Goal: Answer question/provide support: Share knowledge or assist other users

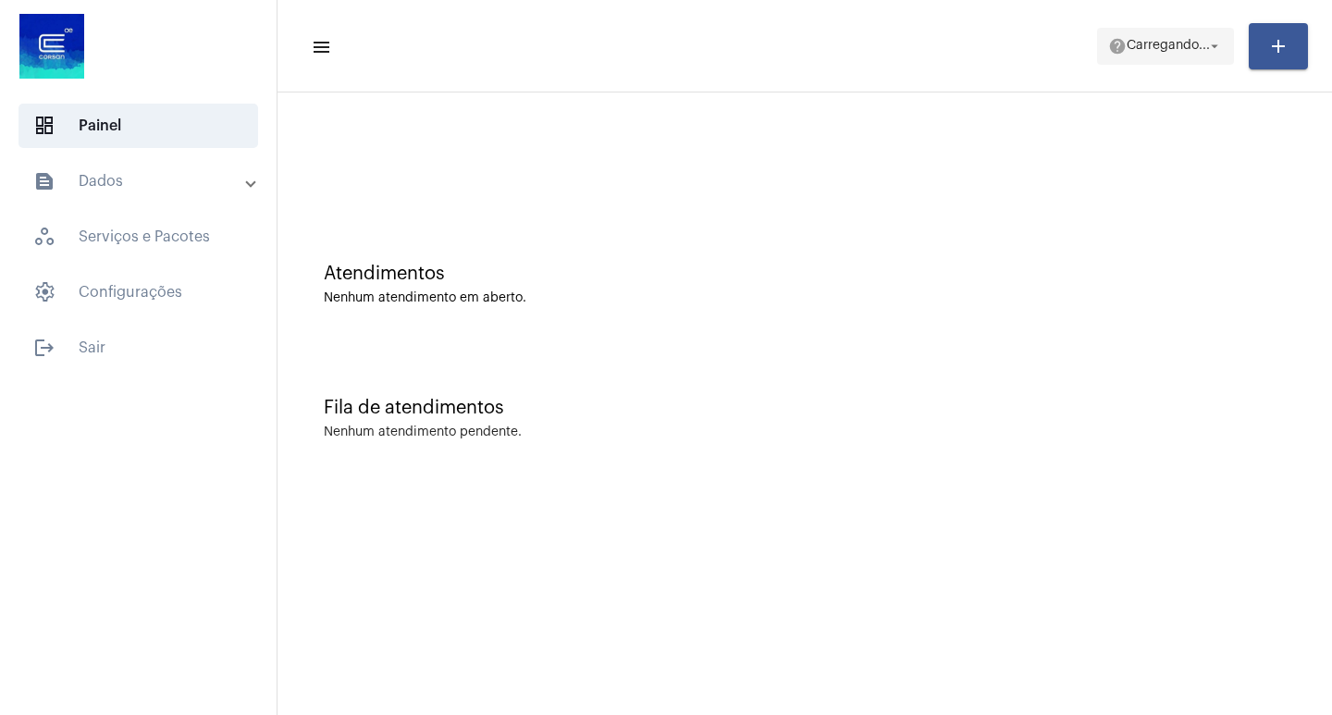
click at [1208, 43] on mat-icon "arrow_drop_down" at bounding box center [1215, 46] width 17 height 17
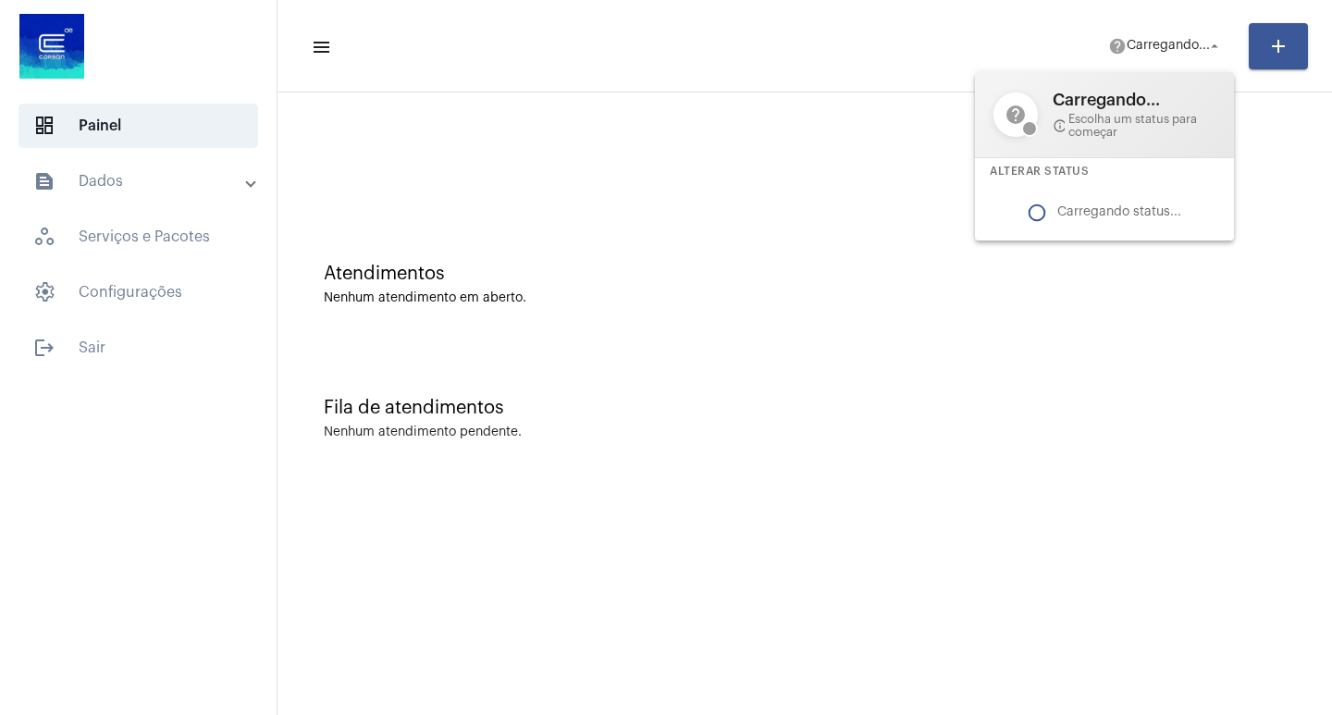
drag, startPoint x: 1064, startPoint y: 341, endPoint x: 1148, endPoint y: 462, distance: 147.6
click at [1148, 462] on div at bounding box center [666, 357] width 1332 height 715
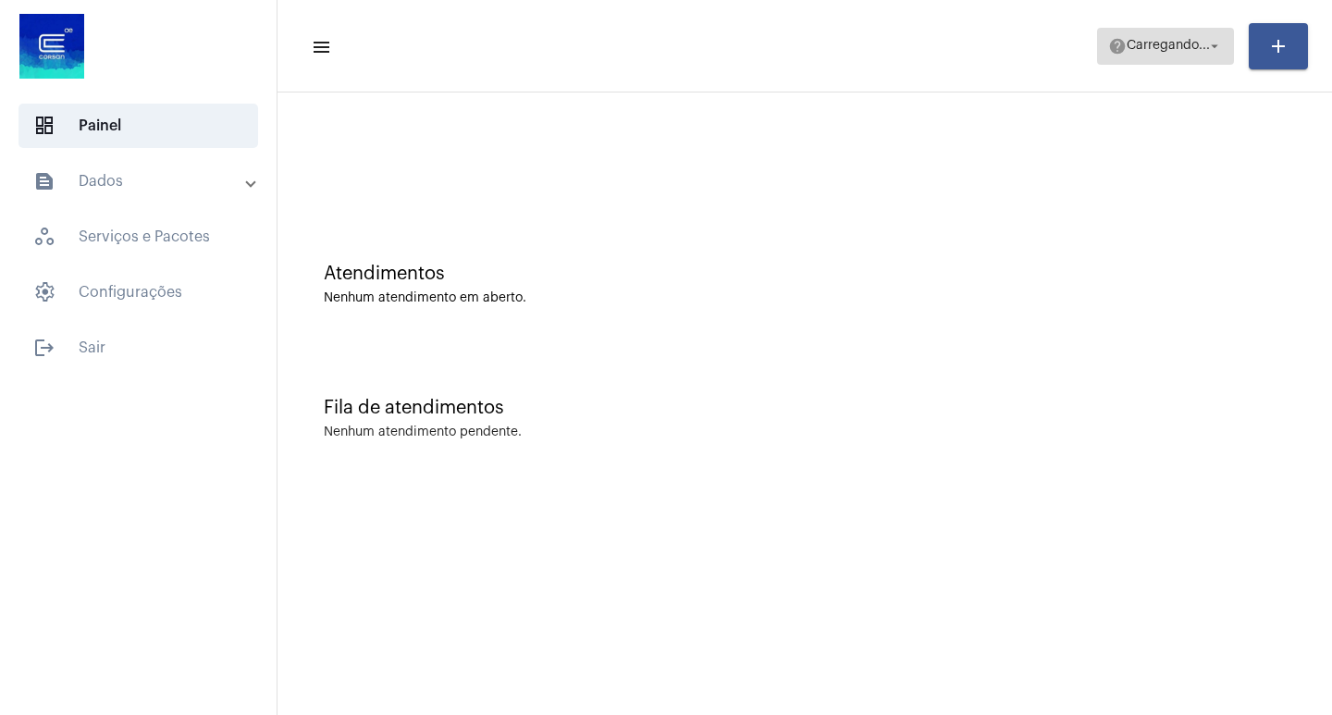
click at [1155, 58] on span "help Carregando... arrow_drop_down" at bounding box center [1166, 45] width 115 height 33
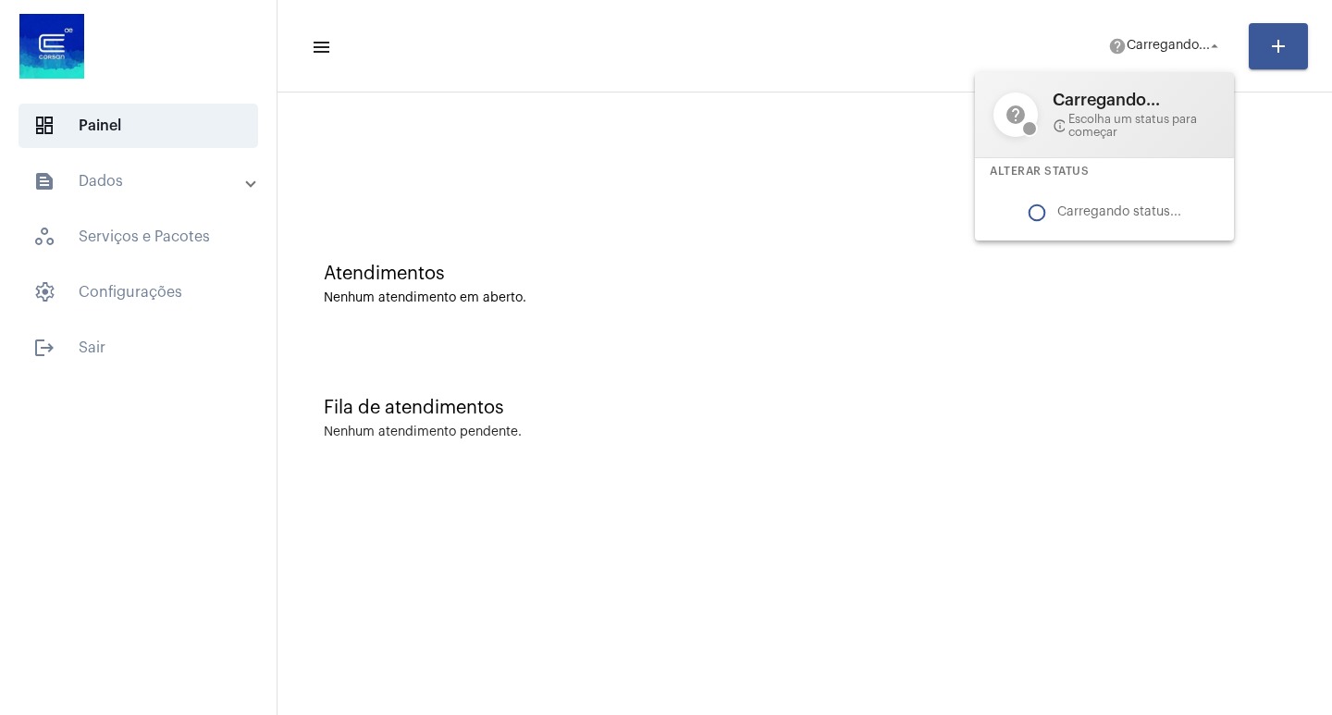
click at [896, 426] on div at bounding box center [666, 357] width 1332 height 715
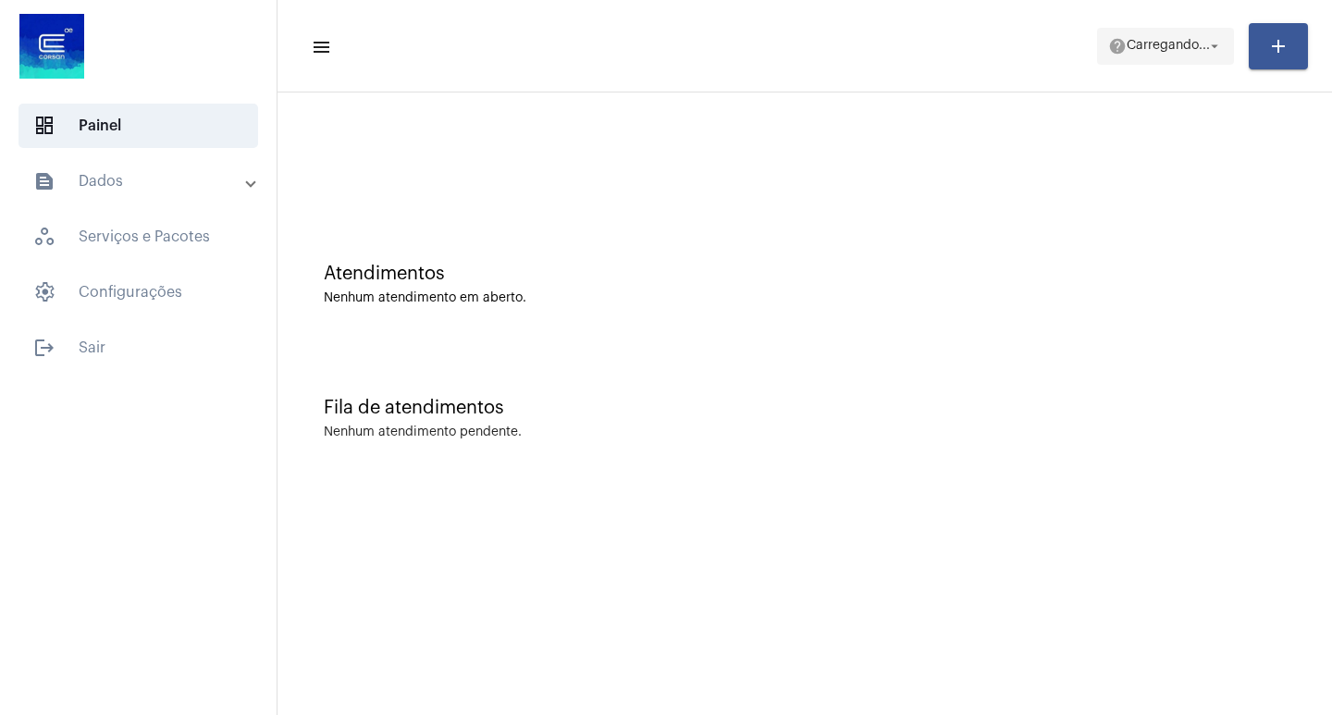
click at [1150, 35] on span "help Carregando... arrow_drop_down" at bounding box center [1166, 45] width 115 height 33
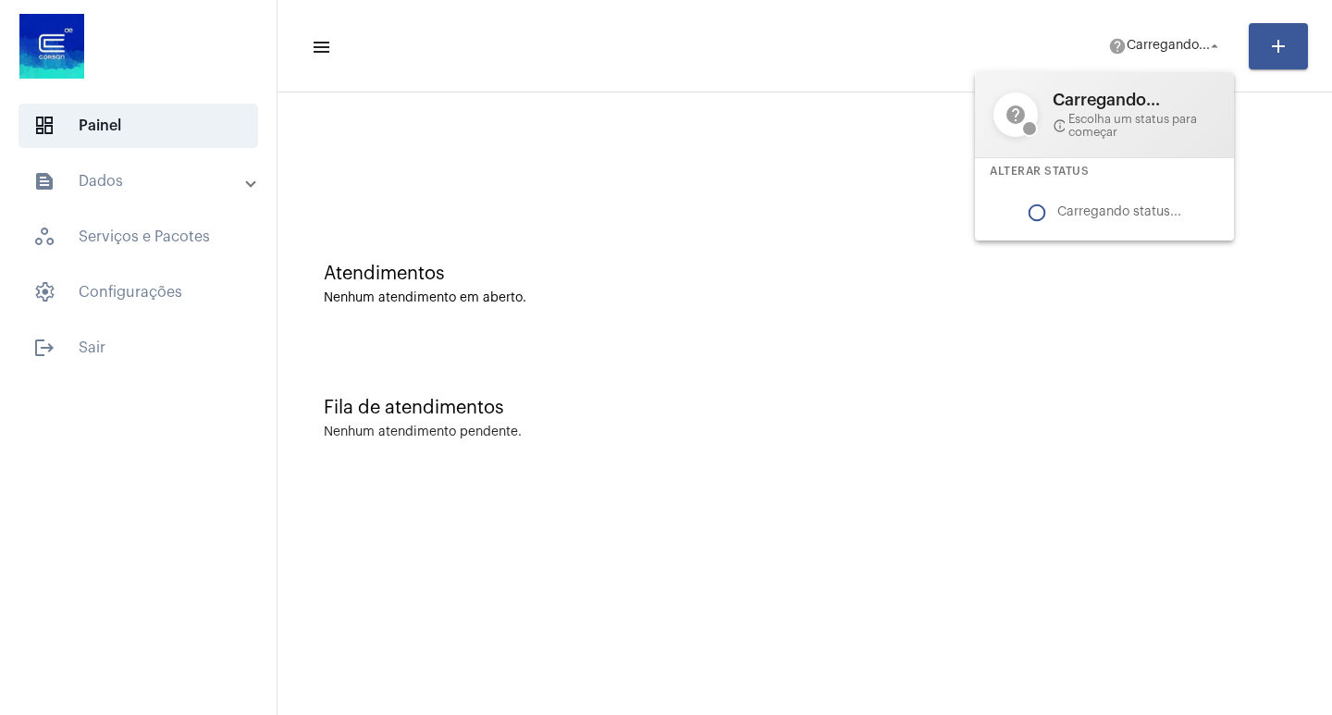
click at [1210, 442] on div at bounding box center [666, 357] width 1332 height 715
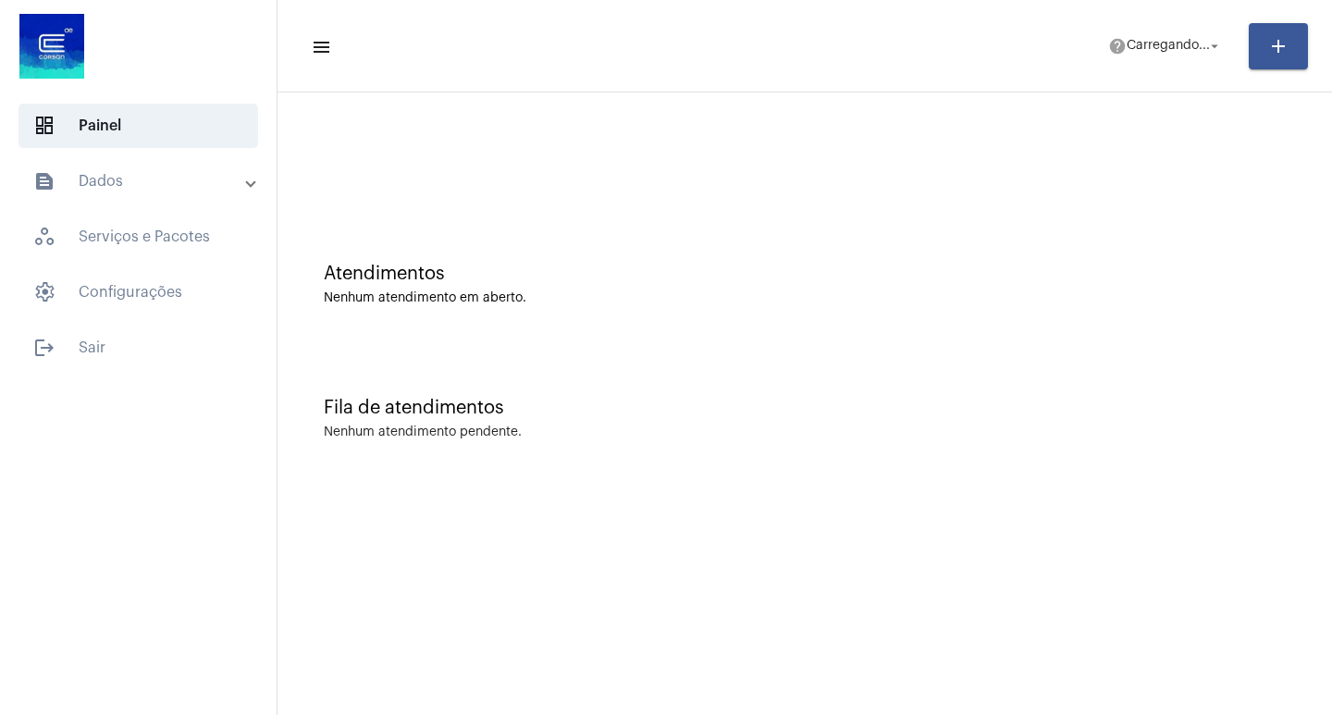
click at [1168, 67] on mat-toolbar-row "menu help Carregando... arrow_drop_down add" at bounding box center [805, 46] width 1055 height 59
click at [1181, 37] on span "help Carregando... arrow_drop_down" at bounding box center [1166, 45] width 115 height 33
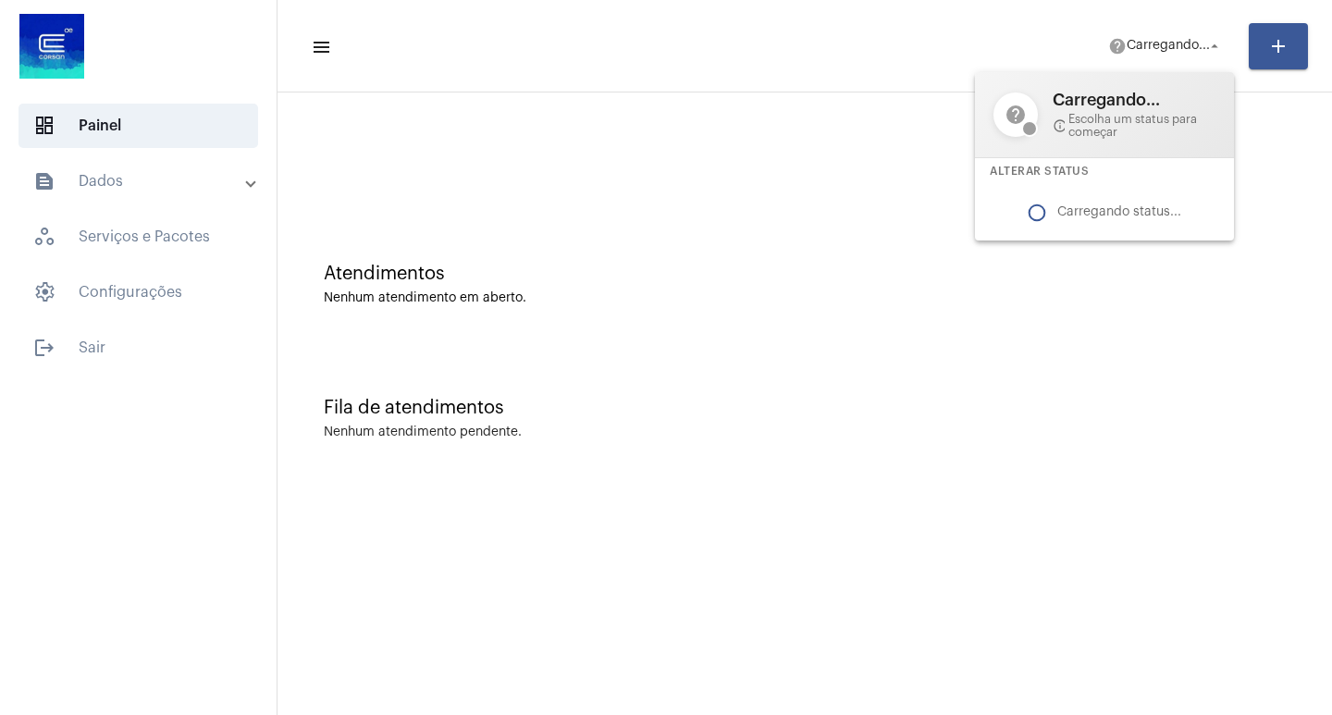
click at [1059, 391] on div at bounding box center [666, 357] width 1332 height 715
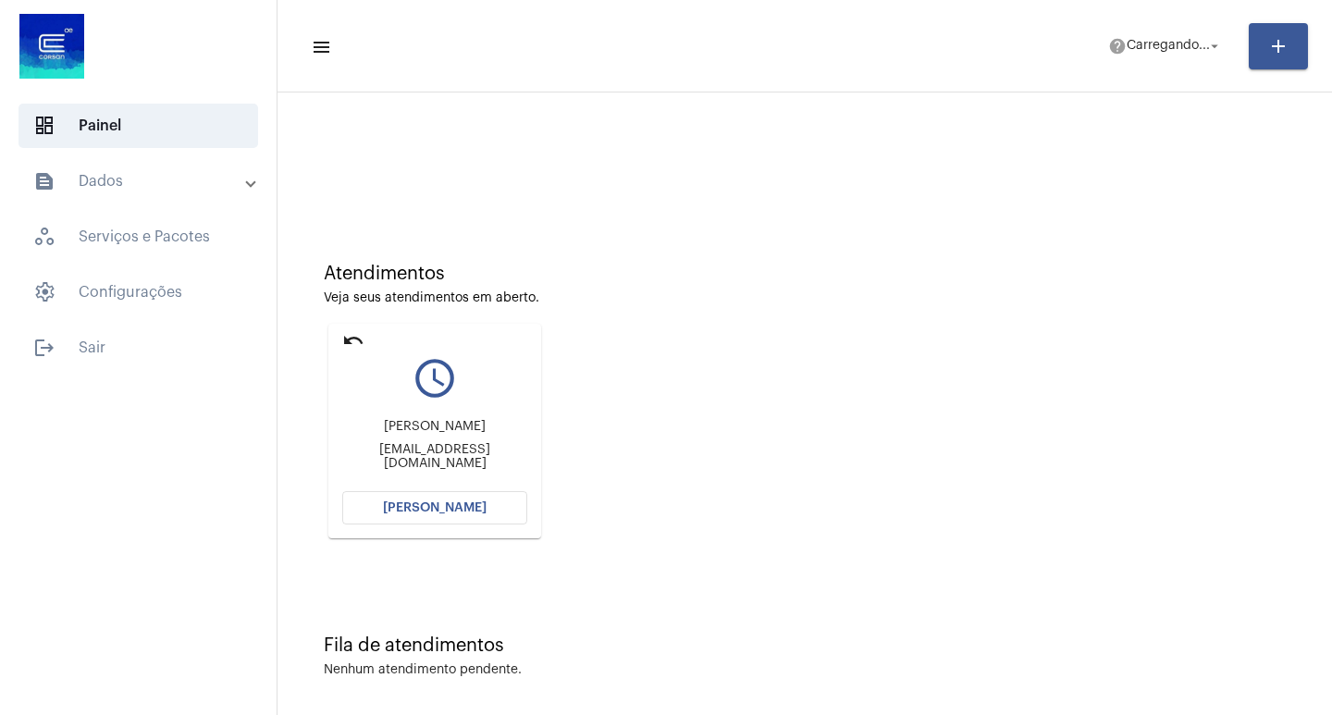
click at [417, 492] on button "[PERSON_NAME]" at bounding box center [434, 507] width 185 height 33
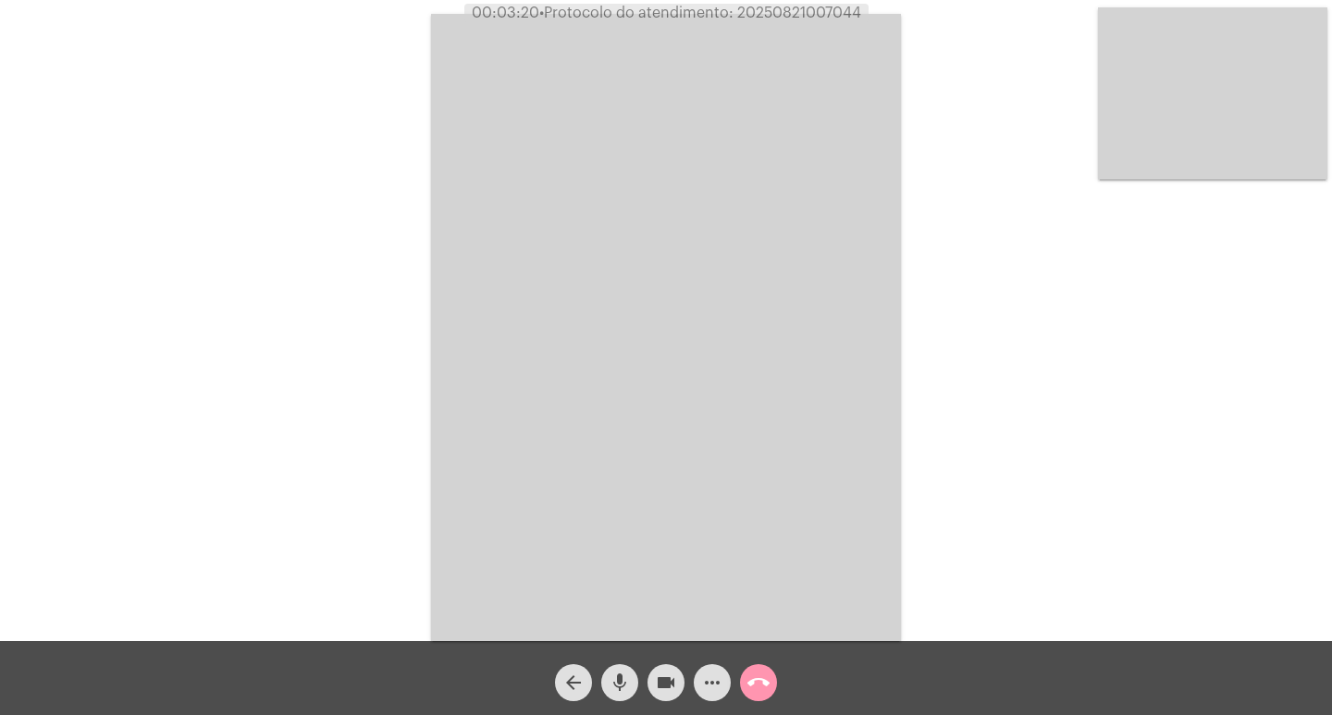
click at [652, 688] on button "videocam" at bounding box center [666, 682] width 37 height 37
click at [770, 8] on span "• Protocolo do atendimento: 20250821007044" at bounding box center [700, 13] width 322 height 15
click at [805, 17] on span "• Protocolo do atendimento: 20250821007044" at bounding box center [700, 13] width 322 height 15
copy span "20250821007044"
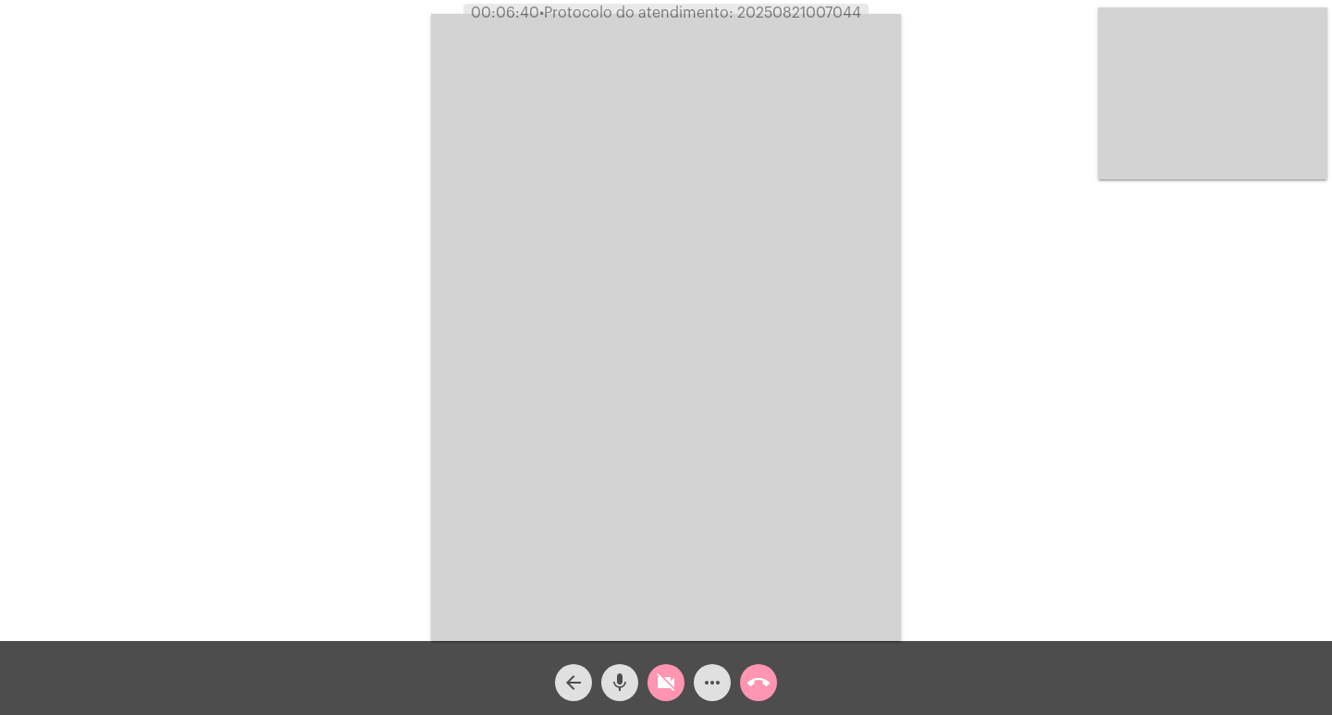
click at [410, 312] on div "Acessando Câmera e Microfone..." at bounding box center [666, 325] width 1329 height 641
click at [677, 669] on button "videocam_off" at bounding box center [666, 682] width 37 height 37
click at [742, 681] on button "call_end" at bounding box center [758, 682] width 37 height 37
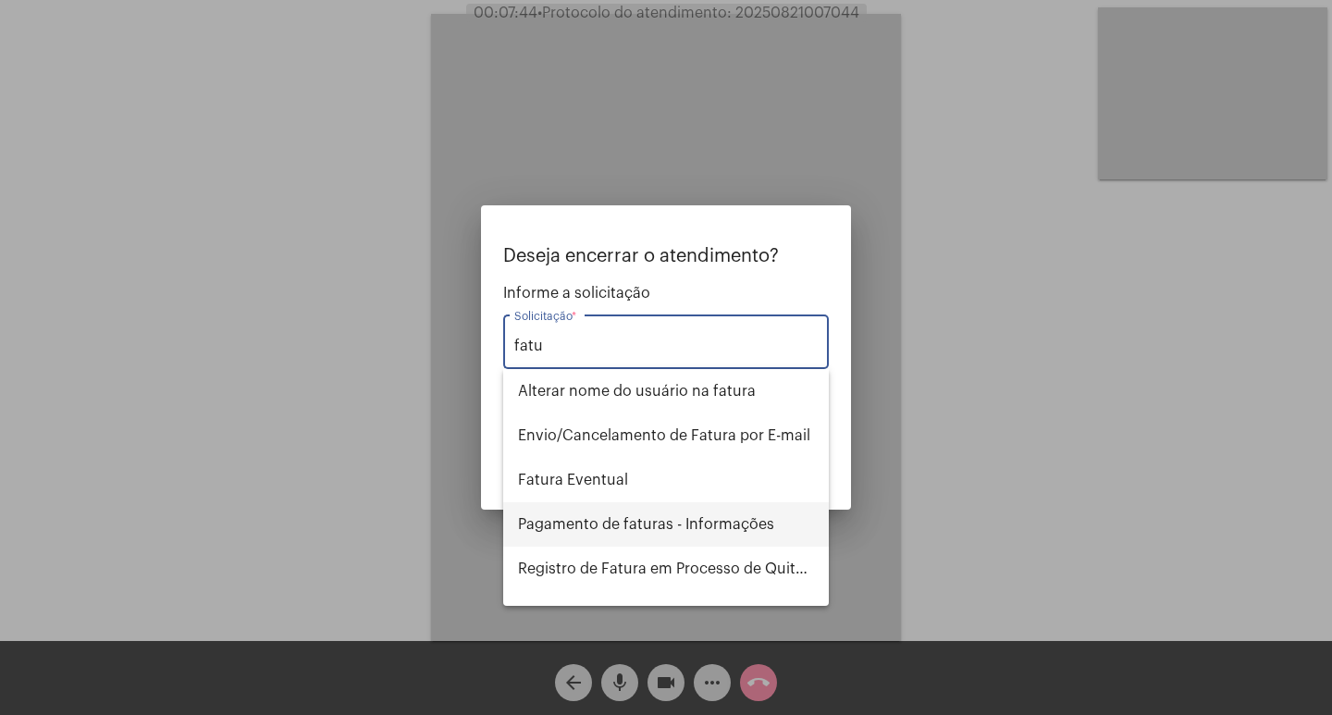
click at [718, 513] on span "Pagamento de faturas - Informações" at bounding box center [666, 524] width 296 height 44
type input "Pagamento de faturas - Informações"
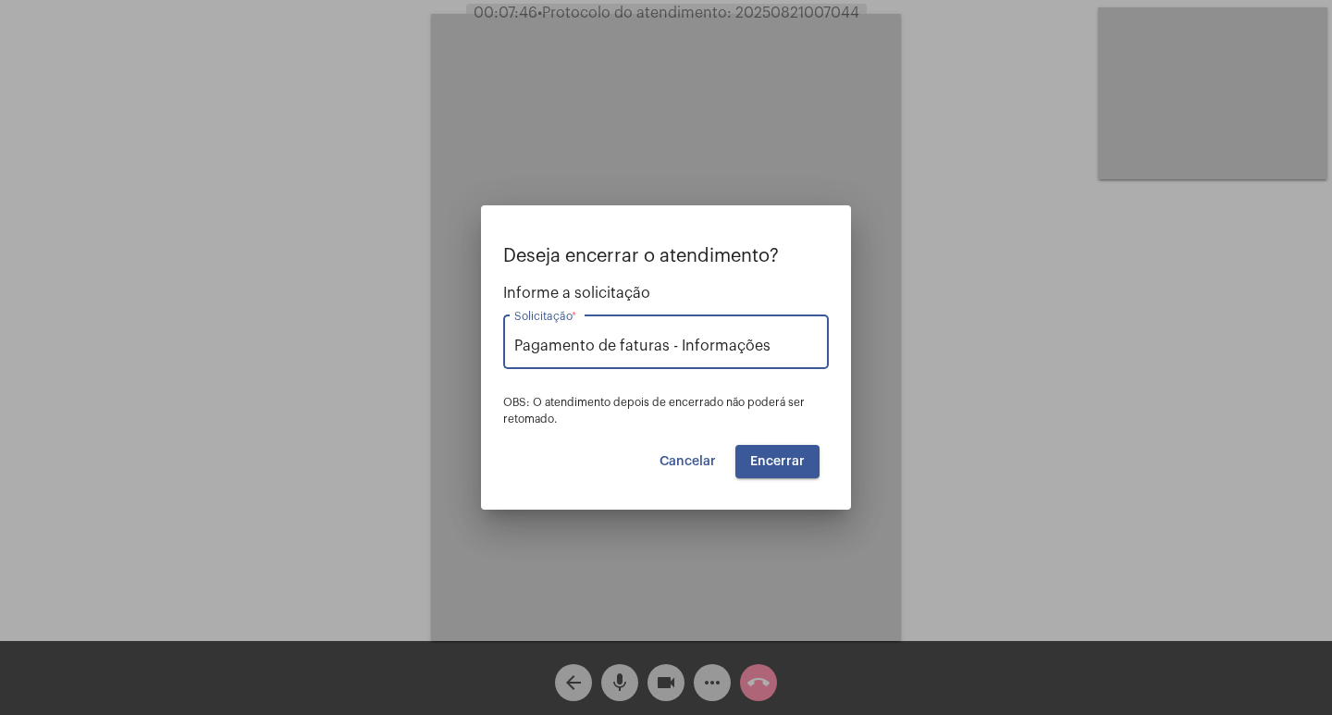
click at [774, 452] on button "Encerrar" at bounding box center [778, 461] width 84 height 33
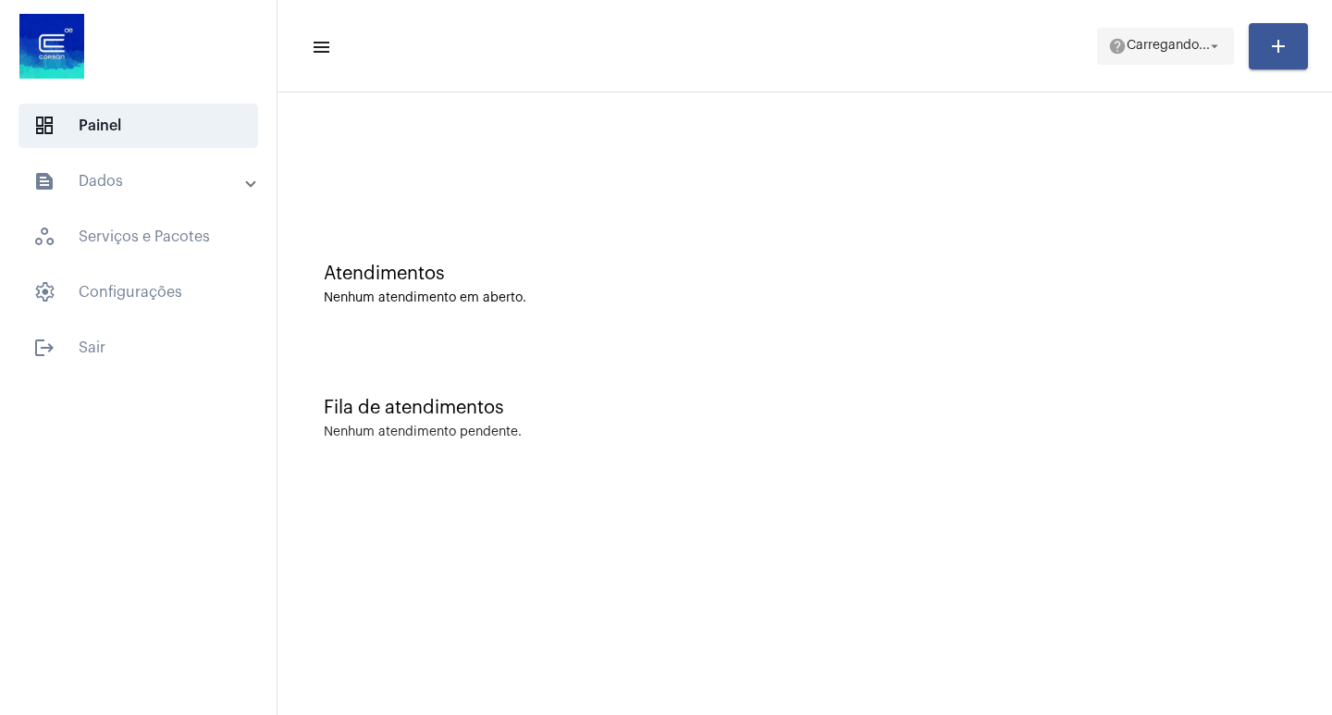
click at [1165, 41] on span "Carregando..." at bounding box center [1168, 46] width 83 height 13
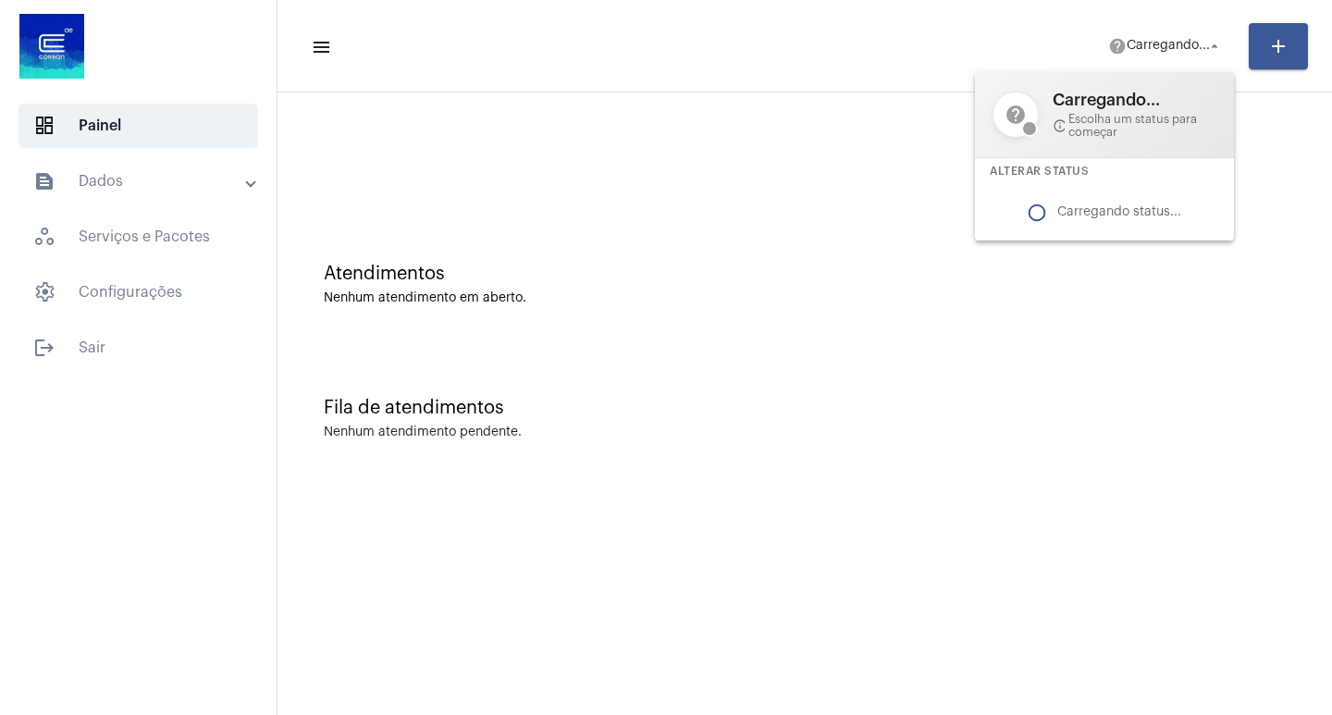
click at [706, 200] on div at bounding box center [666, 357] width 1332 height 715
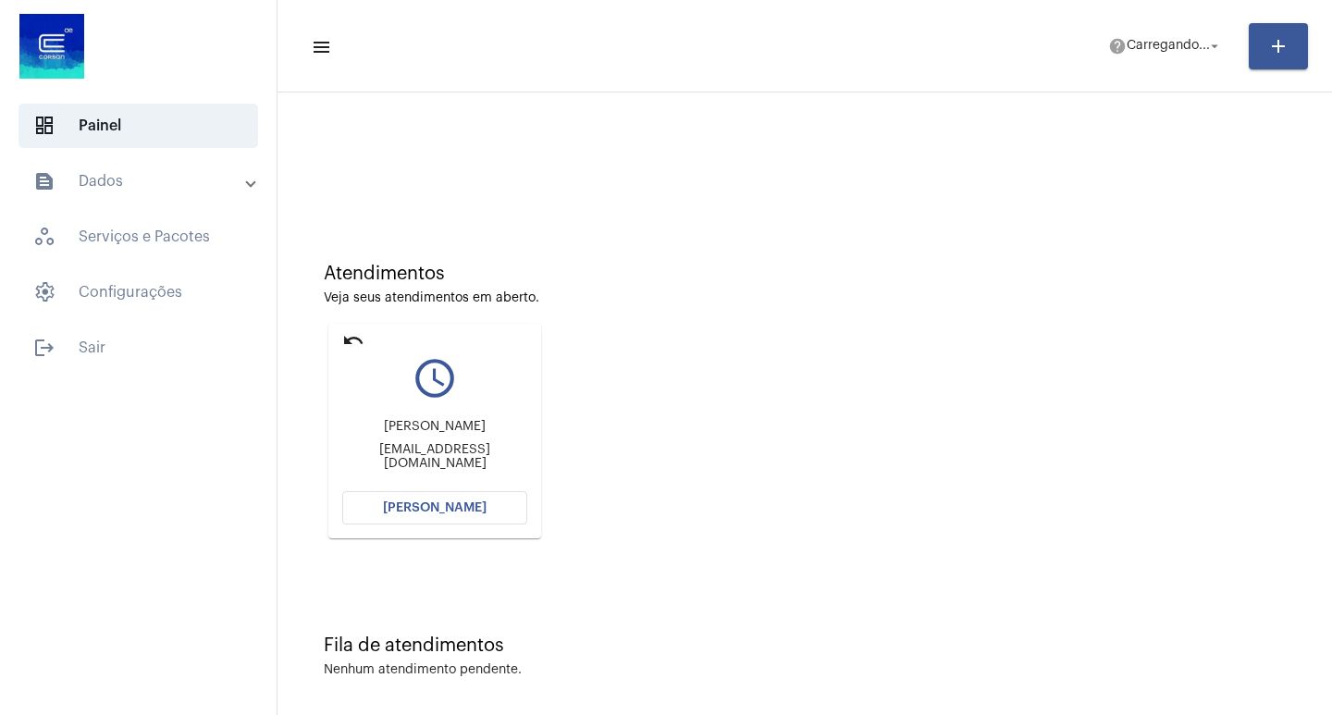
click at [400, 518] on button "[PERSON_NAME]" at bounding box center [434, 507] width 185 height 33
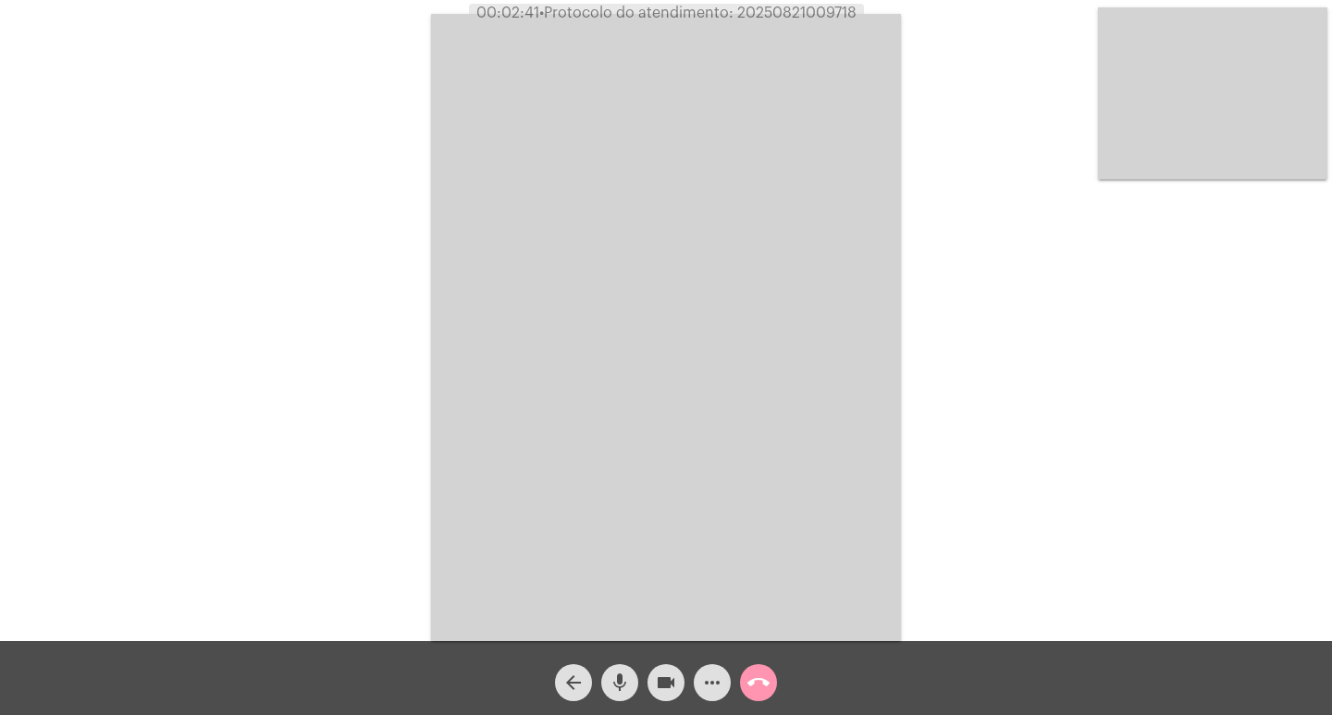
click at [725, 695] on button "more_horiz" at bounding box center [712, 682] width 37 height 37
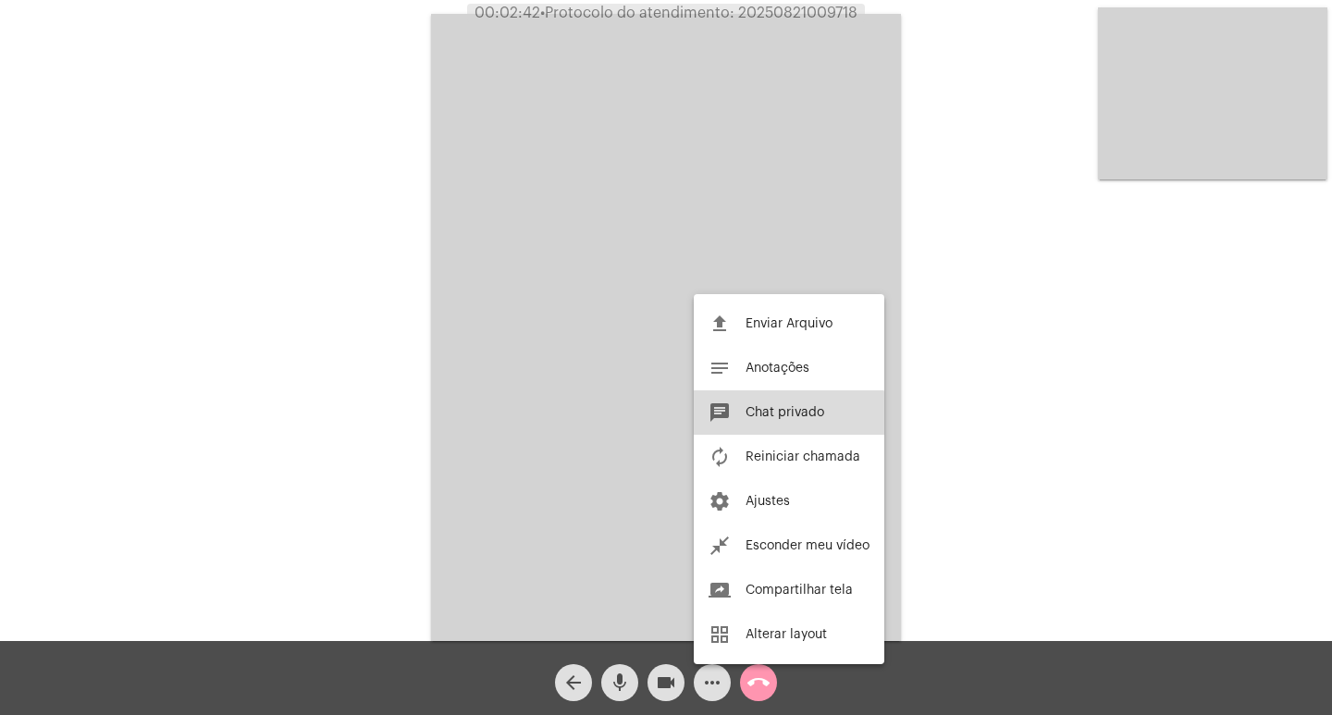
click at [770, 417] on span "Chat privado" at bounding box center [785, 412] width 79 height 13
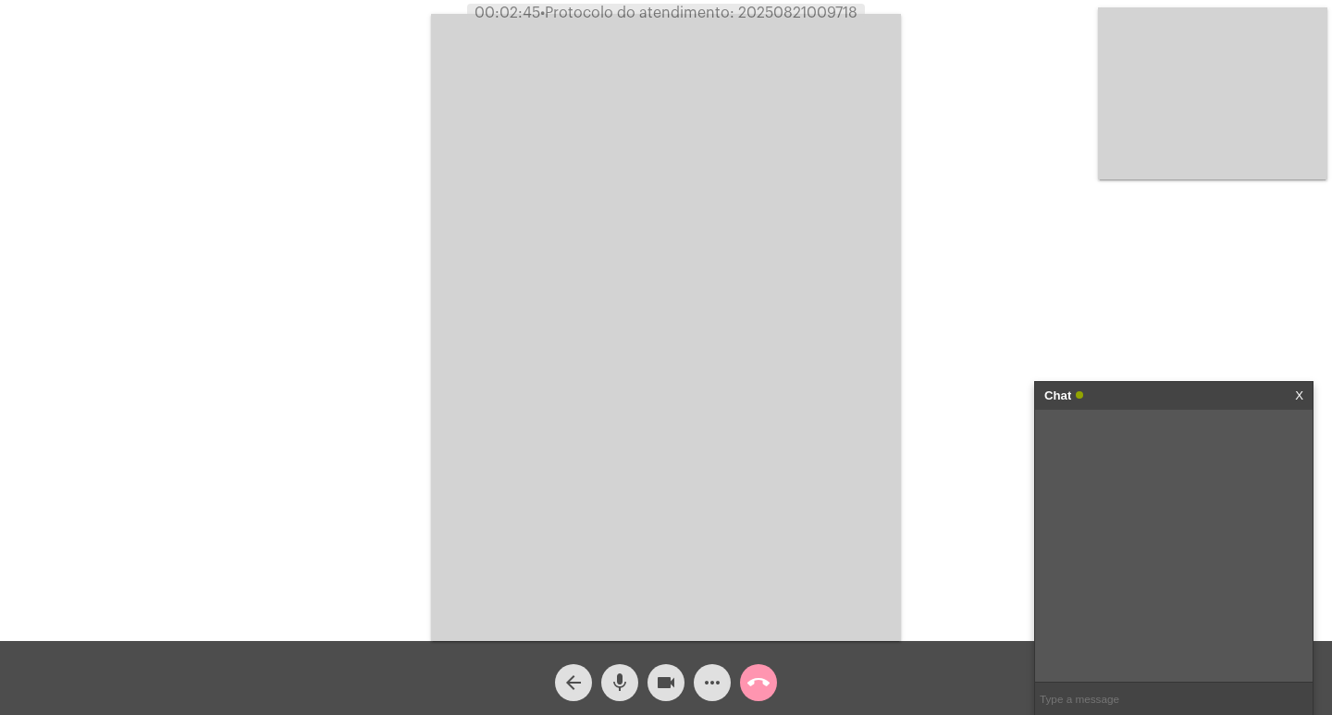
click at [1146, 693] on input "text" at bounding box center [1174, 699] width 278 height 32
type input "V"
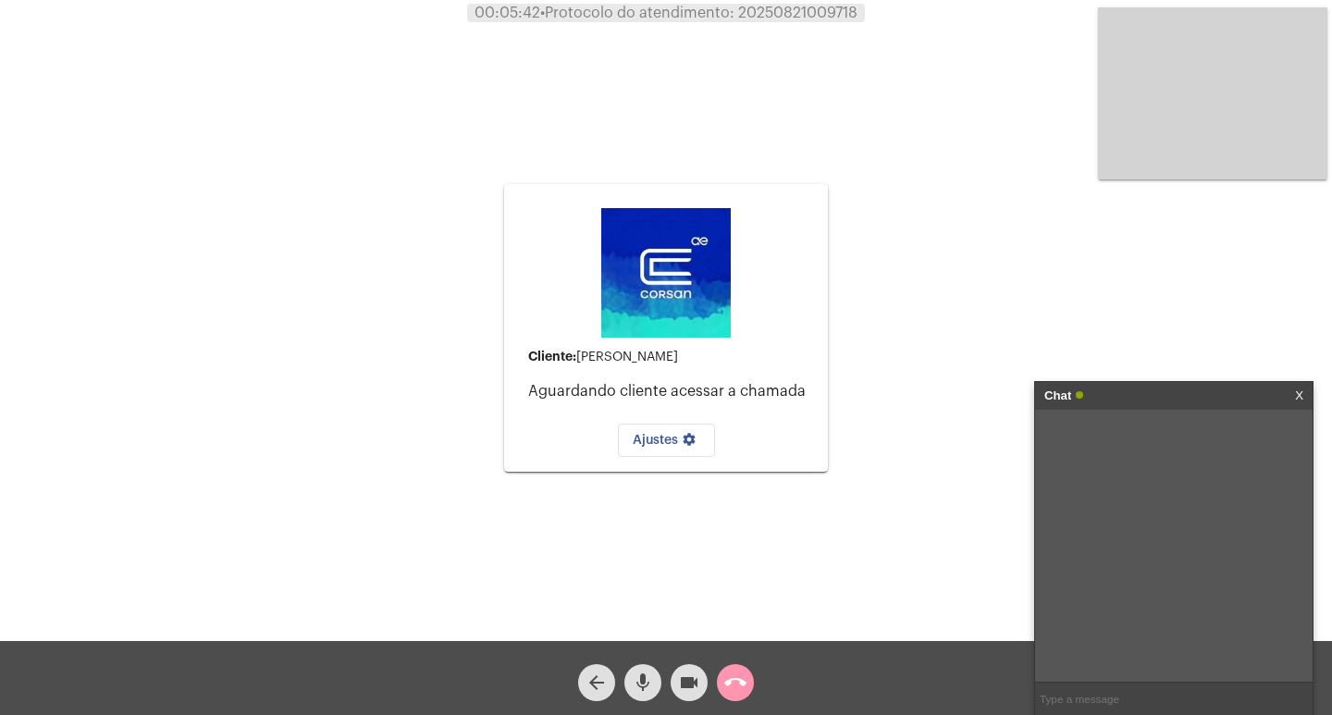
click at [738, 685] on mat-icon "call_end" at bounding box center [736, 683] width 22 height 22
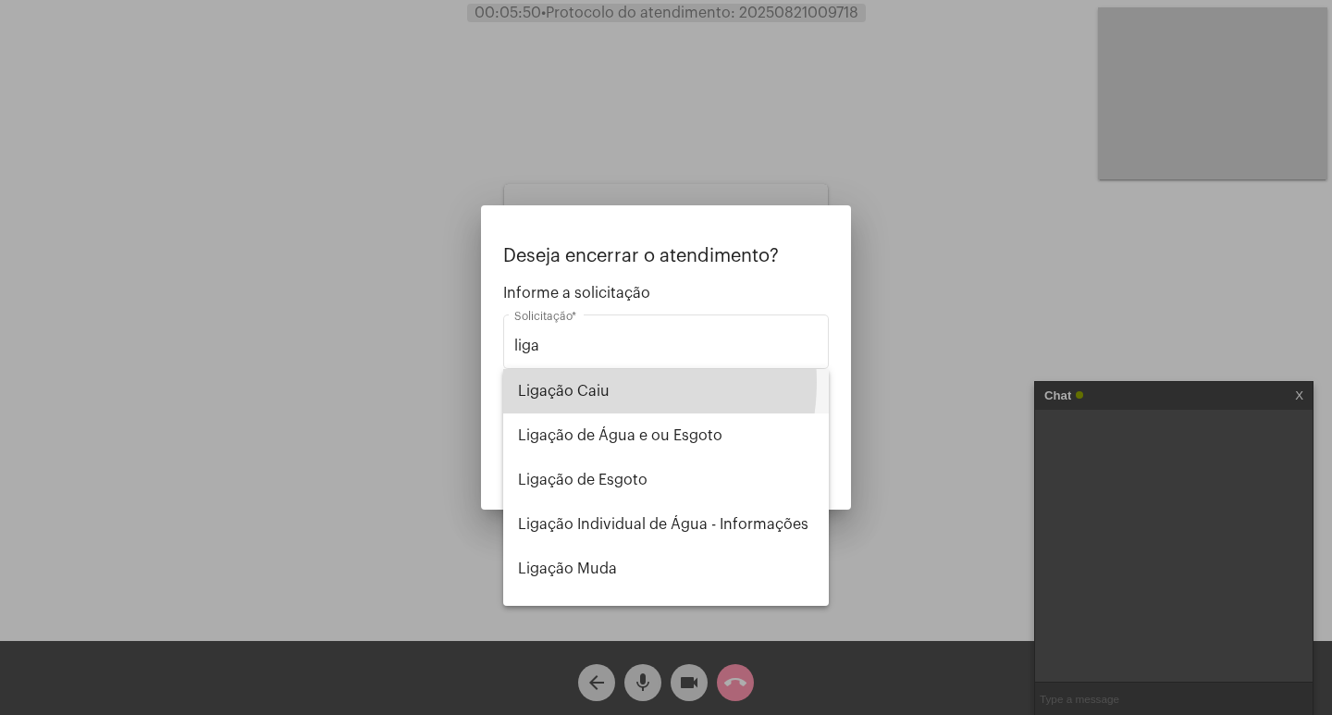
click at [588, 382] on span "Ligação Caiu" at bounding box center [666, 391] width 296 height 44
type input "Ligação Caiu"
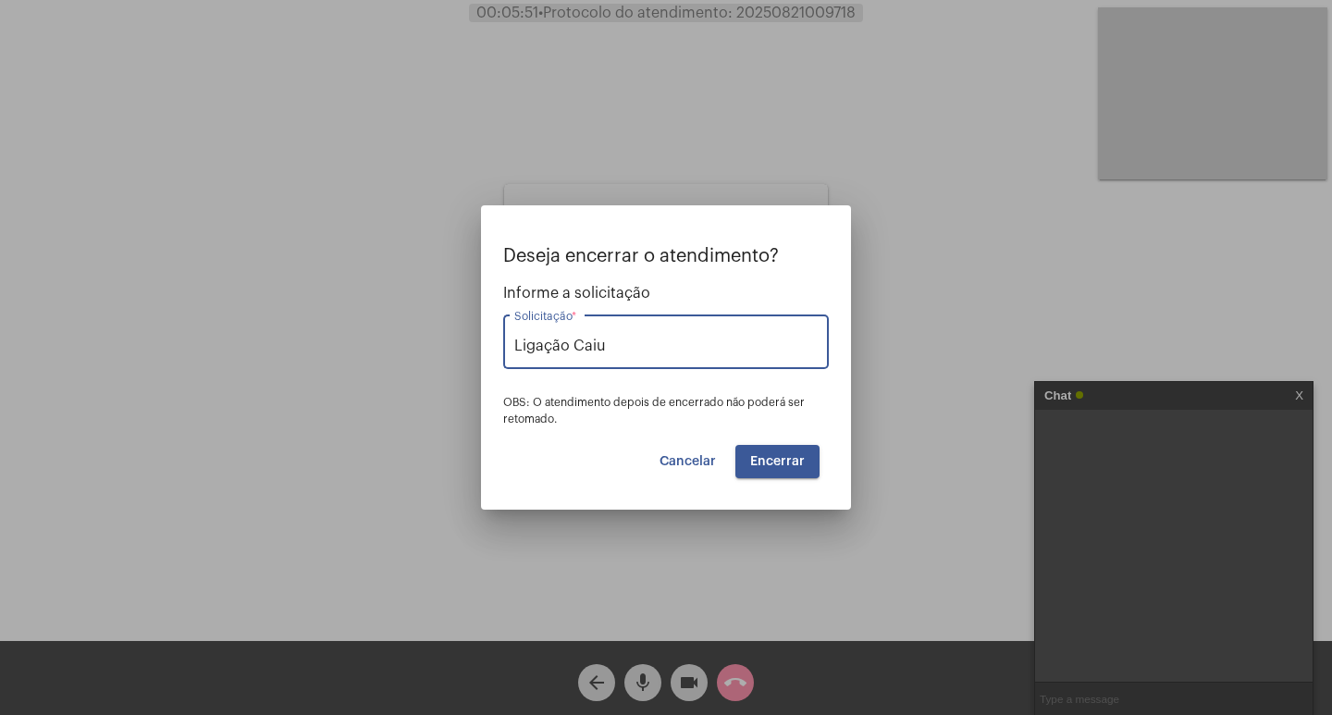
click at [788, 466] on span "Encerrar" at bounding box center [777, 461] width 55 height 13
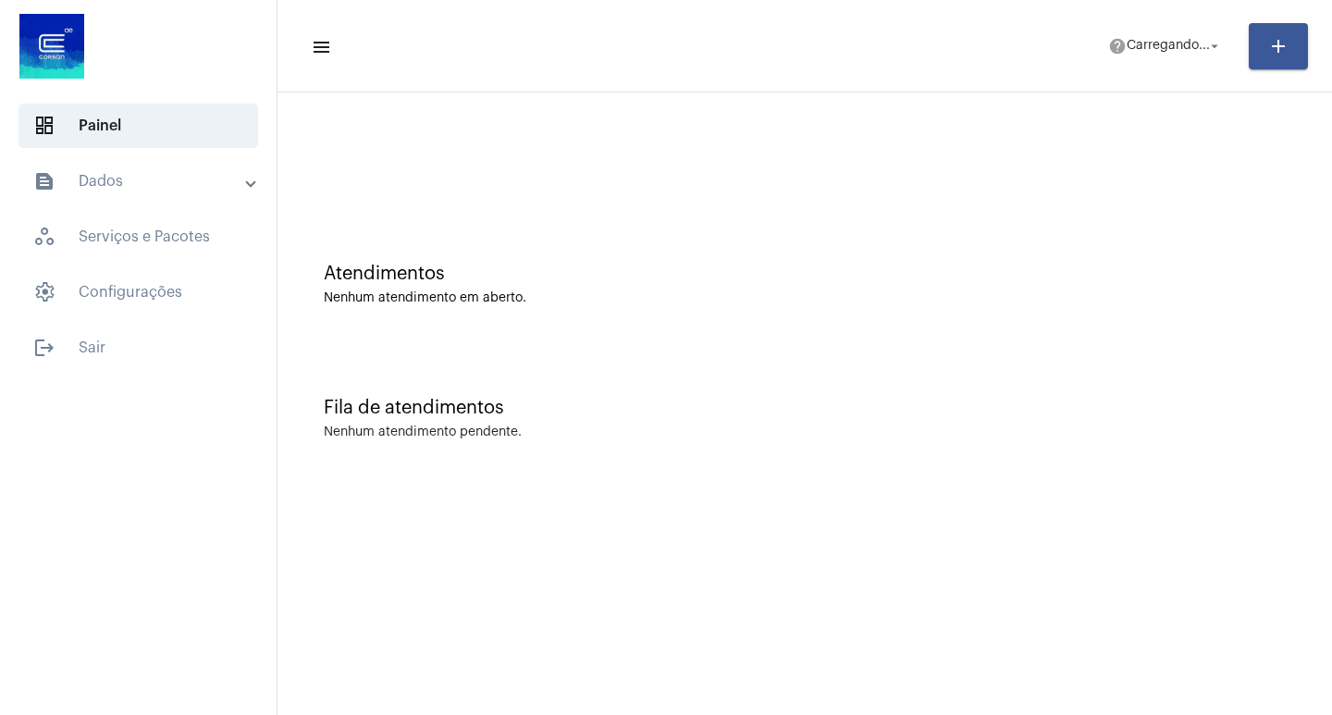
click at [1090, 76] on mat-toolbar "menu help Carregando... arrow_drop_down add" at bounding box center [805, 46] width 1055 height 93
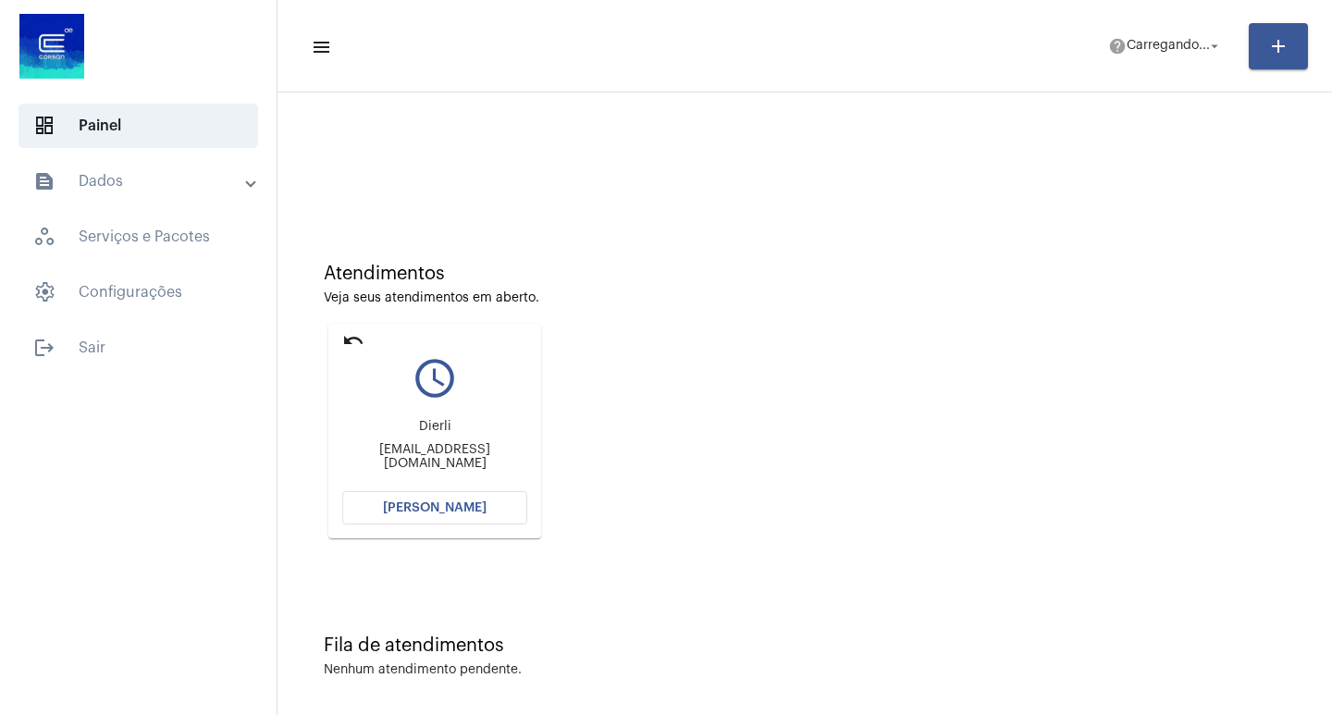
click at [455, 508] on span "[PERSON_NAME]" at bounding box center [435, 508] width 104 height 13
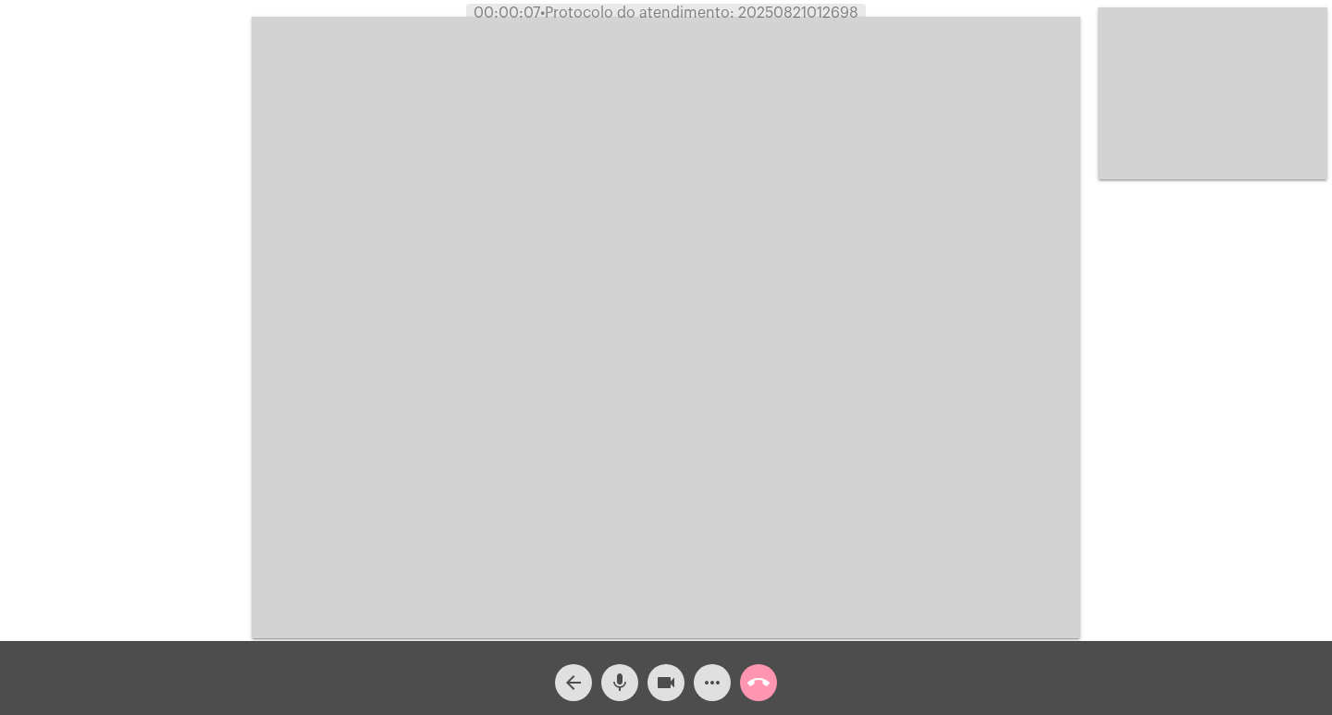
click at [788, 16] on span "• Protocolo do atendimento: 20250821012698" at bounding box center [699, 13] width 318 height 15
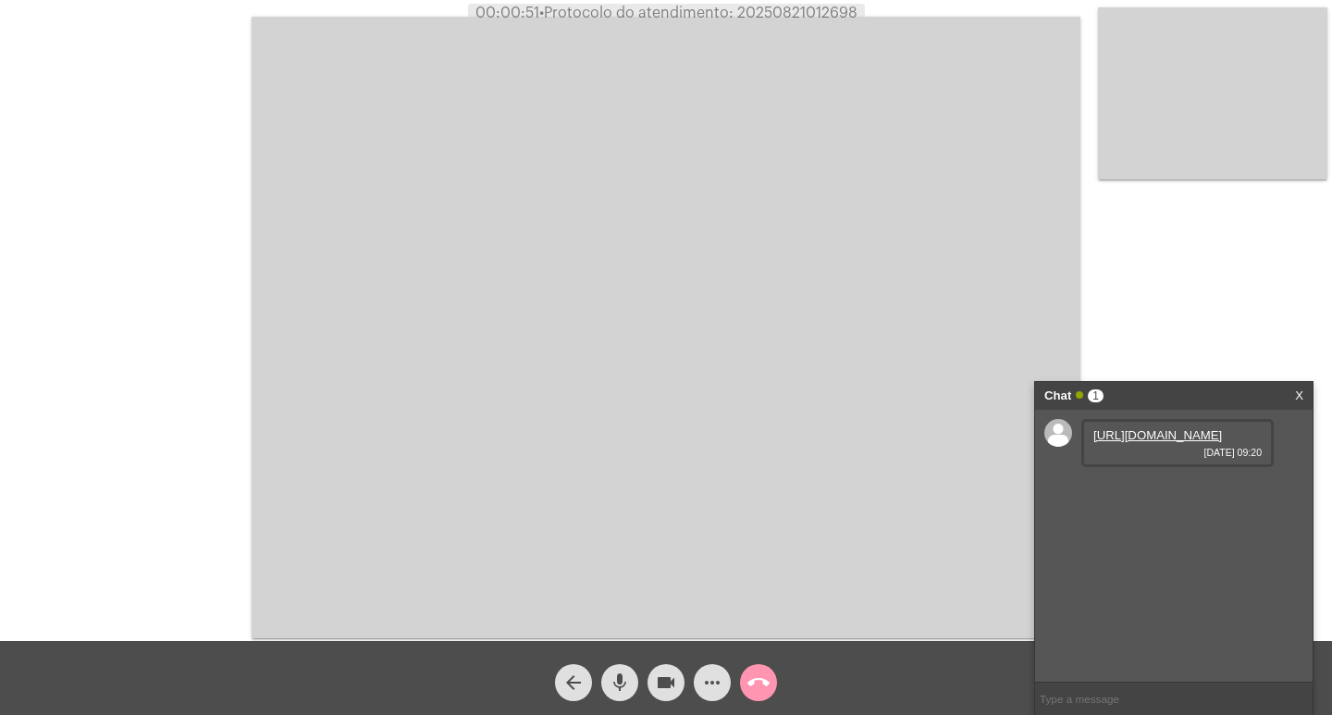
click at [1187, 442] on link "https://neft-transfer-bucket.s3.amazonaws.com/temp-25b22e4b-f330-04a7-704b-0a92…" at bounding box center [1158, 435] width 129 height 14
click at [1142, 495] on link "https://neft-transfer-bucket.s3.amazonaws.com/temp-cd89fbc6-57fa-fd34-9628-018b…" at bounding box center [1158, 488] width 129 height 14
click at [1142, 548] on link "https://neft-transfer-bucket.s3.amazonaws.com/temp-fc5b5a77-9981-1924-9b4b-a567…" at bounding box center [1158, 541] width 129 height 14
click at [672, 688] on mat-icon "videocam" at bounding box center [666, 683] width 22 height 22
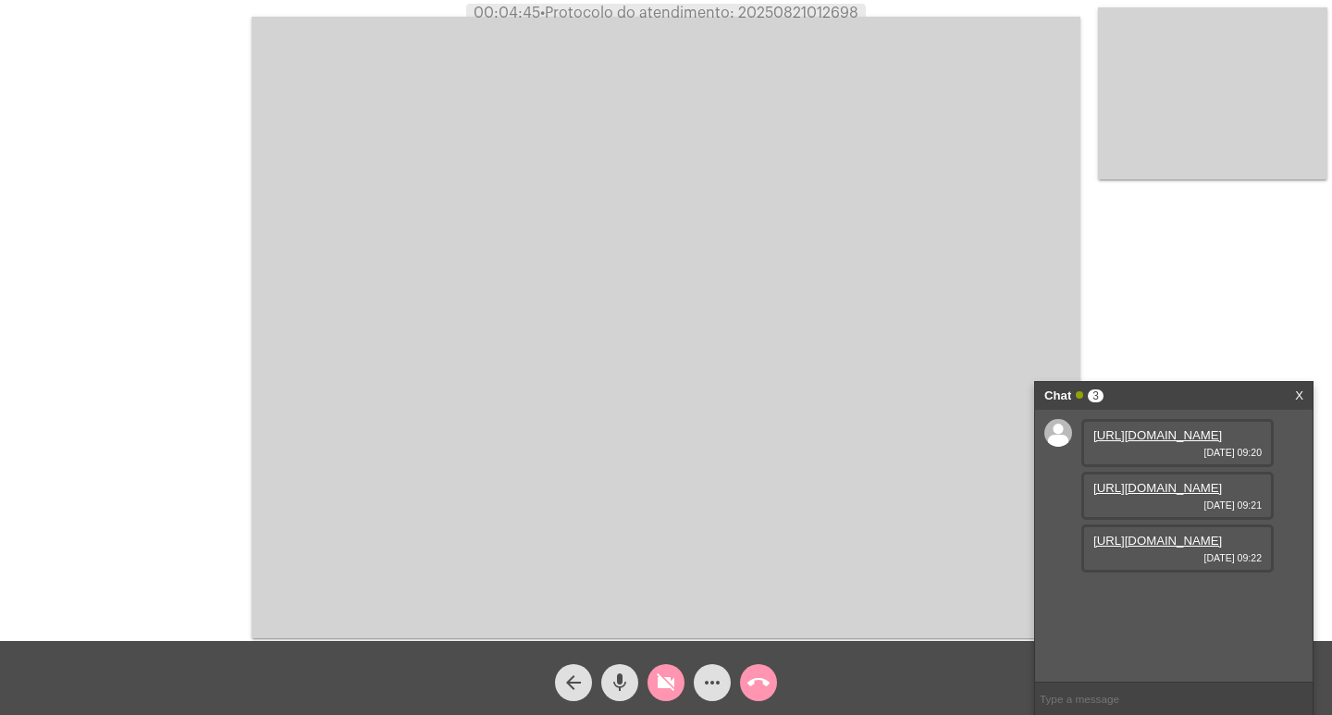
click at [659, 683] on mat-icon "videocam_off" at bounding box center [666, 683] width 22 height 22
click at [703, 671] on span "more_horiz" at bounding box center [712, 682] width 22 height 37
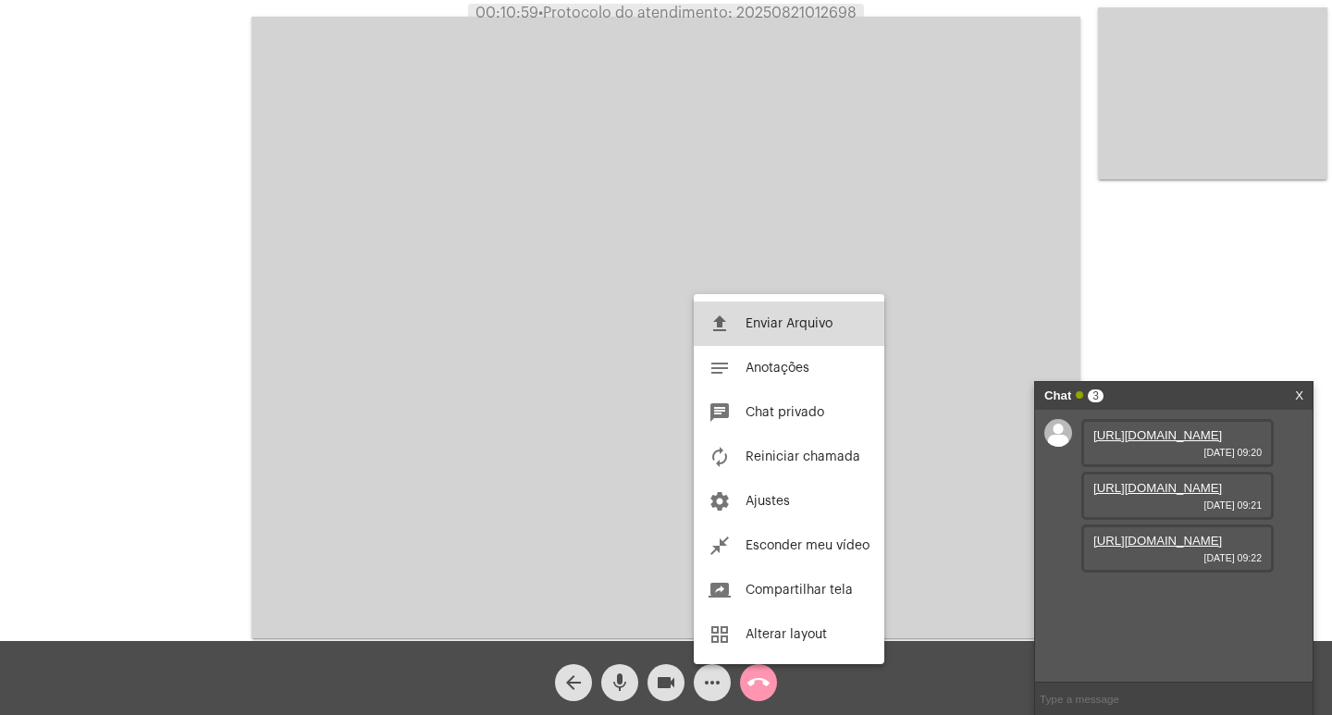
click at [765, 341] on button "file_upload Enviar Arquivo" at bounding box center [789, 324] width 191 height 44
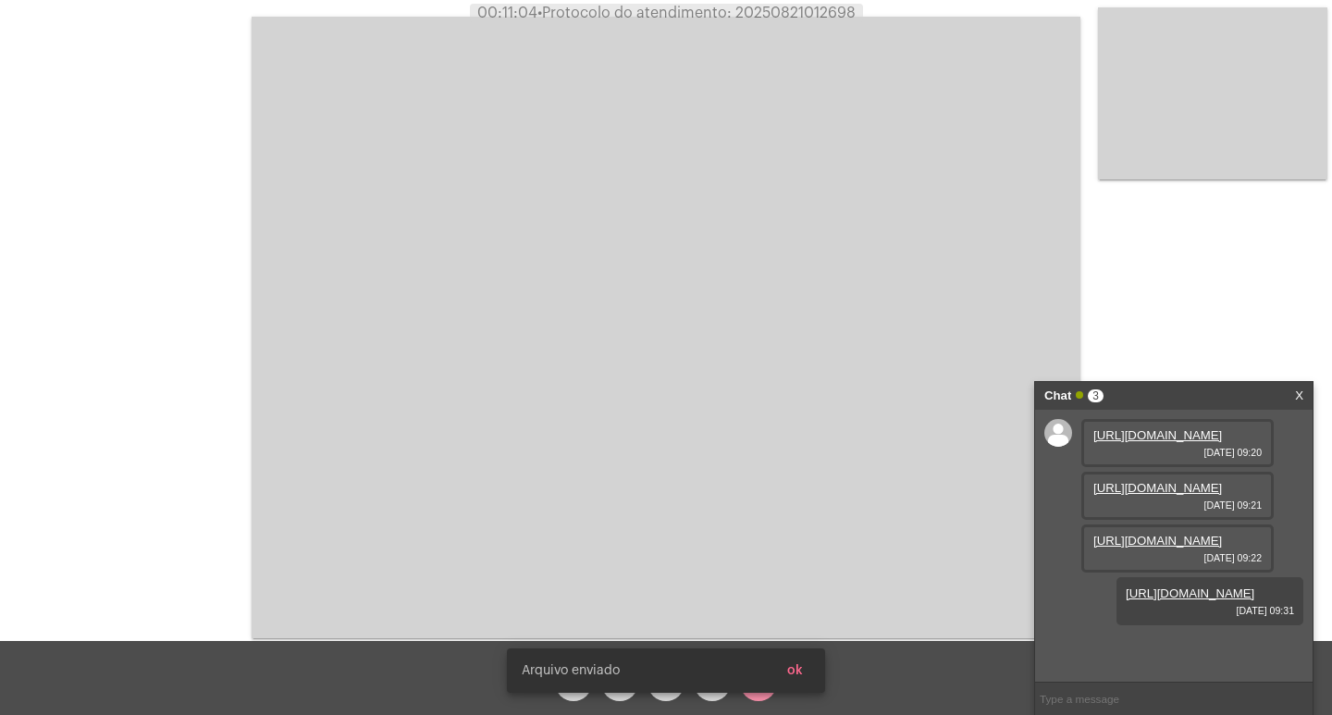
scroll to position [110, 0]
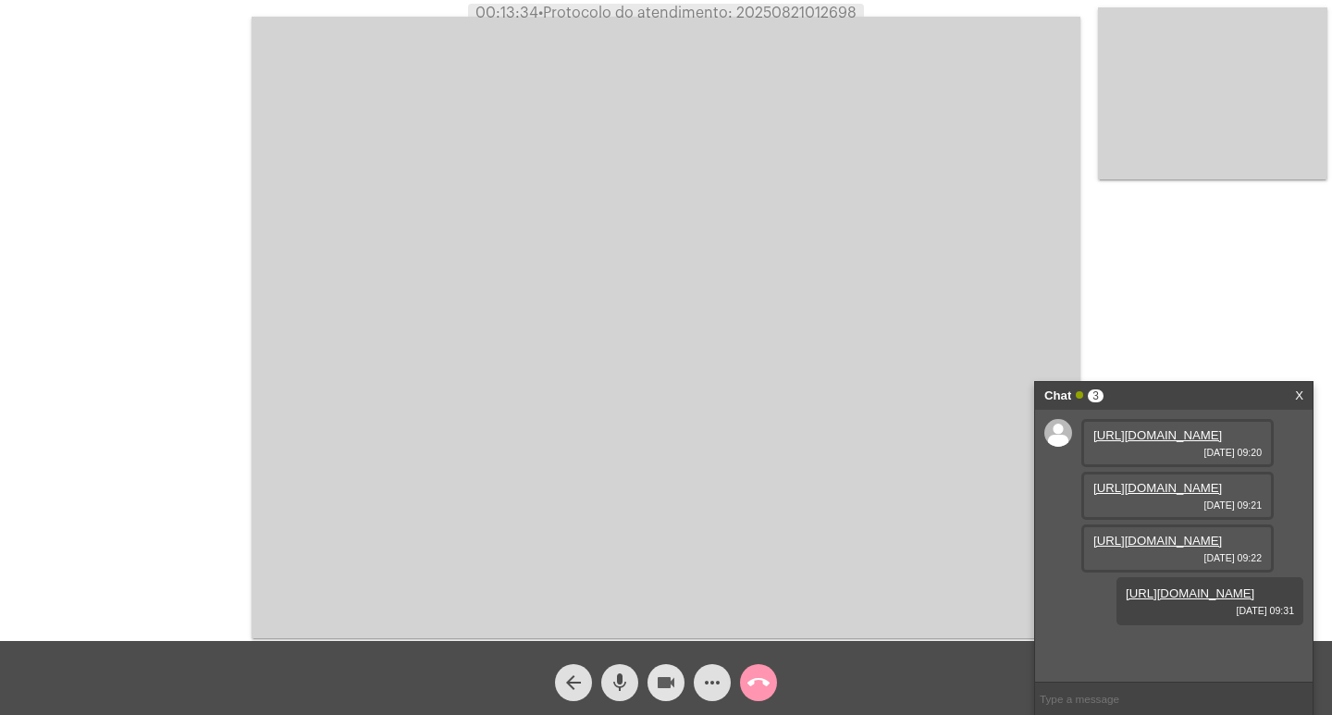
click at [663, 681] on mat-icon "videocam" at bounding box center [666, 683] width 22 height 22
click at [660, 678] on mat-icon "videocam_off" at bounding box center [666, 683] width 22 height 22
click at [759, 688] on mat-icon "call_end" at bounding box center [759, 683] width 22 height 22
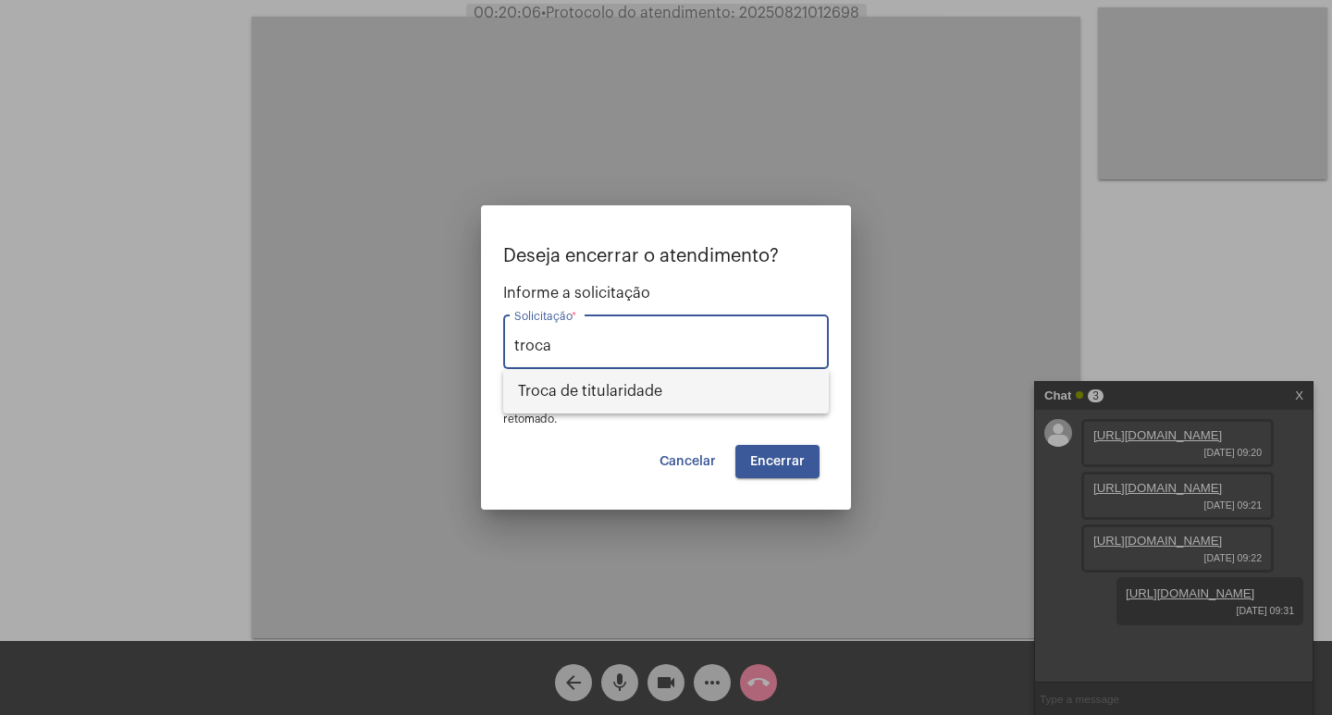
click at [670, 410] on span "Troca de titularidade" at bounding box center [666, 391] width 296 height 44
type input "Troca de titularidade"
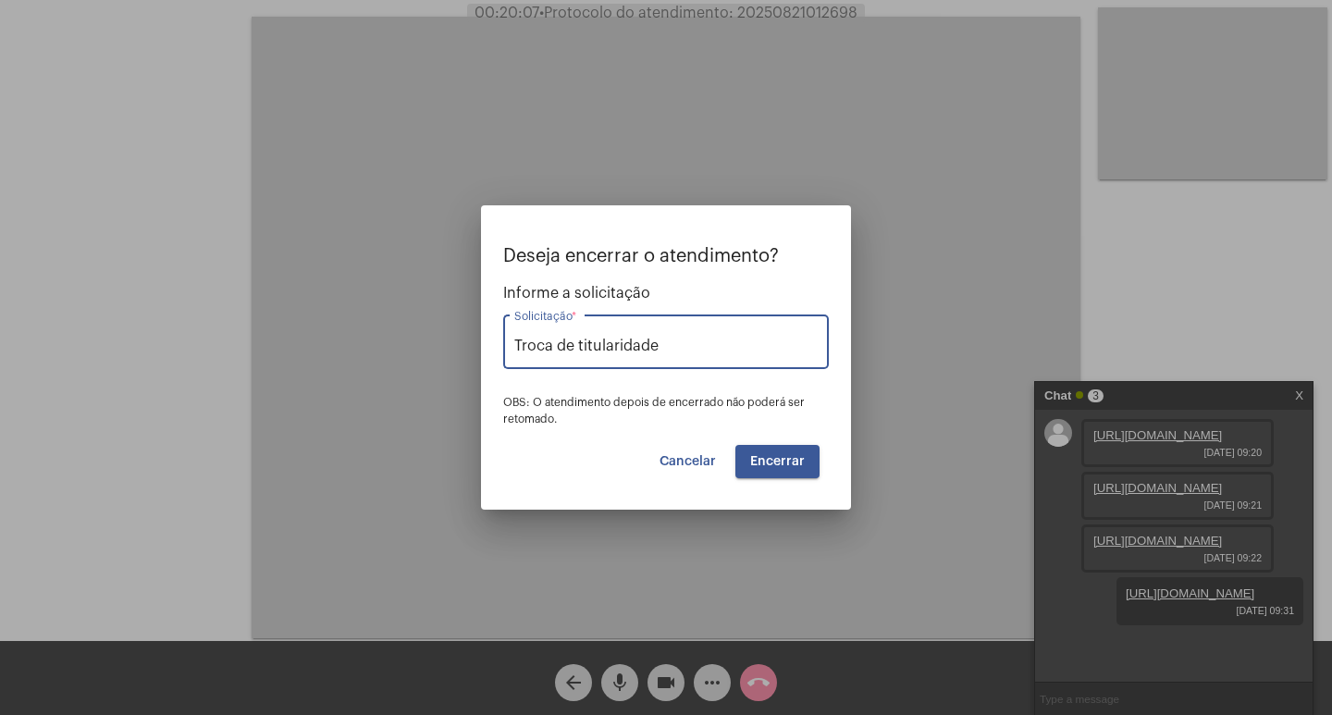
click at [767, 463] on span "Encerrar" at bounding box center [777, 461] width 55 height 13
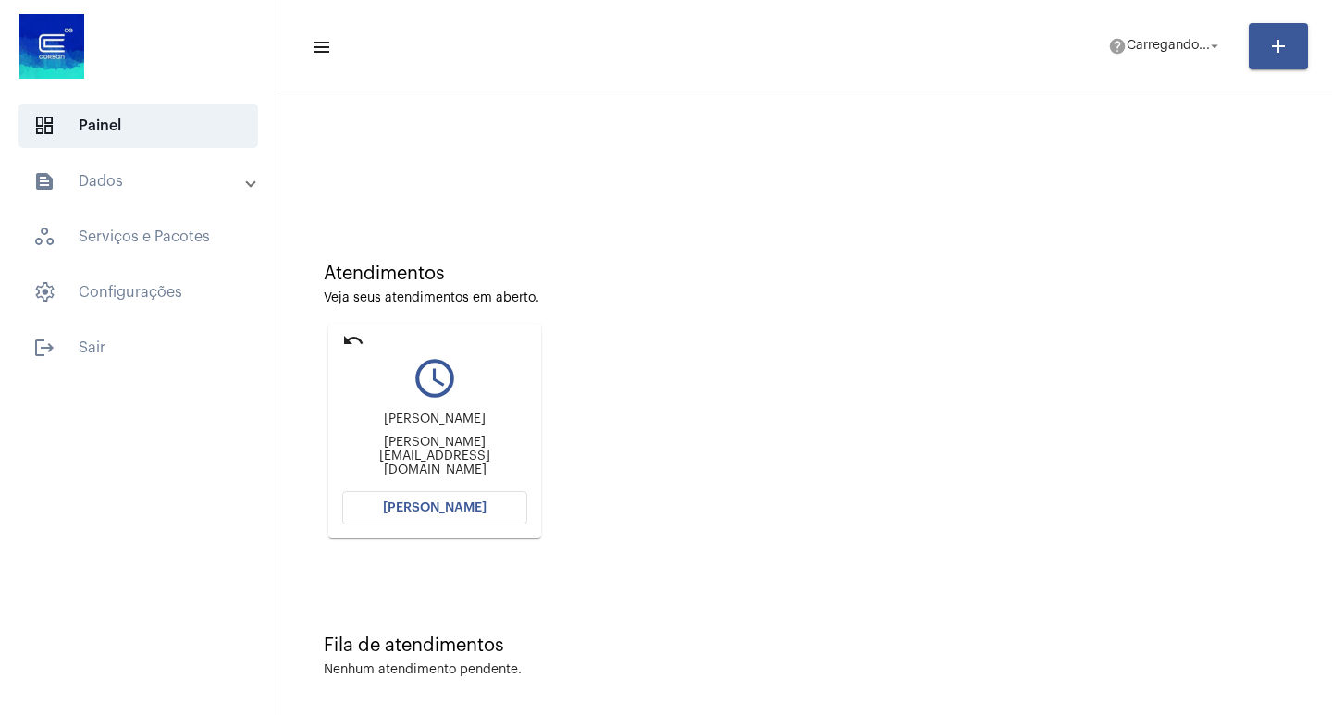
click at [473, 480] on div "Sheila Lucas Só sheila.solaluy@gmail.com" at bounding box center [434, 444] width 185 height 83
click at [477, 506] on span "[PERSON_NAME]" at bounding box center [435, 508] width 104 height 13
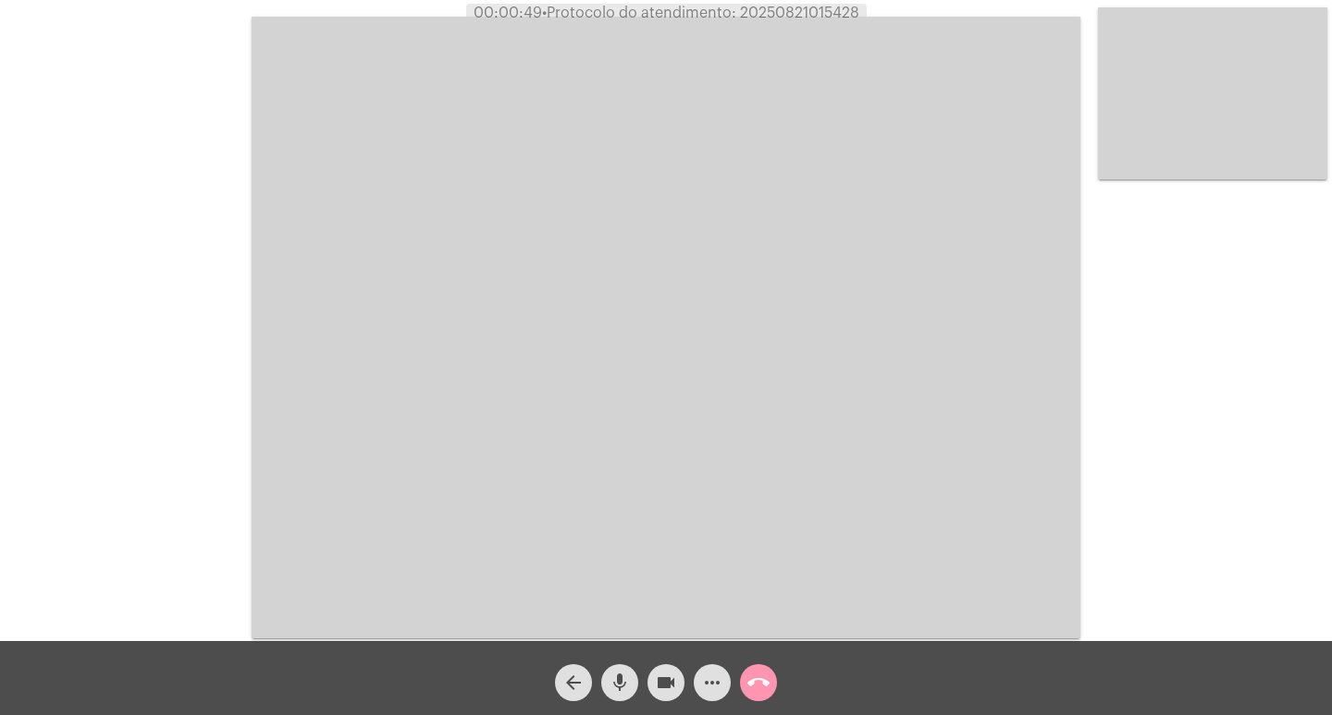
click at [752, 17] on span "• Protocolo do atendimento: 20250821015428" at bounding box center [700, 13] width 317 height 15
copy span "20250821015428"
click at [649, 690] on button "videocam" at bounding box center [666, 682] width 37 height 37
click at [663, 675] on mat-icon "videocam_off" at bounding box center [666, 683] width 22 height 22
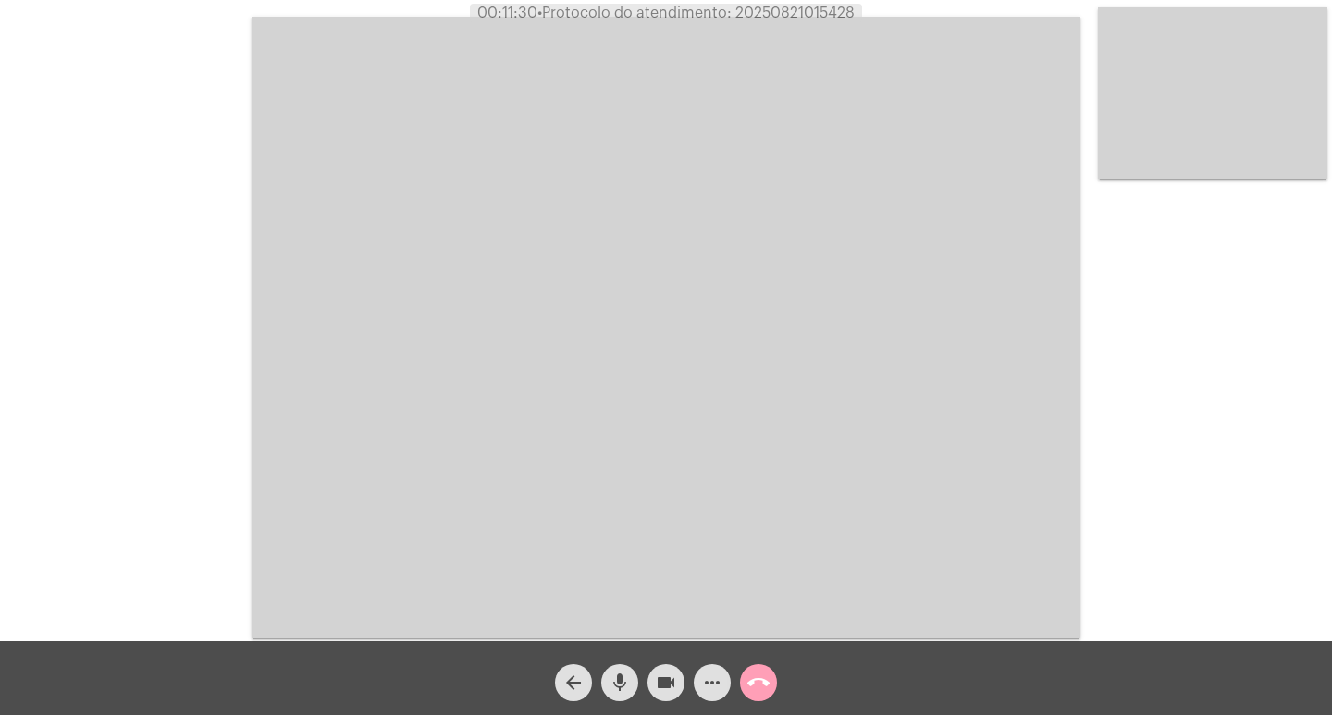
click at [763, 694] on mat-icon "call_end" at bounding box center [759, 683] width 22 height 22
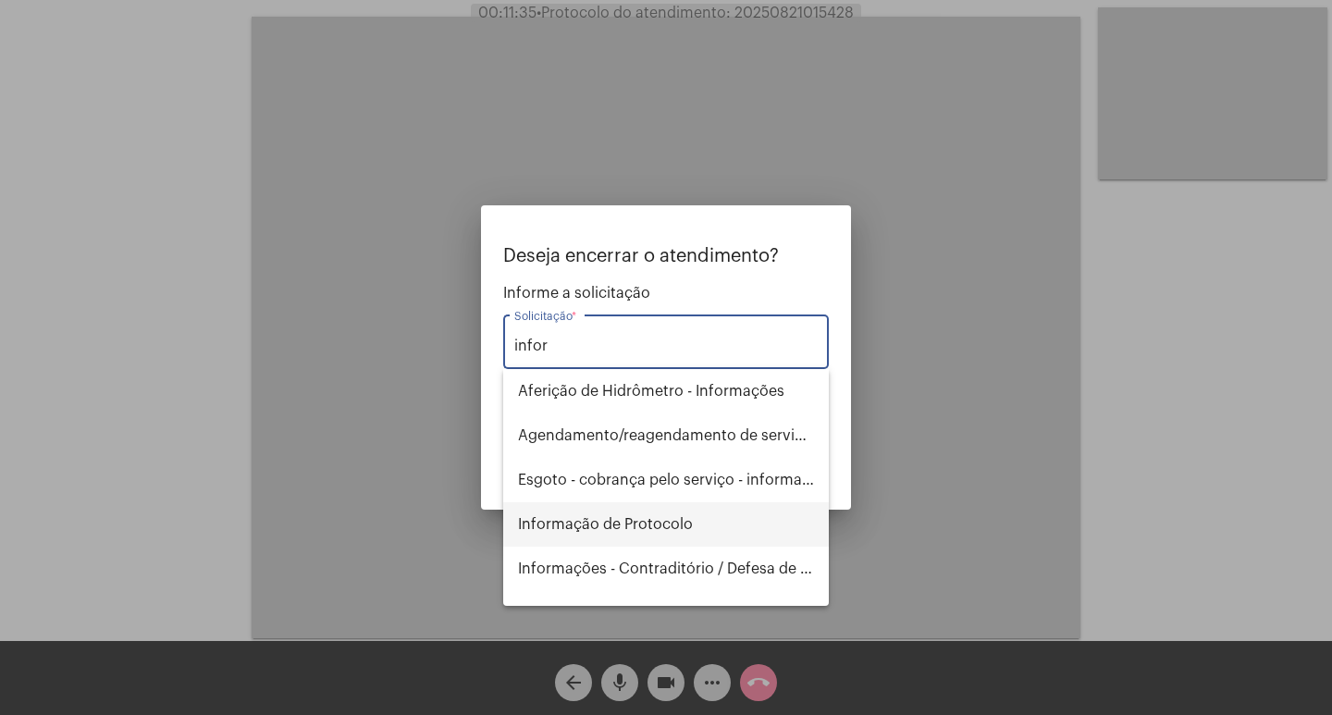
click at [534, 524] on span "Informação de Protocolo" at bounding box center [666, 524] width 296 height 44
type input "Informação de Protocolo"
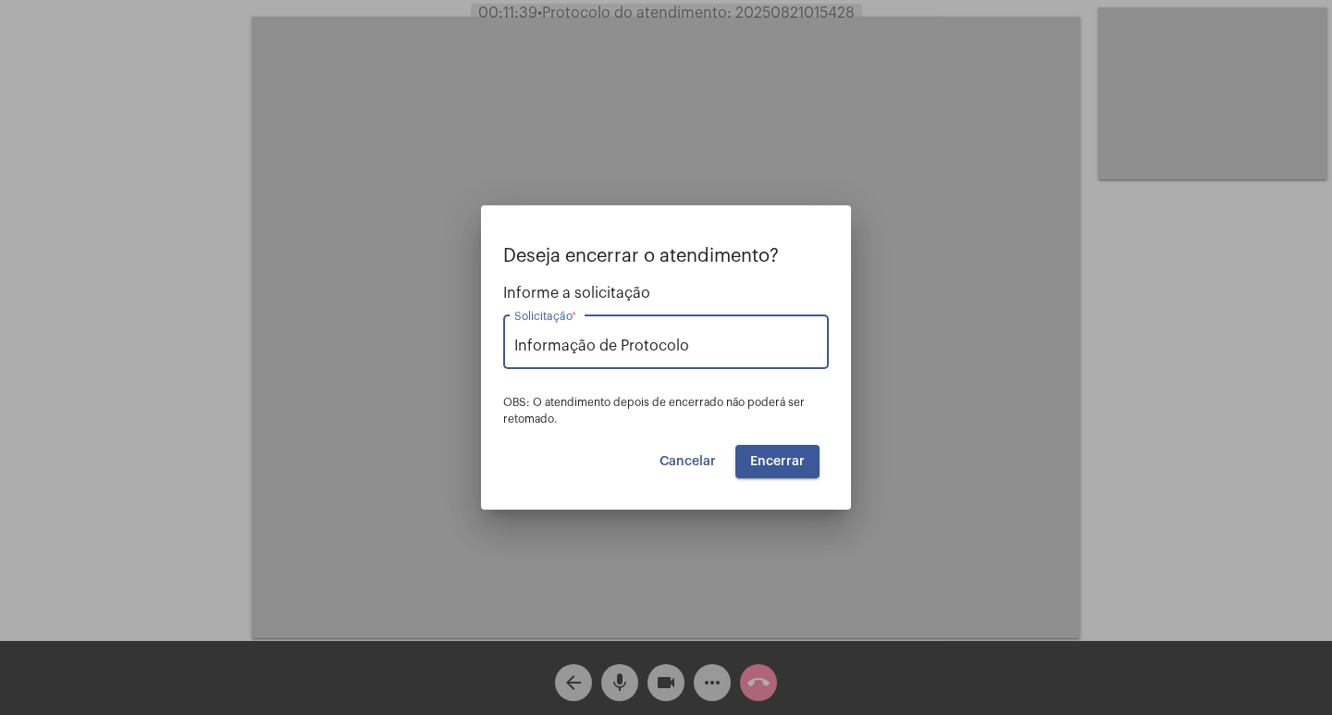
click at [781, 458] on span "Encerrar" at bounding box center [777, 461] width 55 height 13
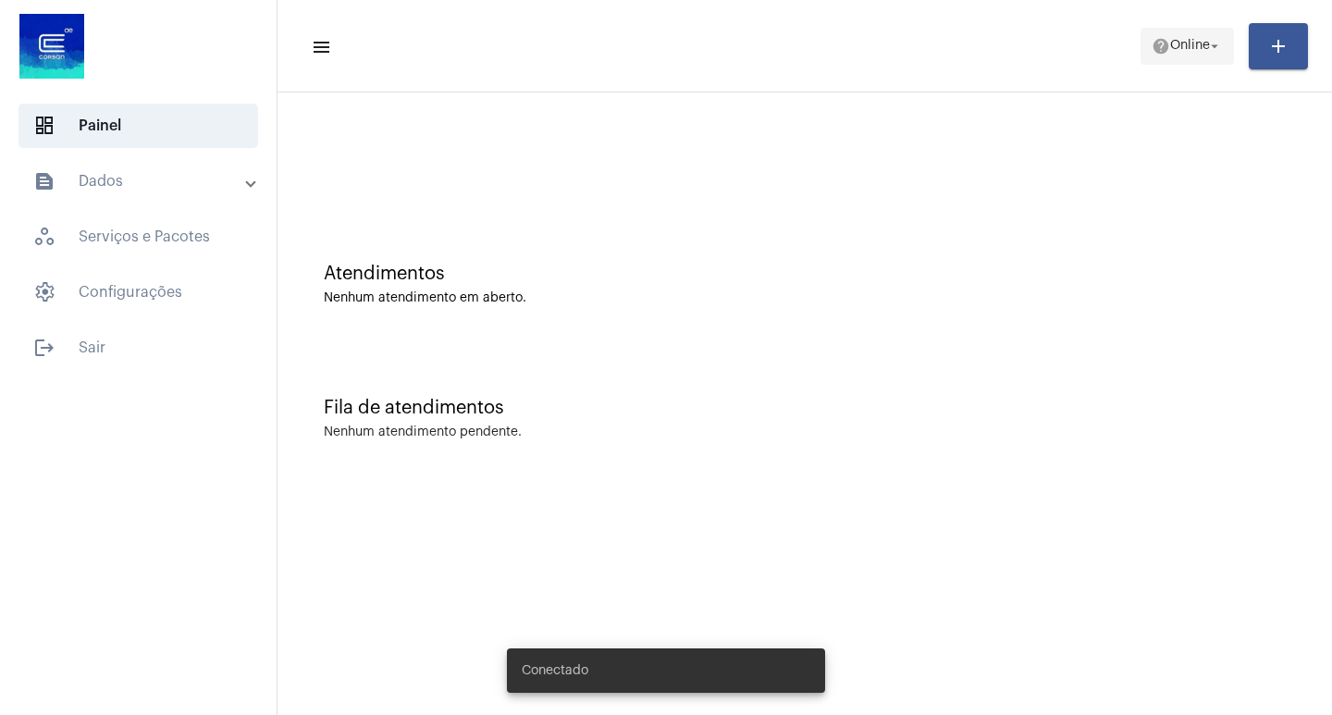
click at [1175, 47] on span "Online" at bounding box center [1191, 46] width 40 height 13
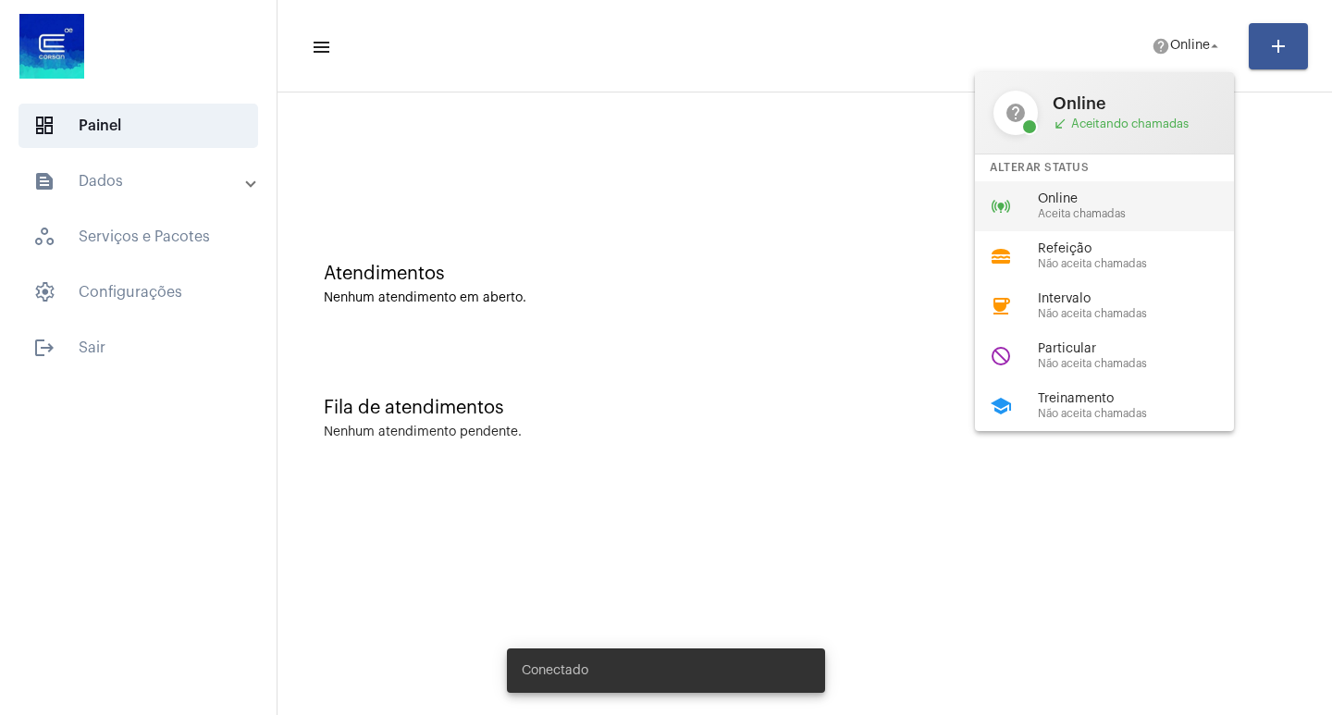
click at [1079, 203] on span "Online" at bounding box center [1143, 199] width 211 height 14
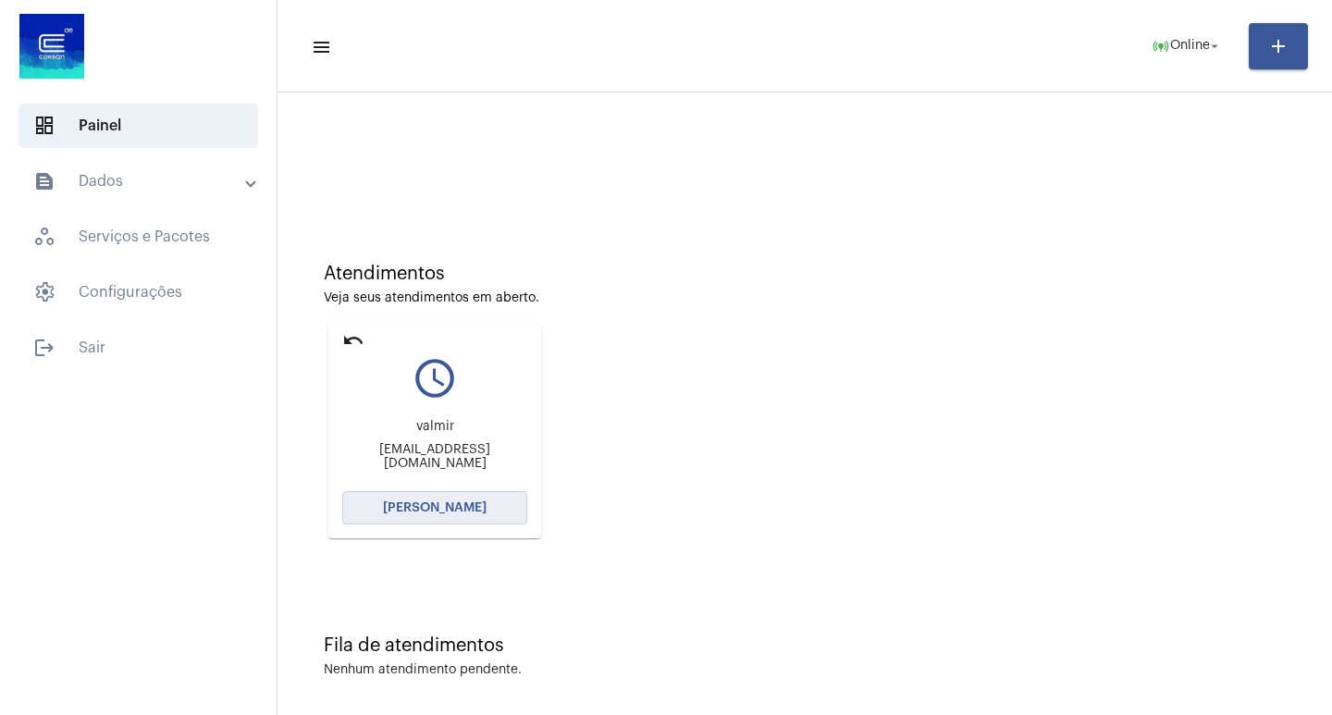
click at [436, 518] on button "[PERSON_NAME]" at bounding box center [434, 507] width 185 height 33
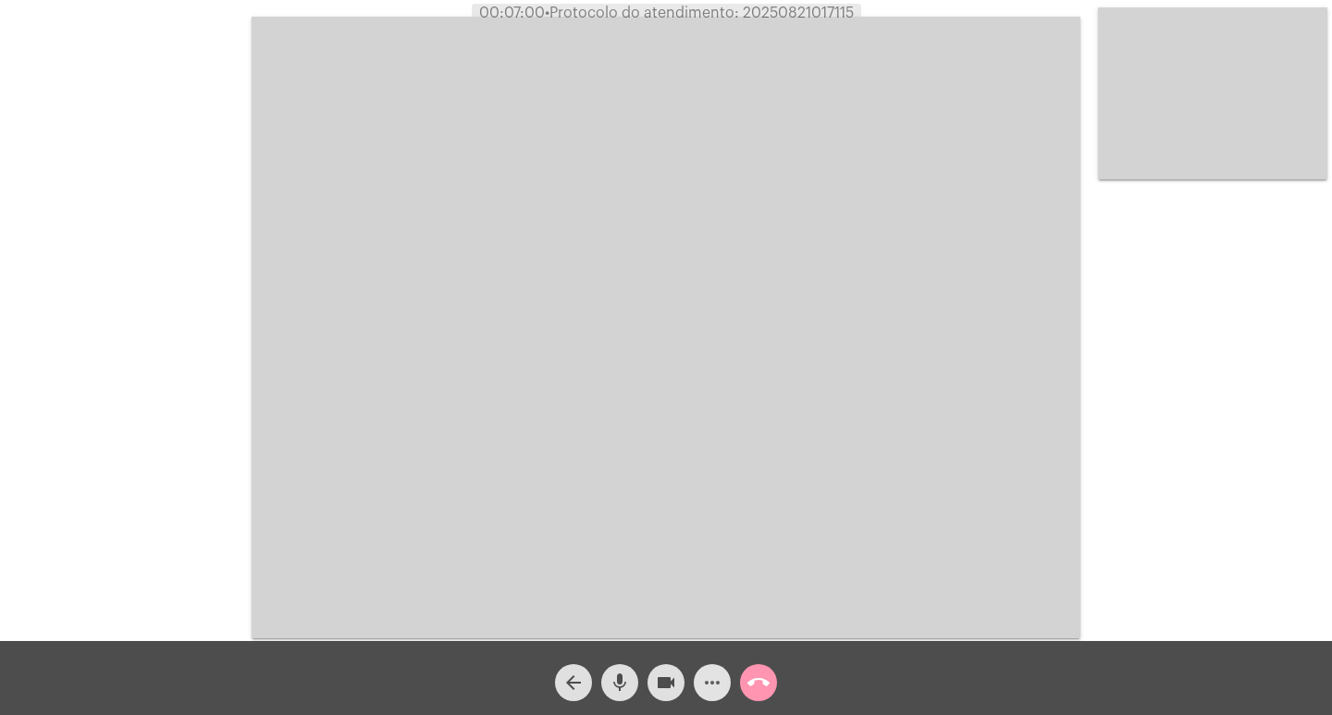
click at [720, 687] on mat-icon "more_horiz" at bounding box center [712, 683] width 22 height 22
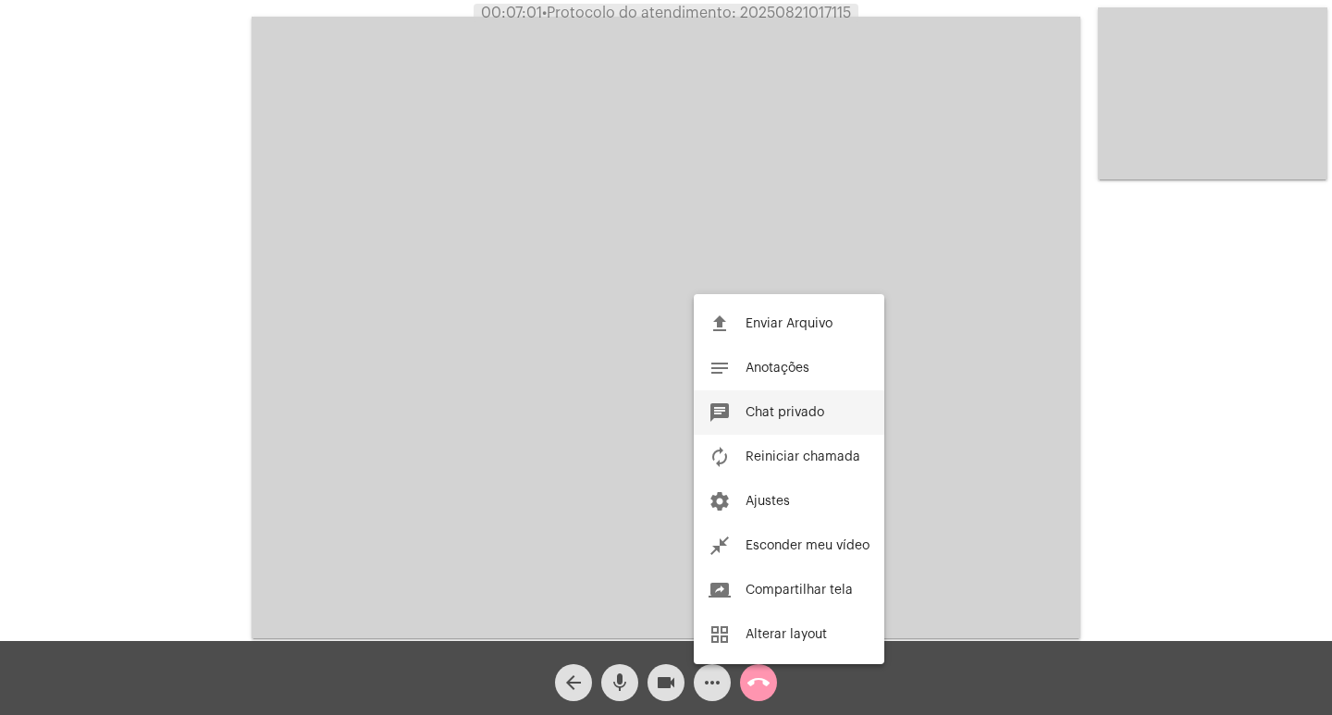
click at [799, 402] on button "chat Chat privado" at bounding box center [789, 412] width 191 height 44
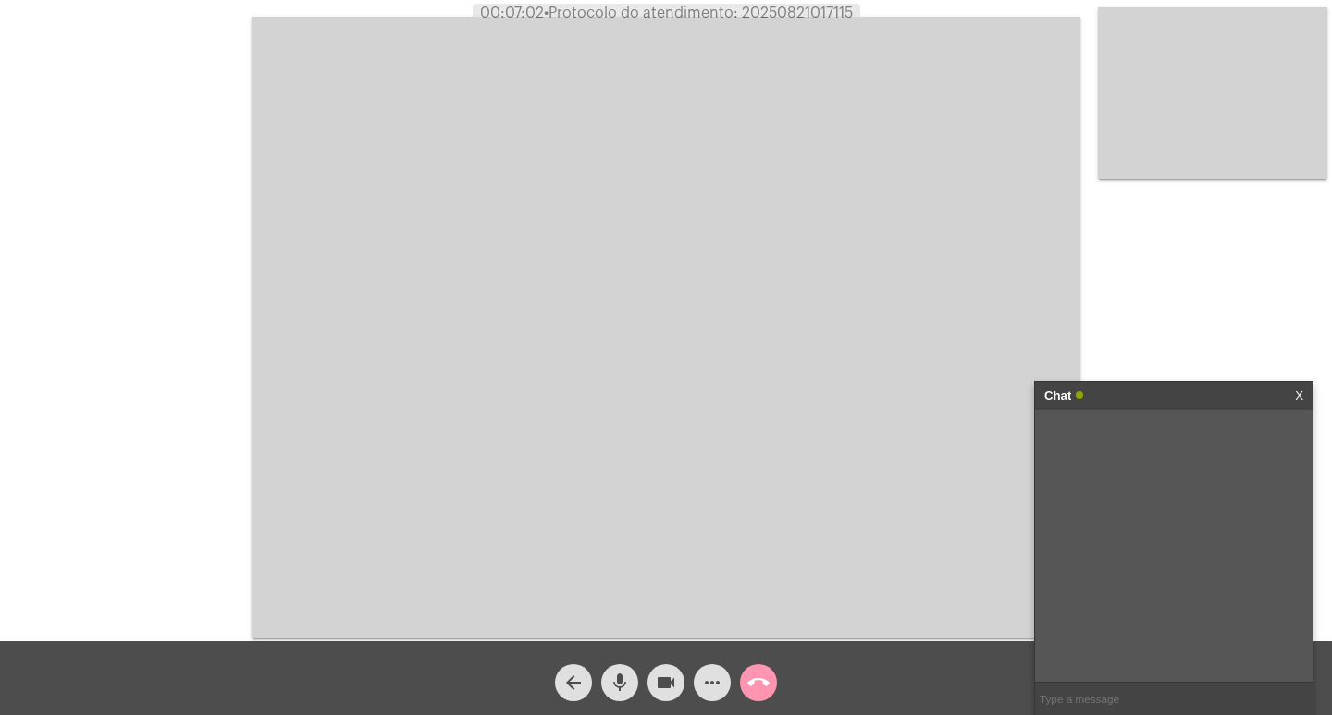
click at [1065, 700] on input "text" at bounding box center [1174, 699] width 278 height 32
paste input "AGERGS - [URL][DOMAIN_NAME] Contato: [PHONE_NUMBER]"
type input "AGERGS - [URL][DOMAIN_NAME] Contato: [PHONE_NUMBER]"
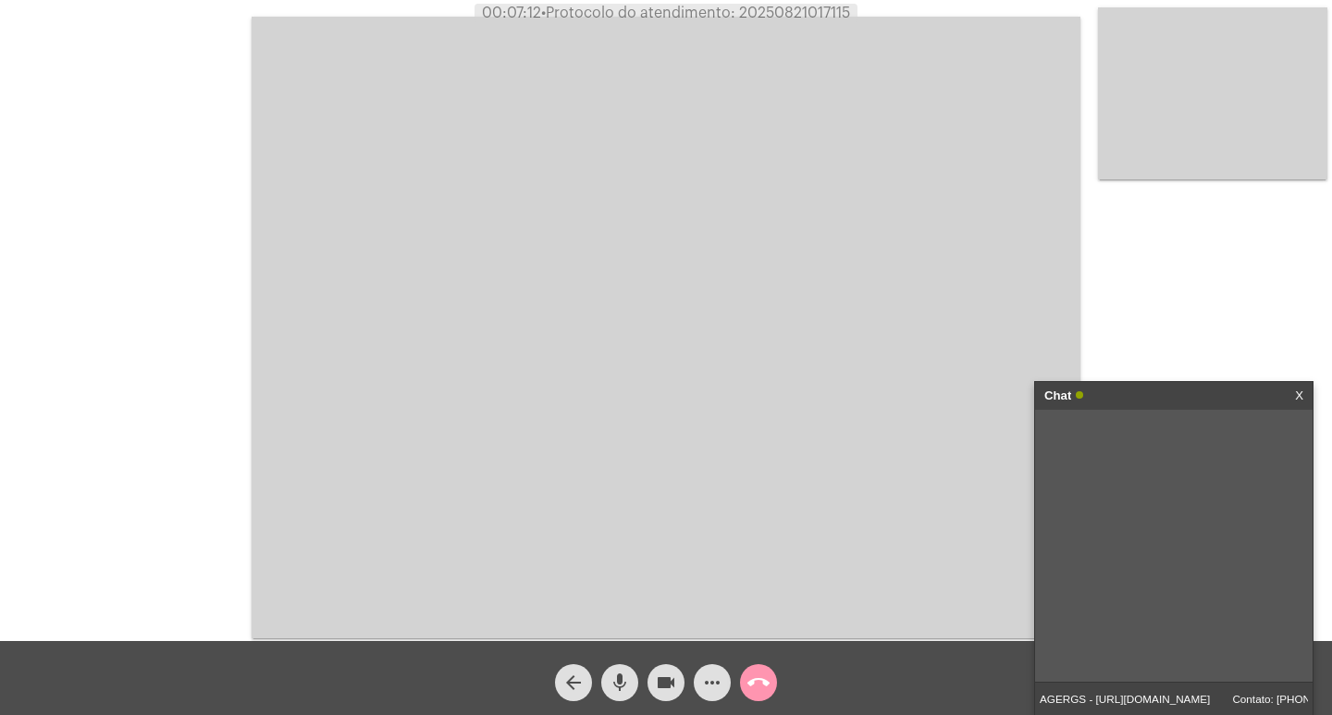
click at [780, 9] on span "• Protocolo do atendimento: 20250821017115" at bounding box center [695, 13] width 309 height 15
copy span "20250821017115"
click at [824, 15] on span "• Protocolo do atendimento: 20250821017115" at bounding box center [697, 13] width 309 height 15
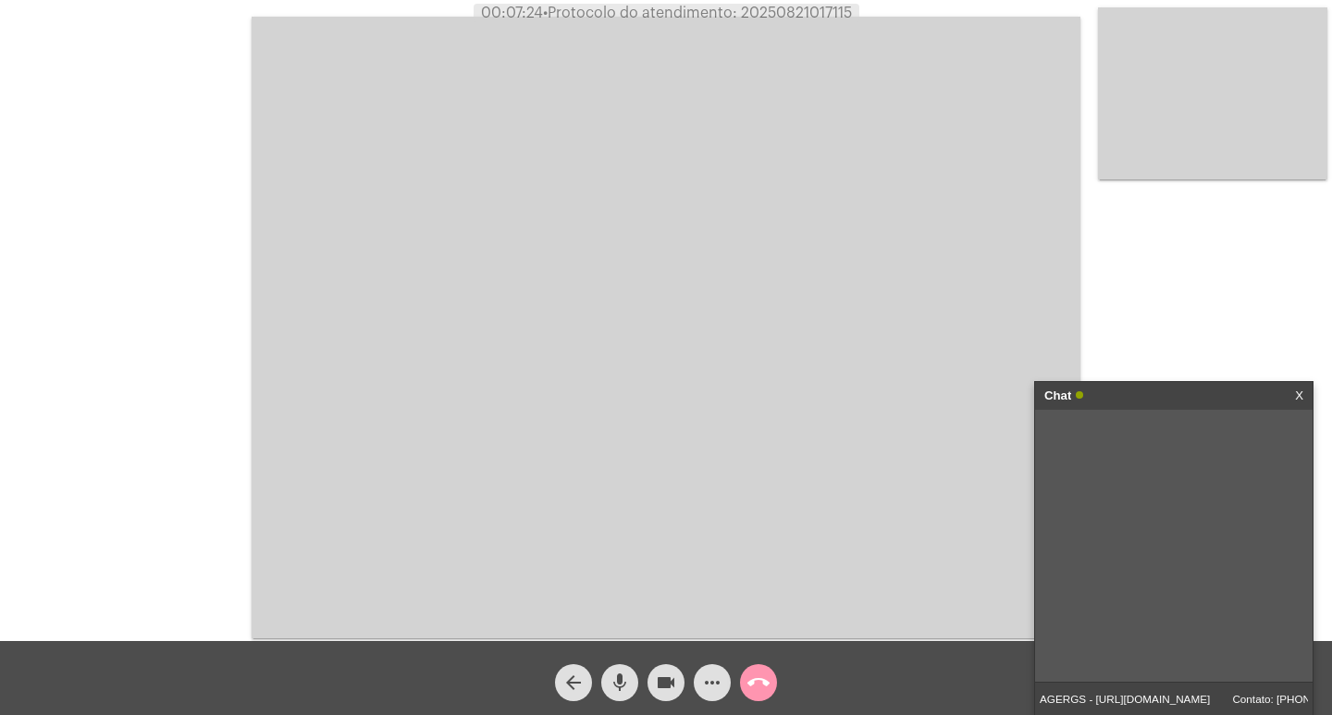
click at [840, 32] on video at bounding box center [666, 328] width 829 height 622
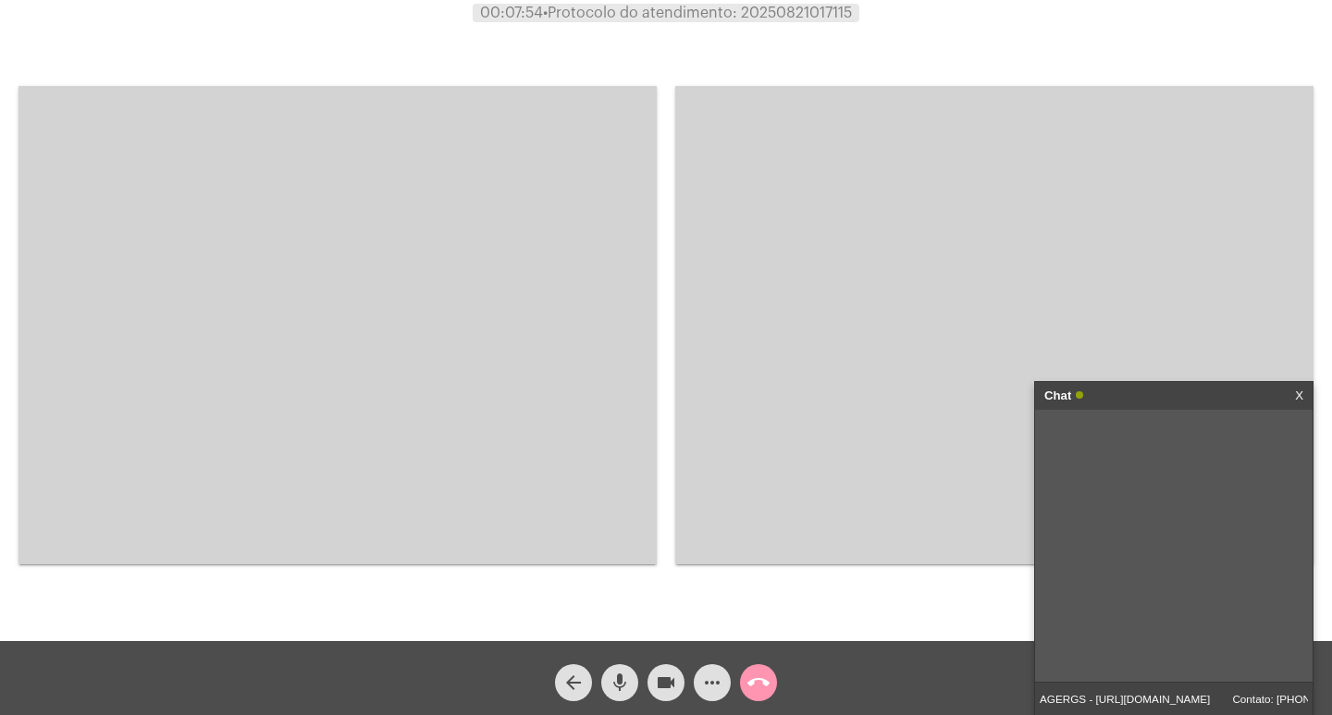
click at [1245, 696] on input "AGERGS - [URL][DOMAIN_NAME] Contato: [PHONE_NUMBER]" at bounding box center [1174, 699] width 278 height 32
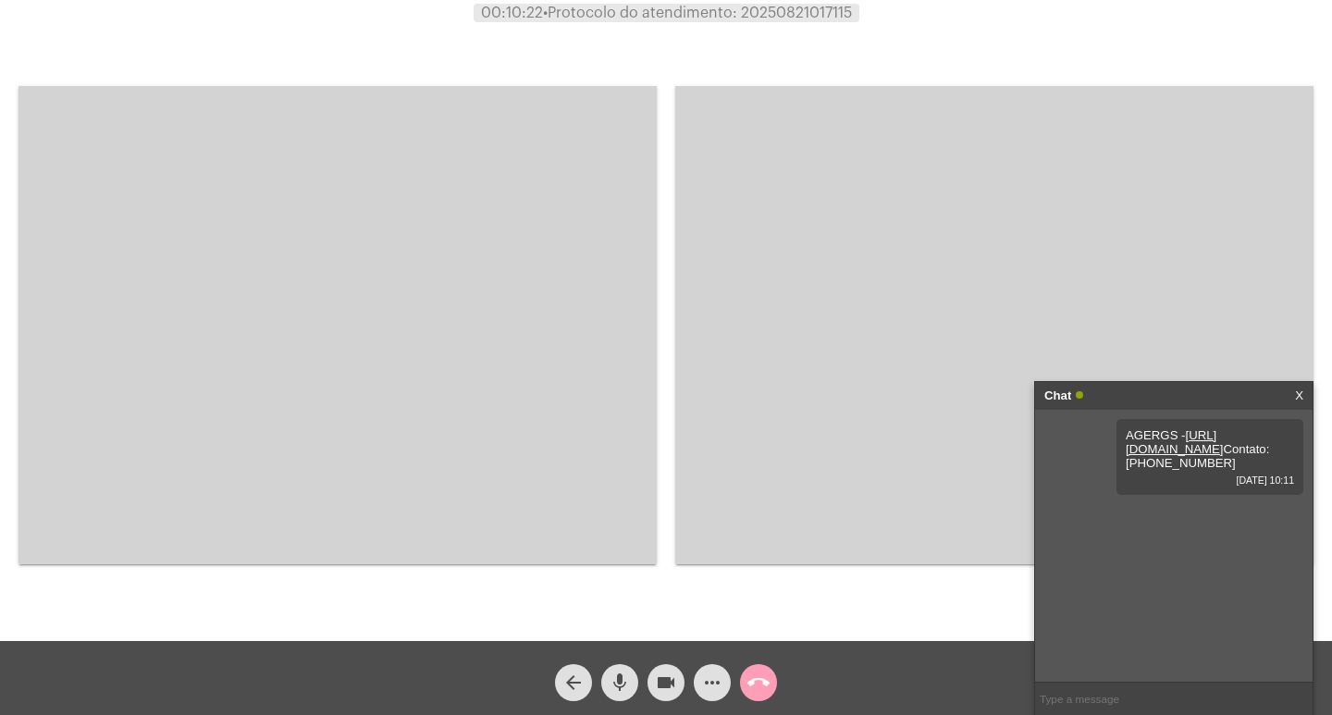
click at [755, 671] on span "call_end" at bounding box center [759, 682] width 22 height 37
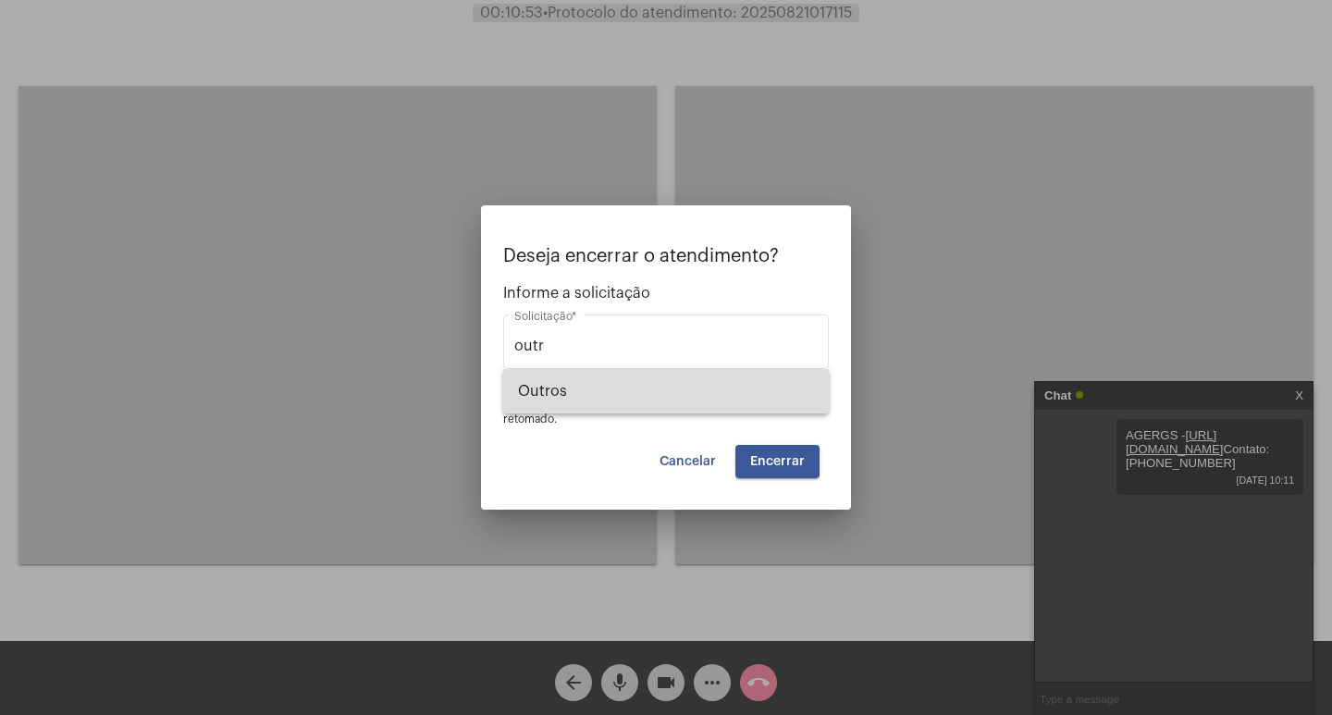
click at [632, 395] on span "Outros" at bounding box center [666, 391] width 296 height 44
type input "Outros"
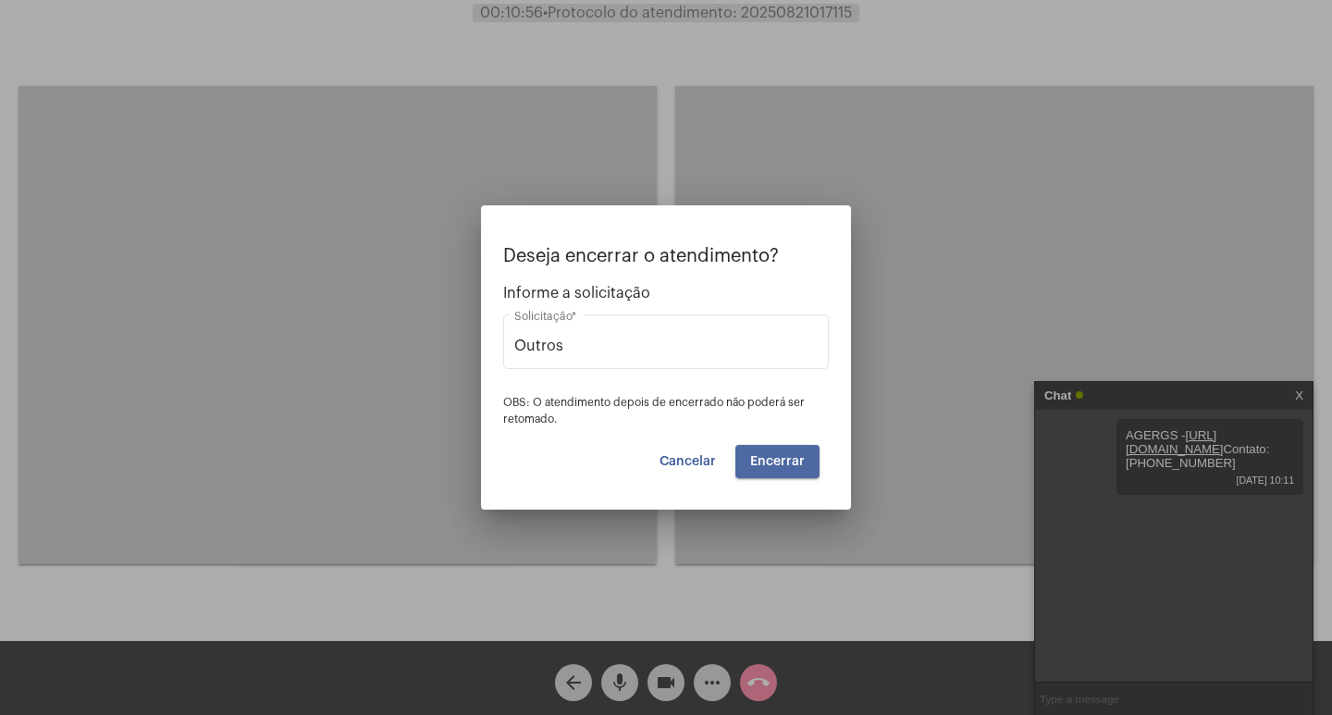
click at [803, 450] on button "Encerrar" at bounding box center [778, 461] width 84 height 33
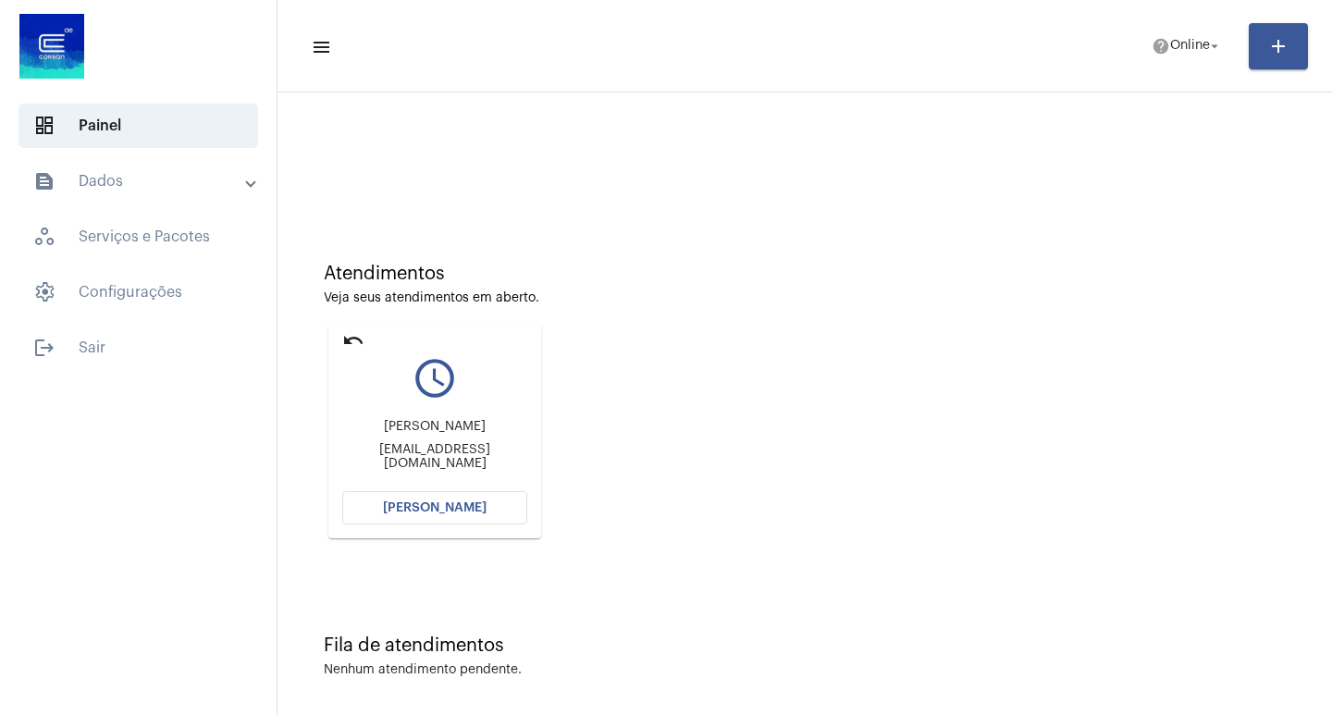
click at [77, 207] on mat-accordion "text_snippet_outlined Dados history_outlined Histórico schedule_outlined Agenda…" at bounding box center [138, 236] width 277 height 155
click at [95, 187] on mat-panel-title "text_snippet_outlined Dados" at bounding box center [140, 181] width 214 height 22
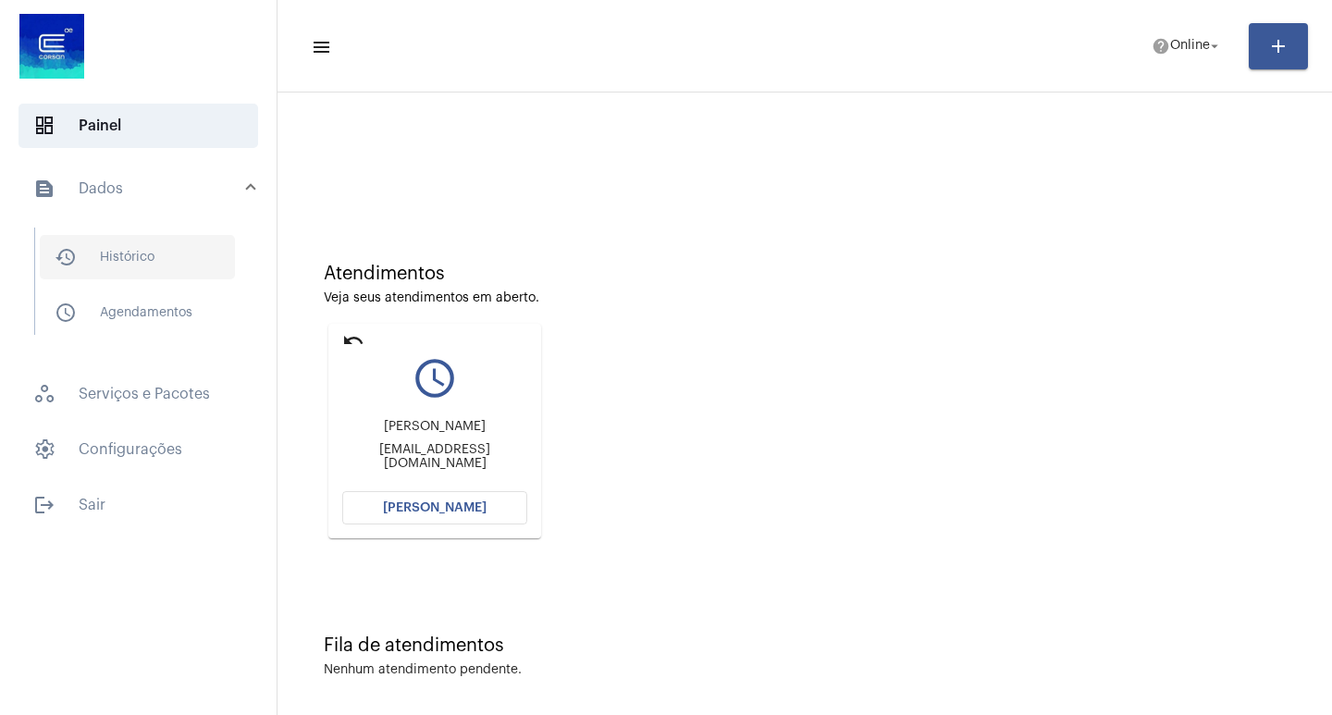
click at [149, 235] on span "history_outlined Histórico" at bounding box center [137, 257] width 195 height 44
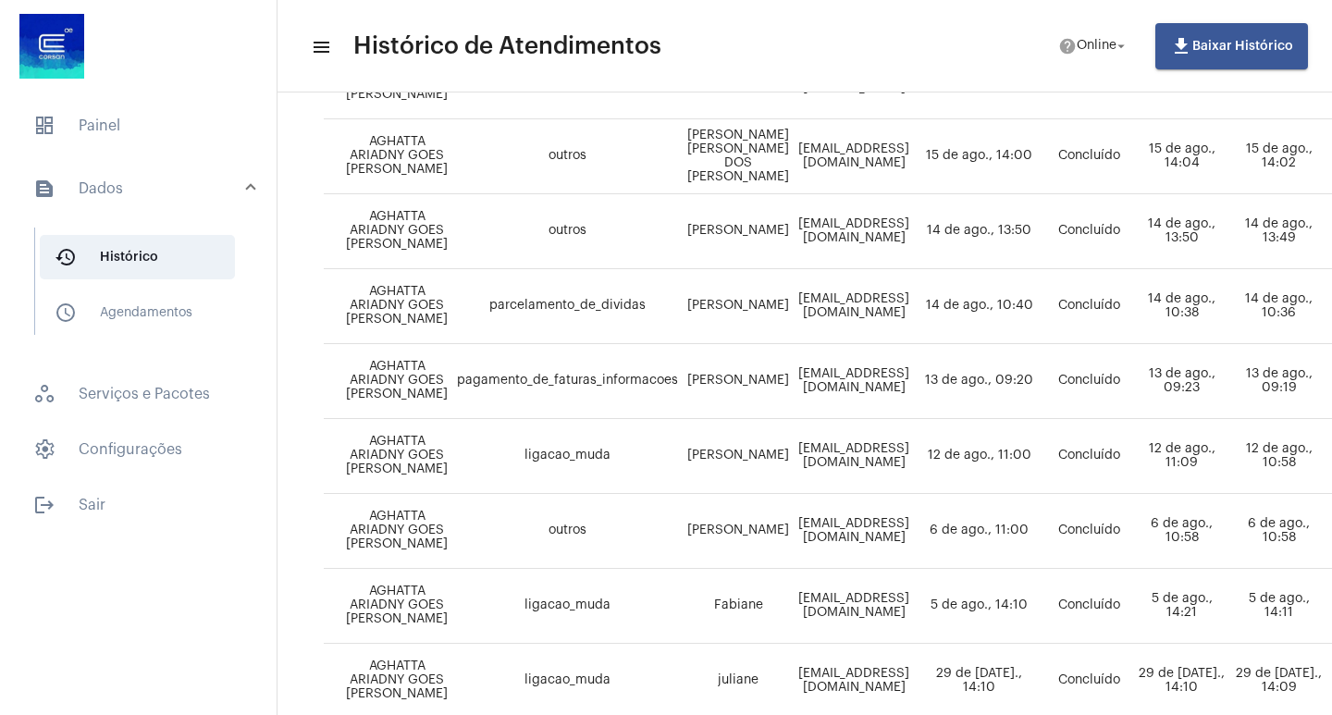
scroll to position [925, 0]
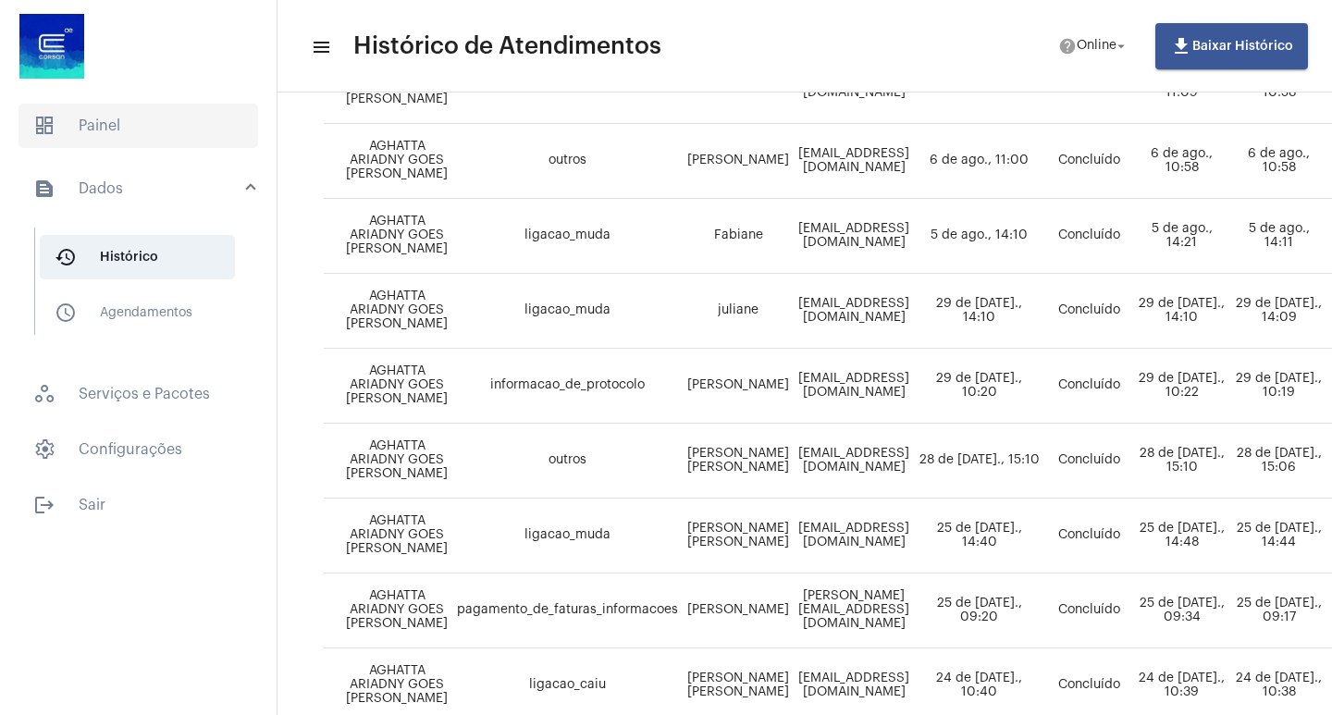
click at [107, 128] on span "dashboard Painel" at bounding box center [139, 126] width 240 height 44
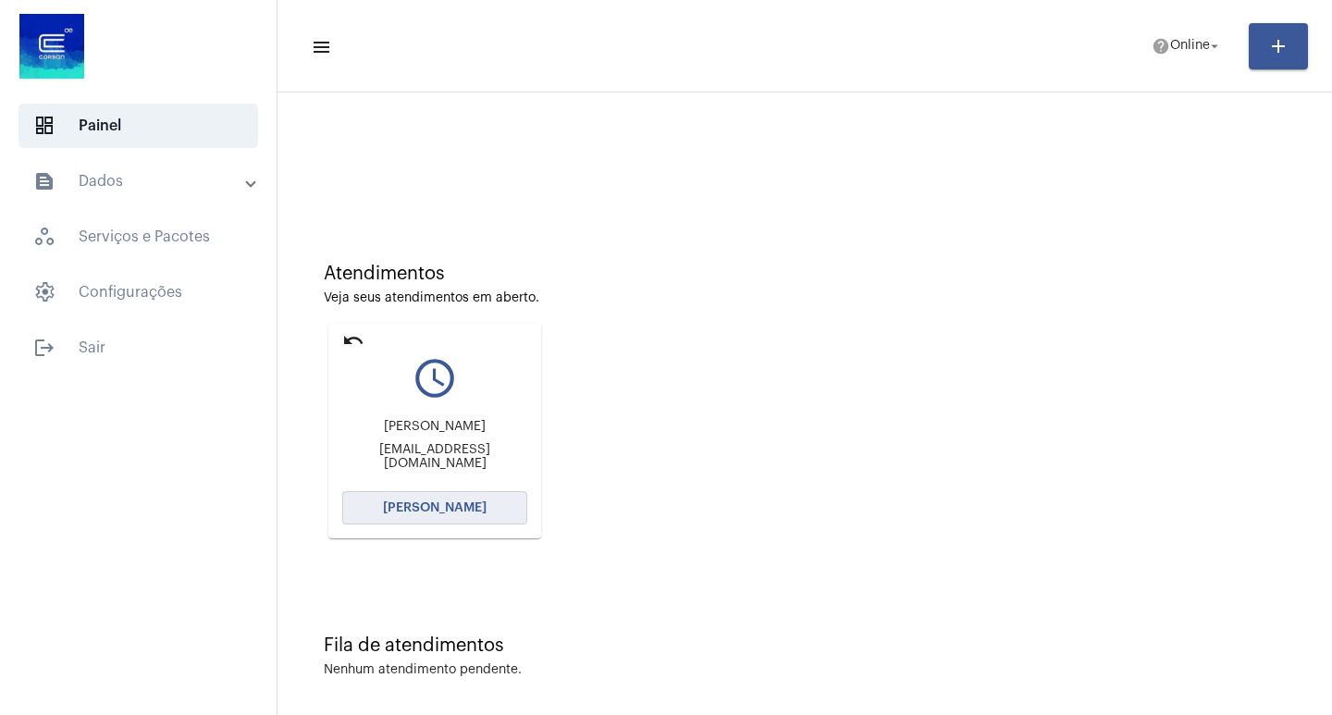
click at [435, 492] on button "[PERSON_NAME]" at bounding box center [434, 507] width 185 height 33
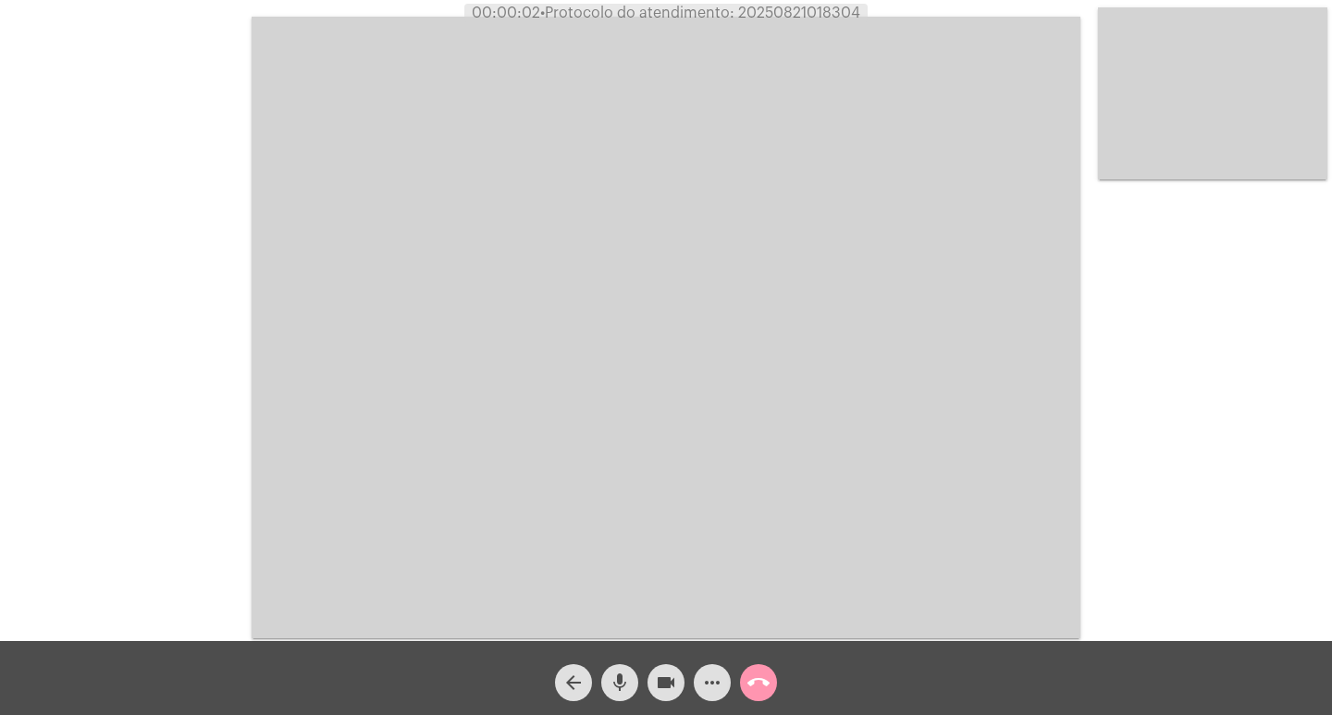
click at [566, 290] on video at bounding box center [666, 328] width 829 height 622
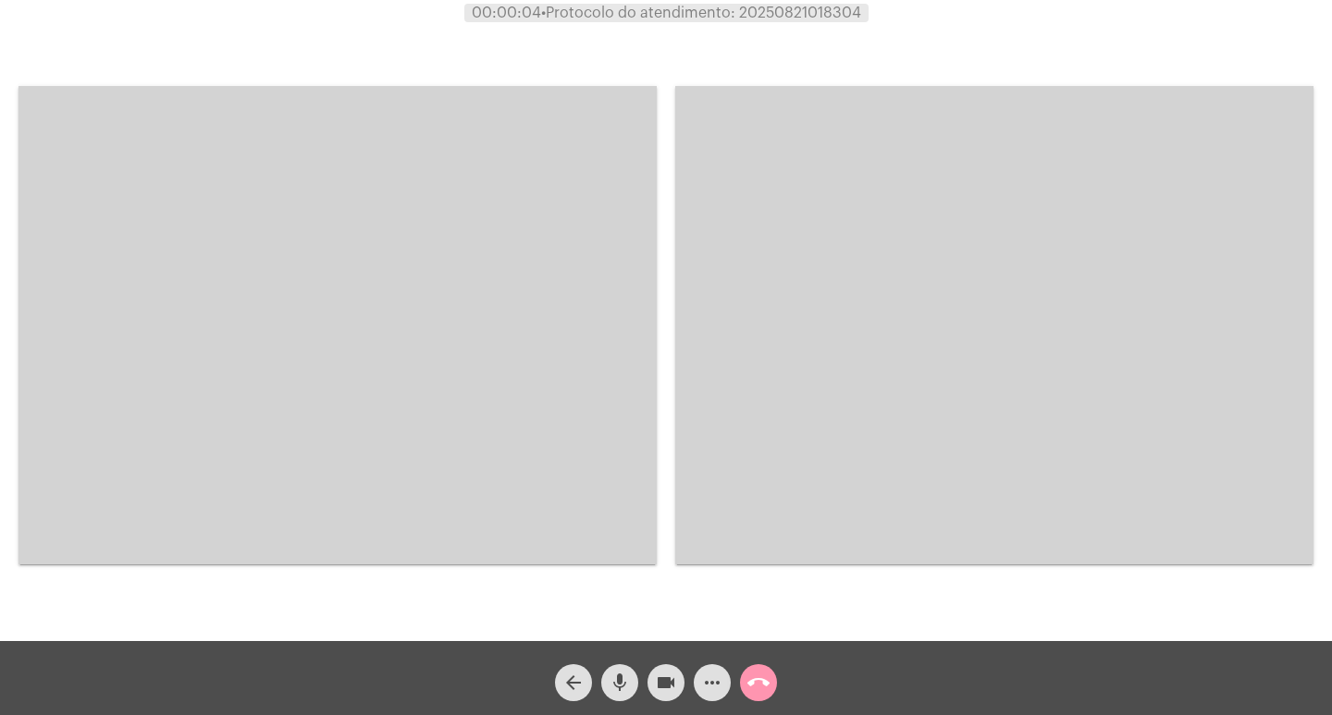
click at [769, 13] on span "• Protocolo do atendimento: 20250821018304" at bounding box center [701, 13] width 320 height 15
copy span "20250821018304"
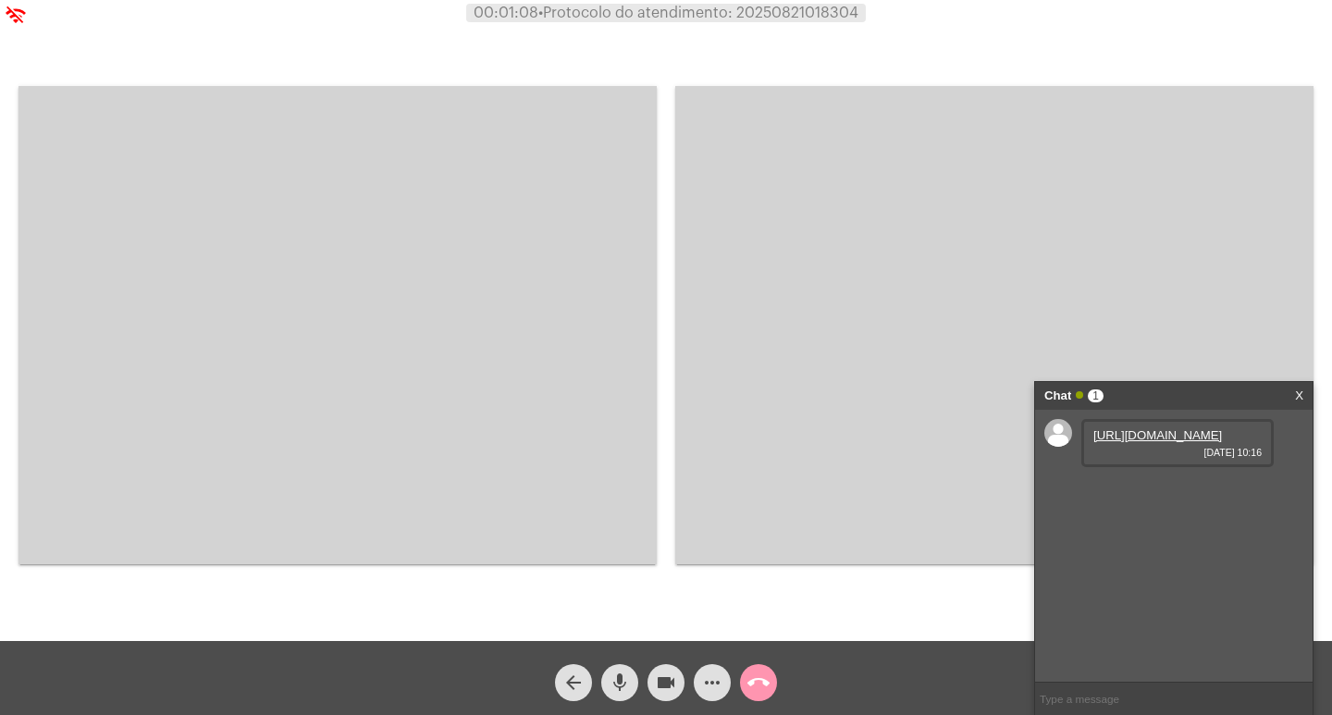
click at [541, 415] on video at bounding box center [338, 325] width 638 height 478
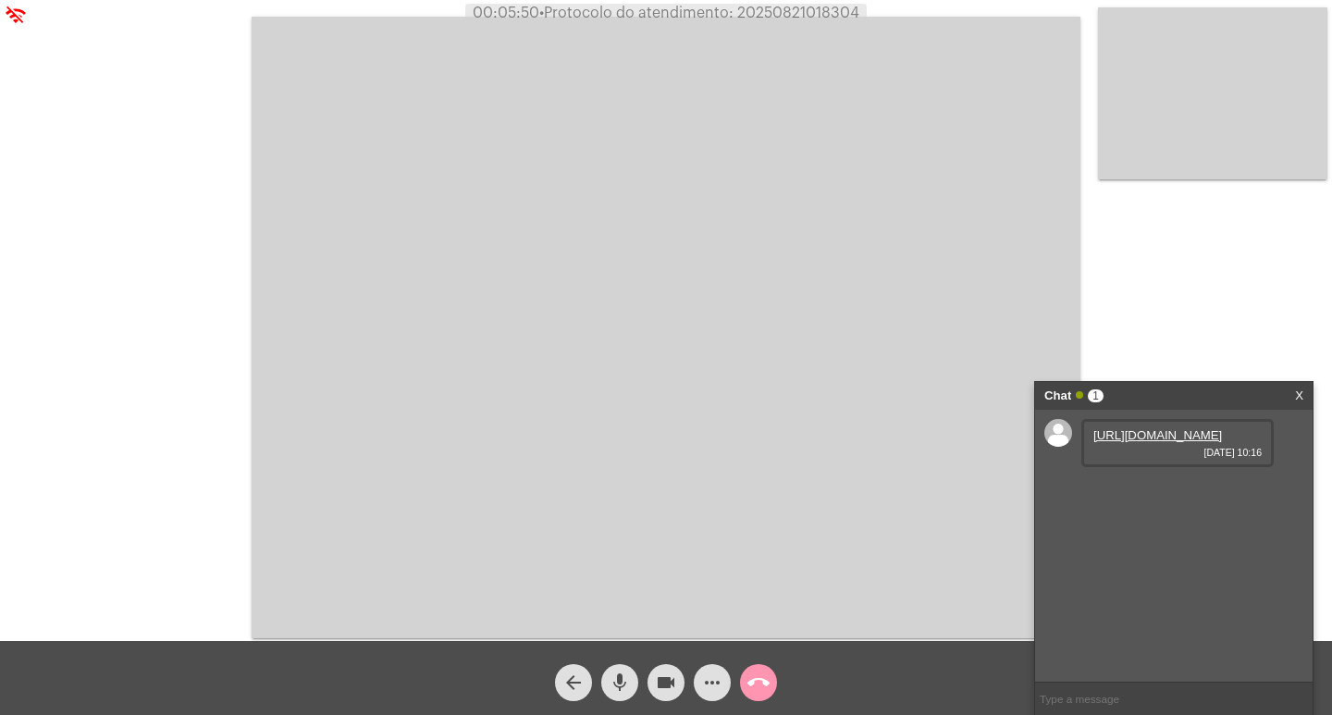
drag, startPoint x: 806, startPoint y: 13, endPoint x: 752, endPoint y: 103, distance: 104.6
click at [752, 103] on video at bounding box center [666, 328] width 829 height 622
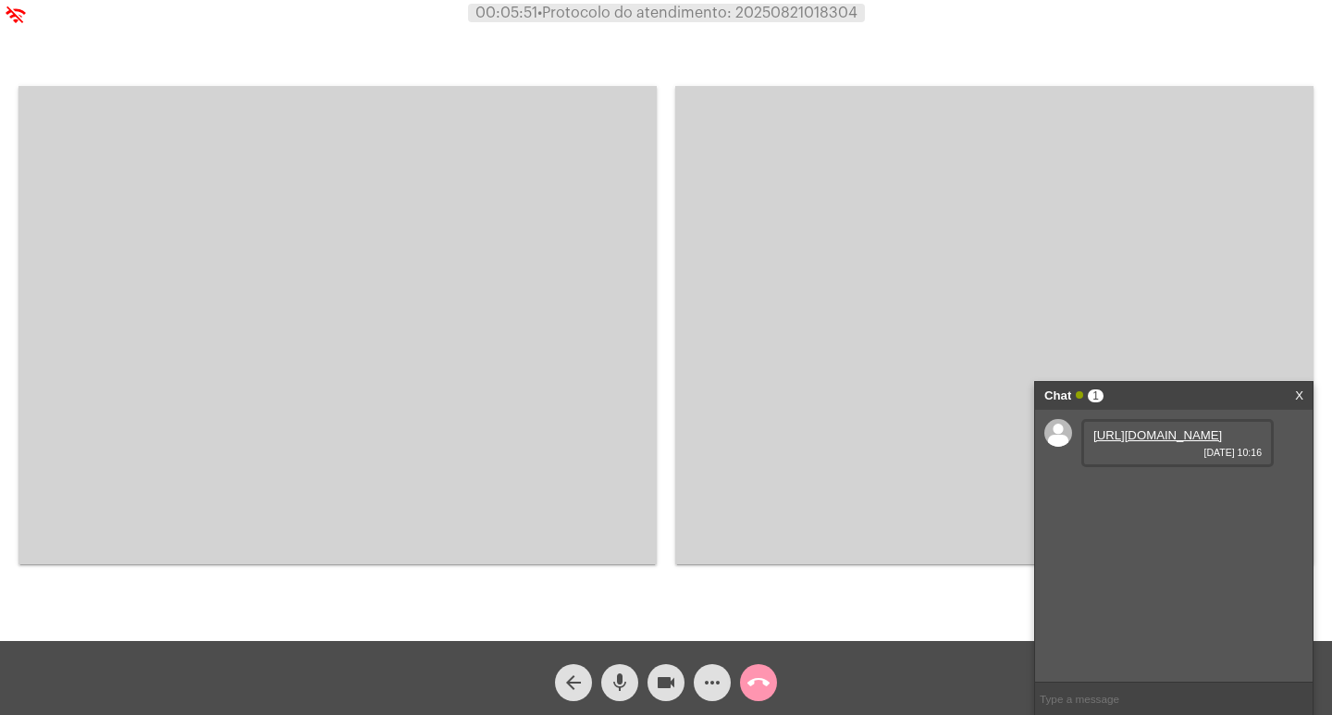
click at [602, 710] on div "arrow_back mic videocam more_horiz call_end" at bounding box center [666, 678] width 1332 height 74
click at [368, 272] on video at bounding box center [338, 325] width 638 height 478
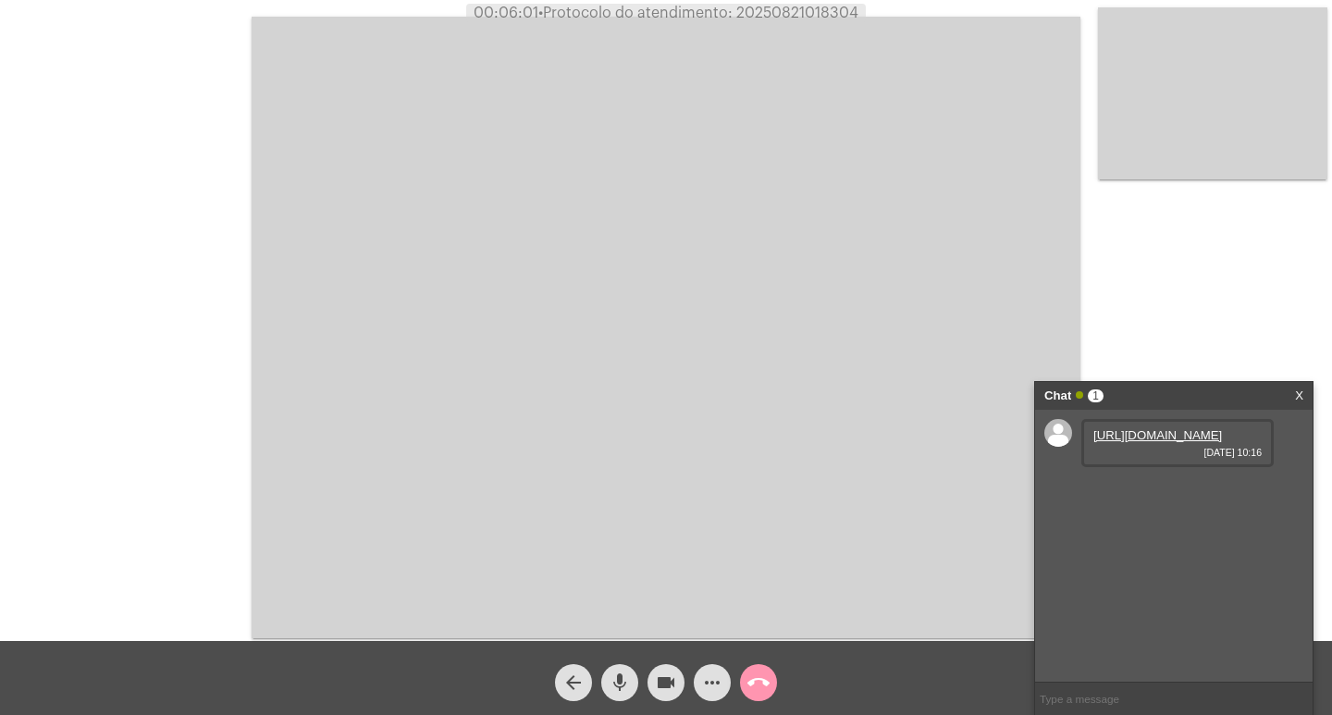
click at [759, 680] on mat-icon "call_end" at bounding box center [759, 683] width 22 height 22
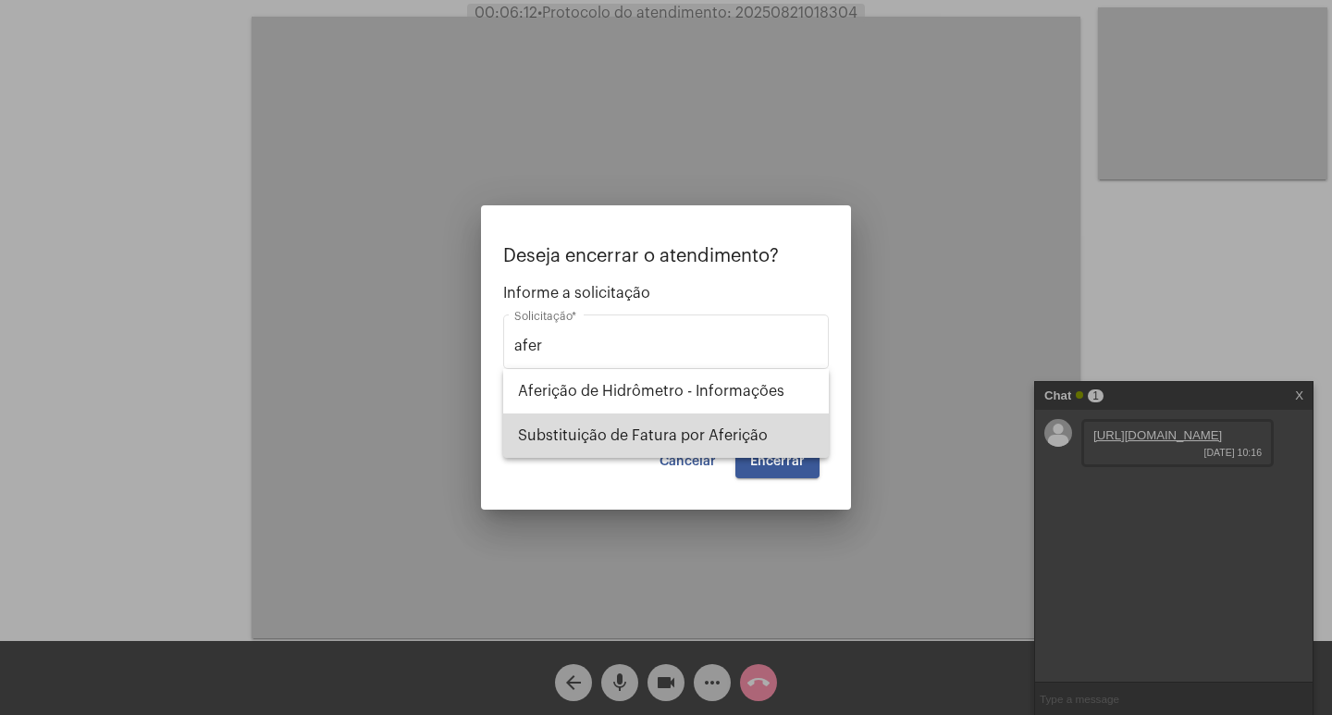
click at [675, 421] on span "Substituição de Fatura por Aferição" at bounding box center [666, 436] width 296 height 44
type input "Substituição de Fatura por Aferição"
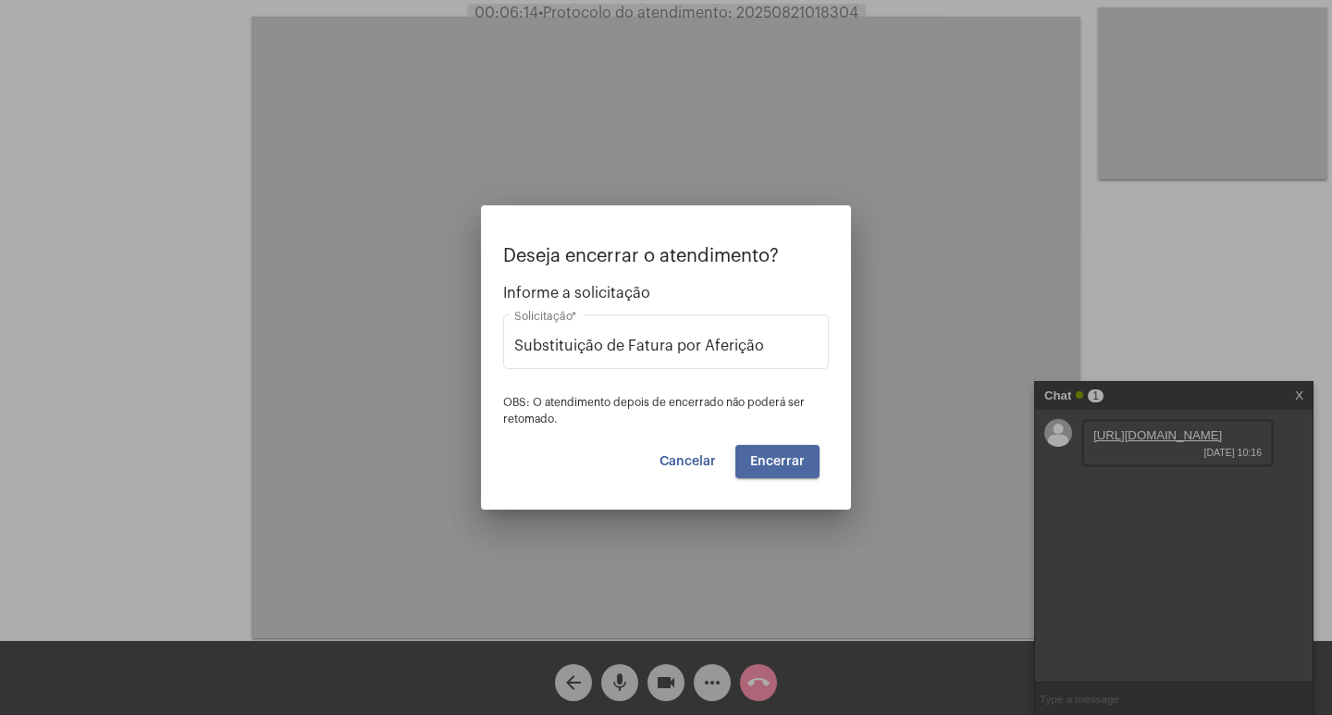
click at [790, 465] on span "Encerrar" at bounding box center [777, 461] width 55 height 13
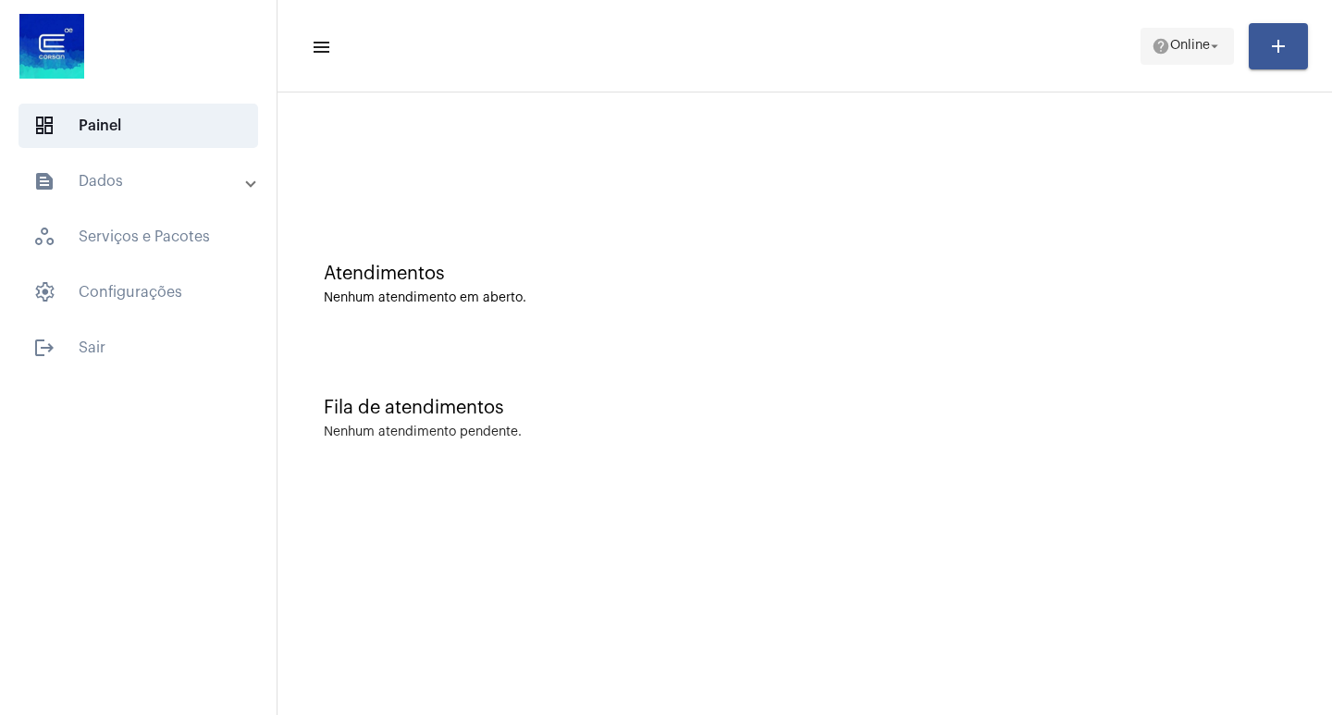
click at [1153, 56] on span "help Online arrow_drop_down" at bounding box center [1187, 45] width 71 height 33
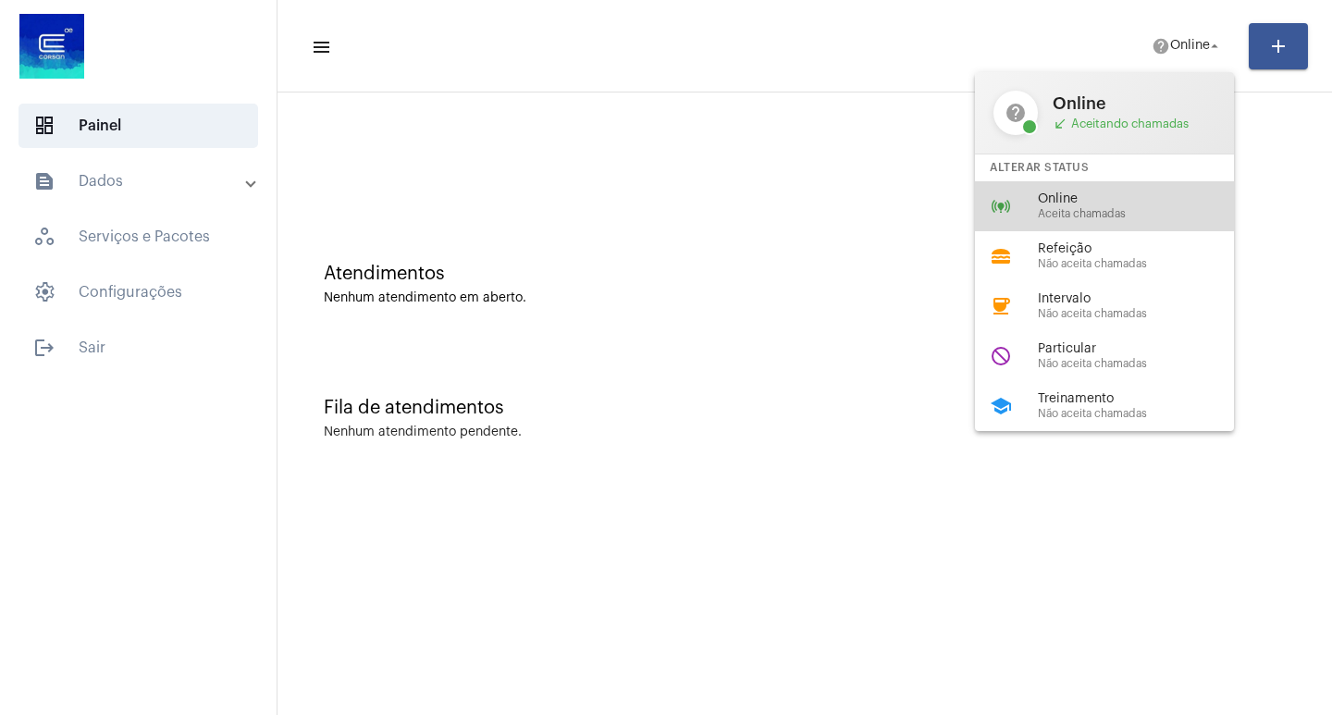
click at [1075, 185] on div "online_prediction Online Aceita chamadas" at bounding box center [1119, 206] width 289 height 50
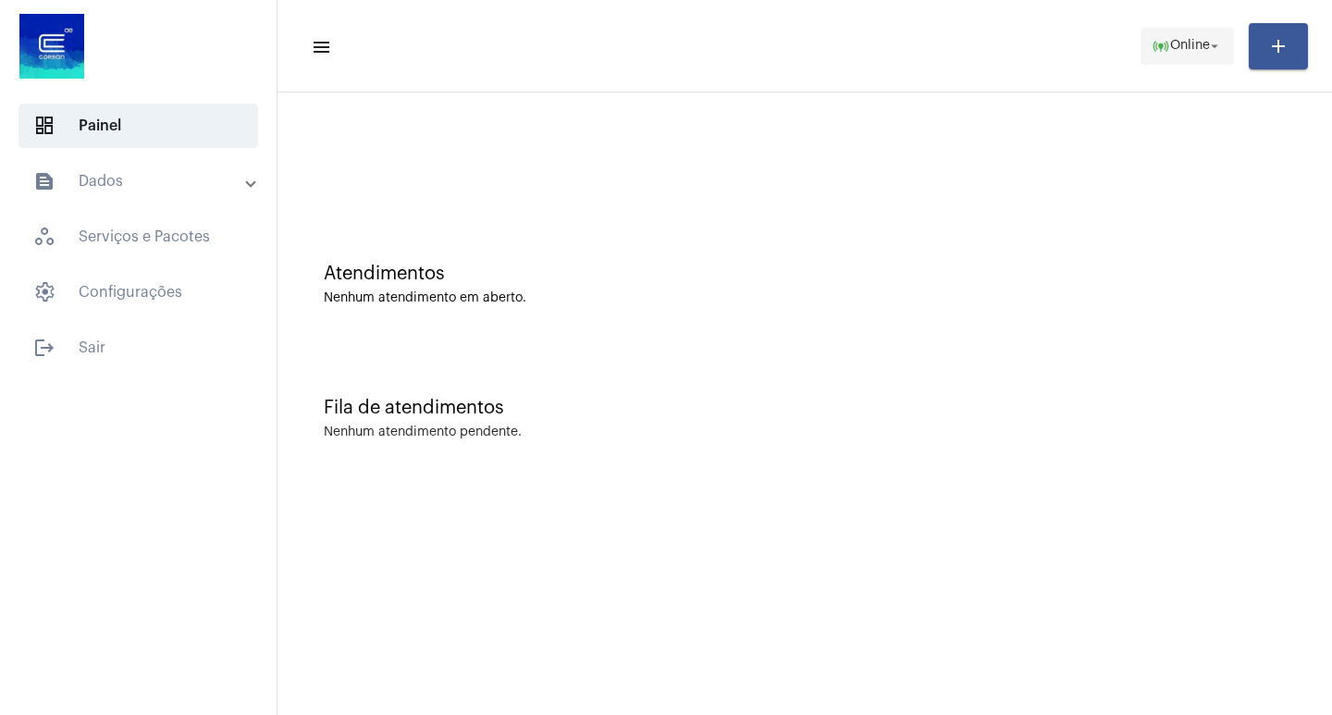
click at [1200, 29] on span "online_prediction Online arrow_drop_down" at bounding box center [1187, 45] width 71 height 33
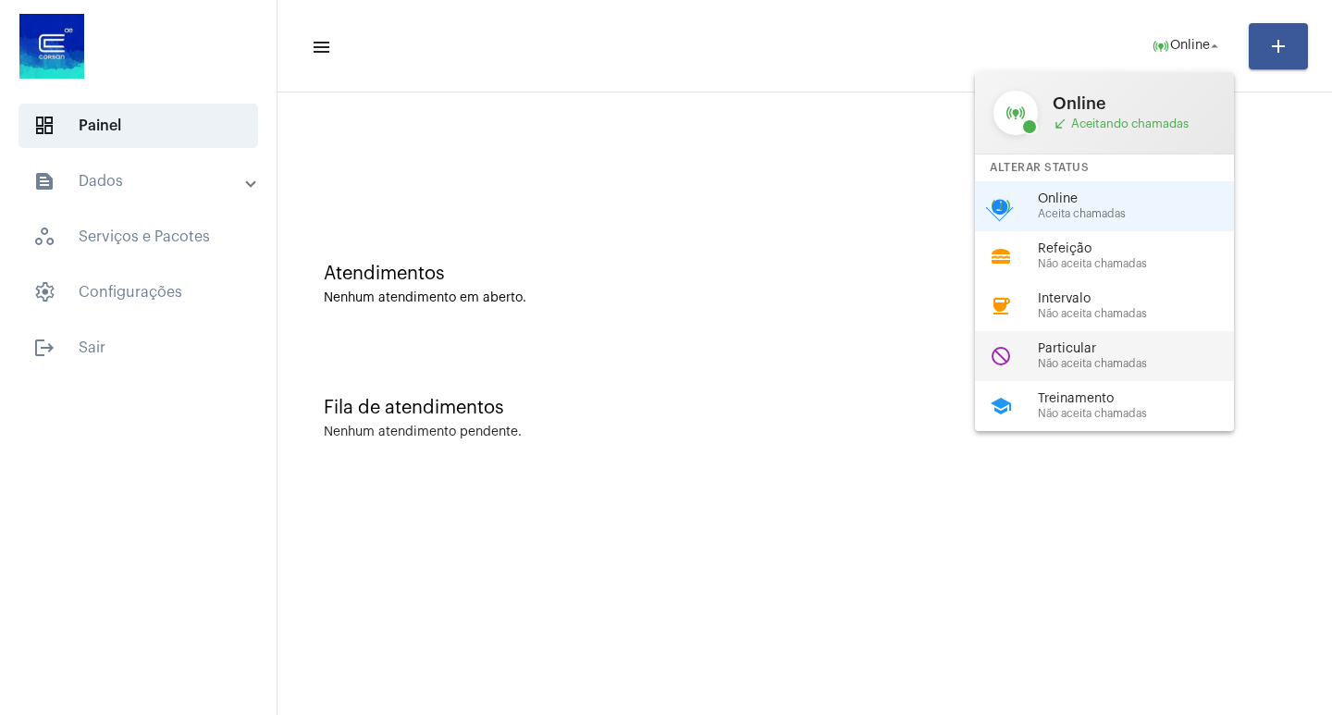
click at [1149, 370] on div "do_not_disturb Particular Não aceita chamadas" at bounding box center [1119, 356] width 289 height 50
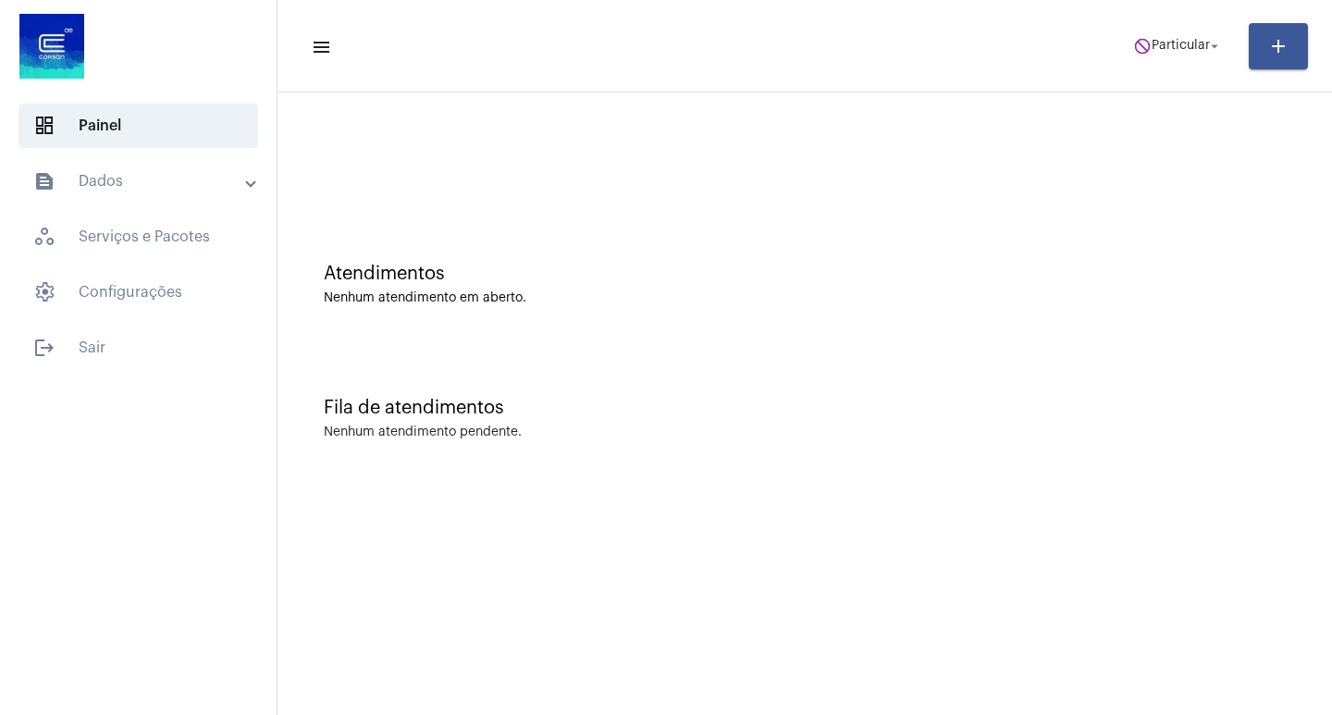
click at [1163, 12] on mat-toolbar "menu do_not_disturb Particular arrow_drop_down add" at bounding box center [805, 46] width 1055 height 93
click at [1193, 55] on span "do_not_disturb Particular arrow_drop_down" at bounding box center [1179, 45] width 90 height 33
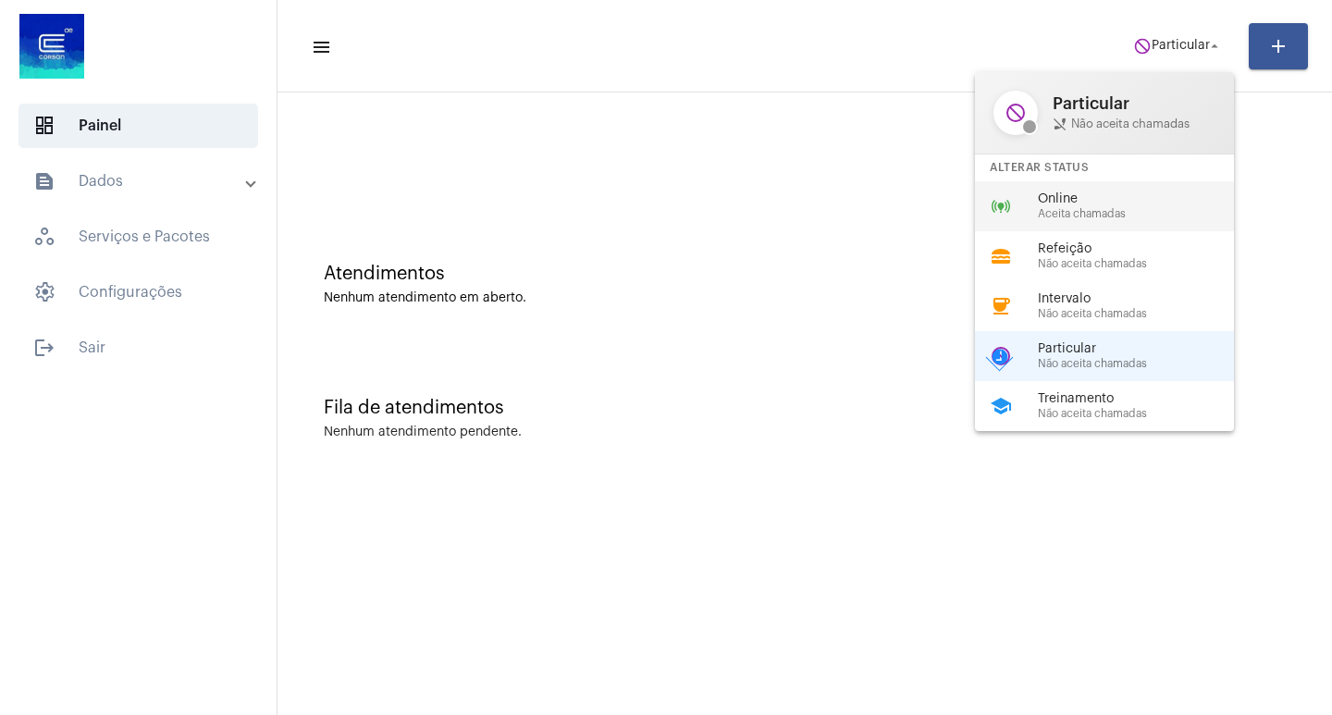
click at [1172, 206] on div "Online Aceita chamadas" at bounding box center [1143, 206] width 211 height 28
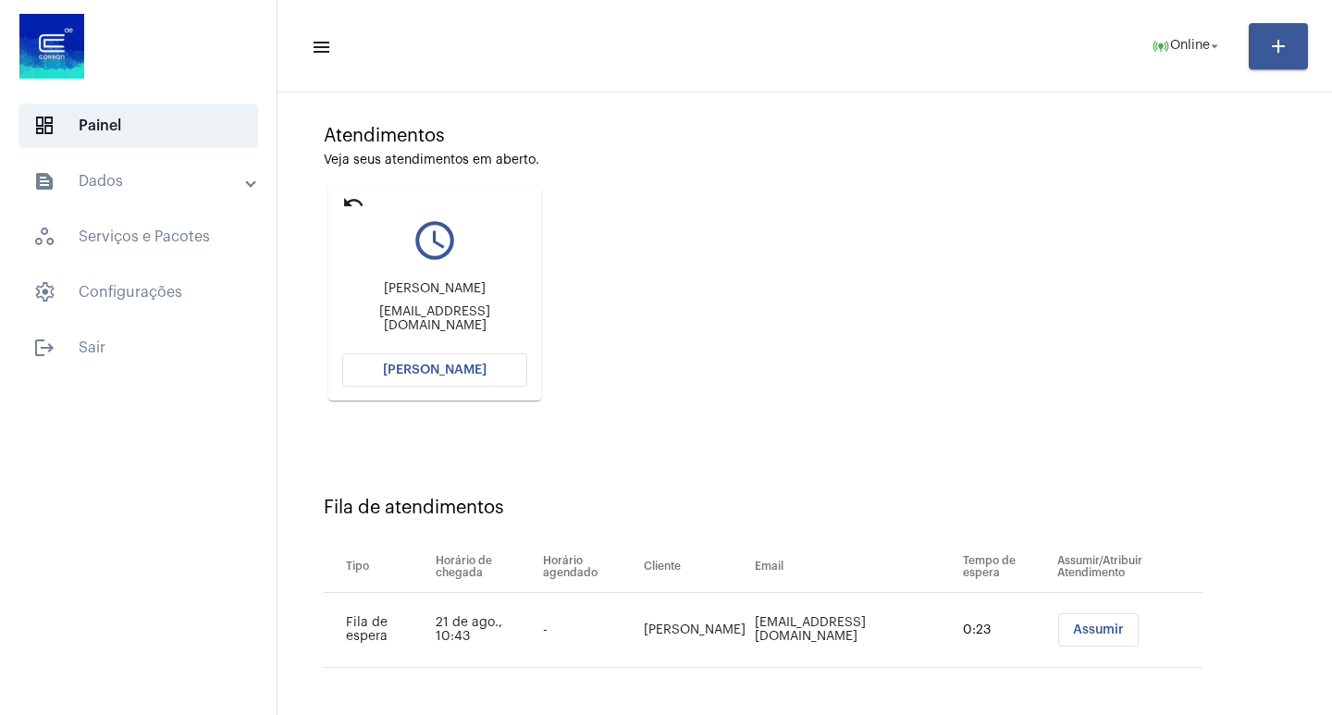
scroll to position [141, 0]
click at [487, 383] on button "[PERSON_NAME]" at bounding box center [434, 367] width 185 height 33
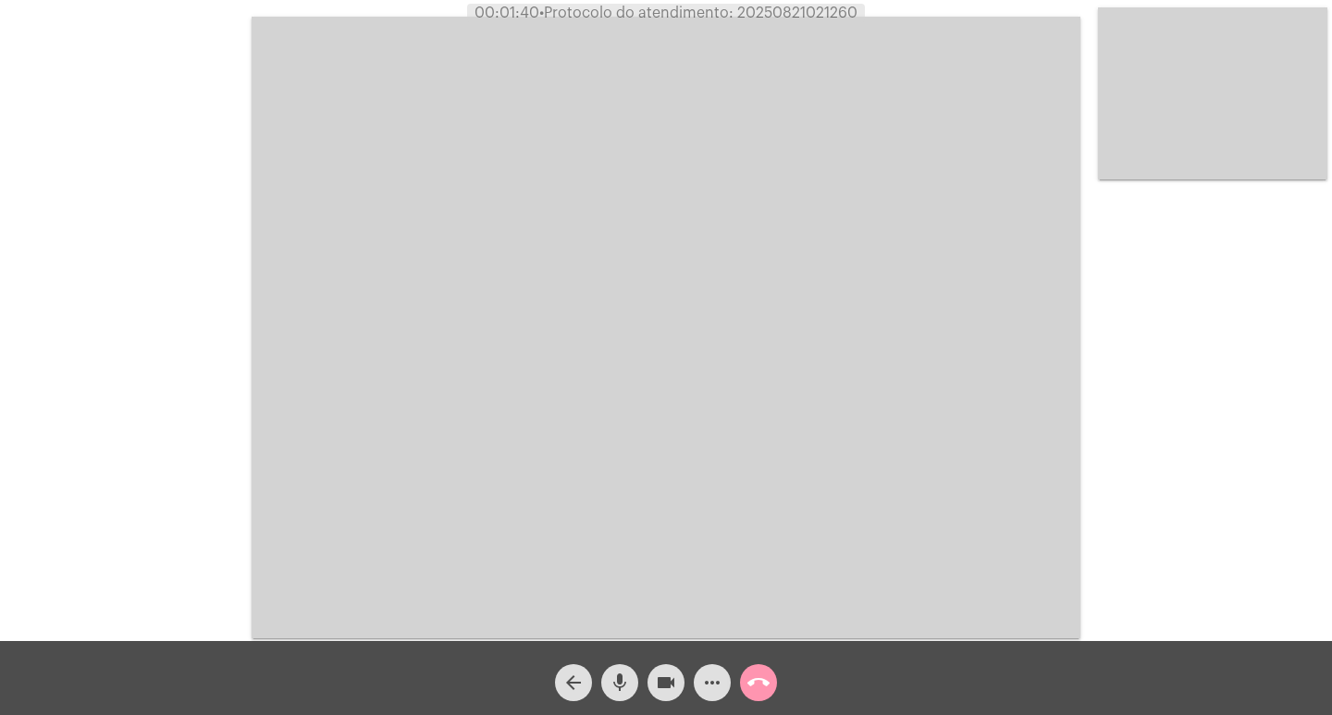
click at [412, 105] on video at bounding box center [666, 328] width 829 height 622
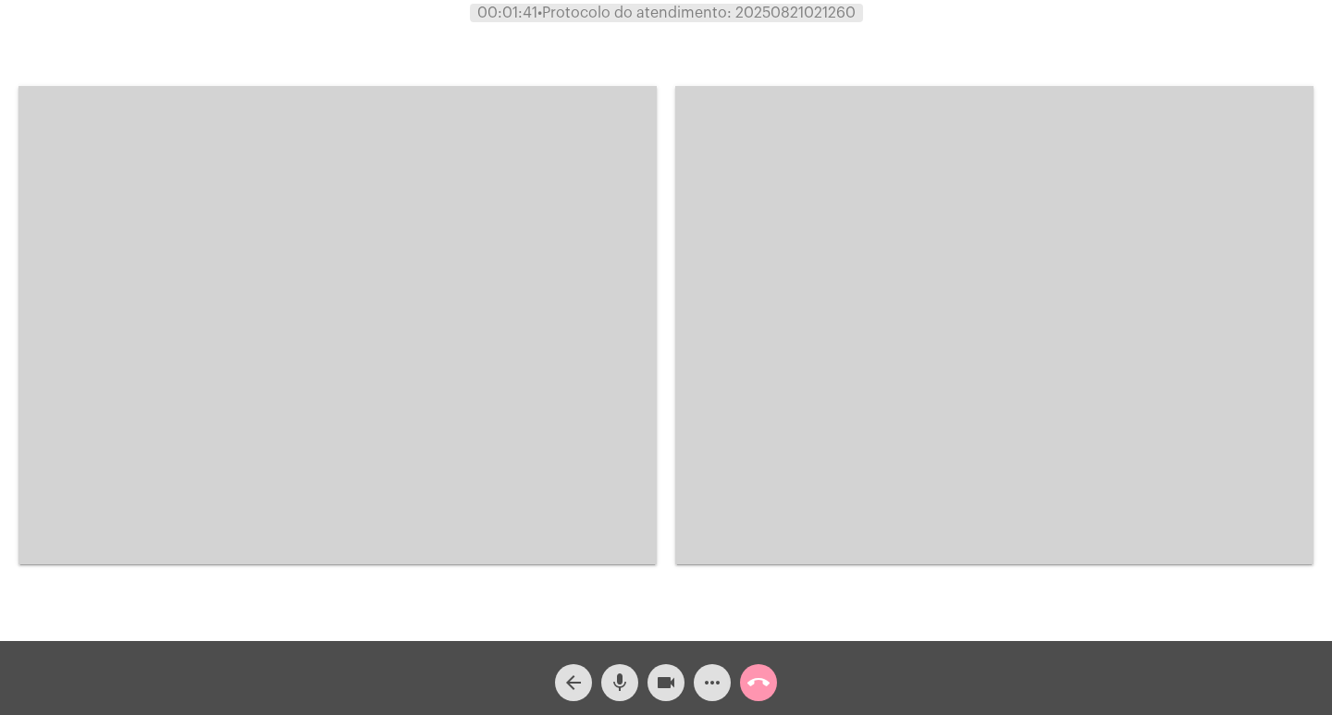
click at [401, 251] on video at bounding box center [338, 325] width 638 height 478
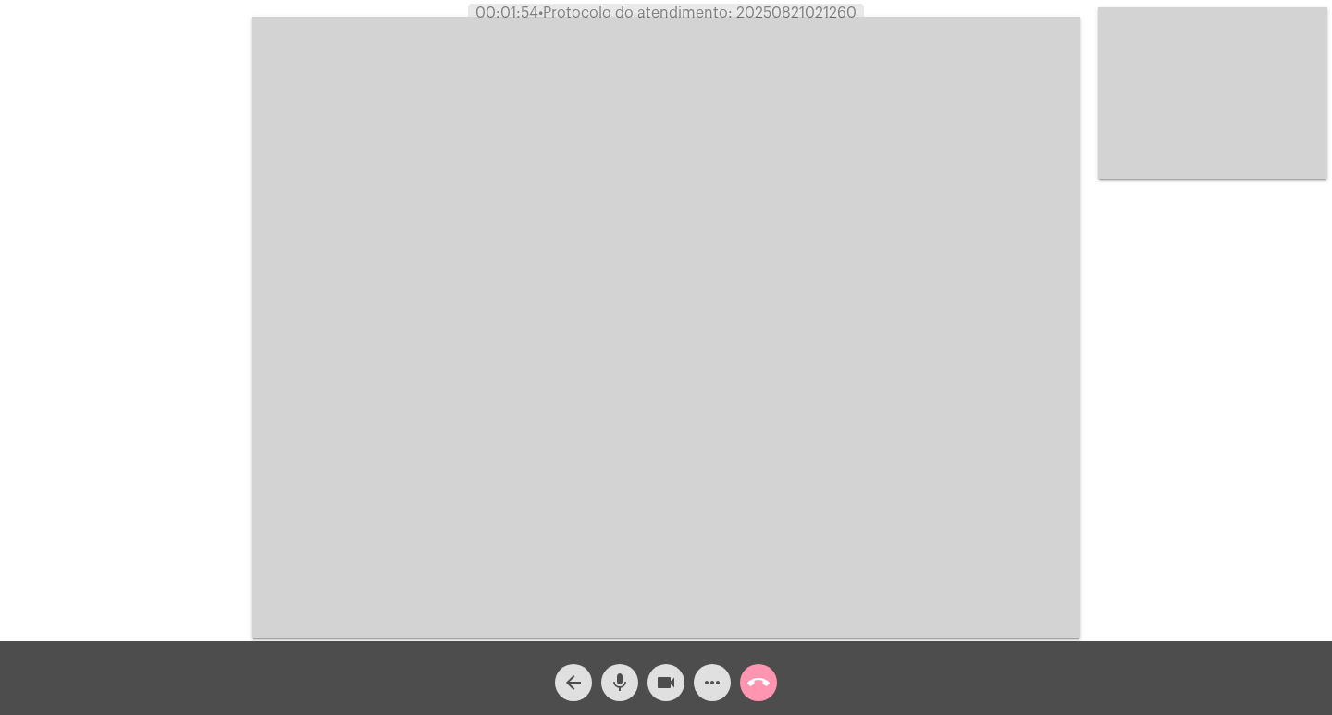
click at [675, 337] on video at bounding box center [666, 328] width 829 height 622
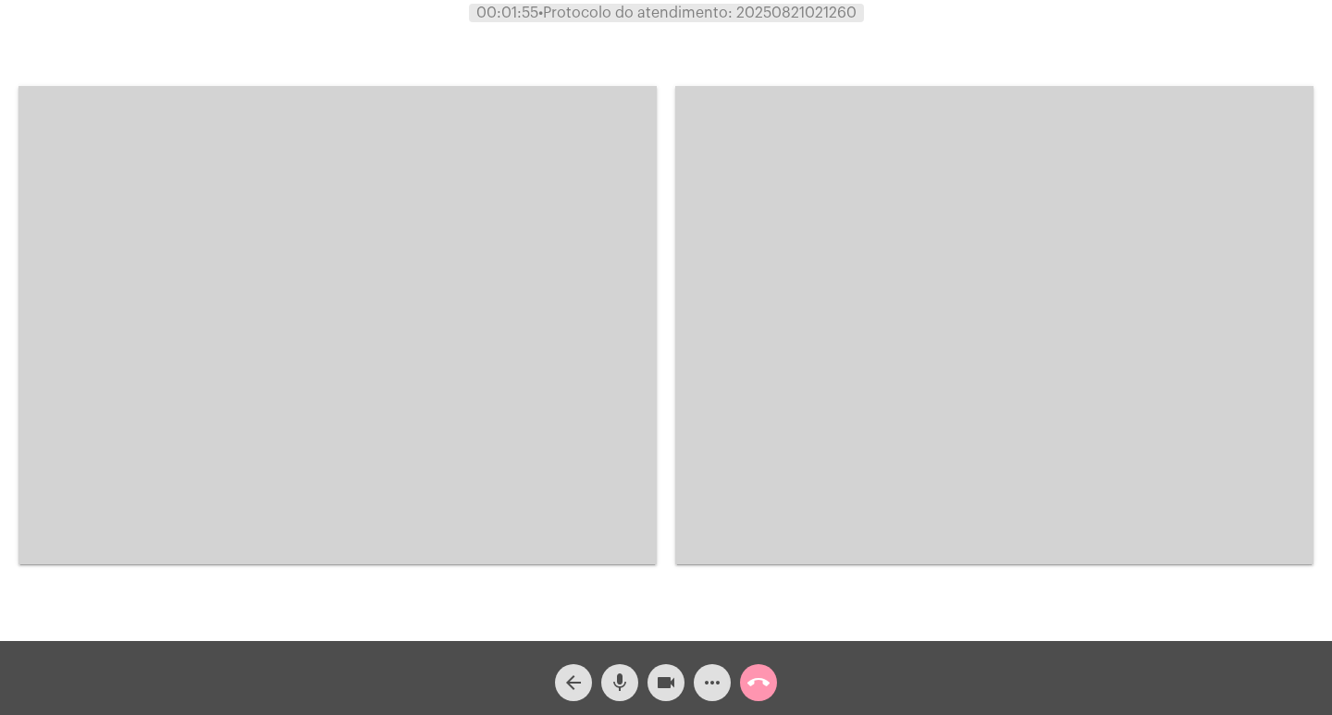
click at [574, 337] on video at bounding box center [338, 325] width 638 height 478
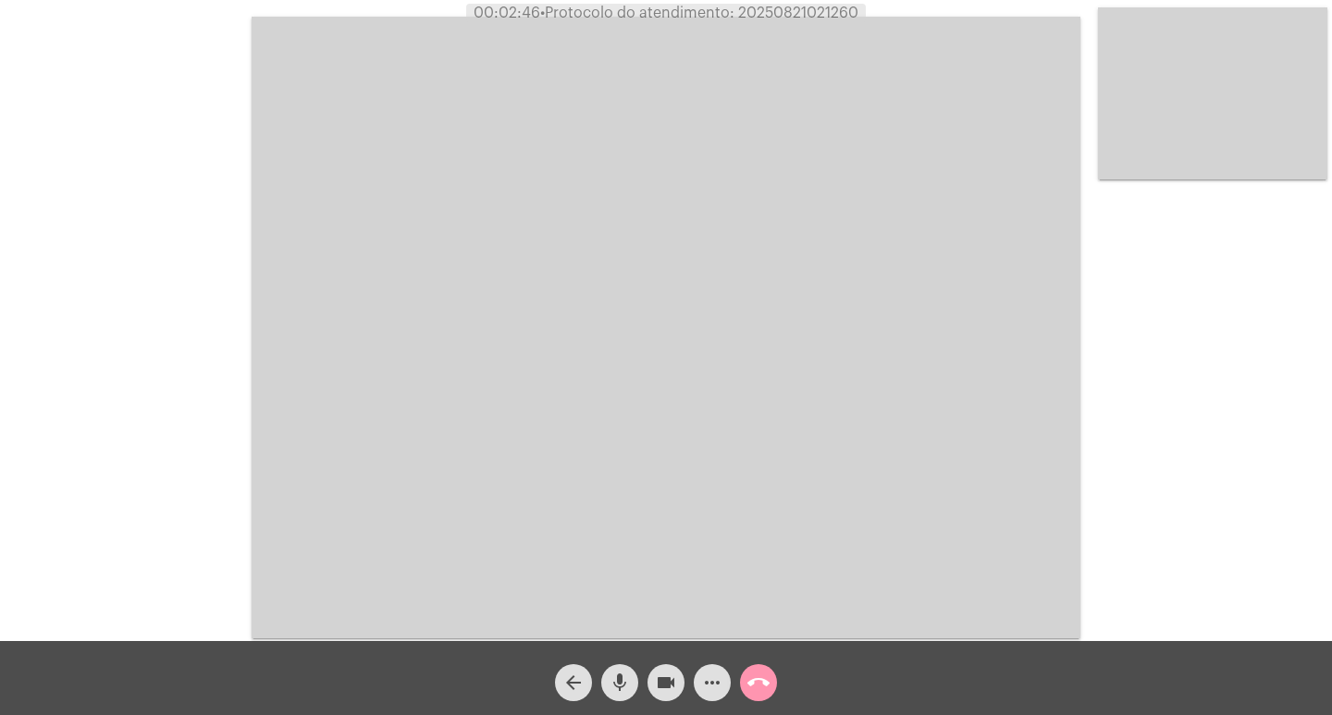
click at [608, 328] on video at bounding box center [666, 328] width 829 height 622
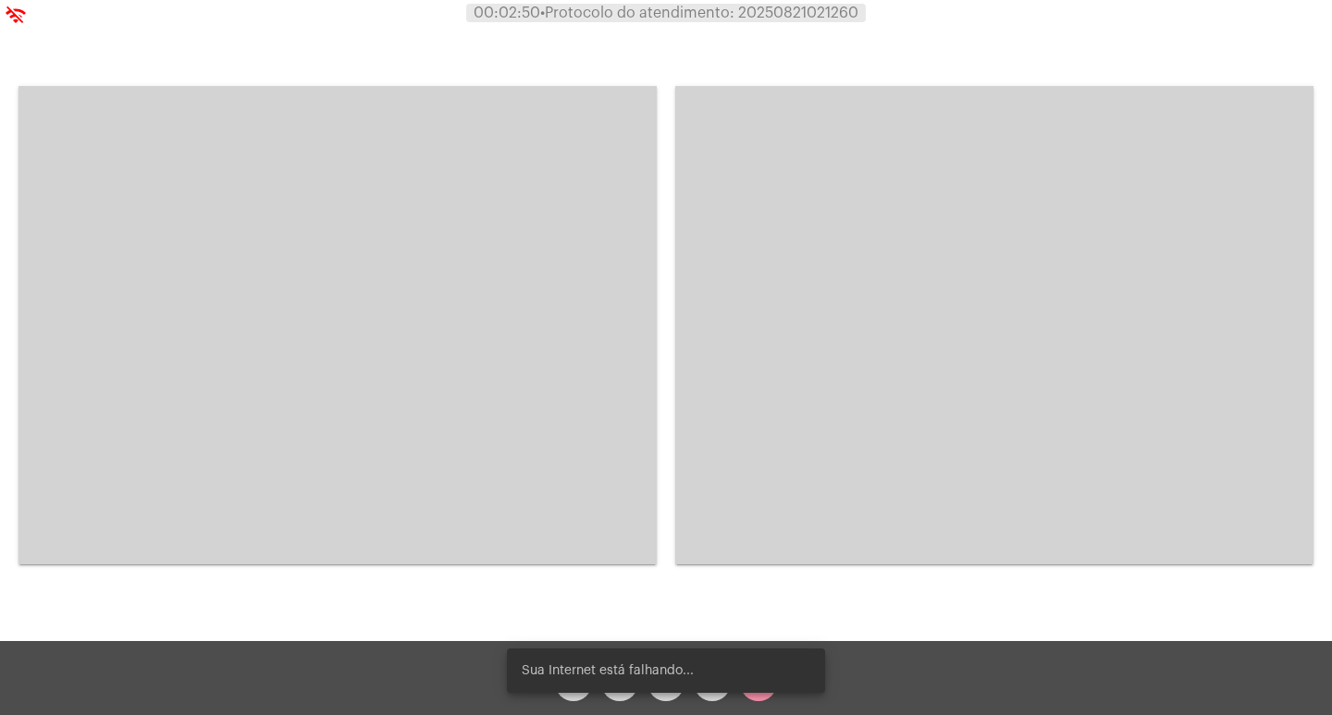
click at [291, 290] on video at bounding box center [338, 325] width 638 height 478
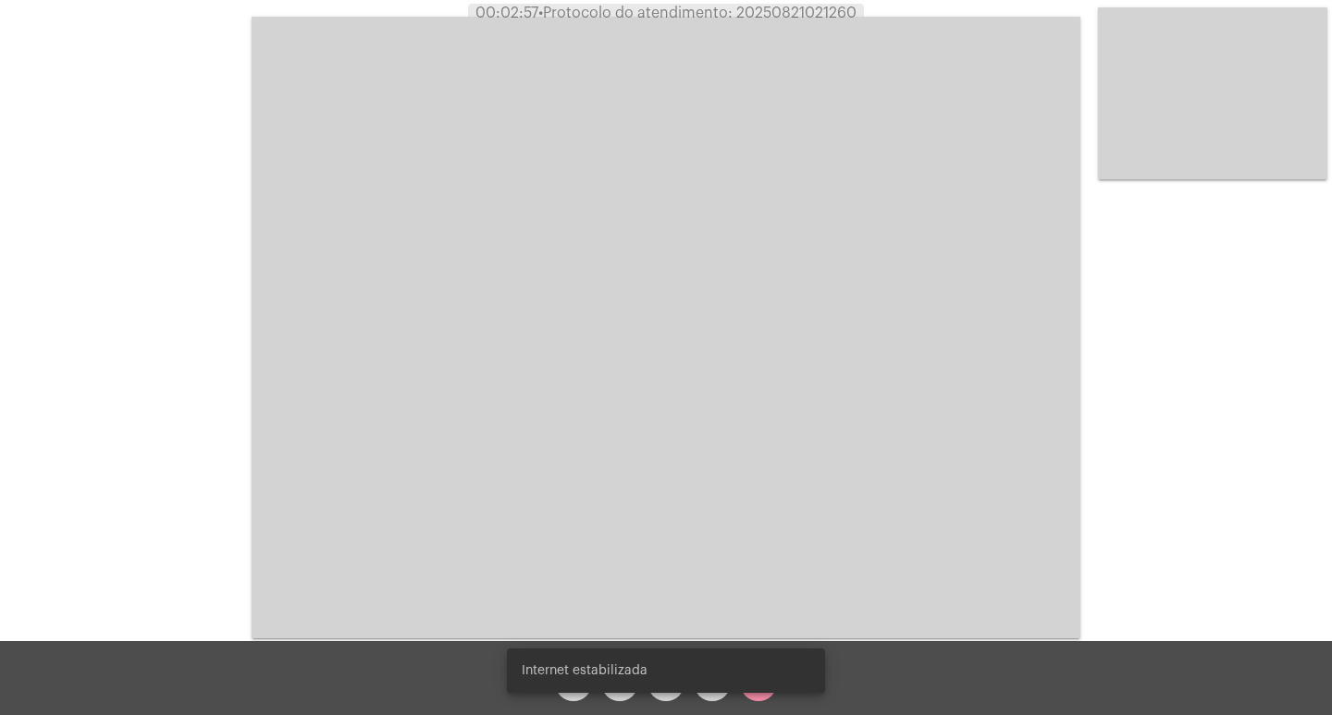
click at [847, 396] on video at bounding box center [666, 328] width 829 height 622
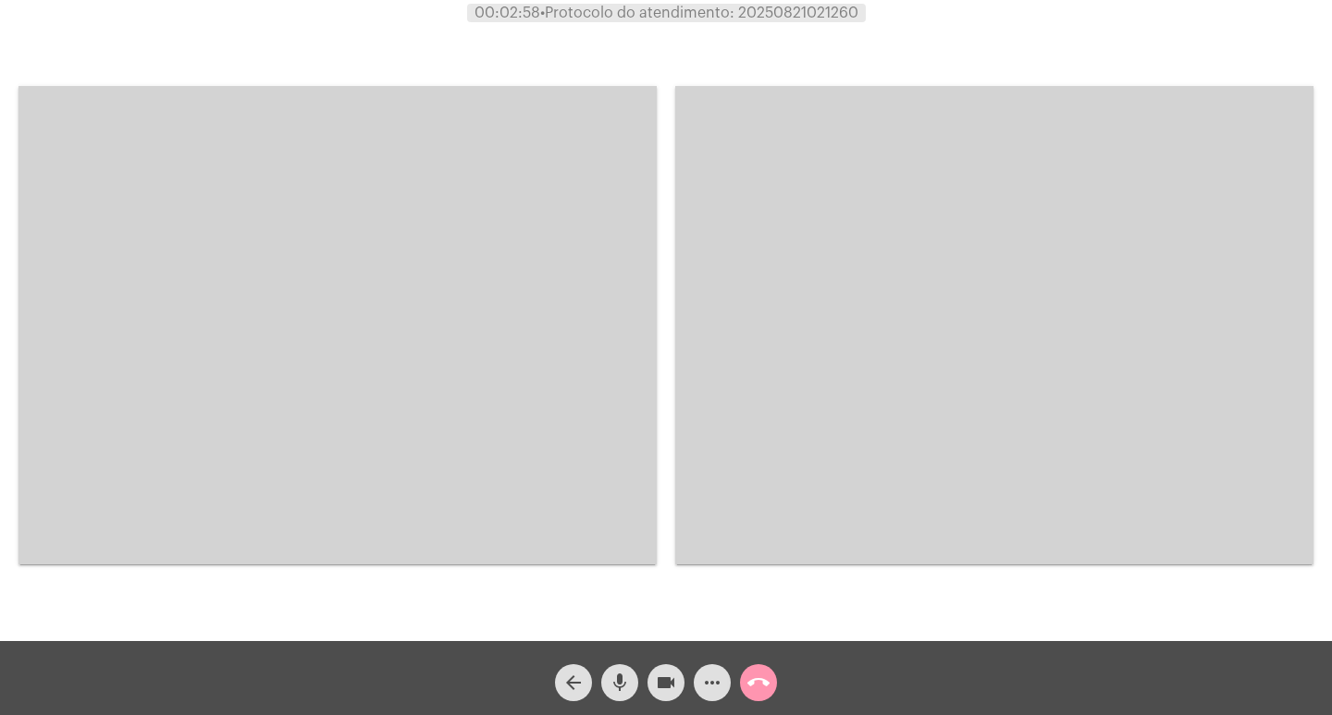
click at [596, 384] on video at bounding box center [338, 325] width 638 height 478
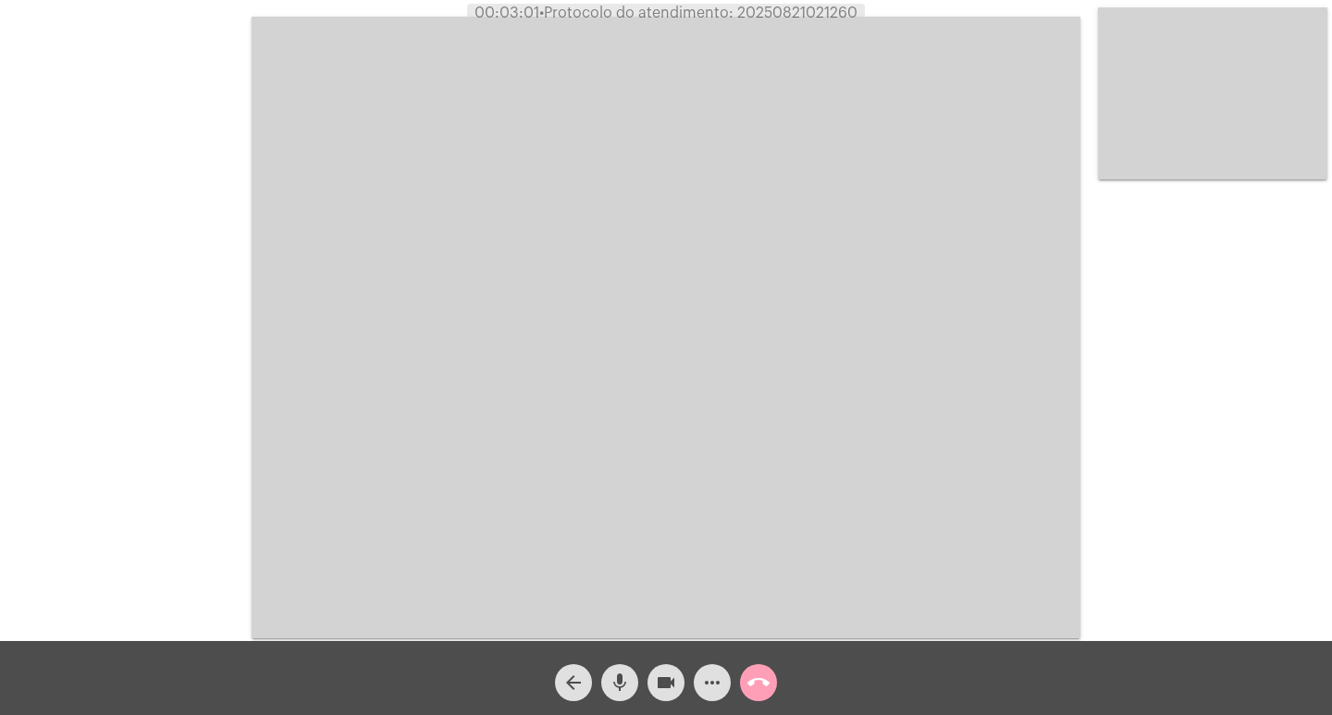
click at [769, 687] on mat-icon "call_end" at bounding box center [759, 683] width 22 height 22
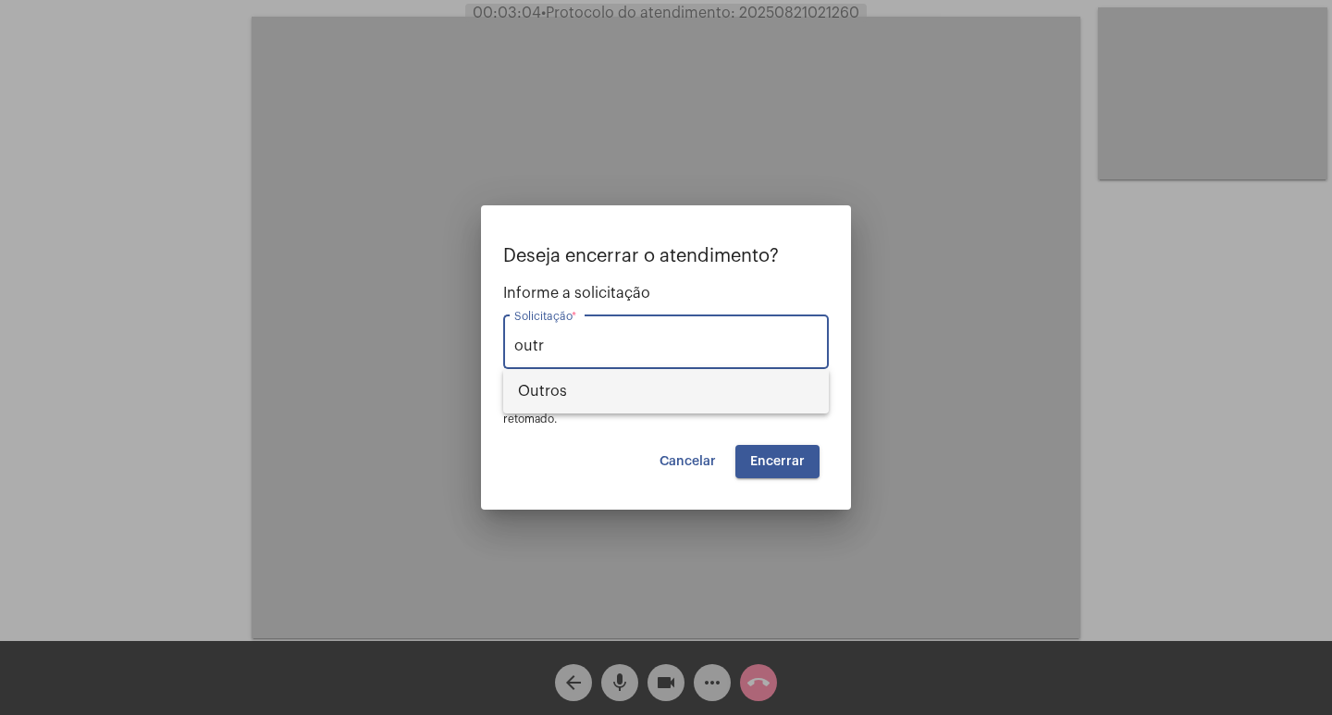
click at [696, 407] on span "Outros" at bounding box center [666, 391] width 296 height 44
type input "Outros"
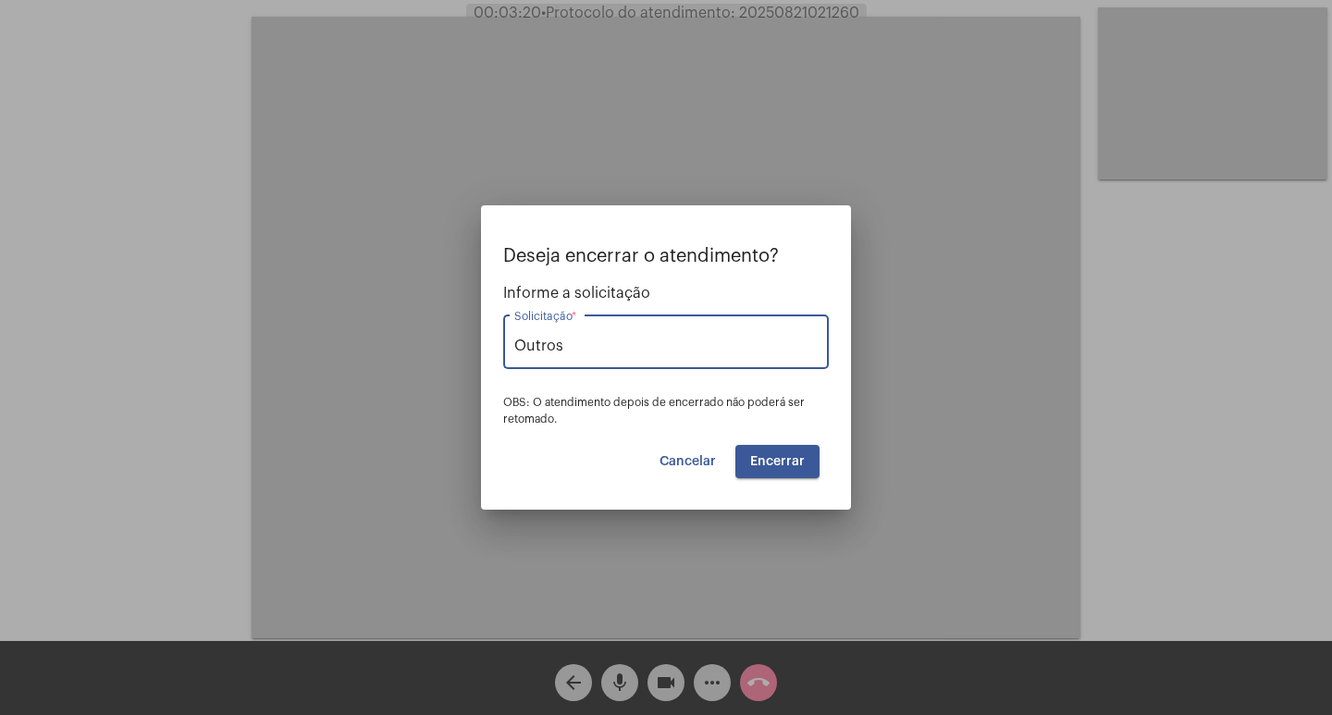
click at [776, 469] on button "Encerrar" at bounding box center [778, 461] width 84 height 33
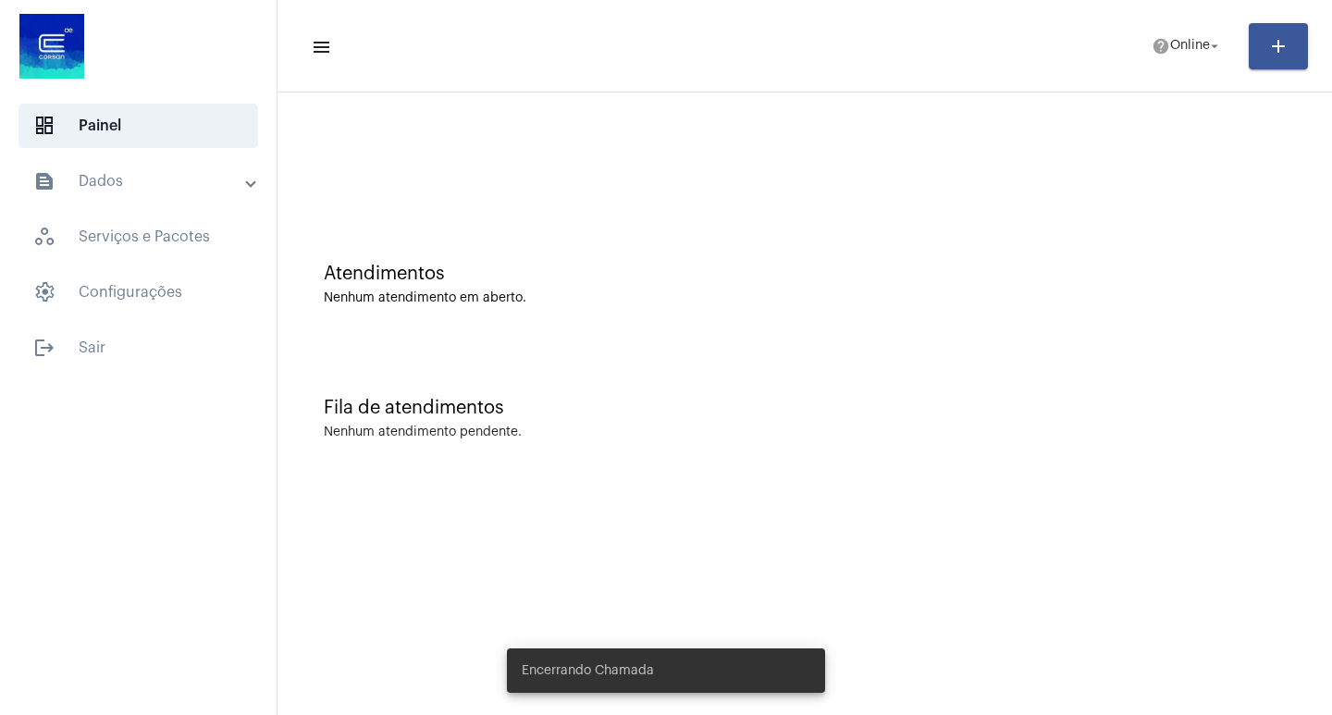
click at [1158, 66] on mat-toolbar-row "menu help Online arrow_drop_down add" at bounding box center [805, 46] width 1055 height 59
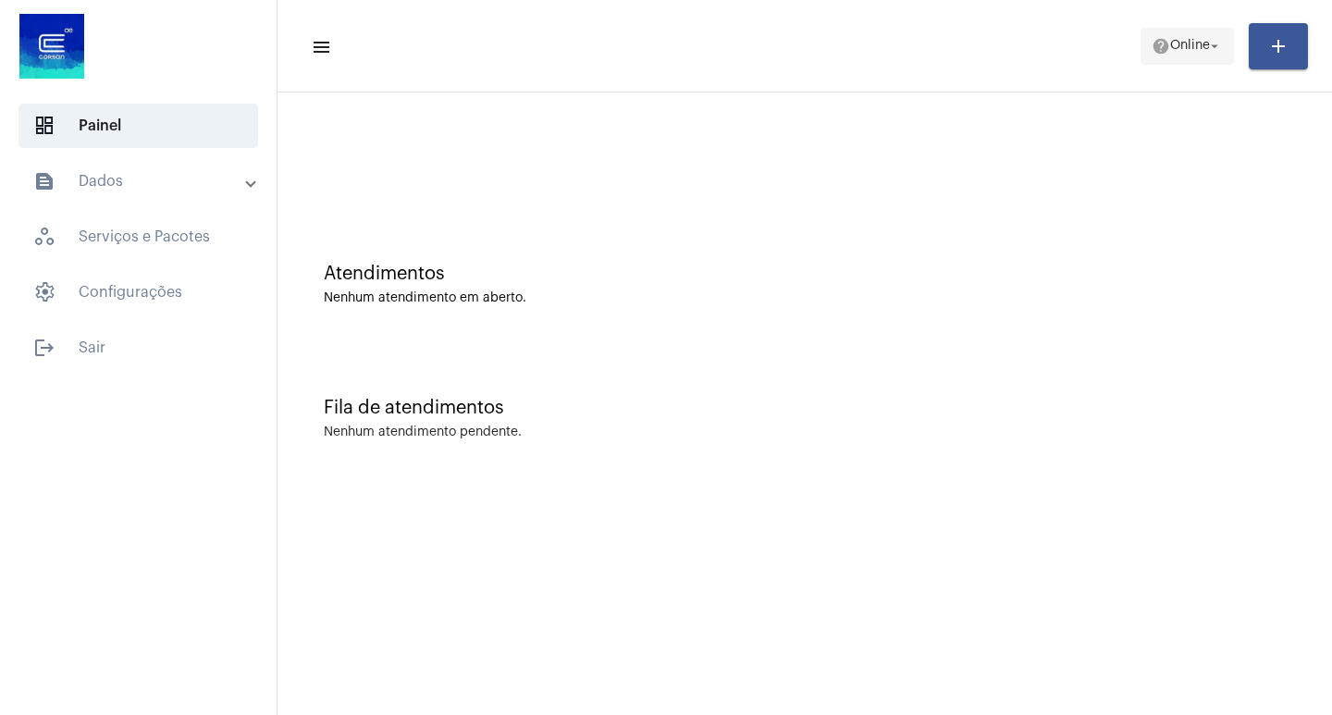
click at [1162, 49] on mat-icon "help" at bounding box center [1161, 46] width 19 height 19
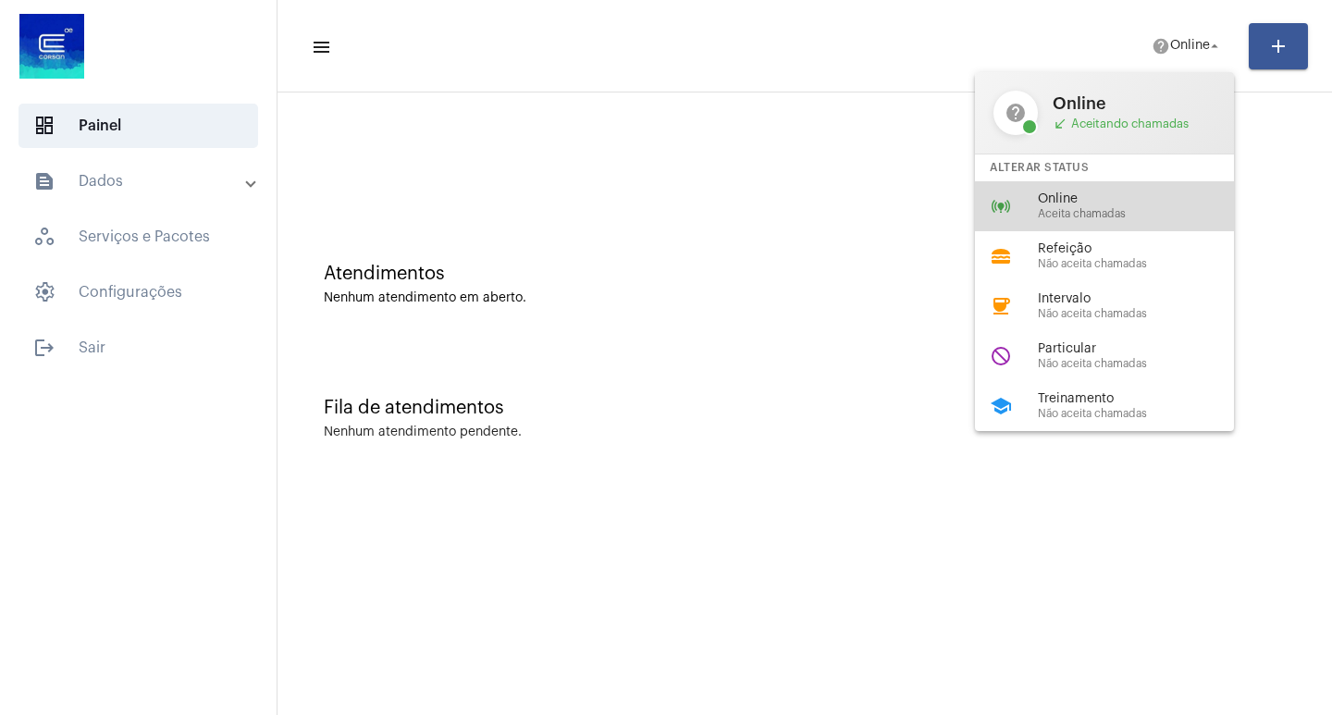
click at [1121, 222] on div "online_prediction Online Aceita chamadas" at bounding box center [1119, 206] width 289 height 50
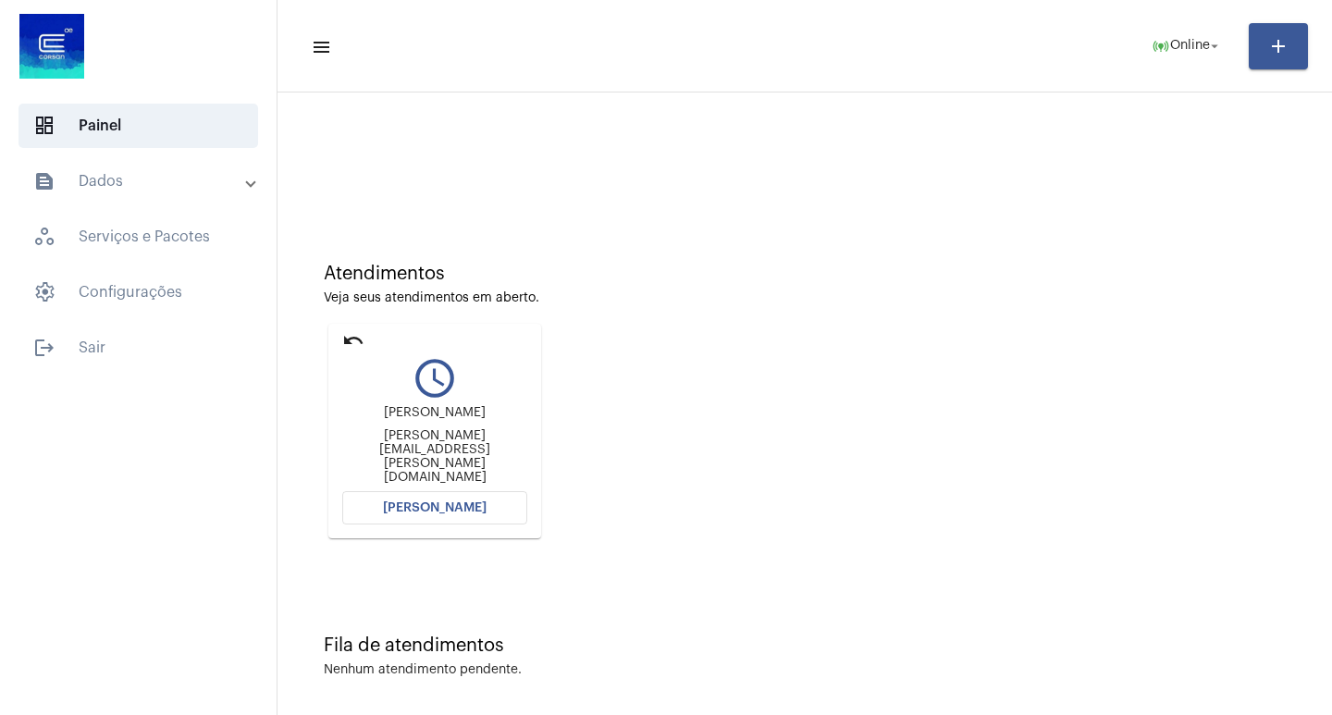
click at [475, 522] on button "[PERSON_NAME]" at bounding box center [434, 507] width 185 height 33
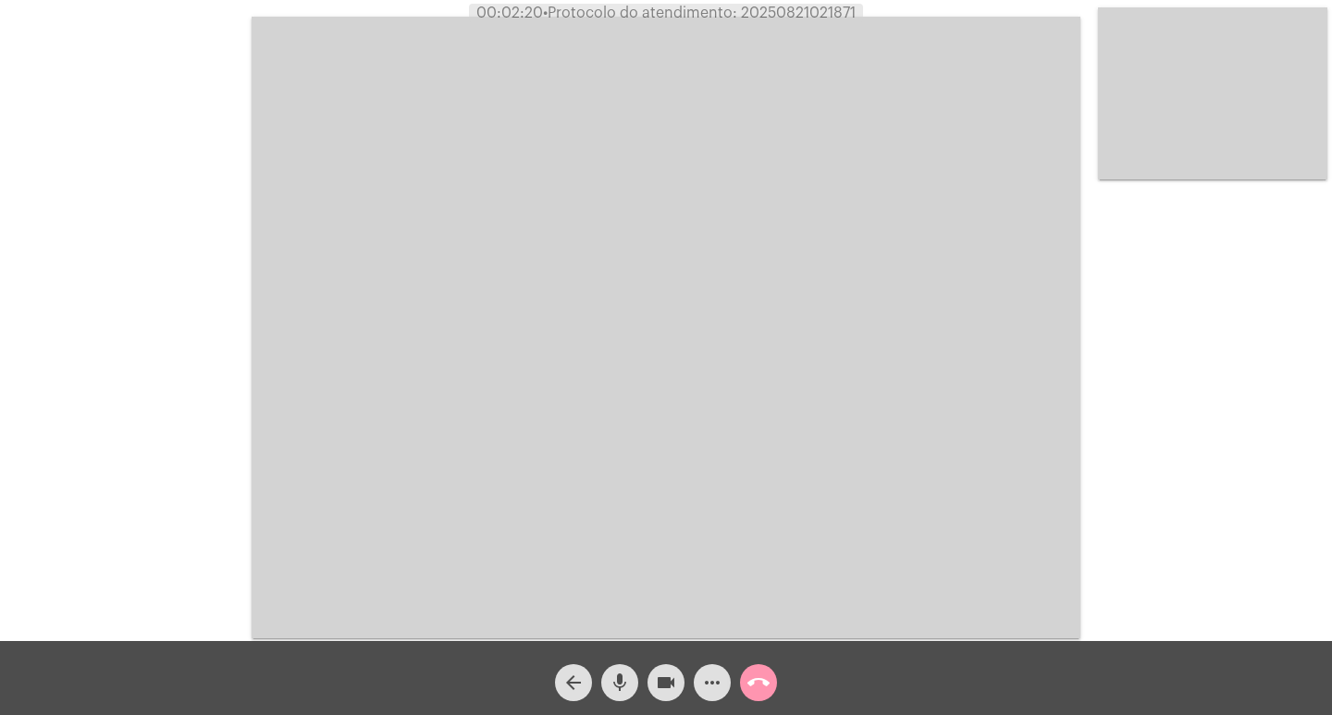
click at [652, 667] on div "videocam" at bounding box center [666, 678] width 46 height 46
click at [660, 674] on mat-icon "videocam_off" at bounding box center [666, 683] width 22 height 22
click at [717, 698] on span "more_horiz" at bounding box center [712, 682] width 22 height 37
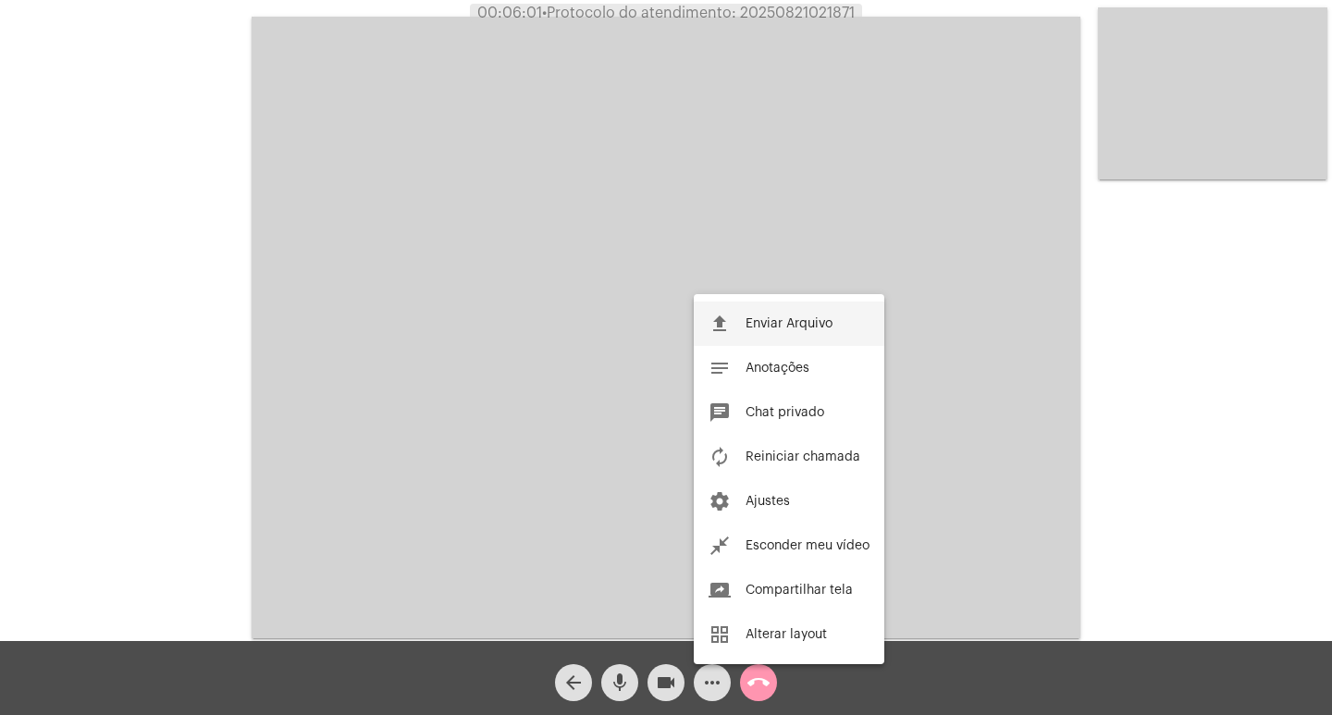
click at [831, 328] on span "Enviar Arquivo" at bounding box center [789, 323] width 87 height 13
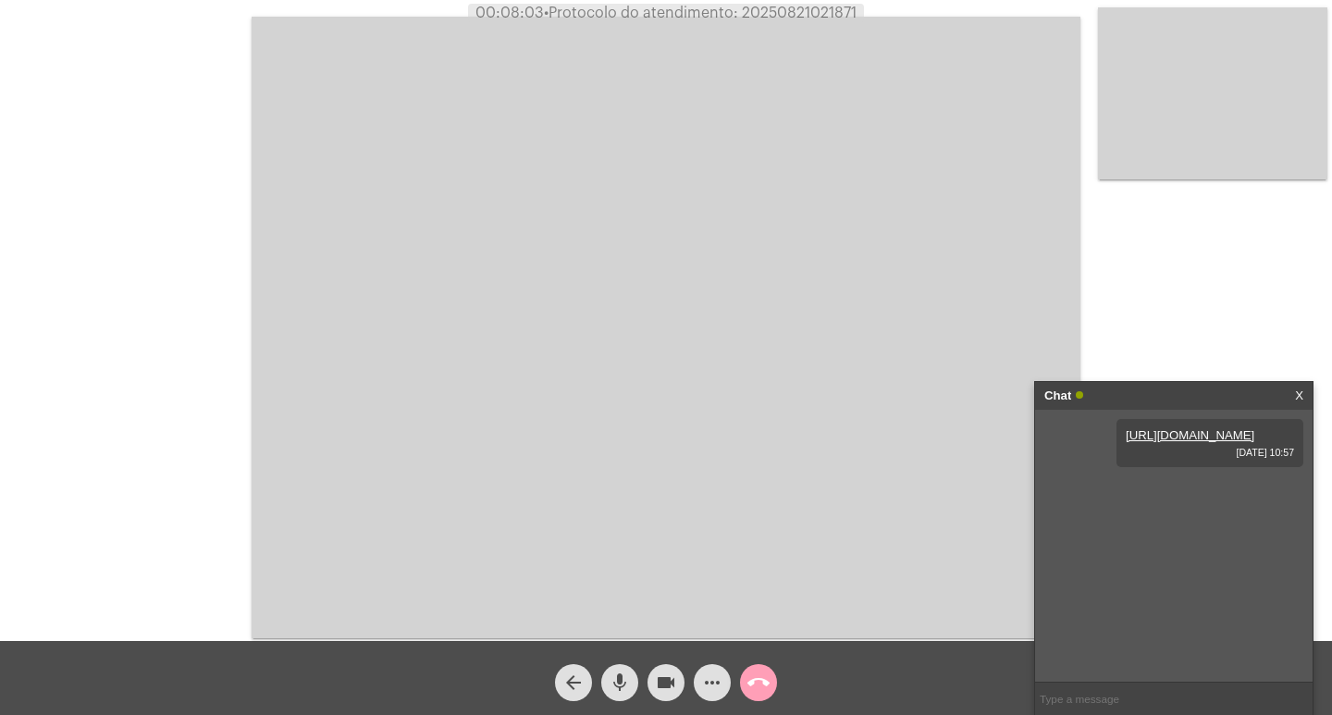
click at [750, 688] on mat-icon "call_end" at bounding box center [759, 683] width 22 height 22
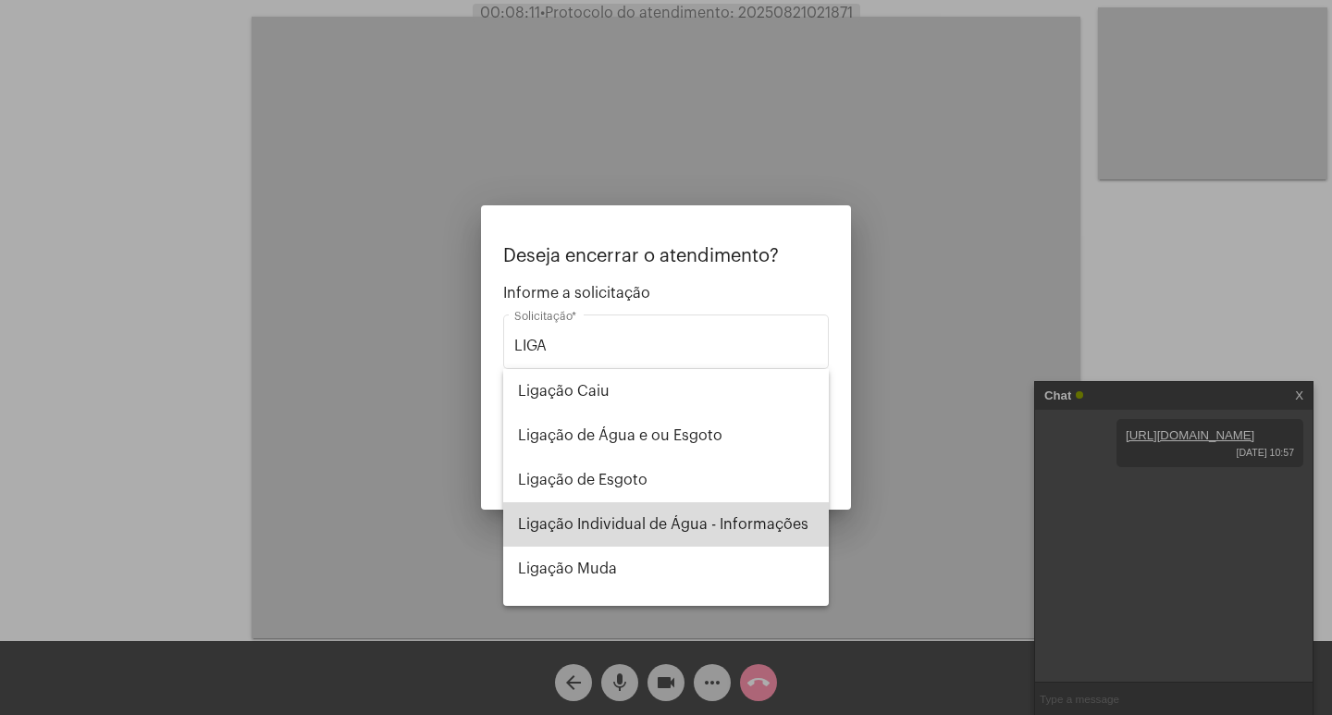
click at [669, 538] on span "Ligação Individual de Água - Informações" at bounding box center [666, 524] width 296 height 44
type input "Ligação Individual de Água - Informações"
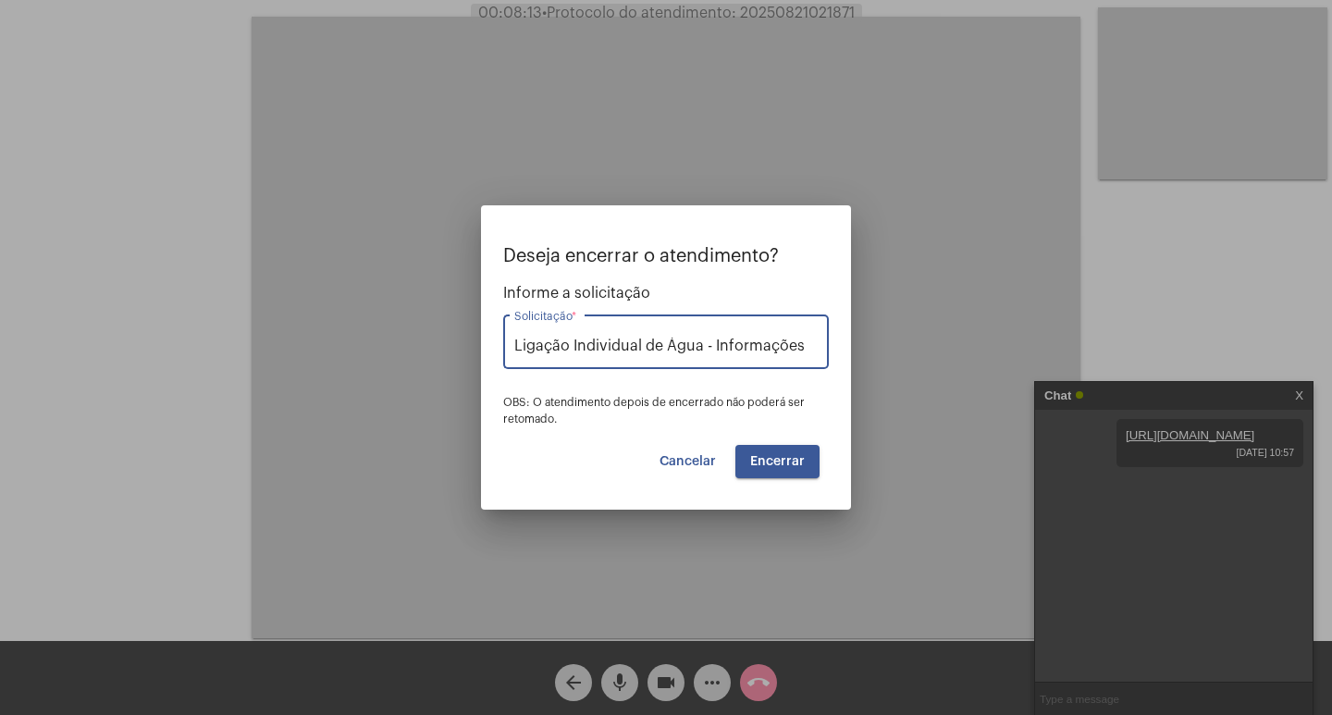
click at [773, 466] on span "Encerrar" at bounding box center [777, 461] width 55 height 13
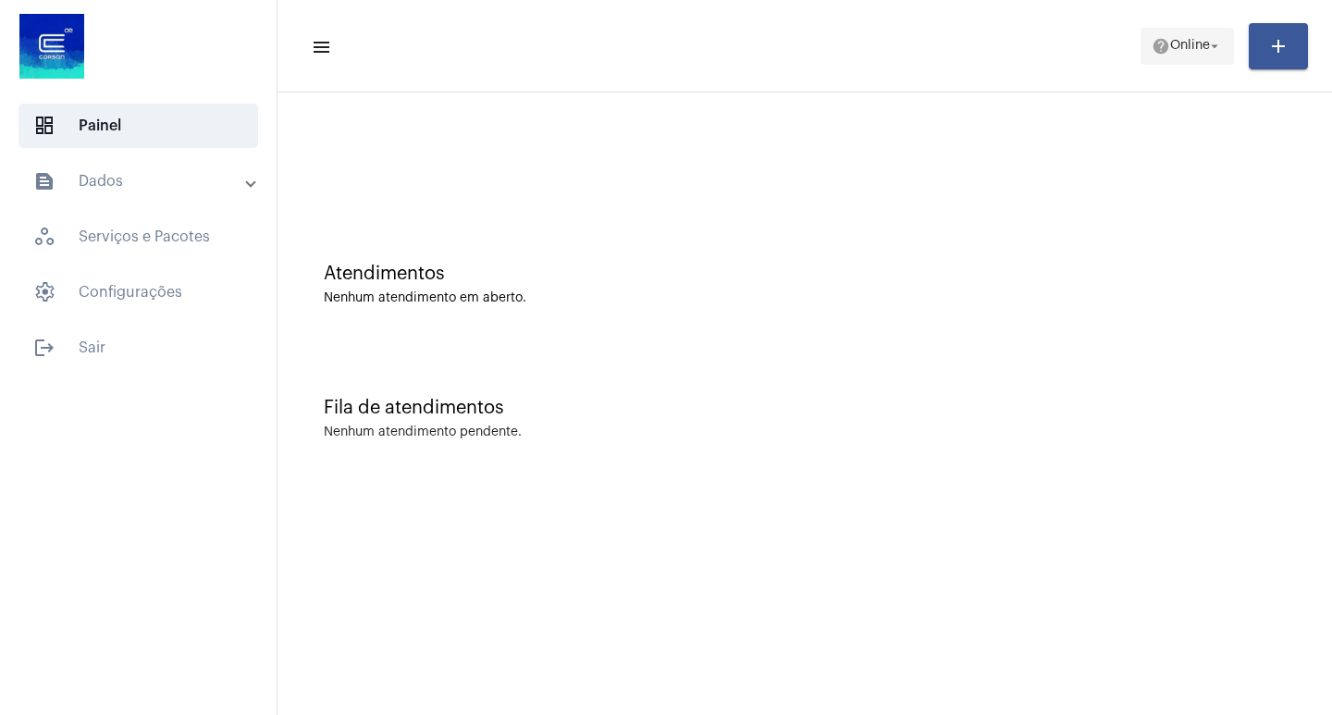
click at [1152, 60] on span "help Online arrow_drop_down" at bounding box center [1187, 45] width 71 height 33
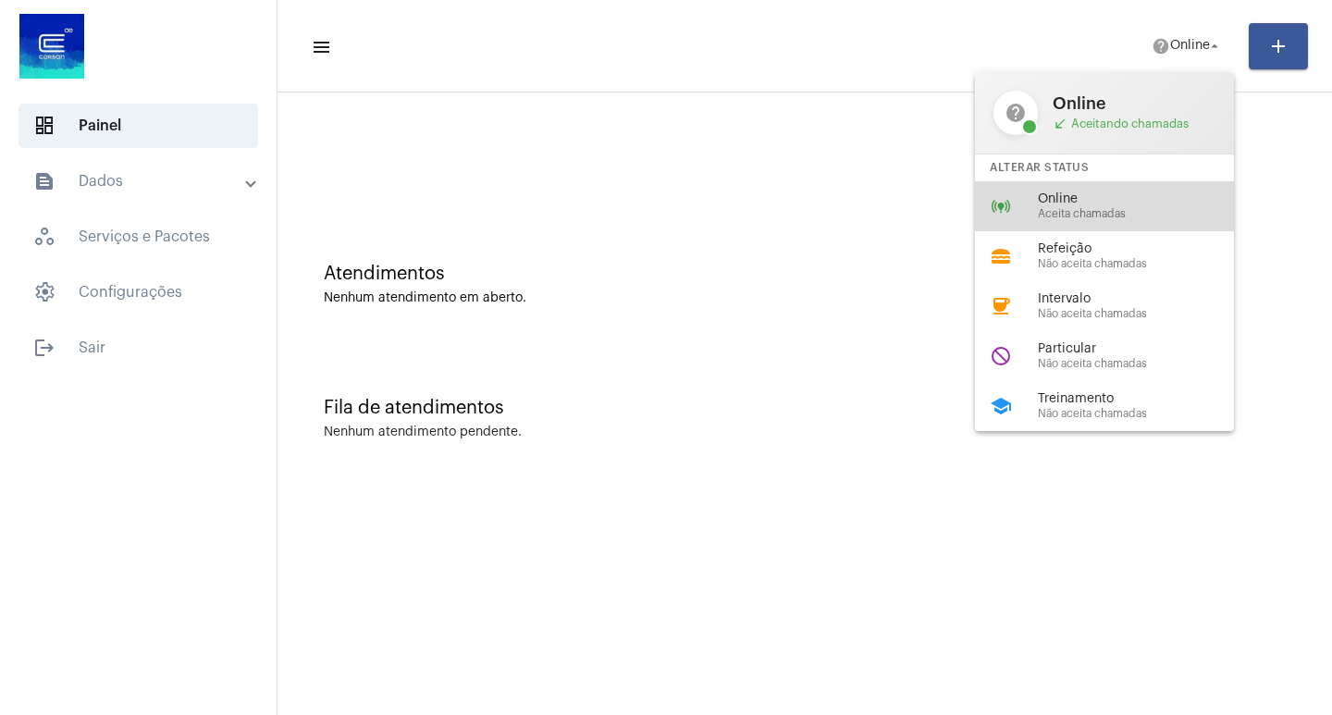
click at [1027, 206] on div "online_prediction Online Aceita chamadas" at bounding box center [1119, 206] width 289 height 50
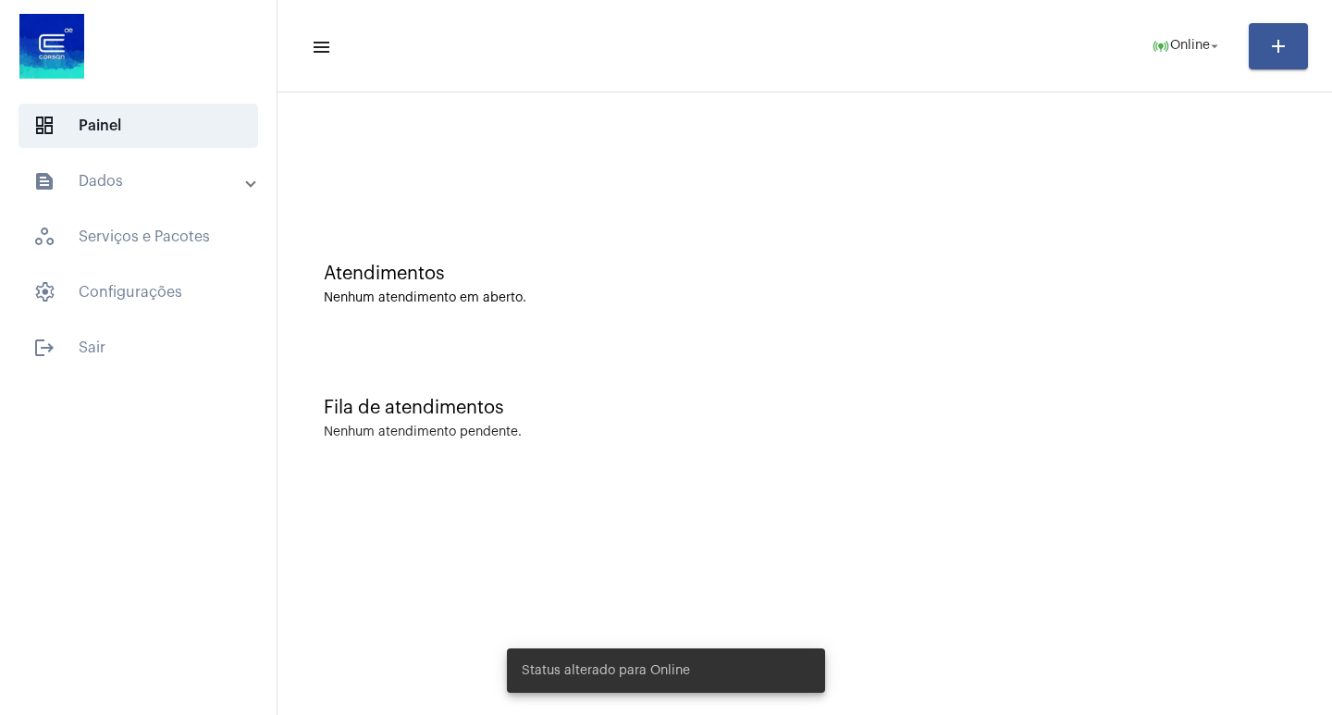
click at [89, 192] on mat-expansion-panel-header "text_snippet_outlined Dados" at bounding box center [144, 181] width 266 height 44
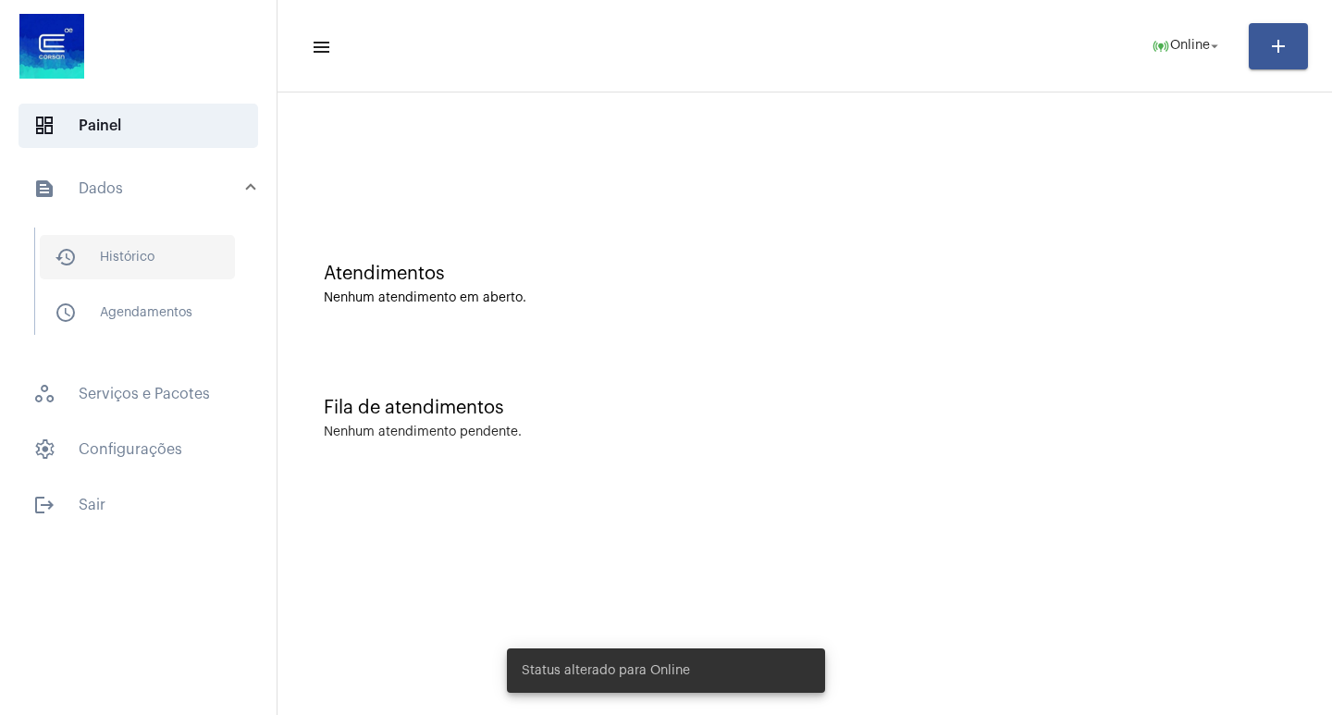
click at [151, 255] on span "history_outlined Histórico" at bounding box center [137, 257] width 195 height 44
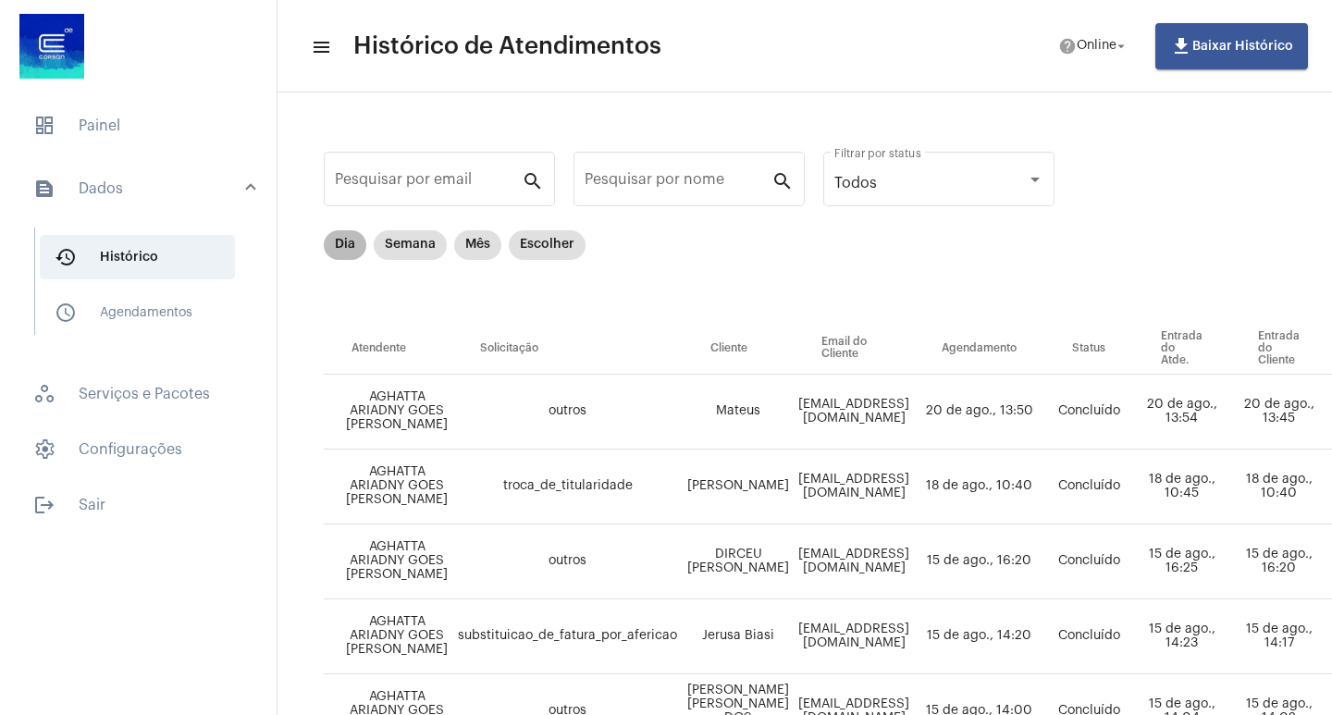
click at [351, 254] on mat-chip "Dia" at bounding box center [345, 245] width 43 height 30
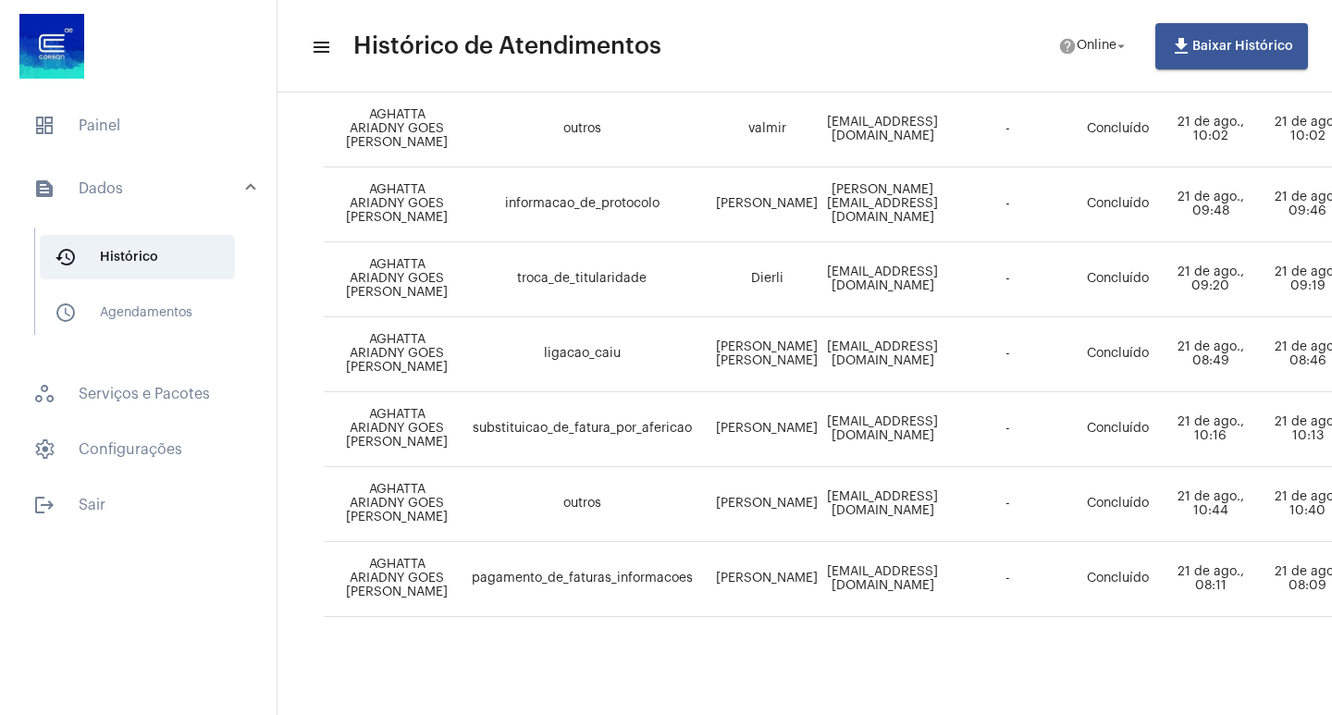
scroll to position [371, 772]
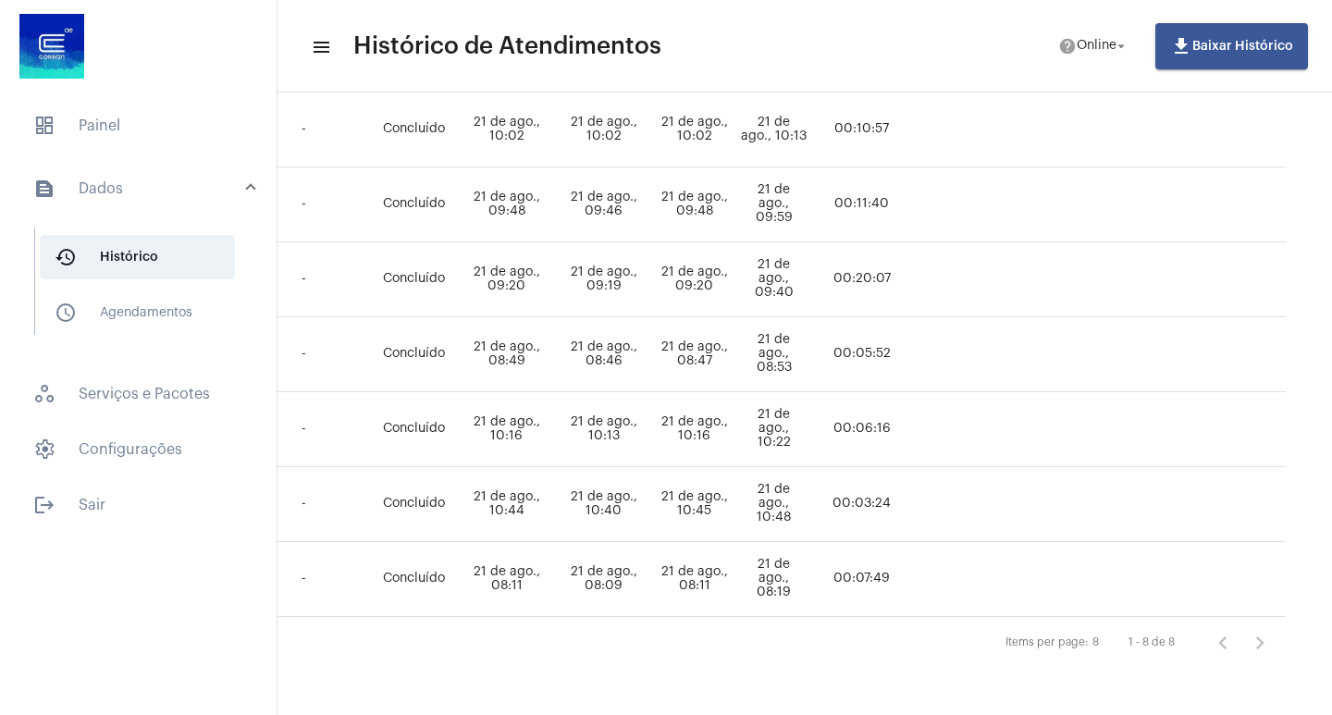
click at [174, 195] on mat-panel-title "text_snippet_outlined Dados" at bounding box center [140, 189] width 214 height 22
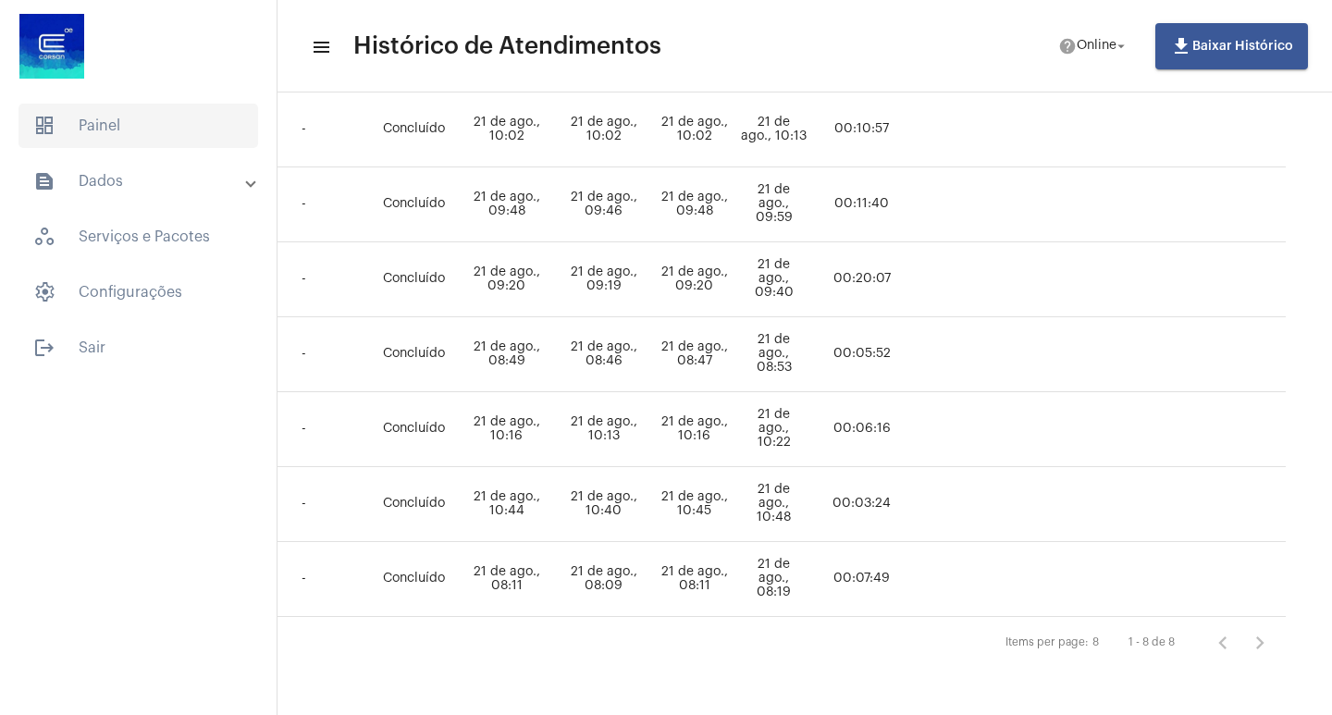
click at [204, 146] on span "dashboard Painel" at bounding box center [139, 126] width 240 height 44
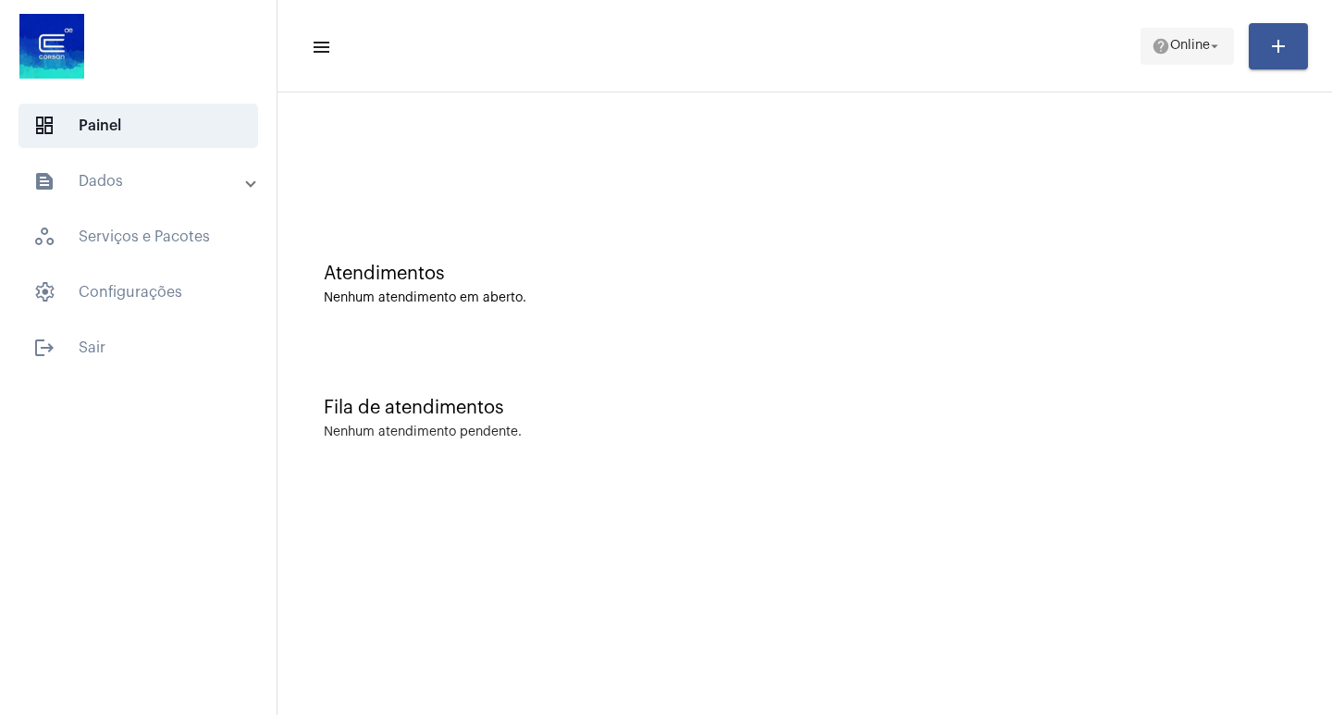
click at [1223, 55] on button "help Online arrow_drop_down" at bounding box center [1187, 46] width 93 height 37
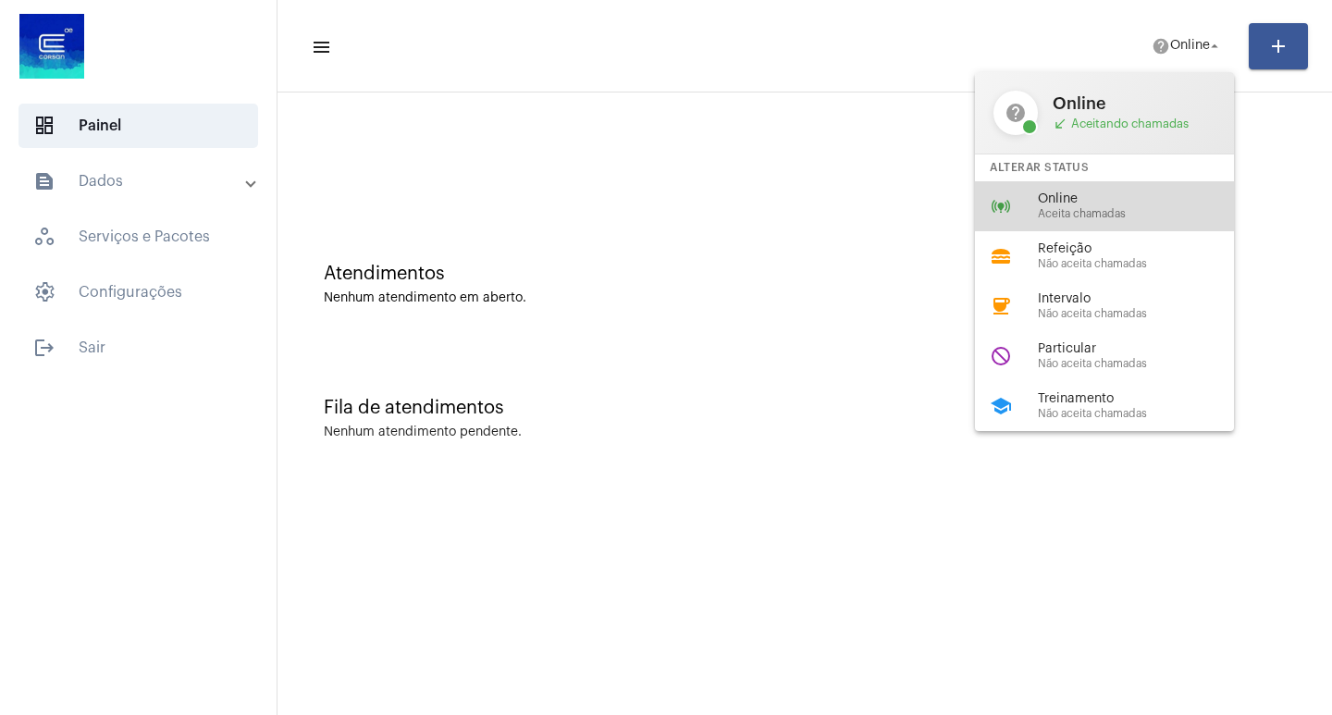
click at [1069, 225] on div "online_prediction Online Aceita chamadas" at bounding box center [1119, 206] width 289 height 50
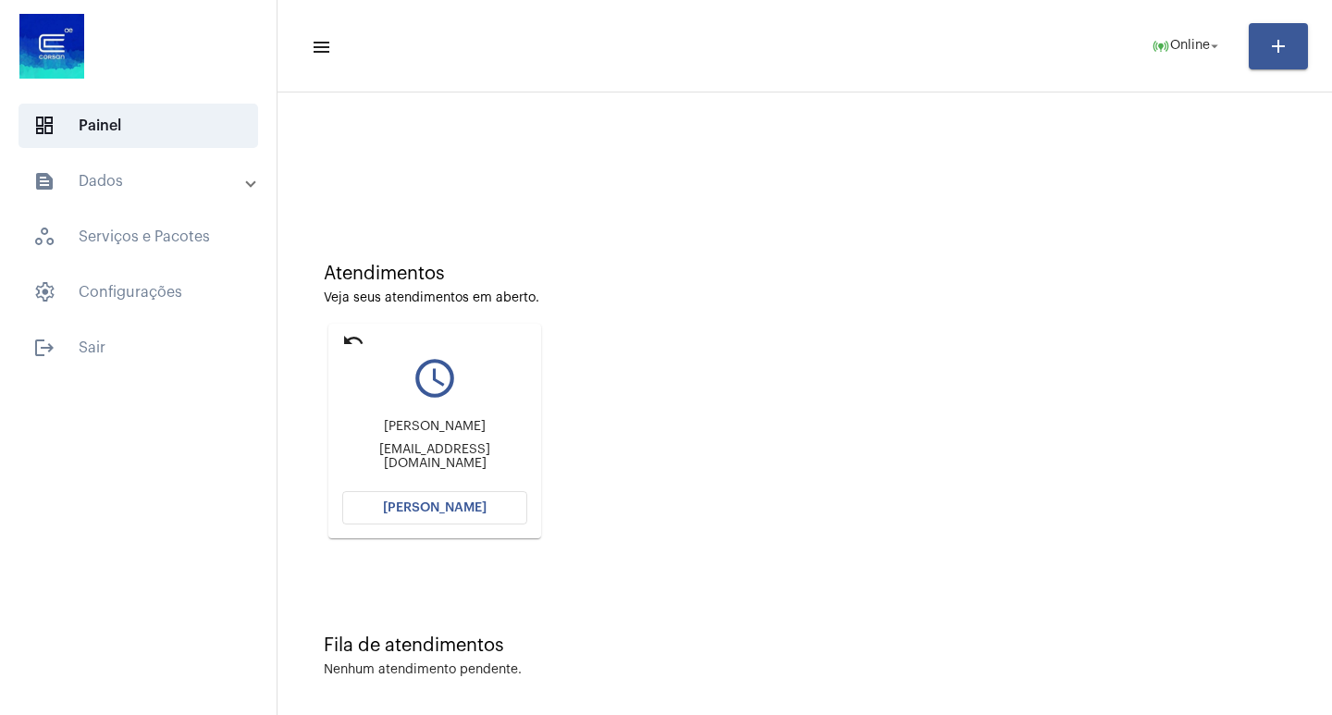
click at [387, 520] on button "[PERSON_NAME]" at bounding box center [434, 507] width 185 height 33
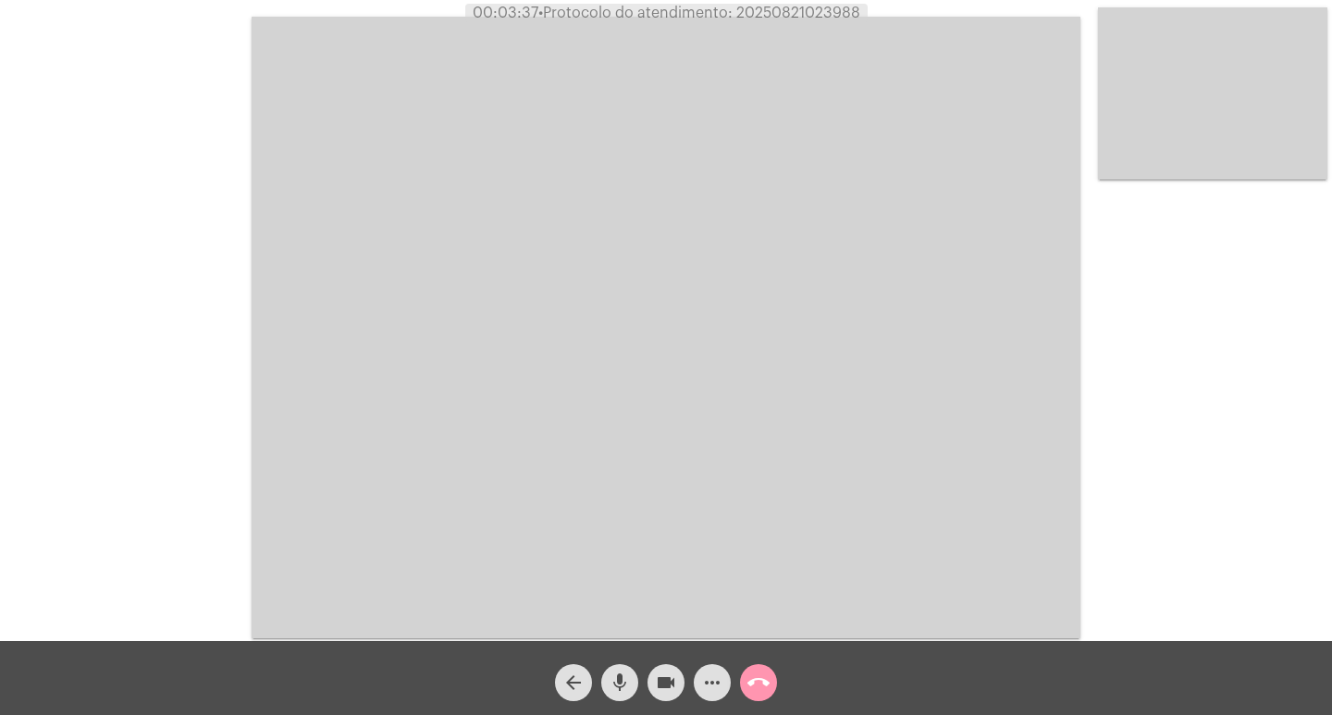
click at [691, 682] on div "more_horiz" at bounding box center [712, 678] width 46 height 46
click at [606, 386] on video at bounding box center [666, 328] width 829 height 622
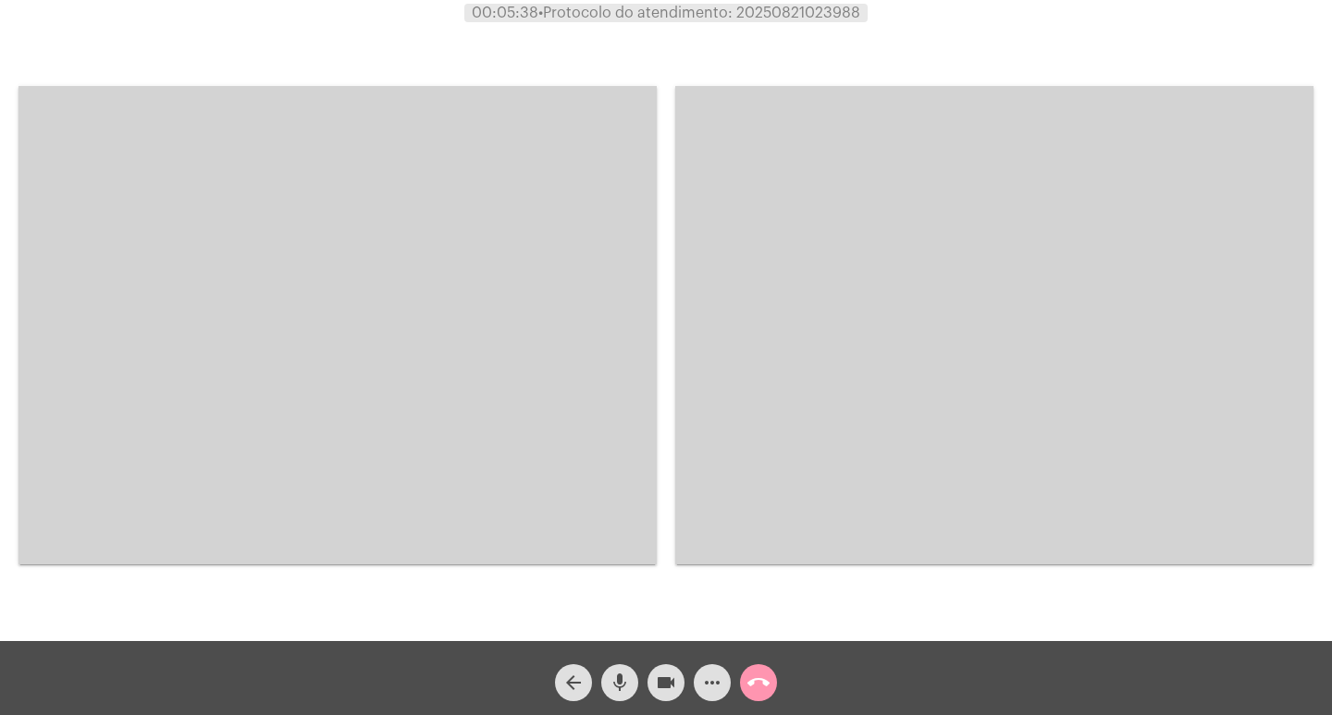
click at [668, 669] on span "videocam" at bounding box center [666, 682] width 22 height 37
click at [668, 669] on span "videocam_off" at bounding box center [666, 682] width 22 height 37
click at [675, 677] on mat-icon "videocam" at bounding box center [666, 683] width 22 height 22
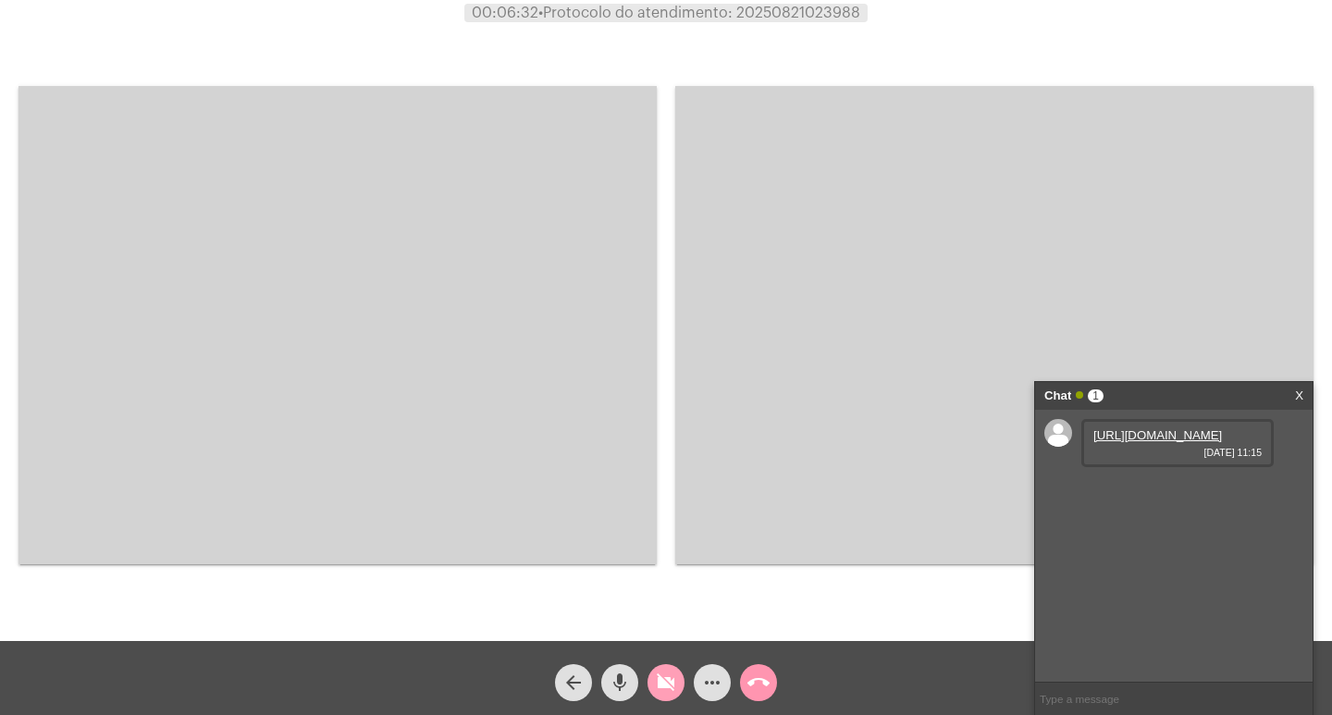
click at [675, 677] on mat-icon "videocam_off" at bounding box center [666, 683] width 22 height 22
click at [1182, 422] on div "[URL][DOMAIN_NAME] [DATE] 11:15" at bounding box center [1178, 443] width 192 height 48
click at [1176, 442] on link "[URL][DOMAIN_NAME]" at bounding box center [1158, 435] width 129 height 14
click at [1148, 495] on link "[URL][DOMAIN_NAME]" at bounding box center [1158, 488] width 129 height 14
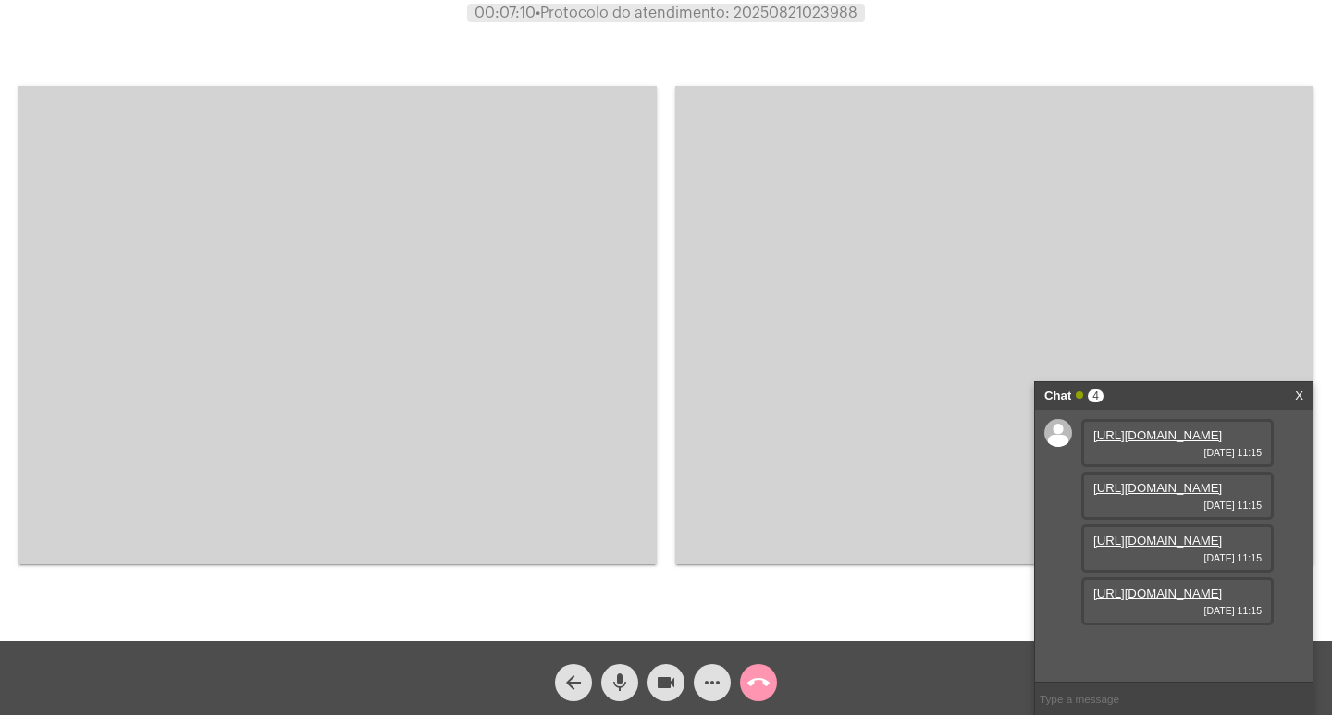
scroll to position [110, 0]
click at [1158, 601] on link "[URL][DOMAIN_NAME]" at bounding box center [1158, 594] width 129 height 14
click at [1107, 536] on link "[URL][DOMAIN_NAME]" at bounding box center [1158, 541] width 129 height 14
click at [666, 685] on mat-icon "videocam" at bounding box center [666, 683] width 22 height 22
click at [657, 691] on mat-icon "videocam_off" at bounding box center [666, 683] width 22 height 22
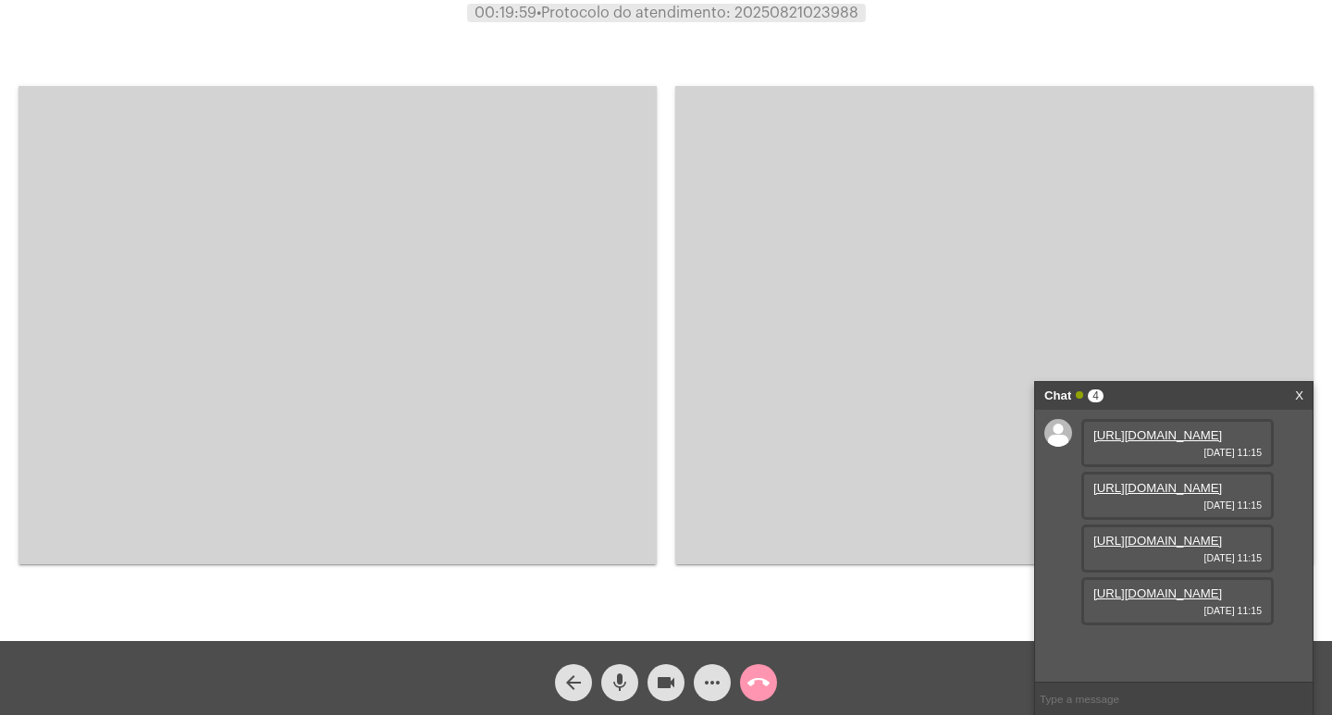
click at [823, 14] on span "• Protocolo do atendimento: 20250821023988" at bounding box center [698, 13] width 322 height 15
drag, startPoint x: 823, startPoint y: 14, endPoint x: 700, endPoint y: 31, distance: 124.3
click at [700, 31] on div "Acessando Câmera e Microfone..." at bounding box center [994, 325] width 638 height 637
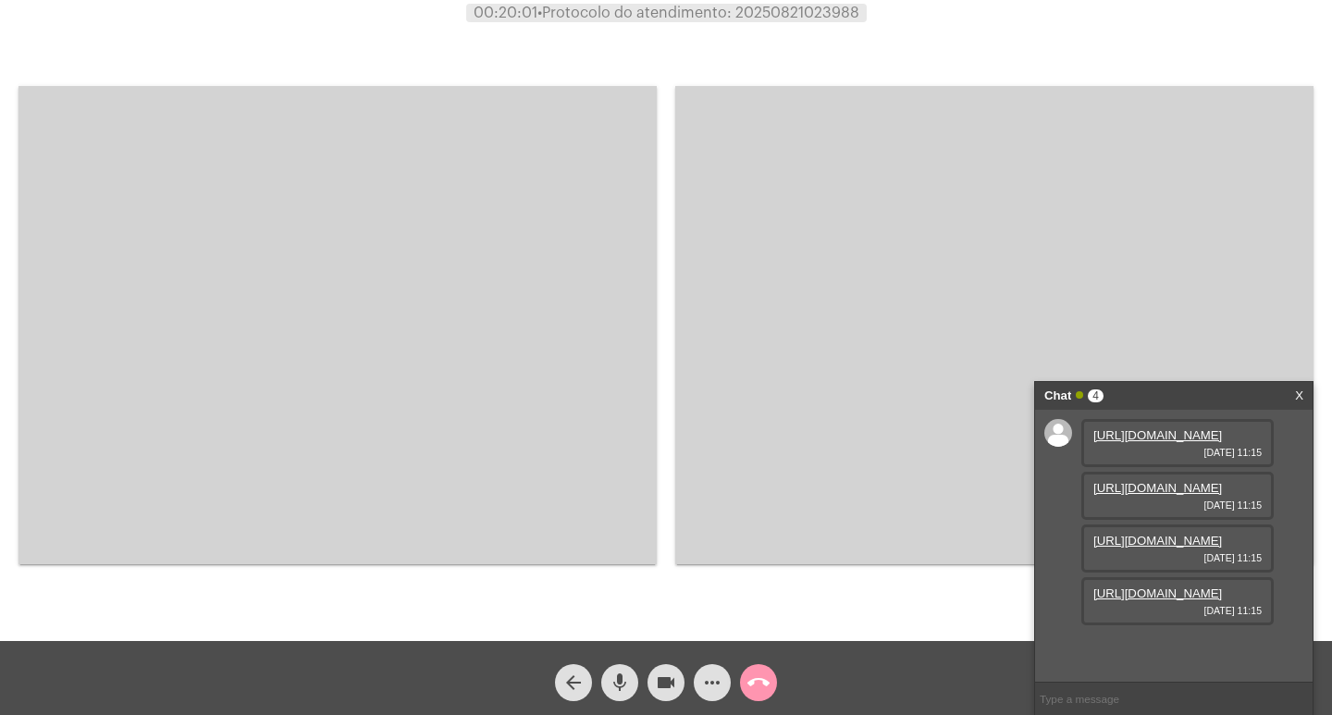
click at [777, 18] on span "• Protocolo do atendimento: 20250821023988" at bounding box center [699, 13] width 322 height 15
copy span "20250821023988"
click at [713, 673] on mat-icon "more_horiz" at bounding box center [712, 683] width 22 height 22
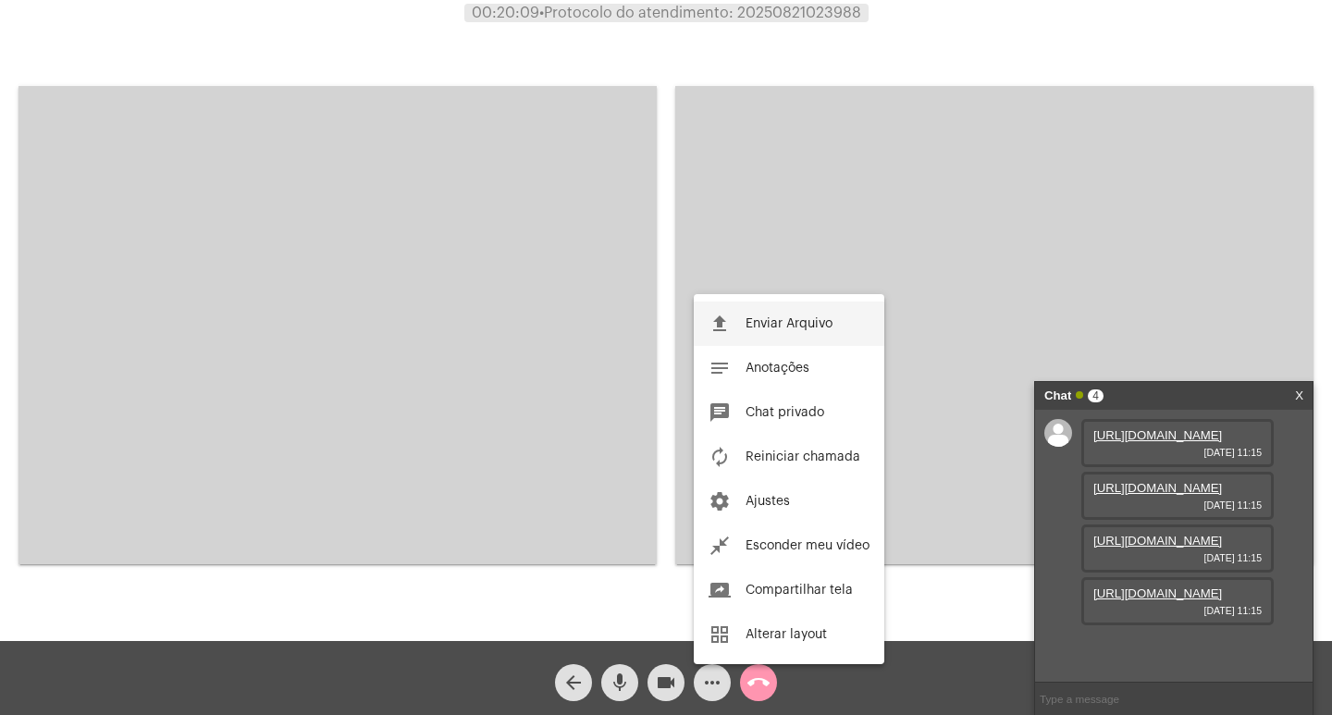
click at [708, 331] on button "file_upload Enviar Arquivo" at bounding box center [789, 324] width 191 height 44
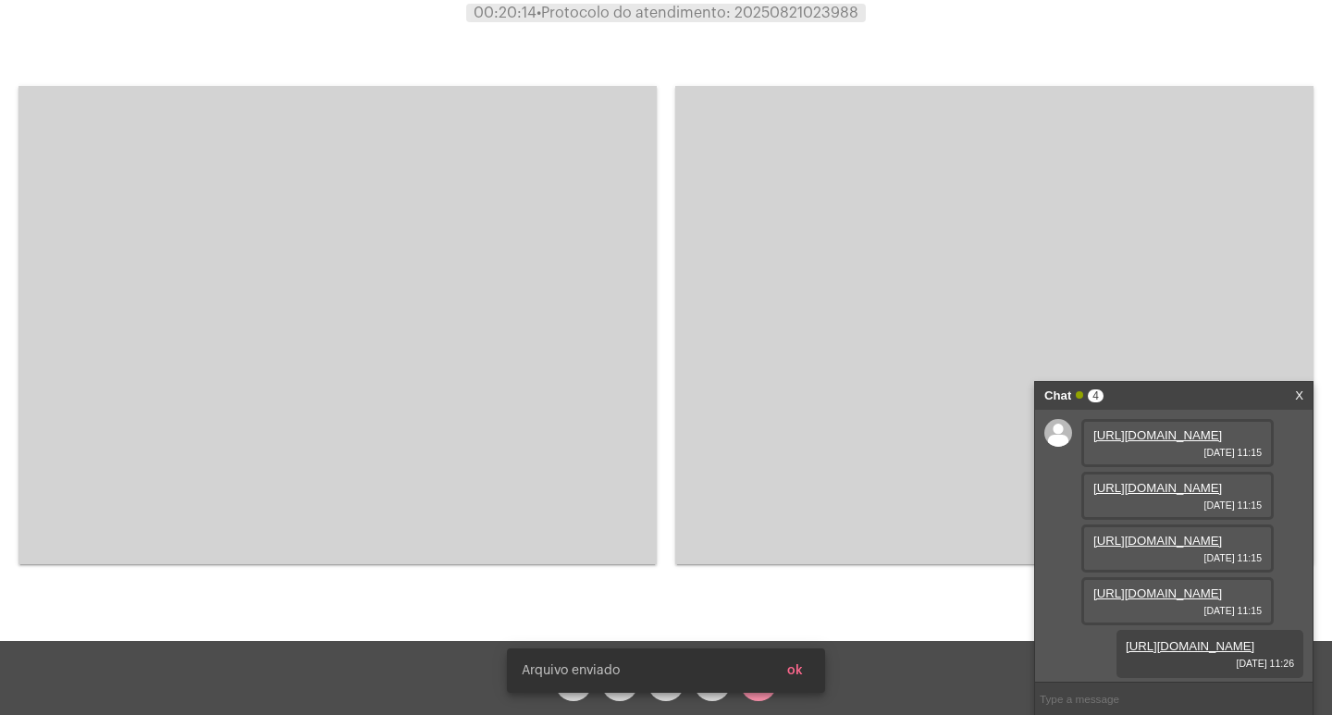
scroll to position [204, 0]
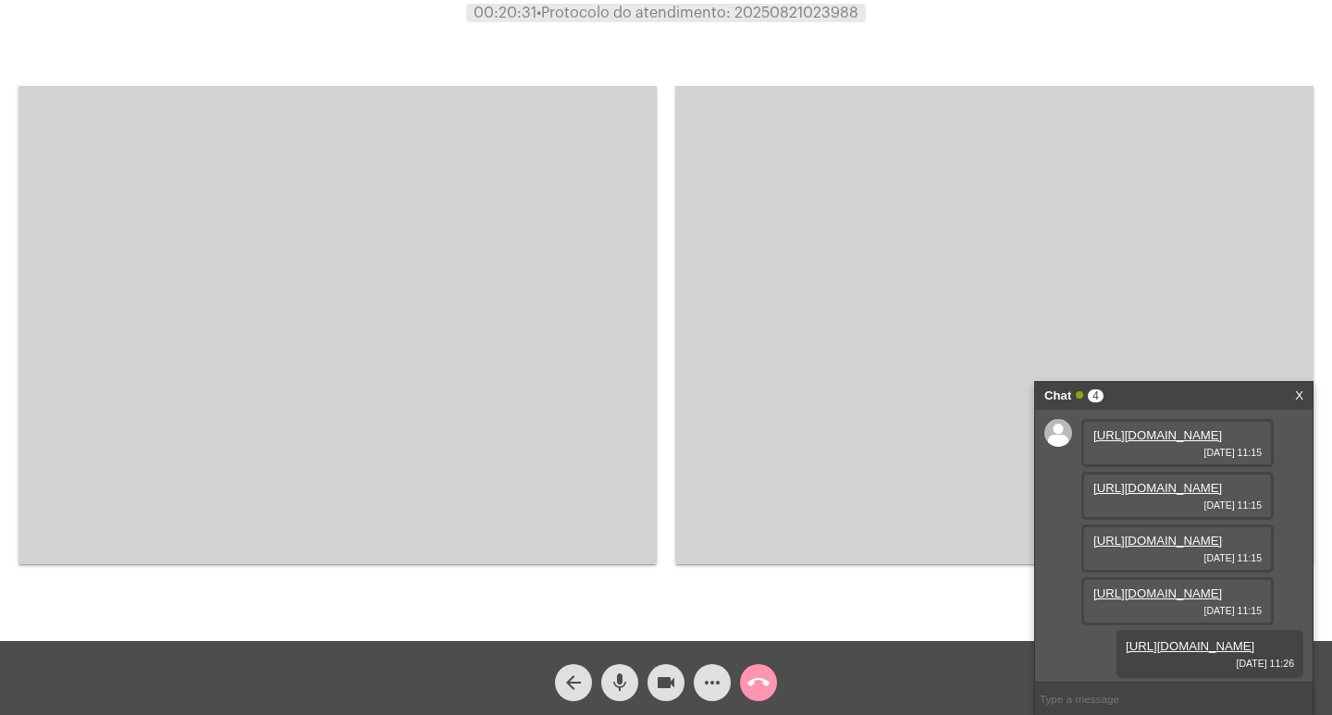
click at [545, 467] on video at bounding box center [338, 325] width 638 height 478
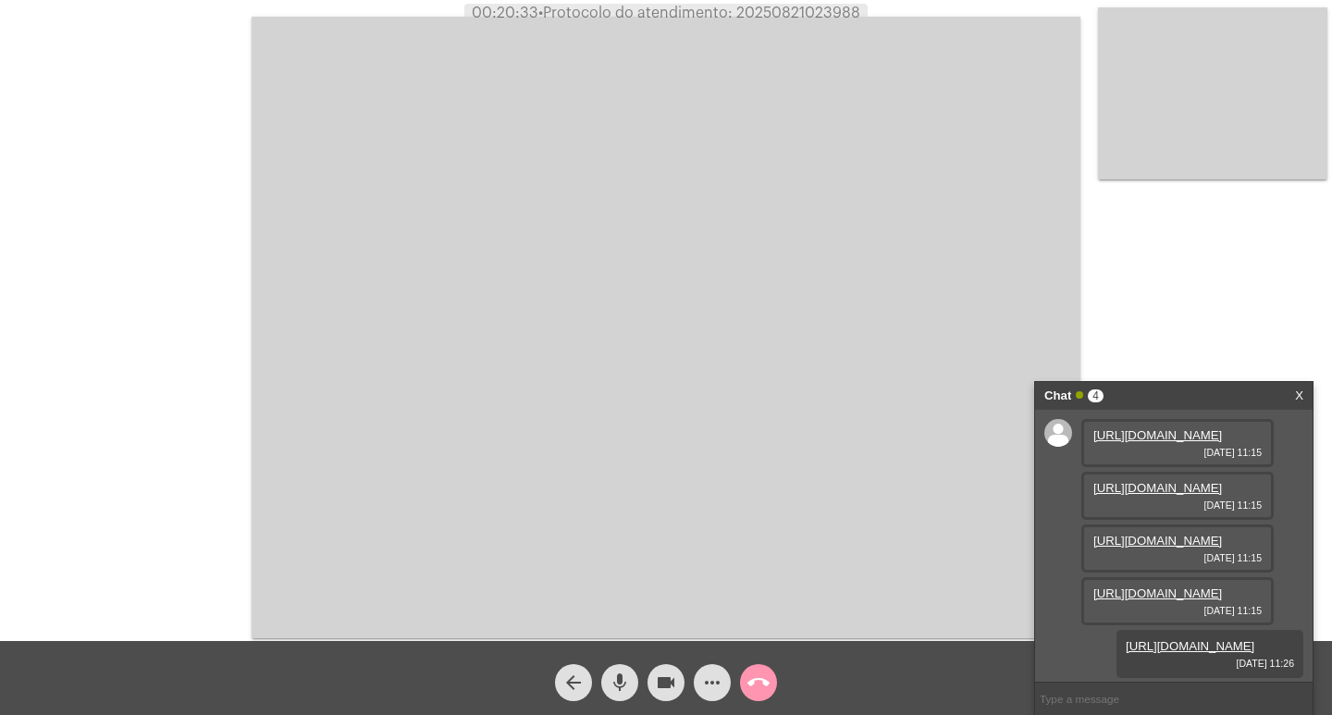
click at [757, 681] on mat-icon "call_end" at bounding box center [759, 683] width 22 height 22
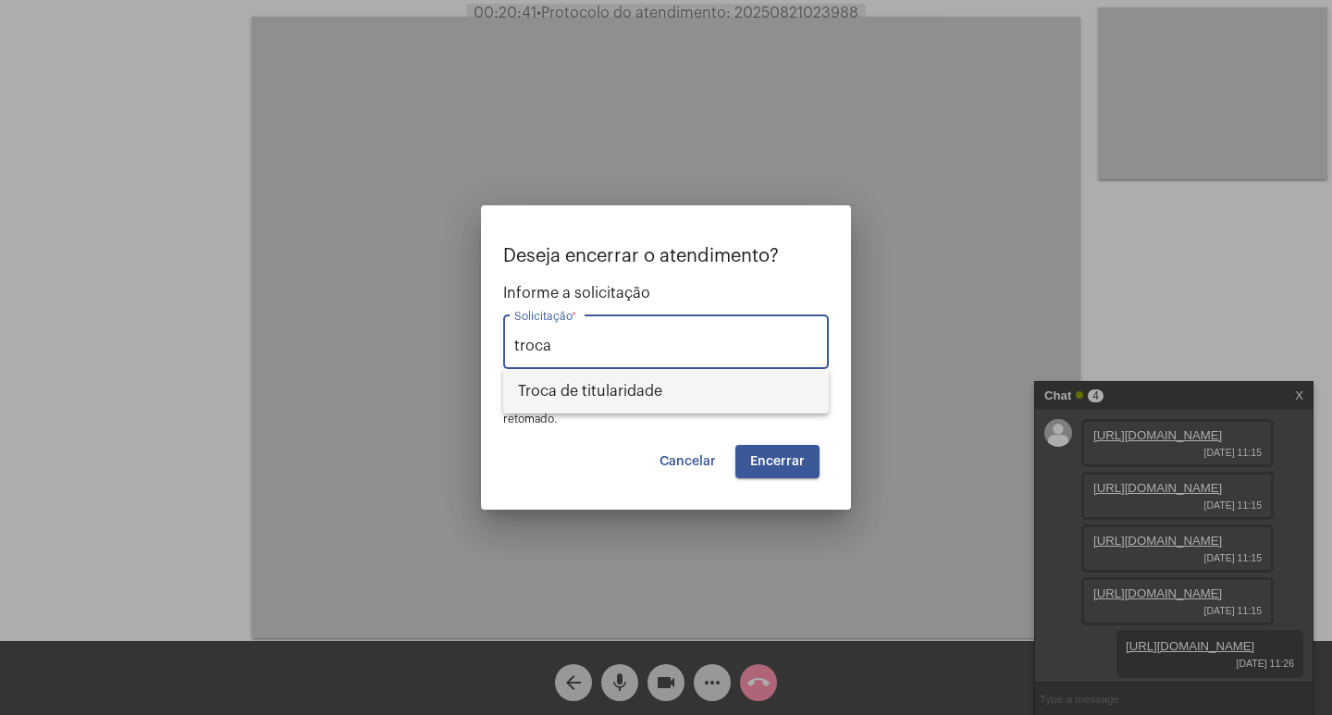
click at [606, 389] on span "Troca de titularidade" at bounding box center [666, 391] width 296 height 44
type input "Troca de titularidade"
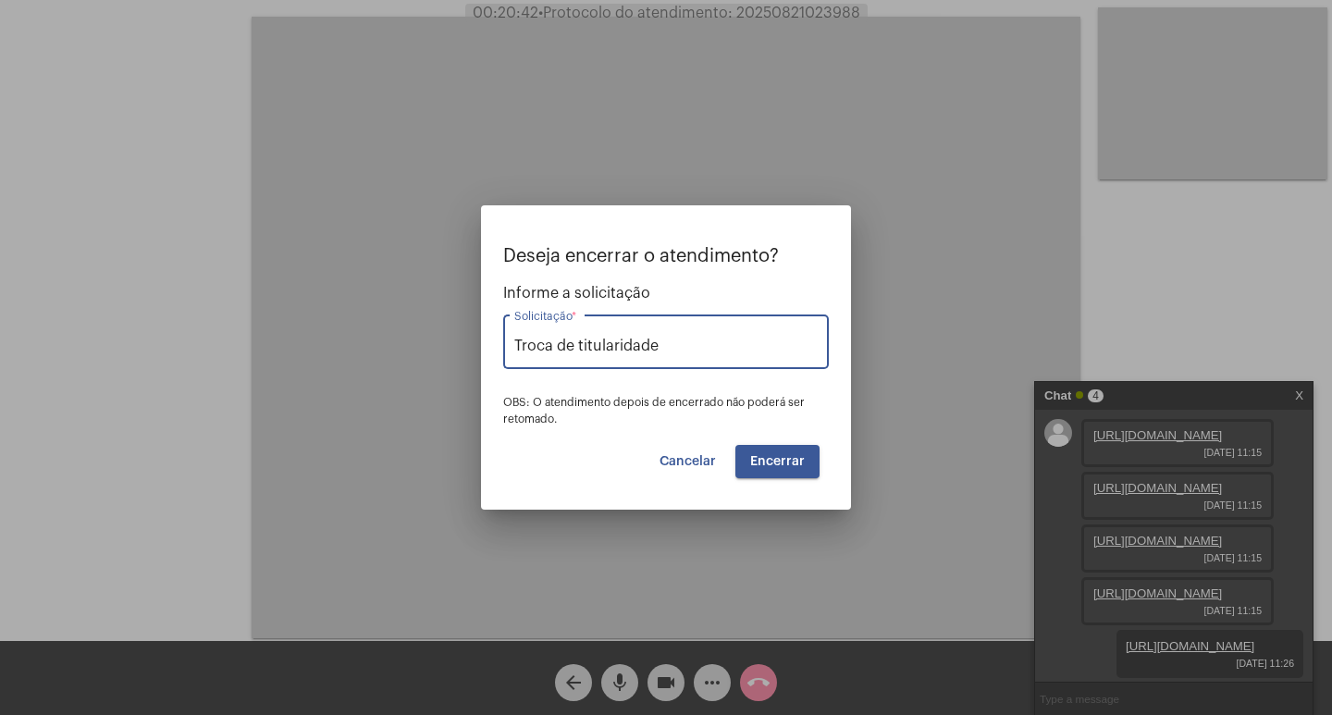
click at [755, 453] on button "Encerrar" at bounding box center [778, 461] width 84 height 33
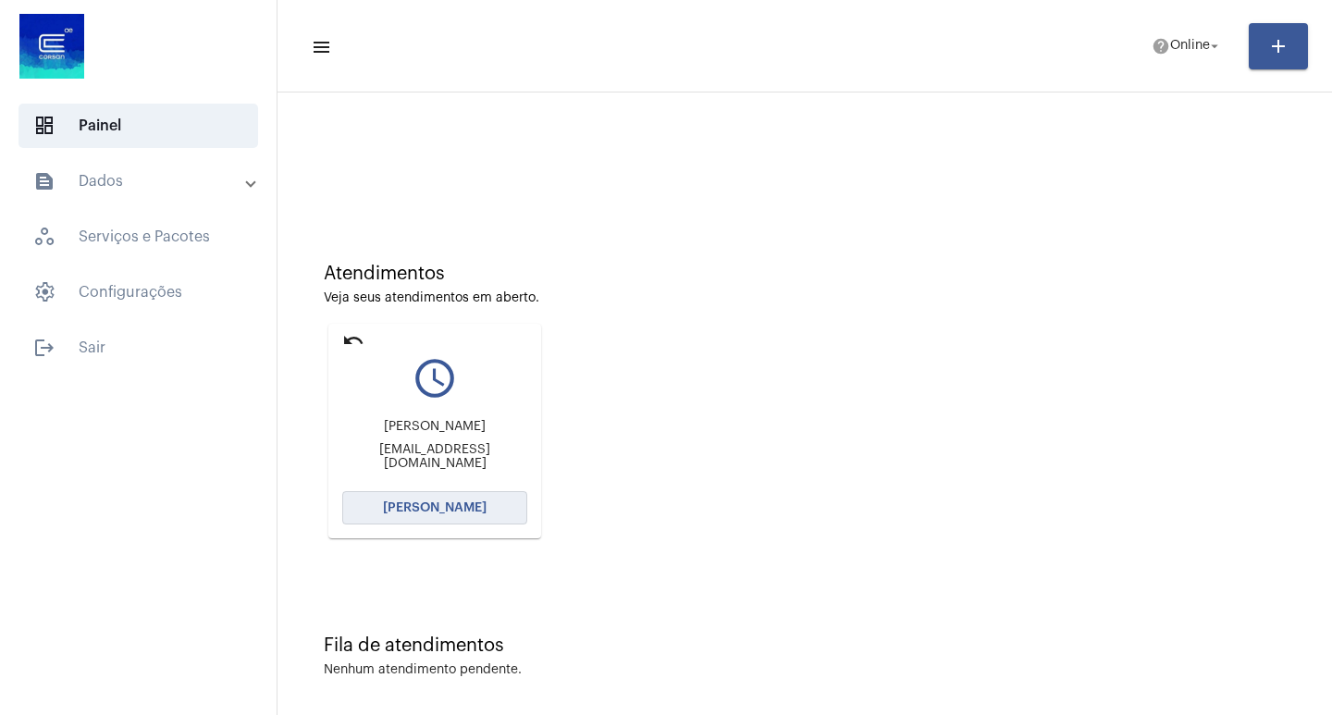
click at [490, 499] on button "[PERSON_NAME]" at bounding box center [434, 507] width 185 height 33
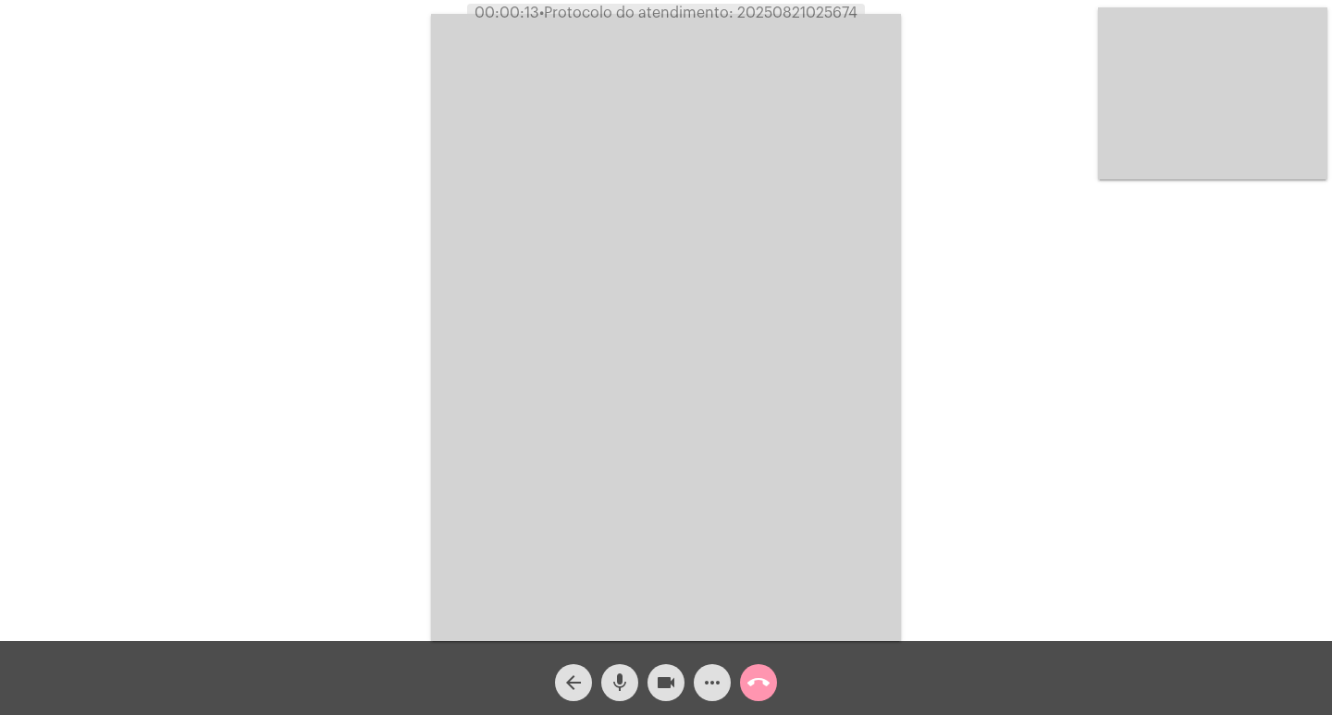
click at [794, 18] on span "• Protocolo do atendimento: 20250821025674" at bounding box center [698, 13] width 318 height 15
drag, startPoint x: 794, startPoint y: 18, endPoint x: 555, endPoint y: 96, distance: 251.4
click at [555, 96] on video at bounding box center [666, 327] width 470 height 627
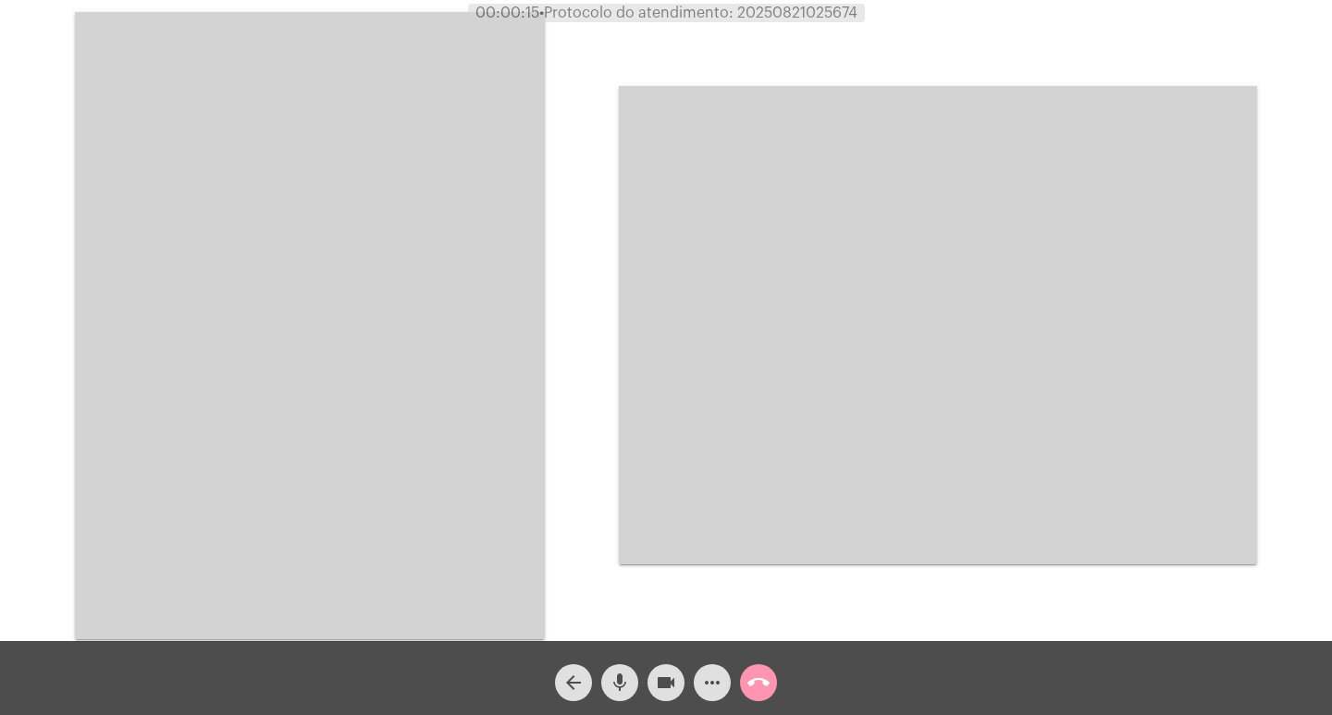
click at [494, 90] on video at bounding box center [310, 325] width 470 height 627
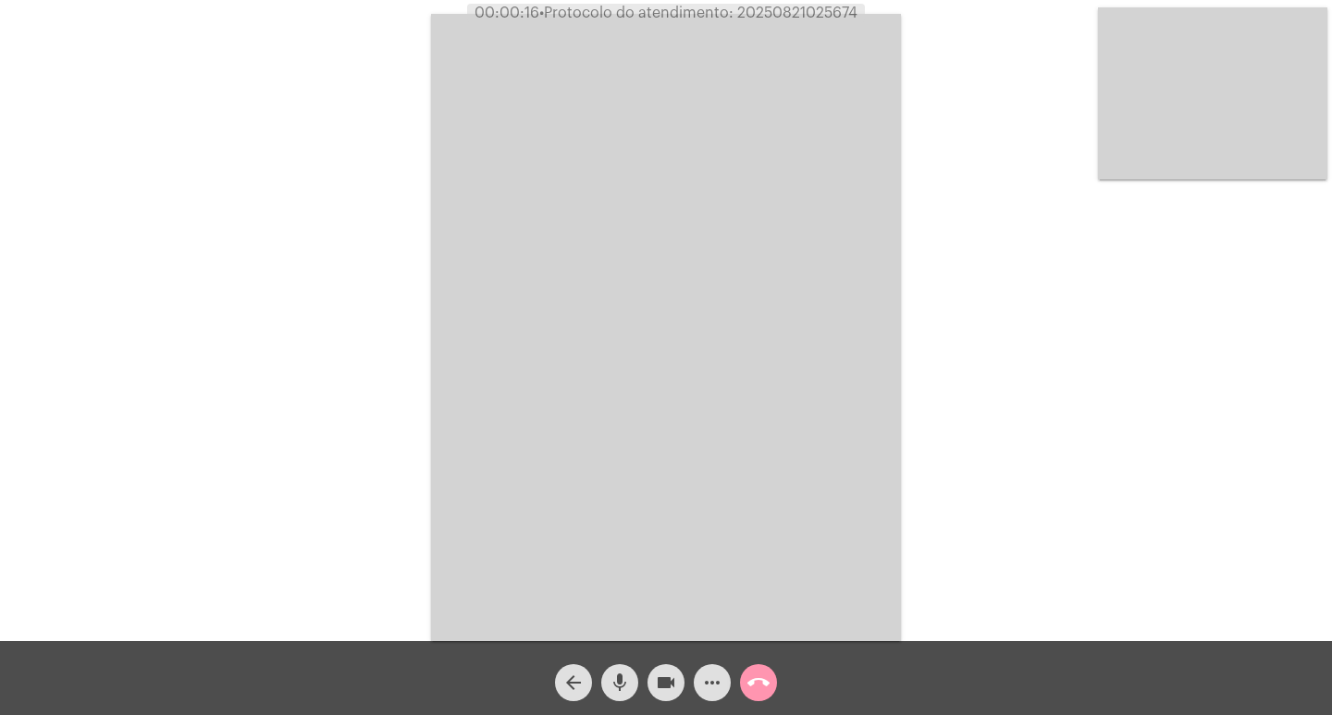
click at [220, 155] on div "Acessando Câmera e Microfone..." at bounding box center [666, 325] width 1329 height 641
click at [798, 7] on span "• Protocolo do atendimento: 20250821025674" at bounding box center [700, 13] width 318 height 15
copy span "20250821025674"
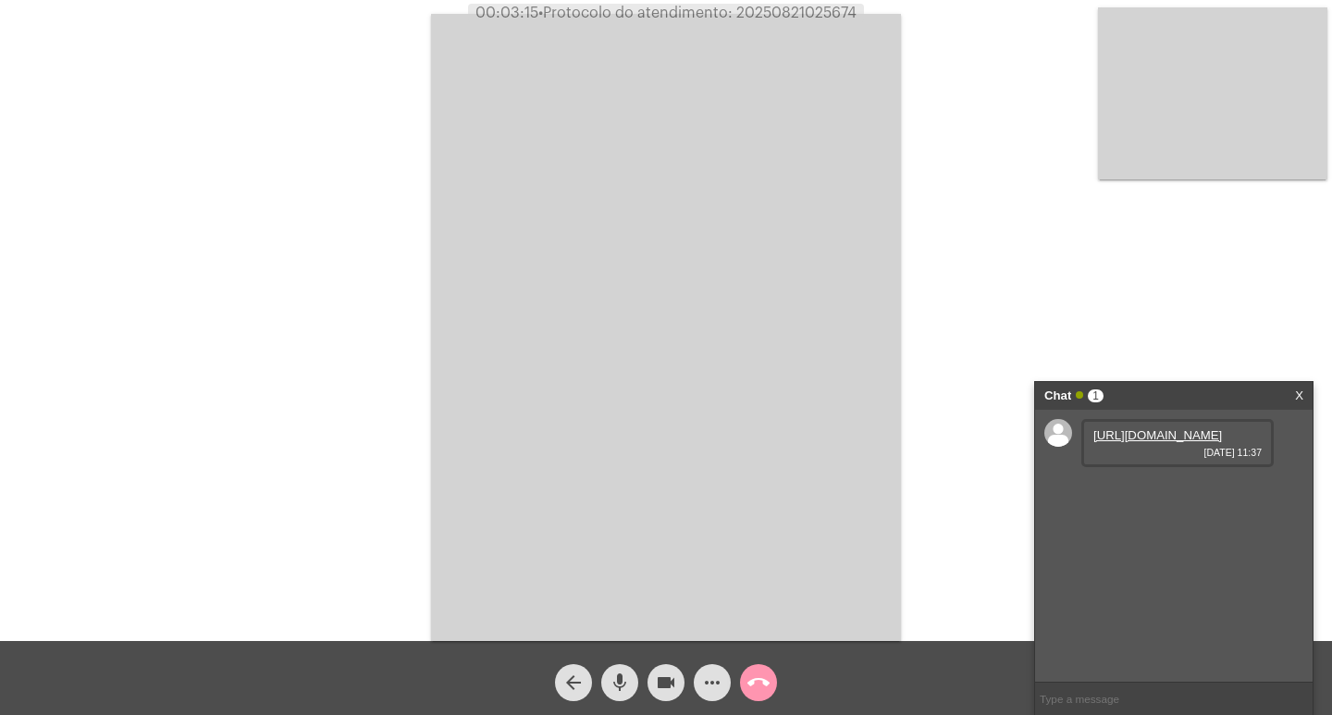
click at [1140, 442] on link "[URL][DOMAIN_NAME]" at bounding box center [1158, 435] width 129 height 14
click at [1118, 495] on link "[URL][DOMAIN_NAME]" at bounding box center [1158, 488] width 129 height 14
click at [643, 679] on div "videocam" at bounding box center [666, 678] width 46 height 46
click at [1157, 548] on link "[URL][DOMAIN_NAME]" at bounding box center [1158, 541] width 129 height 14
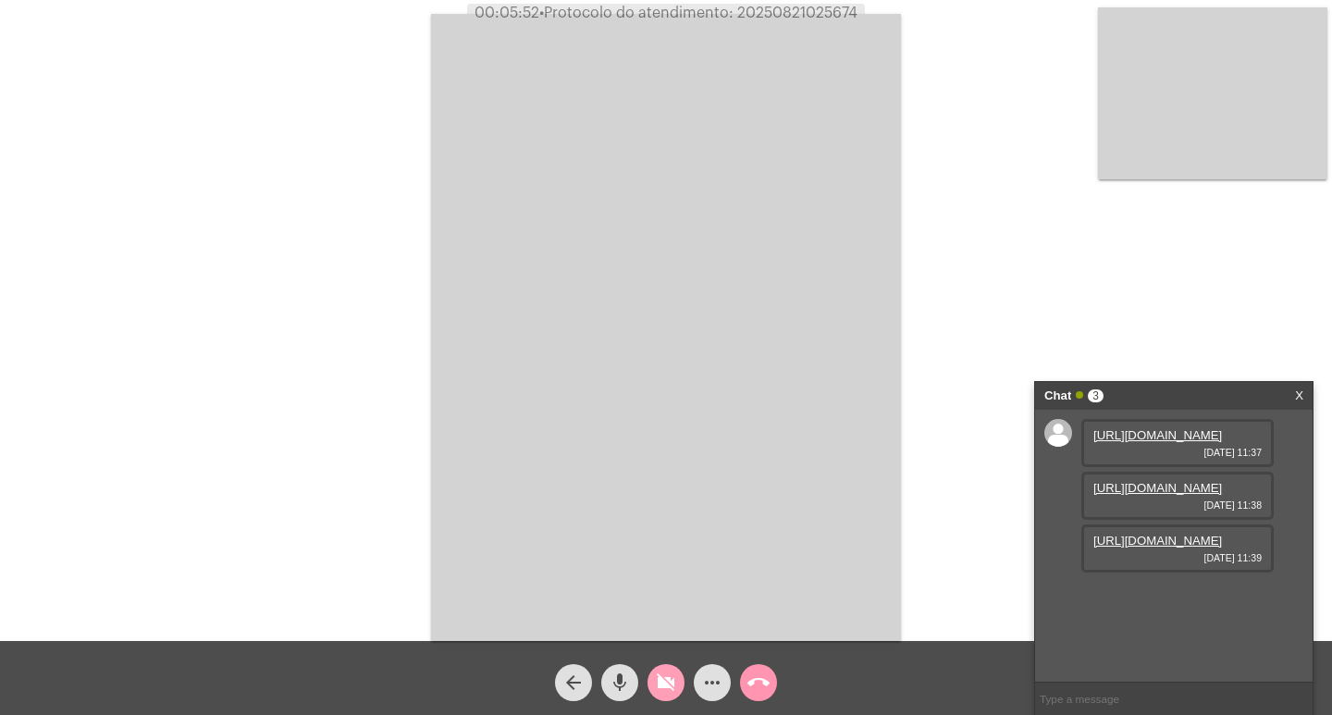
click at [679, 690] on button "videocam_off" at bounding box center [666, 682] width 37 height 37
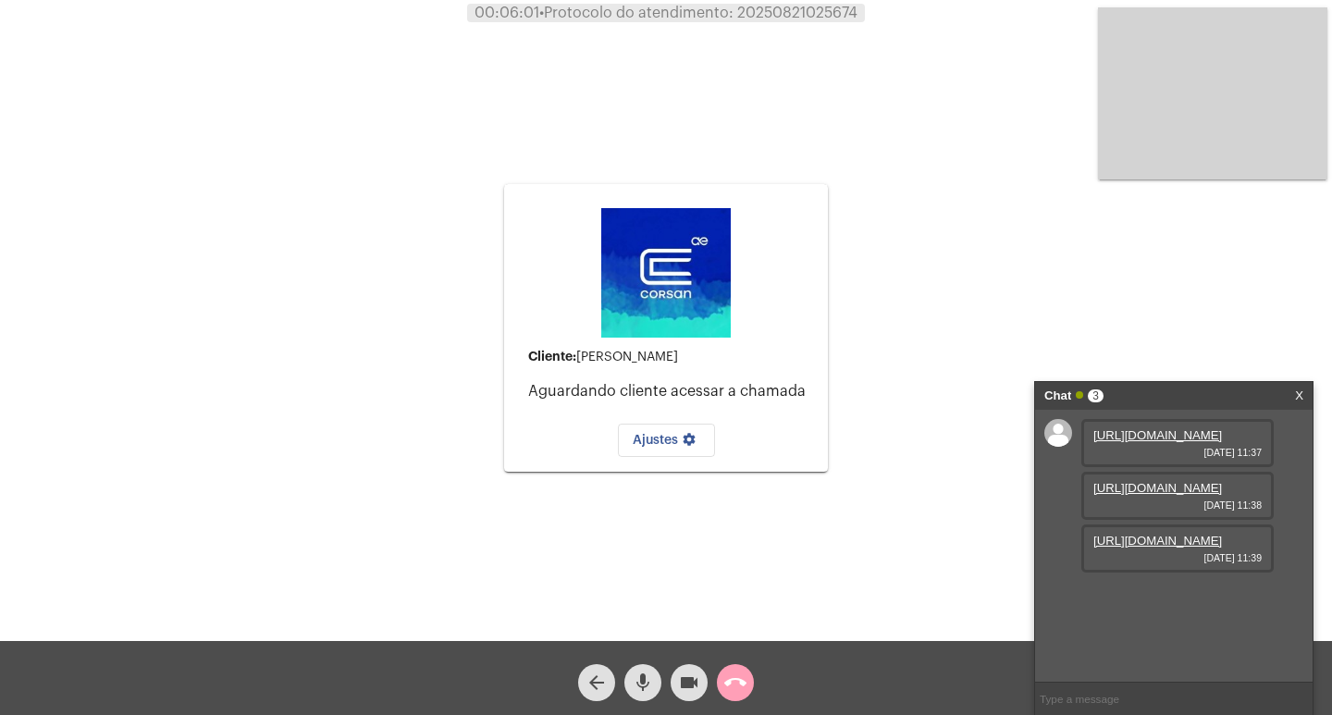
click at [736, 689] on mat-icon "call_end" at bounding box center [736, 683] width 22 height 22
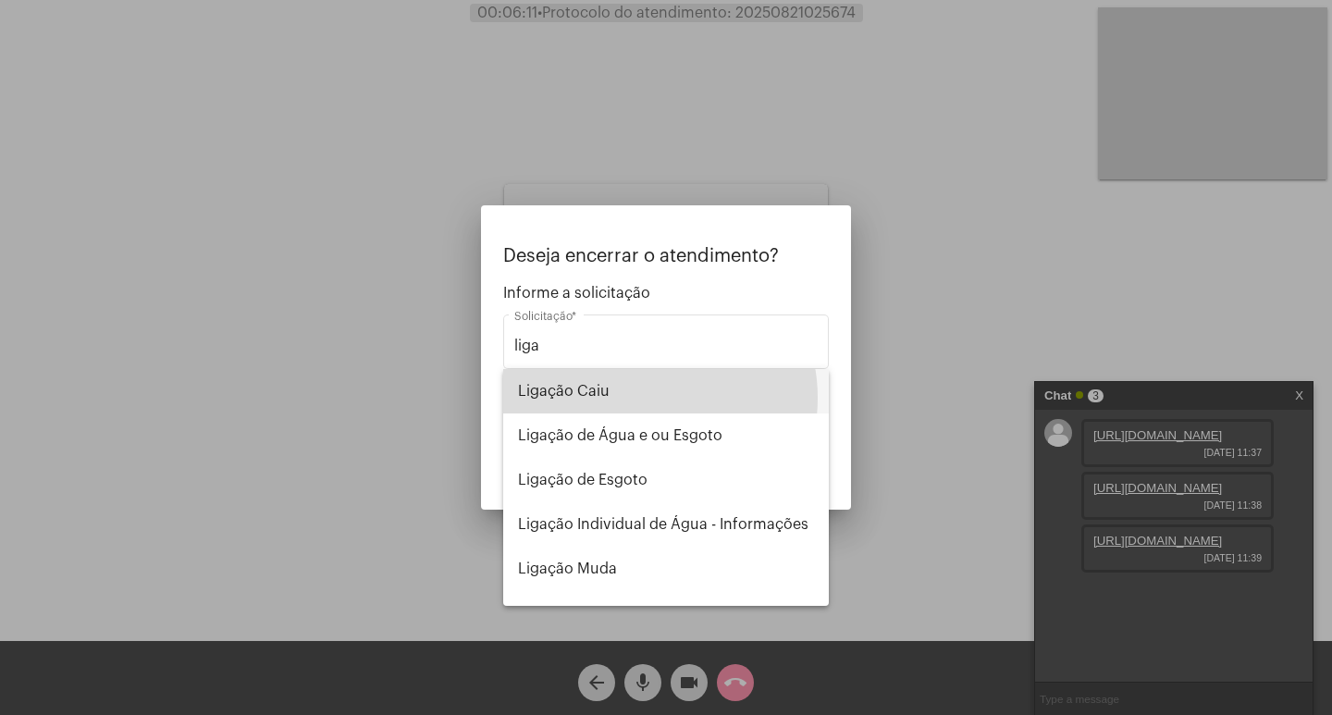
click at [644, 398] on span "Ligação Caiu" at bounding box center [666, 391] width 296 height 44
type input "Ligação Caiu"
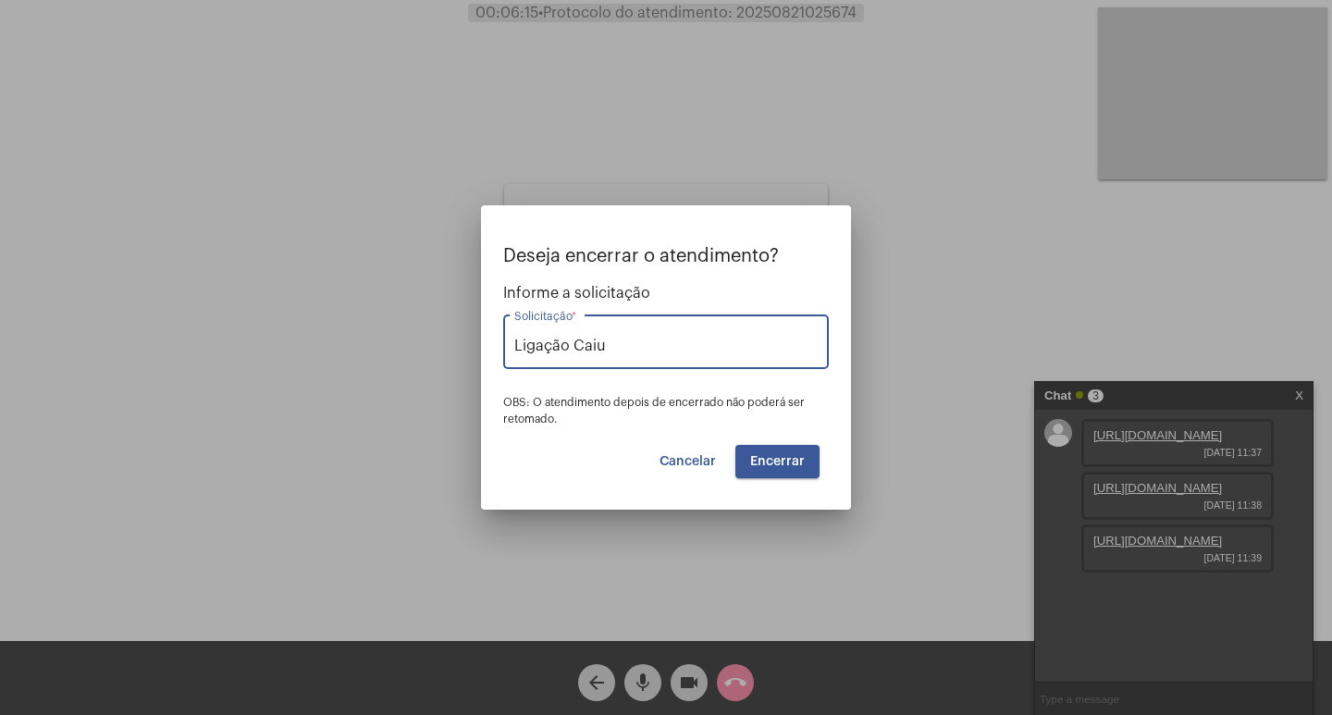
click at [775, 455] on span "Encerrar" at bounding box center [777, 461] width 55 height 13
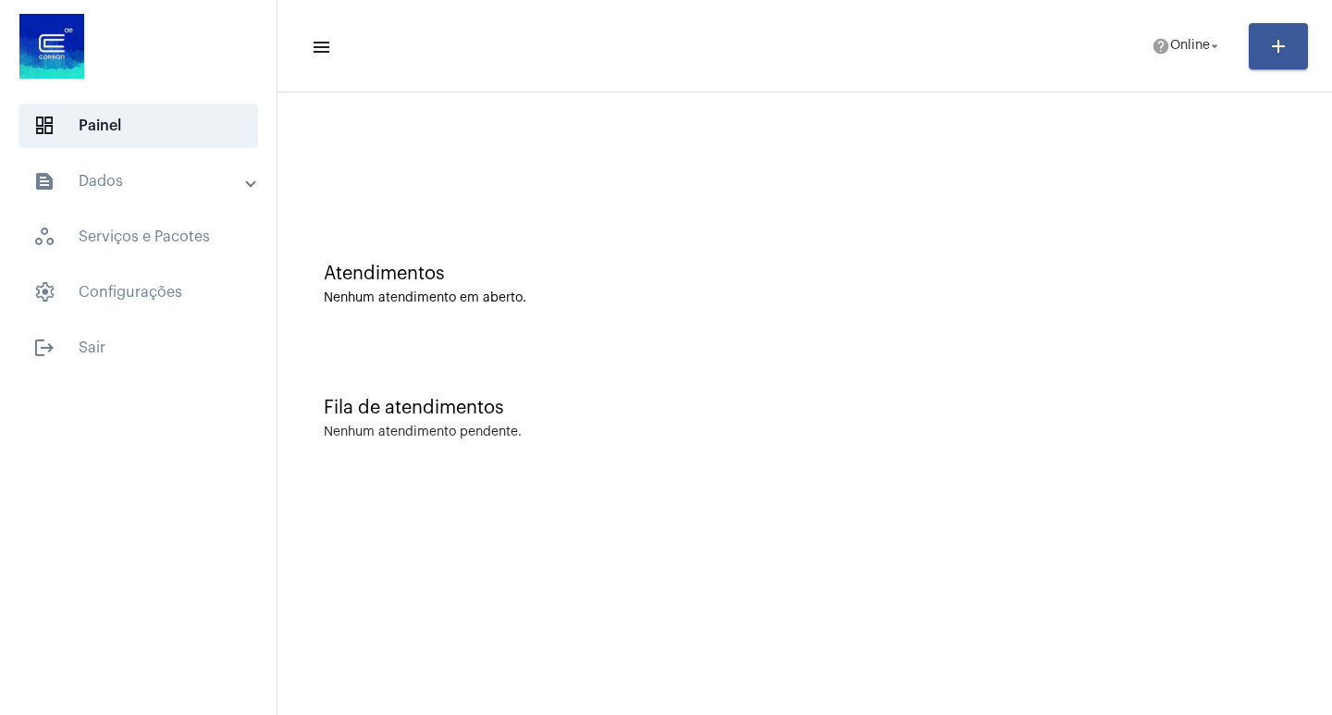
click at [1122, 41] on mat-toolbar-row "menu help Online arrow_drop_down add" at bounding box center [805, 46] width 1055 height 59
click at [1152, 47] on mat-icon "help" at bounding box center [1161, 46] width 19 height 19
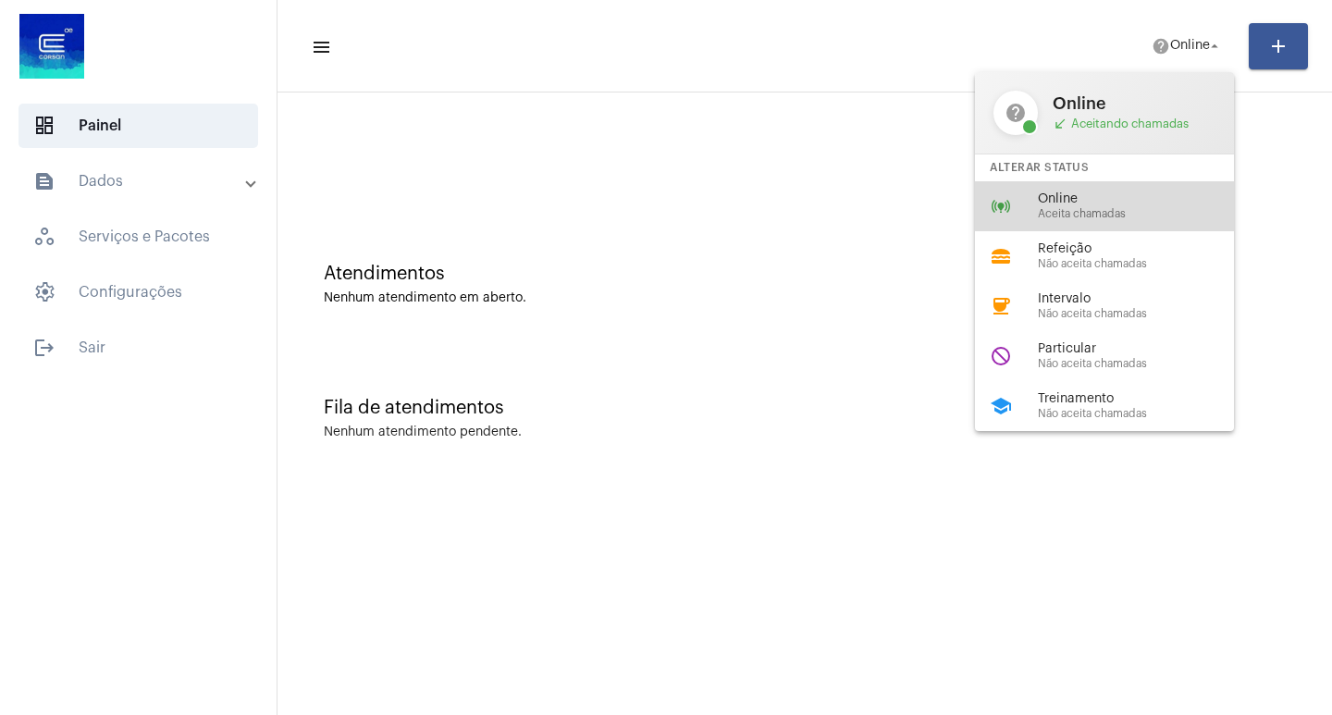
click at [1121, 202] on span "Online" at bounding box center [1143, 199] width 211 height 14
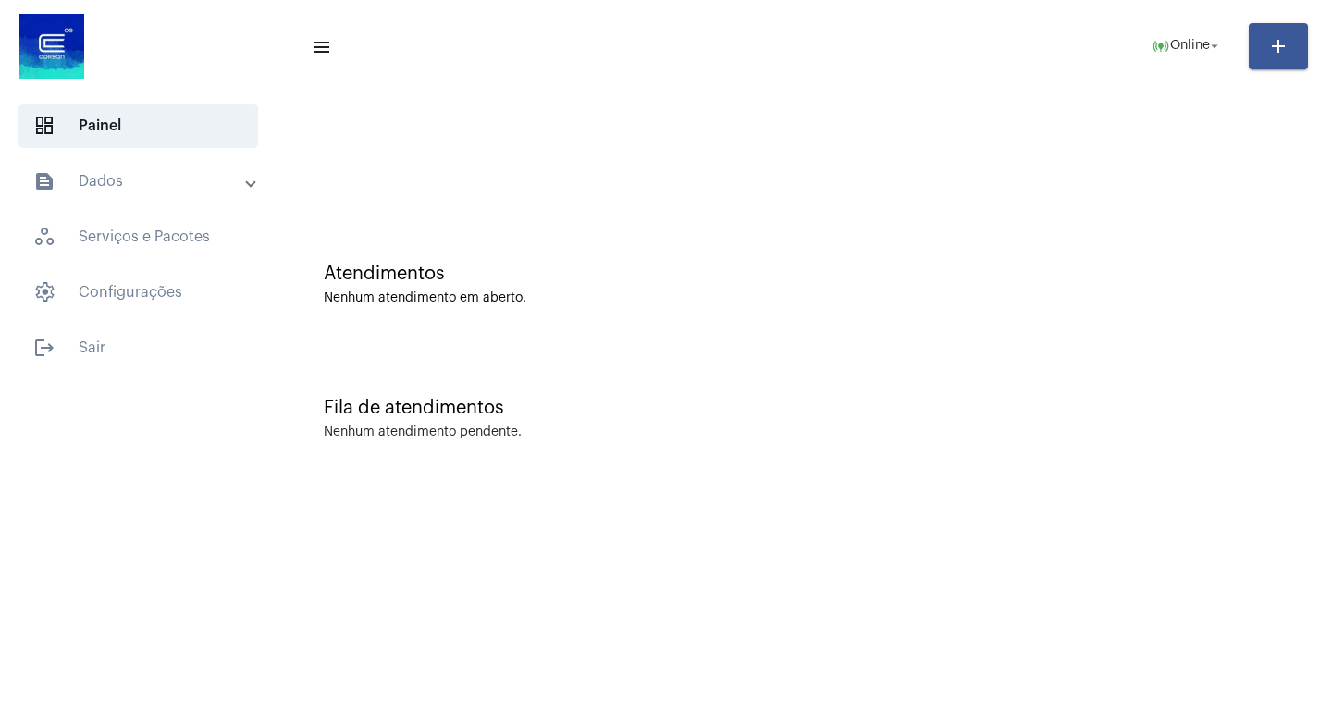
click at [183, 154] on mat-list "dashboard Painel text_snippet_outlined Dados history_outlined Histórico schedul…" at bounding box center [138, 233] width 277 height 274
click at [181, 177] on mat-panel-title "text_snippet_outlined Dados" at bounding box center [140, 181] width 214 height 22
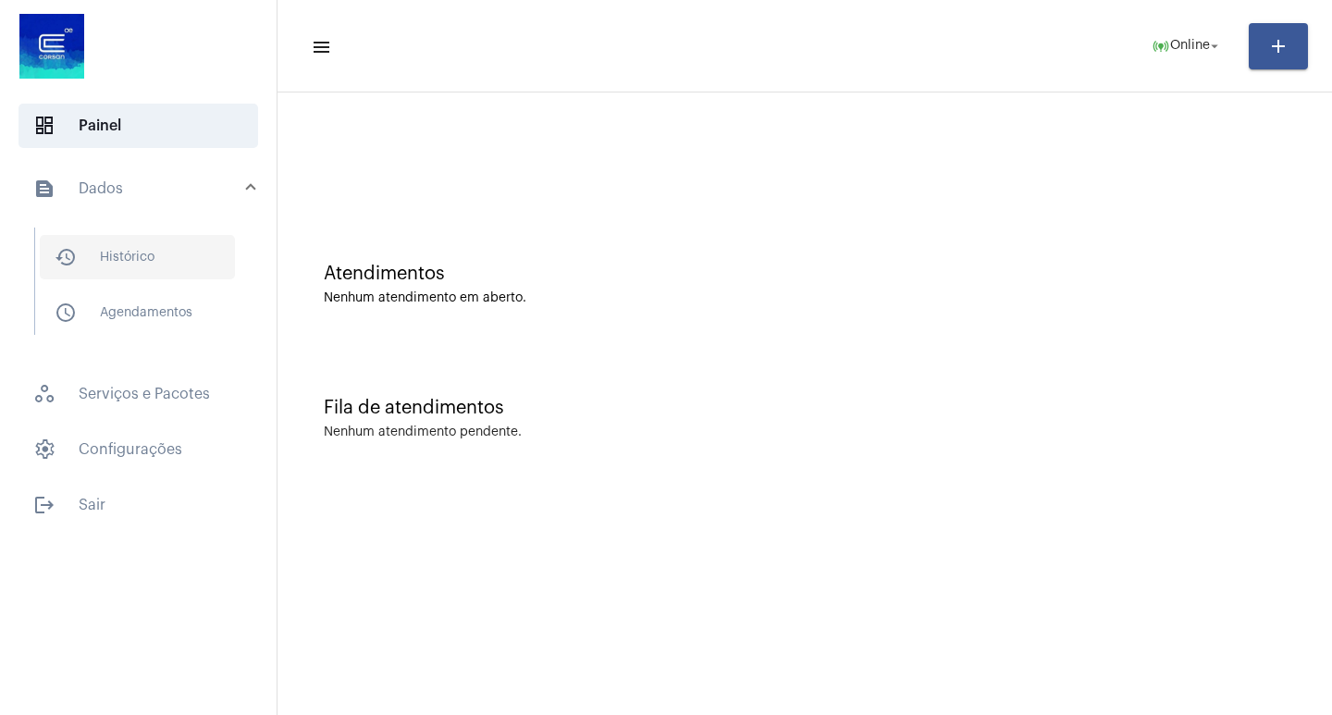
click at [204, 254] on span "history_outlined Histórico" at bounding box center [137, 257] width 195 height 44
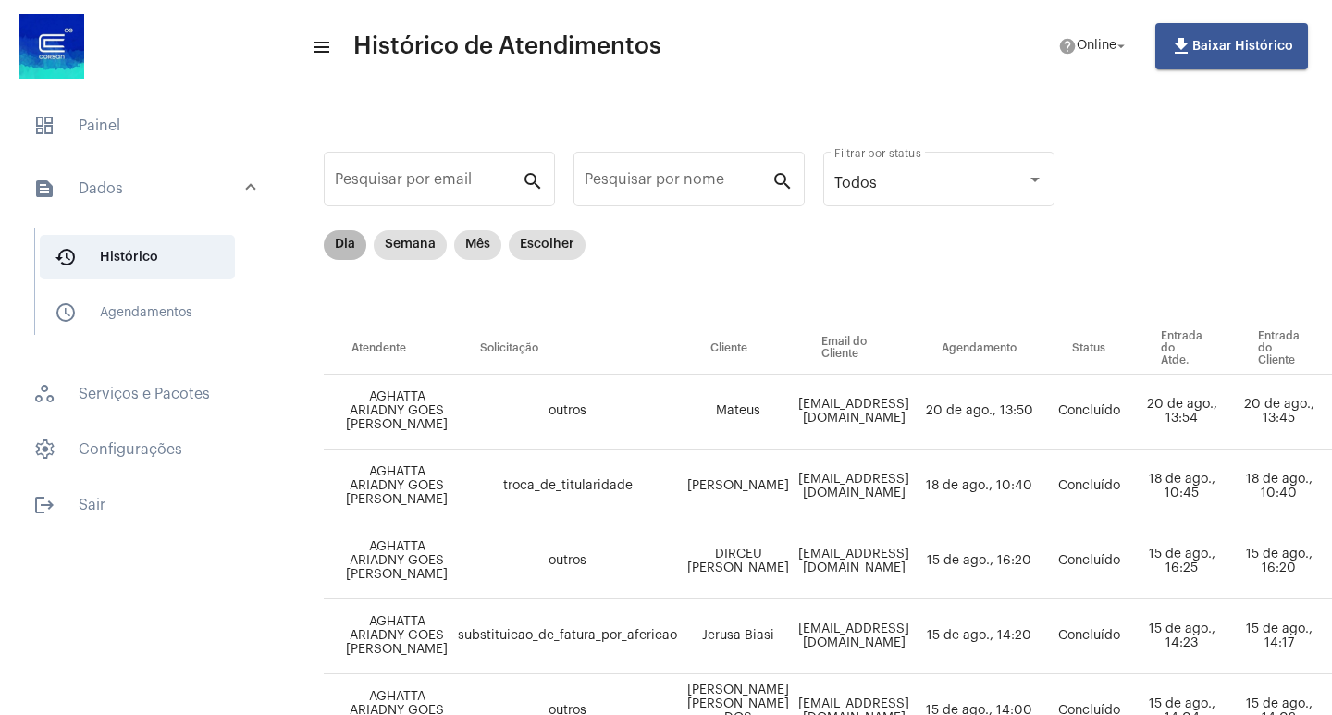
click at [335, 254] on mat-chip "Dia" at bounding box center [345, 245] width 43 height 30
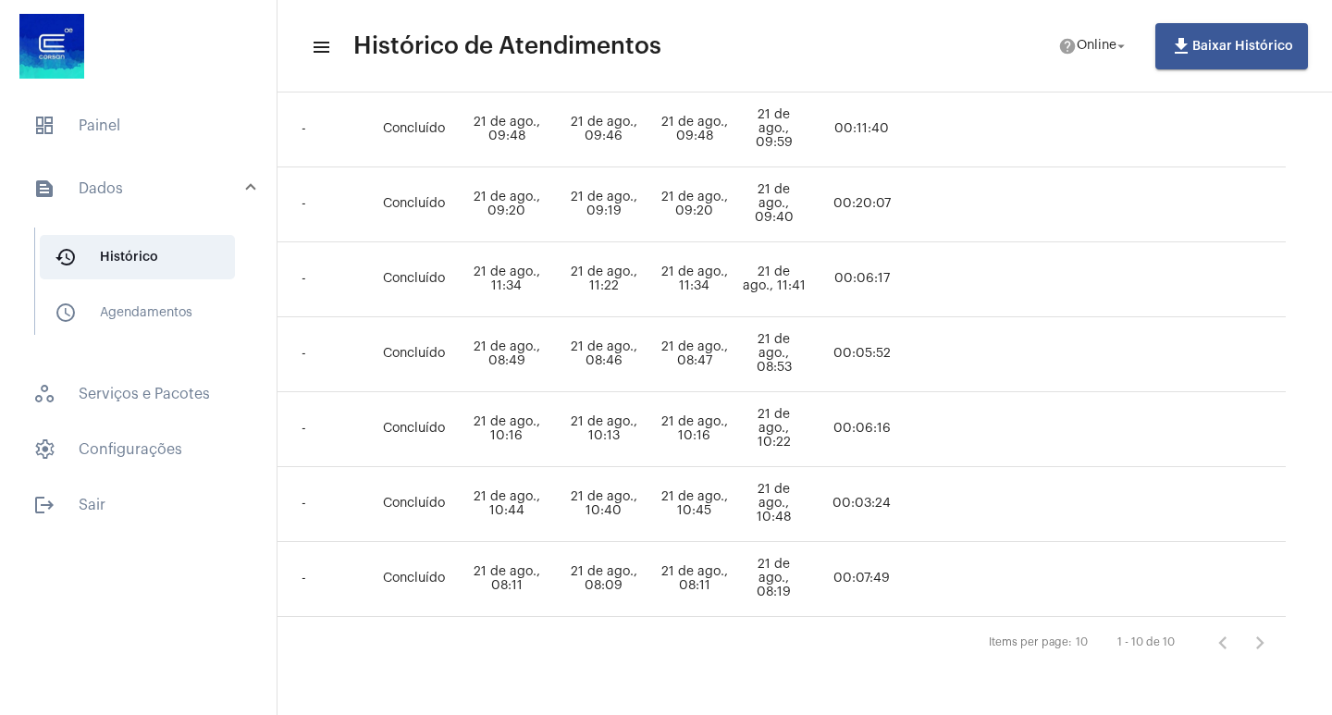
scroll to position [521, 774]
click at [68, 131] on span "dashboard Painel" at bounding box center [139, 126] width 240 height 44
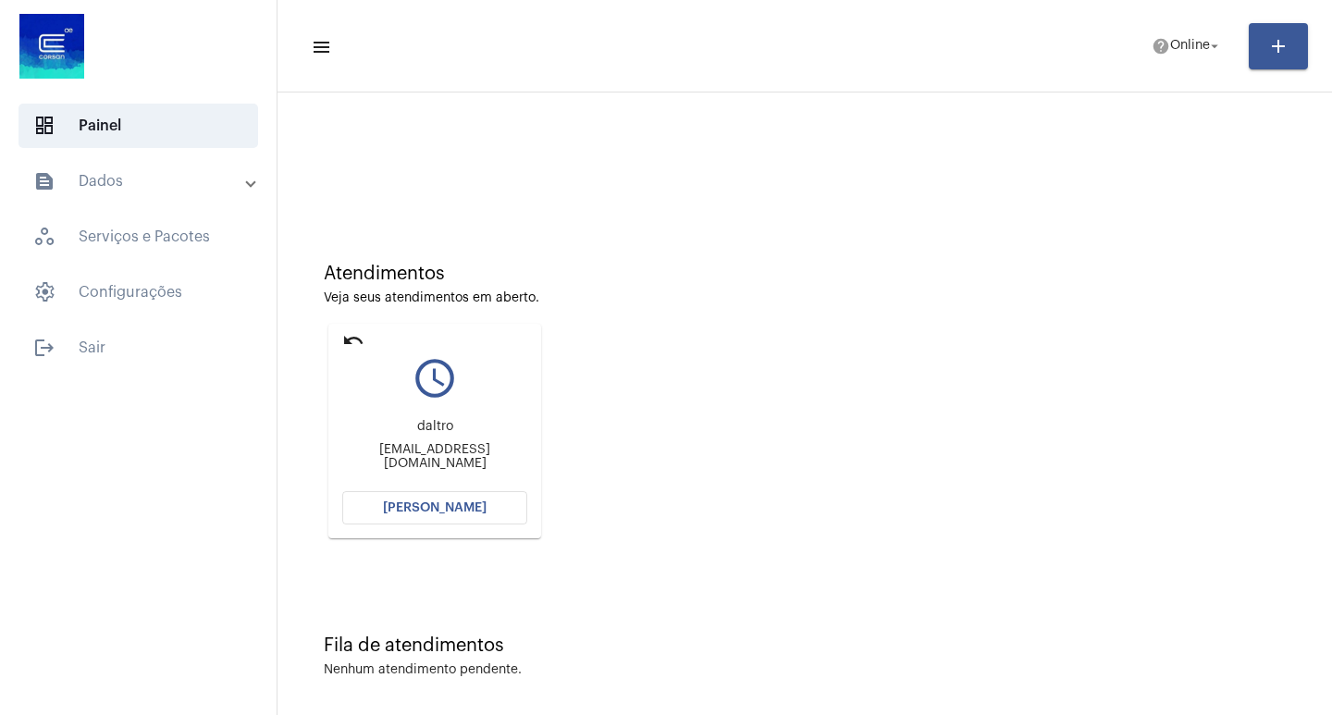
click at [360, 514] on button "[PERSON_NAME]" at bounding box center [434, 507] width 185 height 33
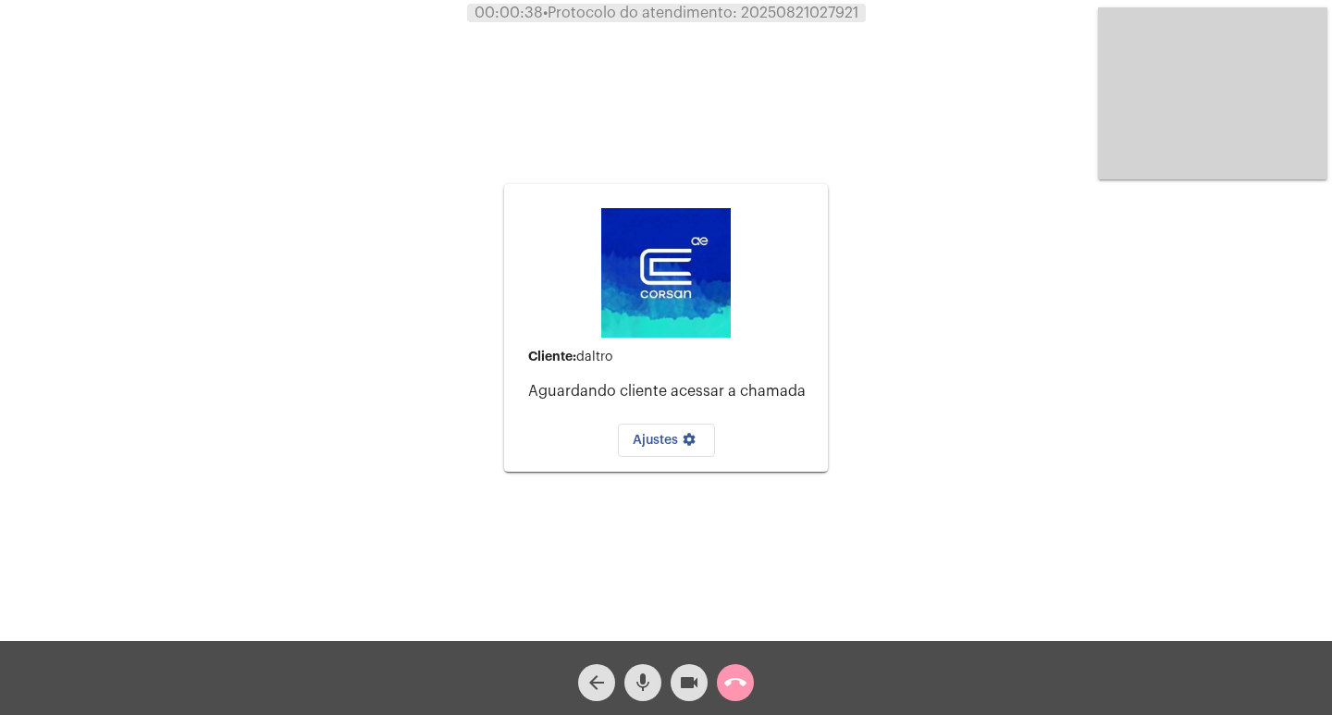
drag, startPoint x: 703, startPoint y: 684, endPoint x: 731, endPoint y: 687, distance: 27.9
click at [707, 684] on button "videocam" at bounding box center [689, 682] width 37 height 37
click at [737, 687] on mat-icon "call_end" at bounding box center [736, 683] width 22 height 22
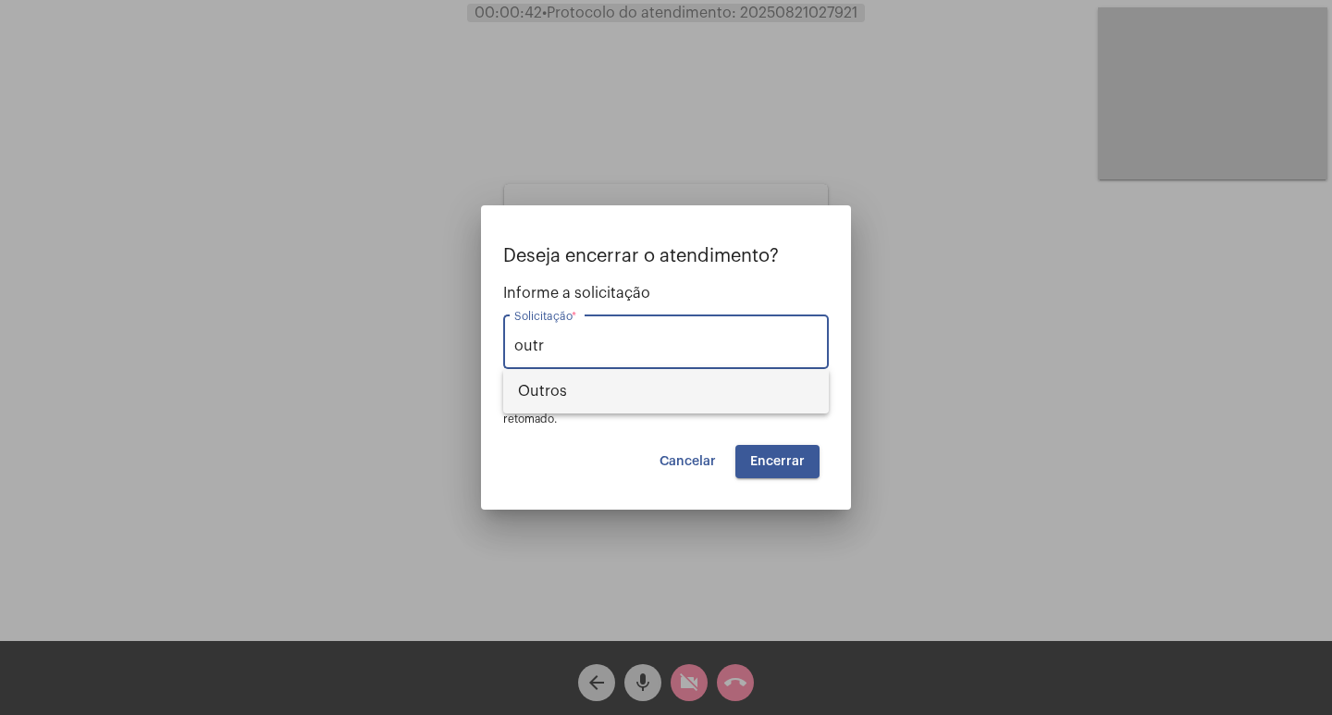
click at [651, 405] on span "Outros" at bounding box center [666, 391] width 296 height 44
type input "Outros"
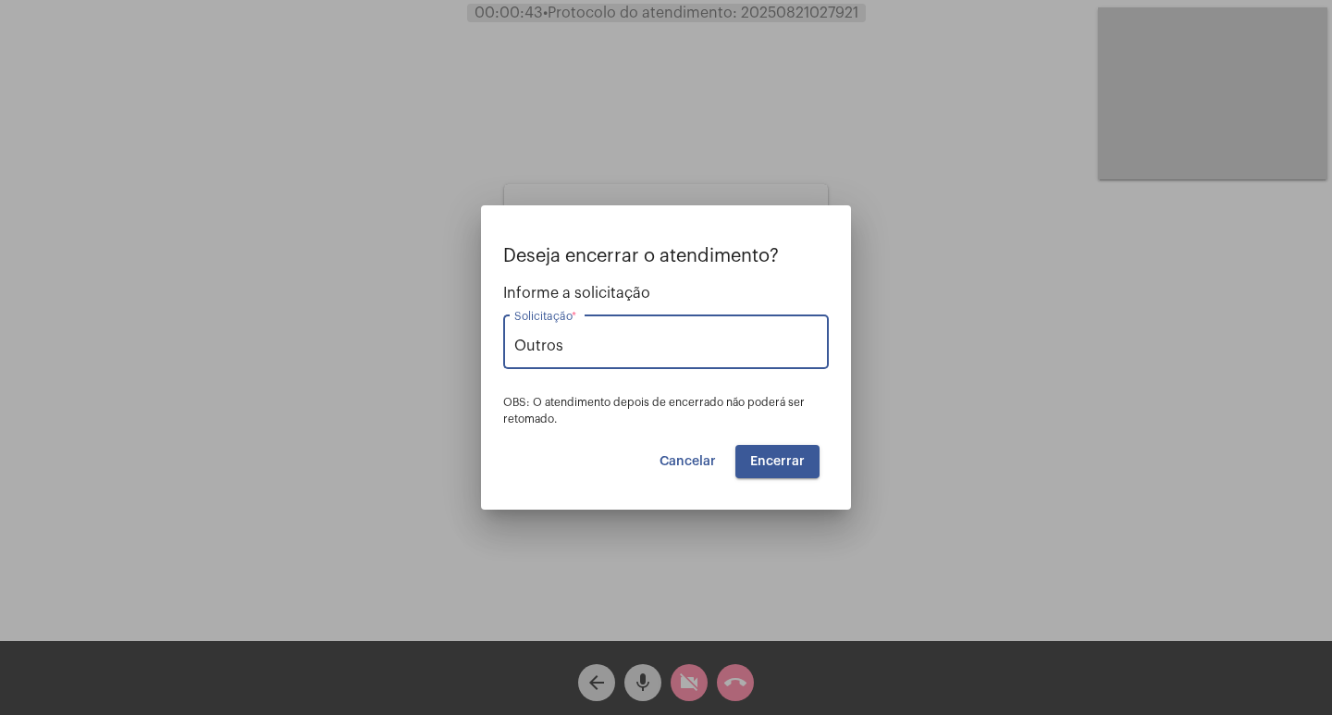
click at [772, 464] on span "Encerrar" at bounding box center [777, 461] width 55 height 13
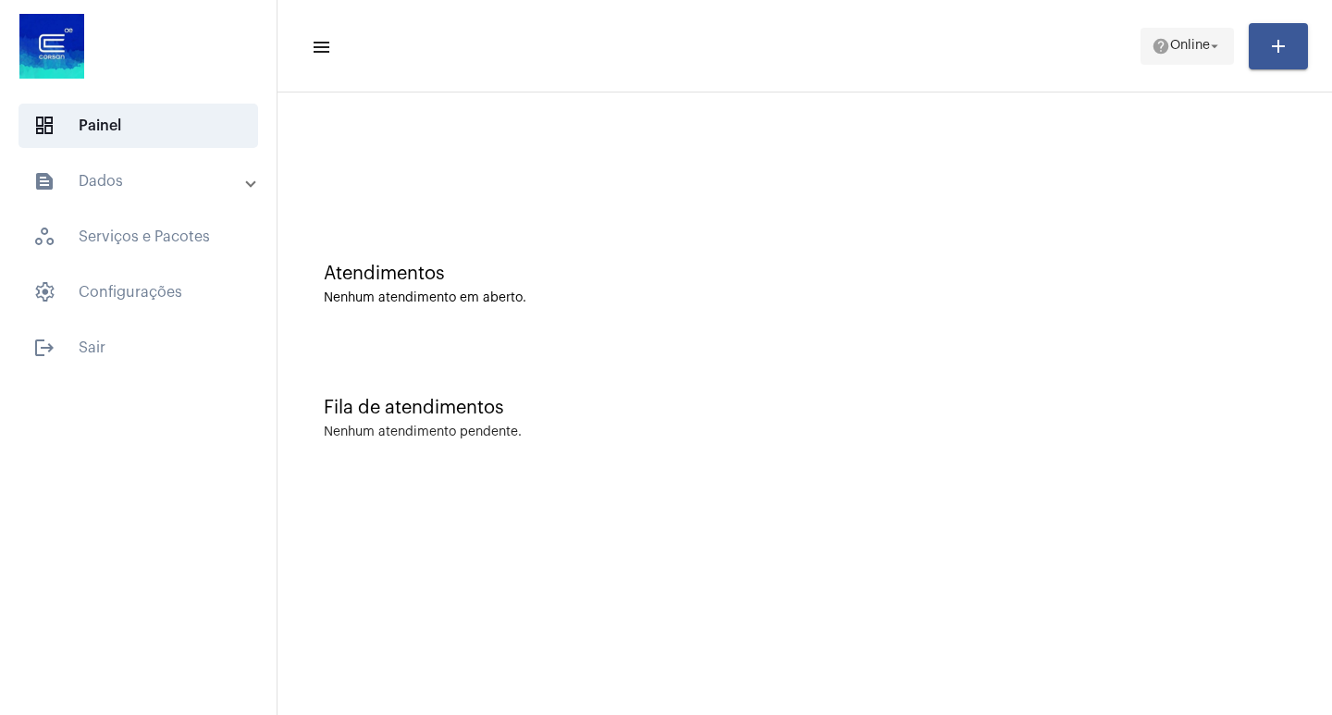
click at [1172, 50] on span "Online" at bounding box center [1191, 46] width 40 height 13
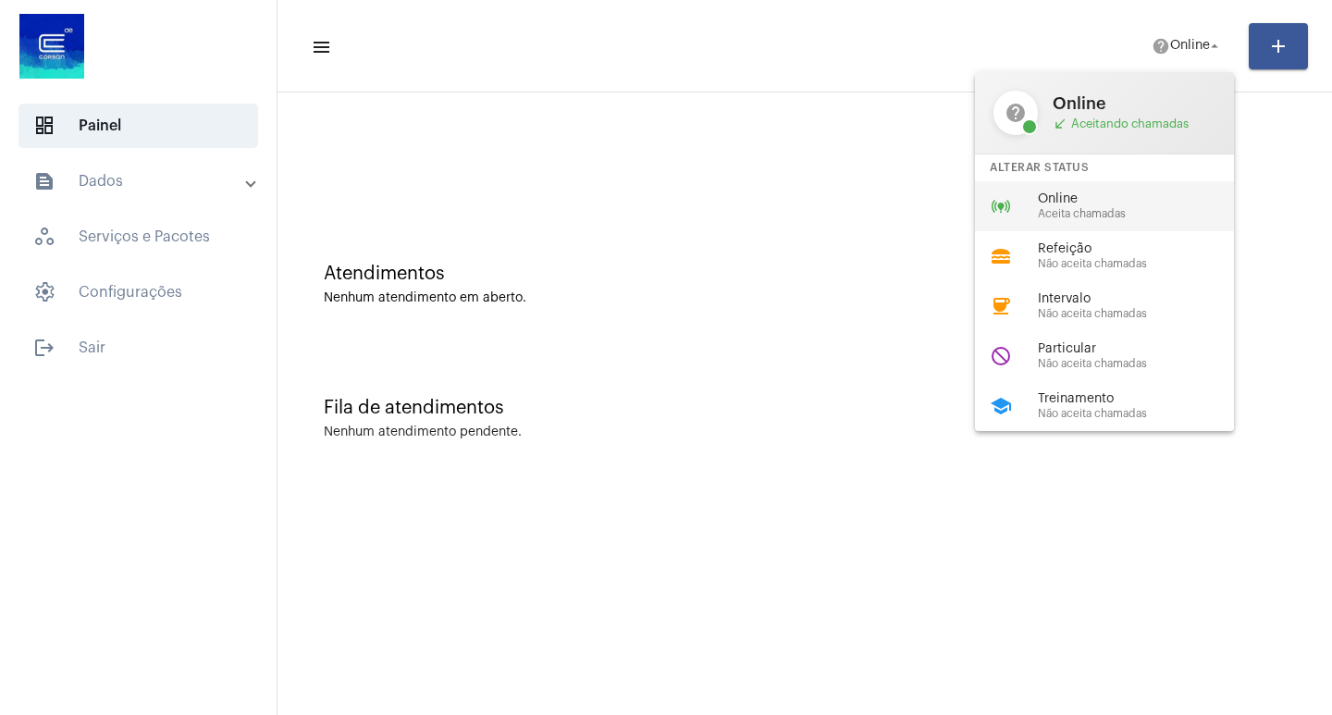
click at [1061, 203] on span "Online" at bounding box center [1143, 199] width 211 height 14
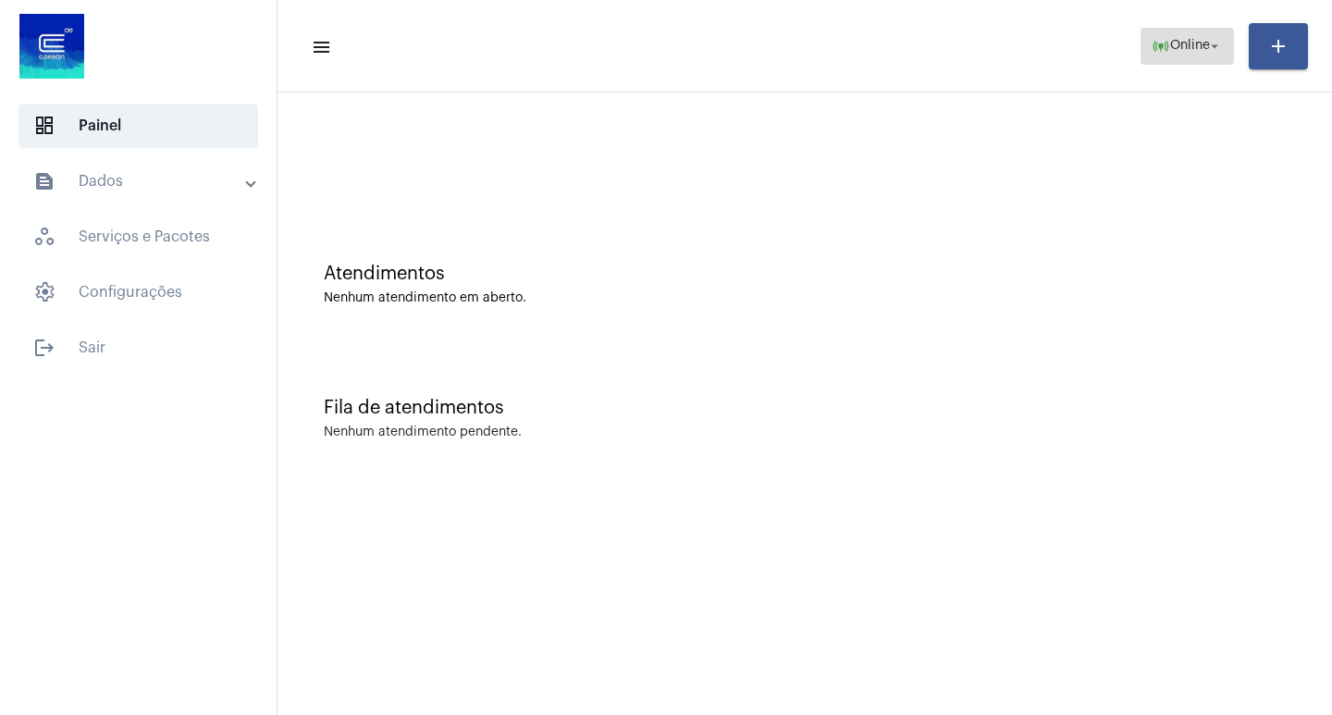
click at [1183, 44] on span "Online" at bounding box center [1191, 46] width 40 height 13
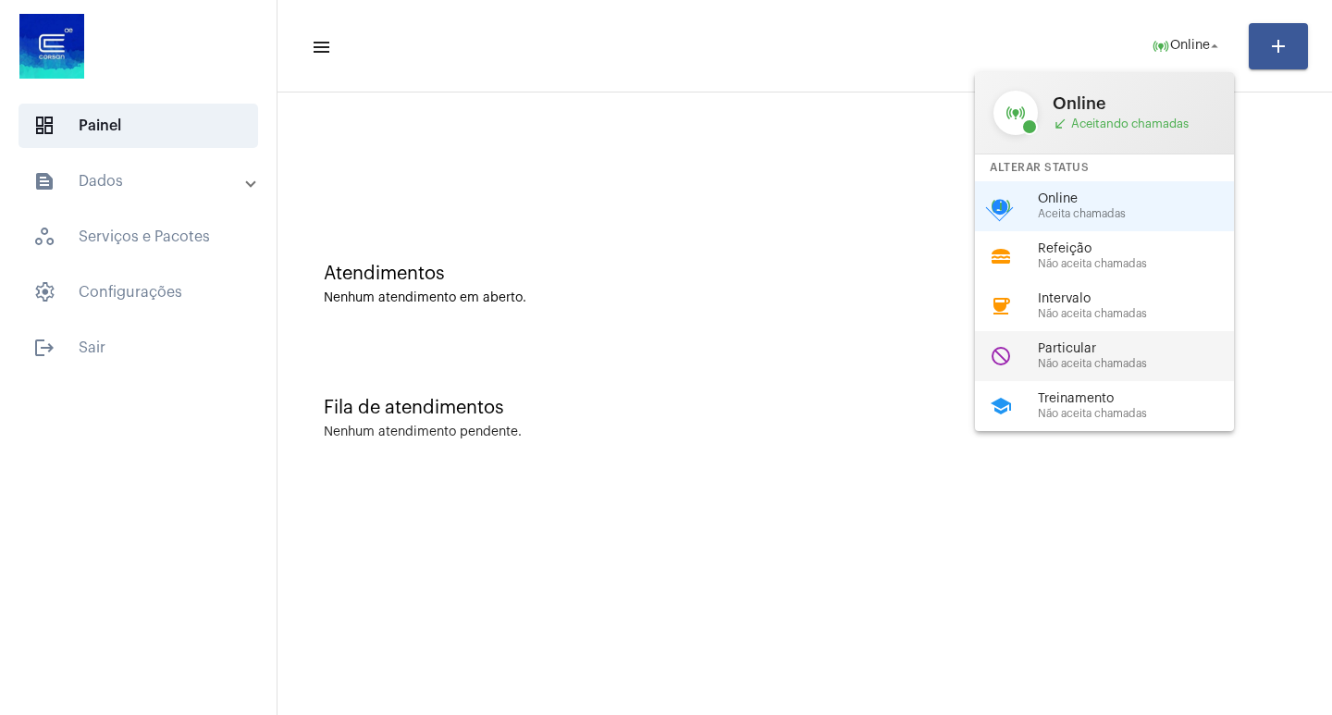
click at [1151, 332] on div "do_not_disturb Particular Não aceita chamadas" at bounding box center [1119, 356] width 289 height 50
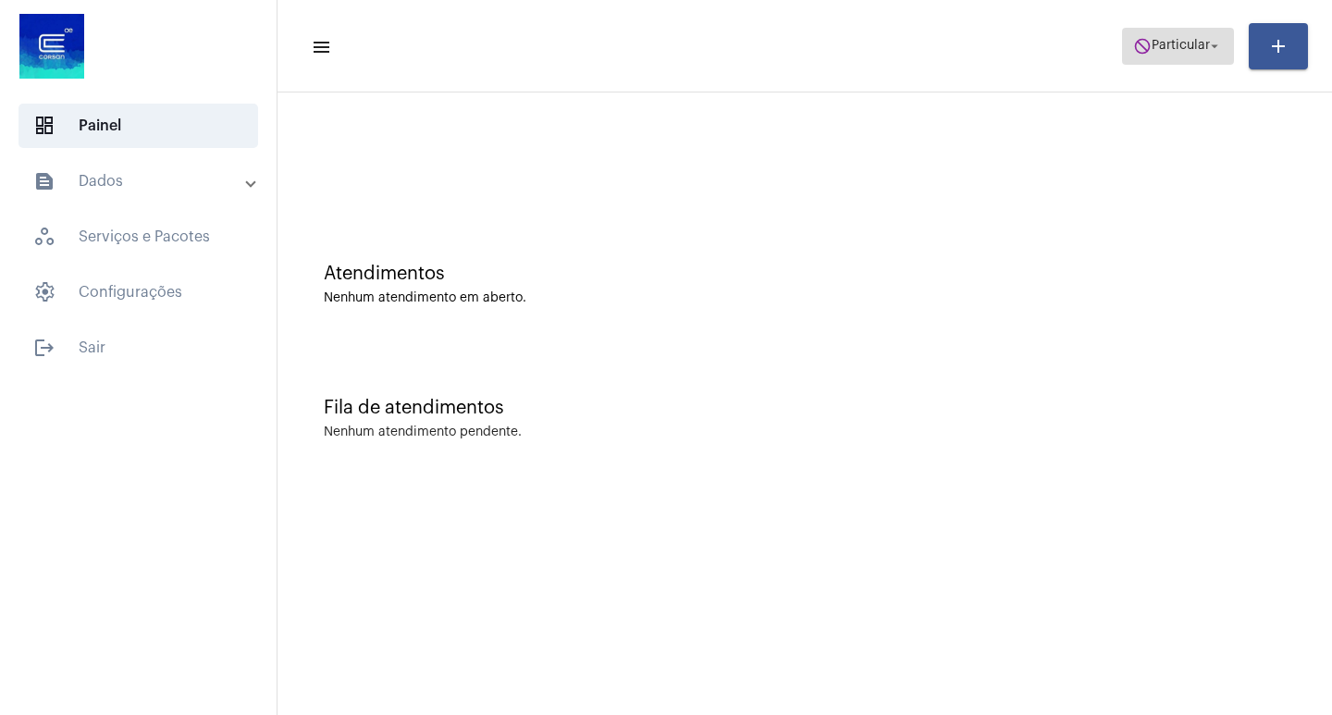
click at [1161, 64] on button "do_not_disturb Particular arrow_drop_down" at bounding box center [1178, 46] width 112 height 37
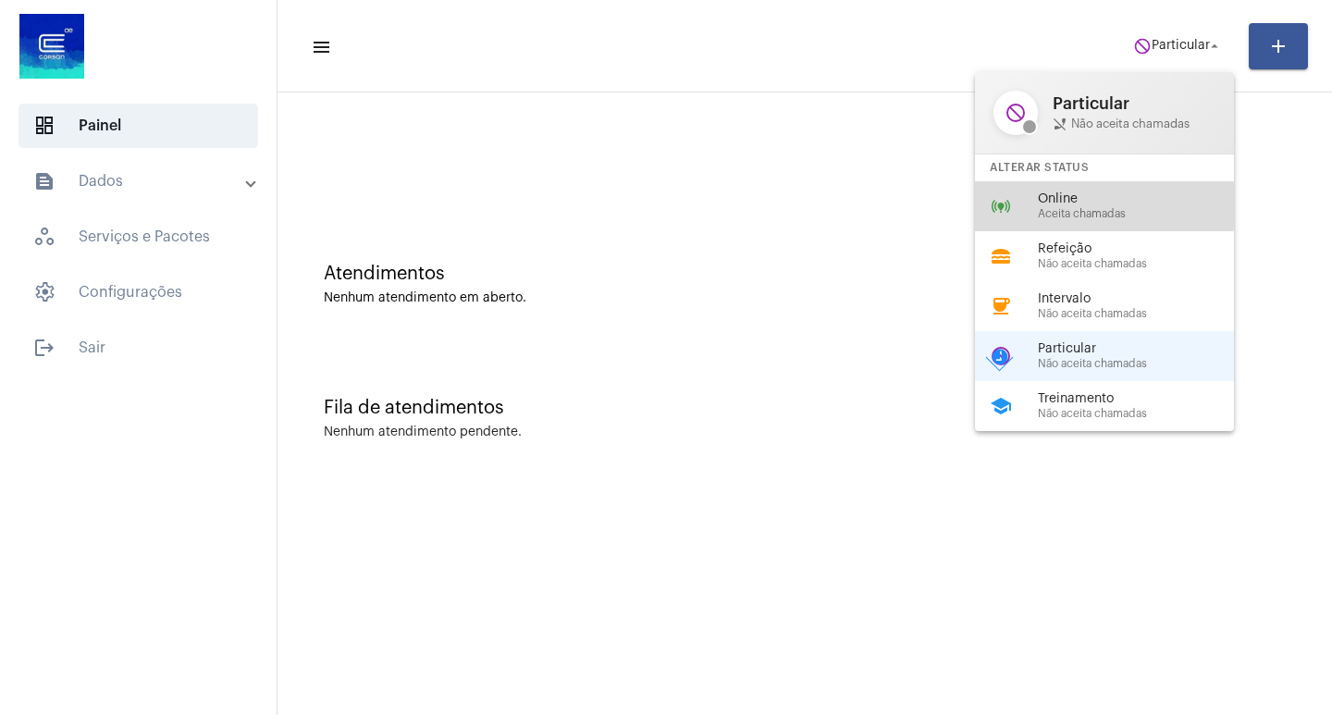
click at [1093, 205] on span "Online" at bounding box center [1143, 199] width 211 height 14
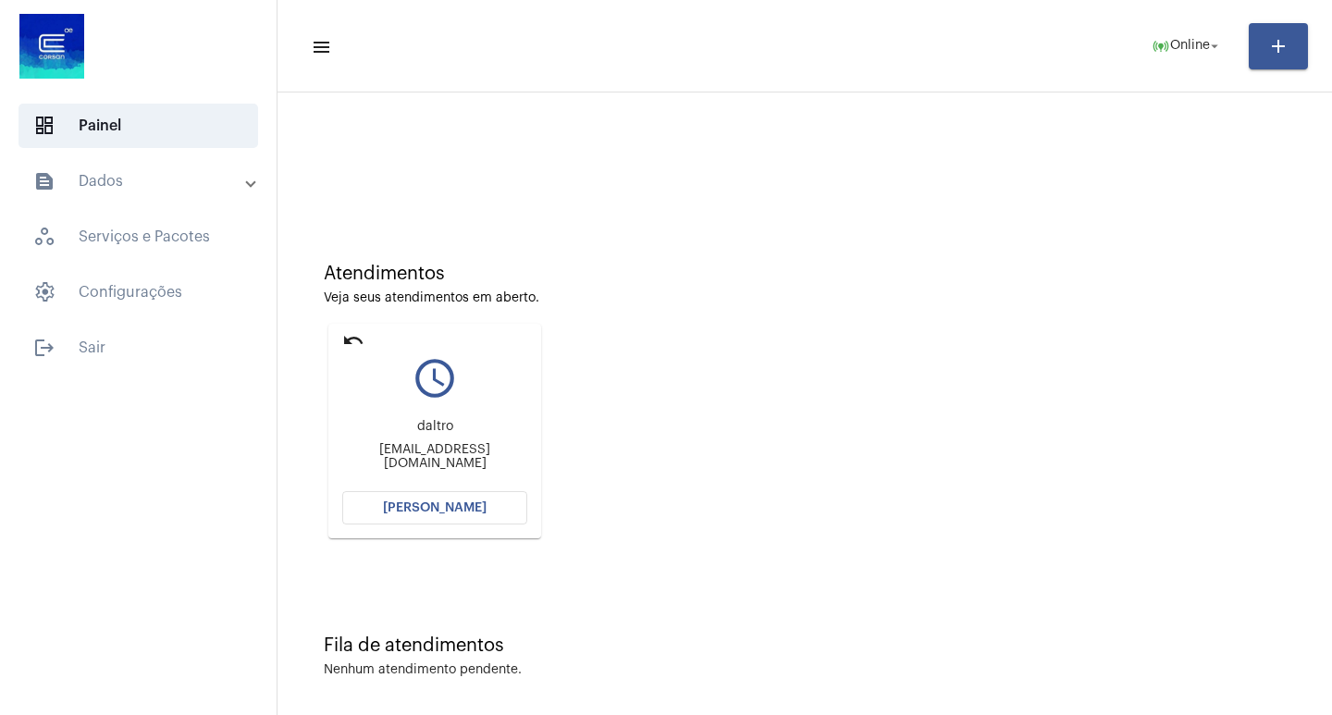
click at [517, 507] on button "[PERSON_NAME]" at bounding box center [434, 507] width 185 height 33
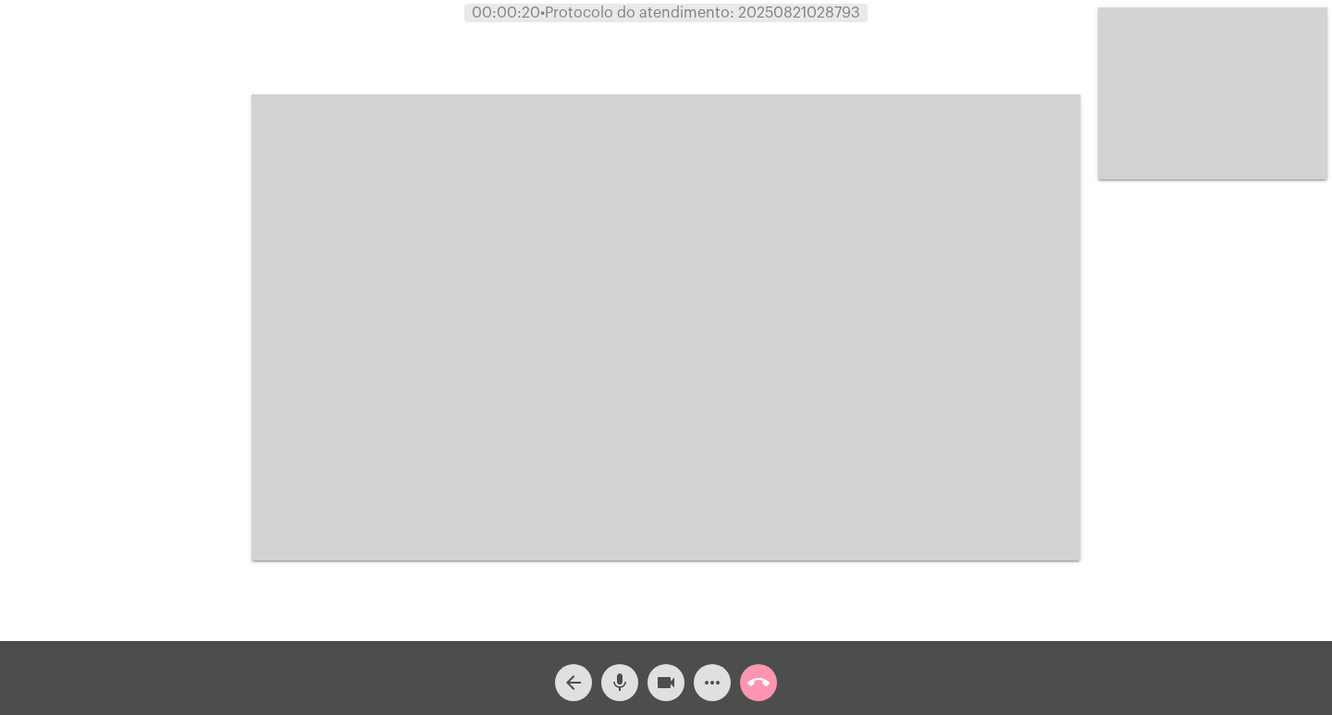
click at [771, 687] on button "call_end" at bounding box center [758, 682] width 37 height 37
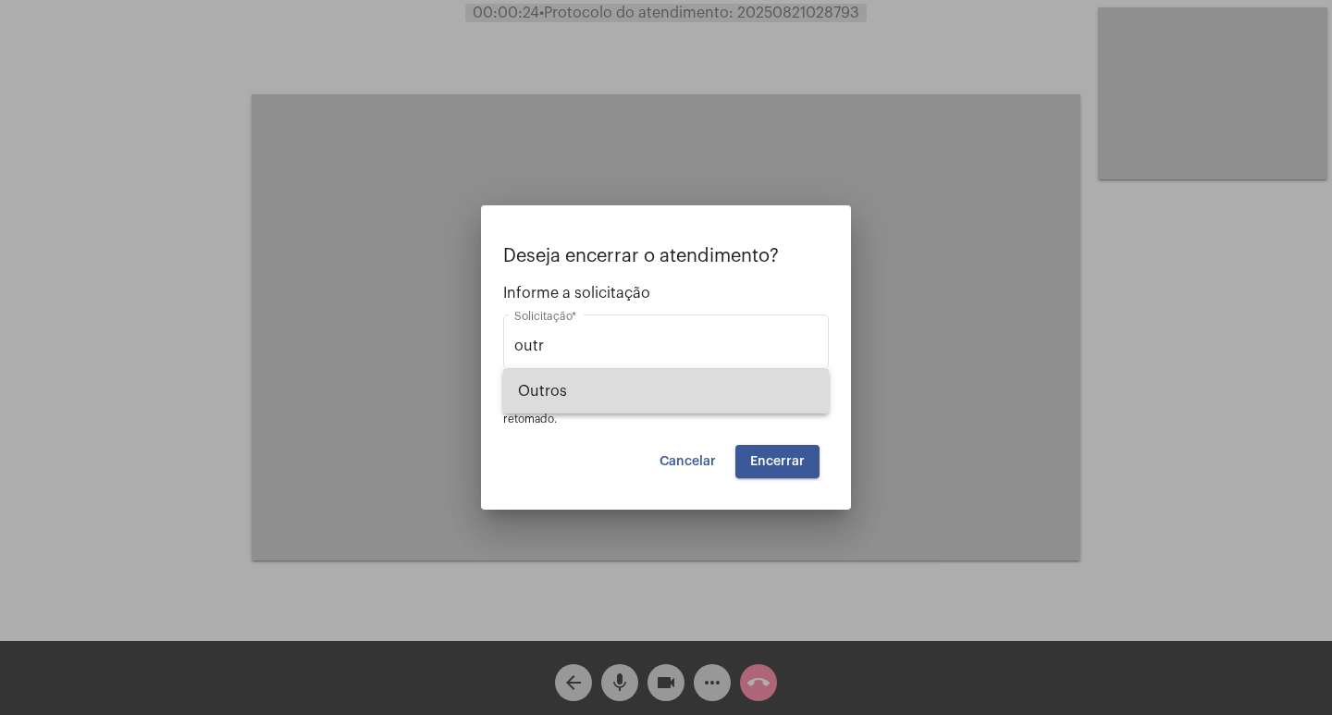
click at [712, 390] on span "Outros" at bounding box center [666, 391] width 296 height 44
type input "Outros"
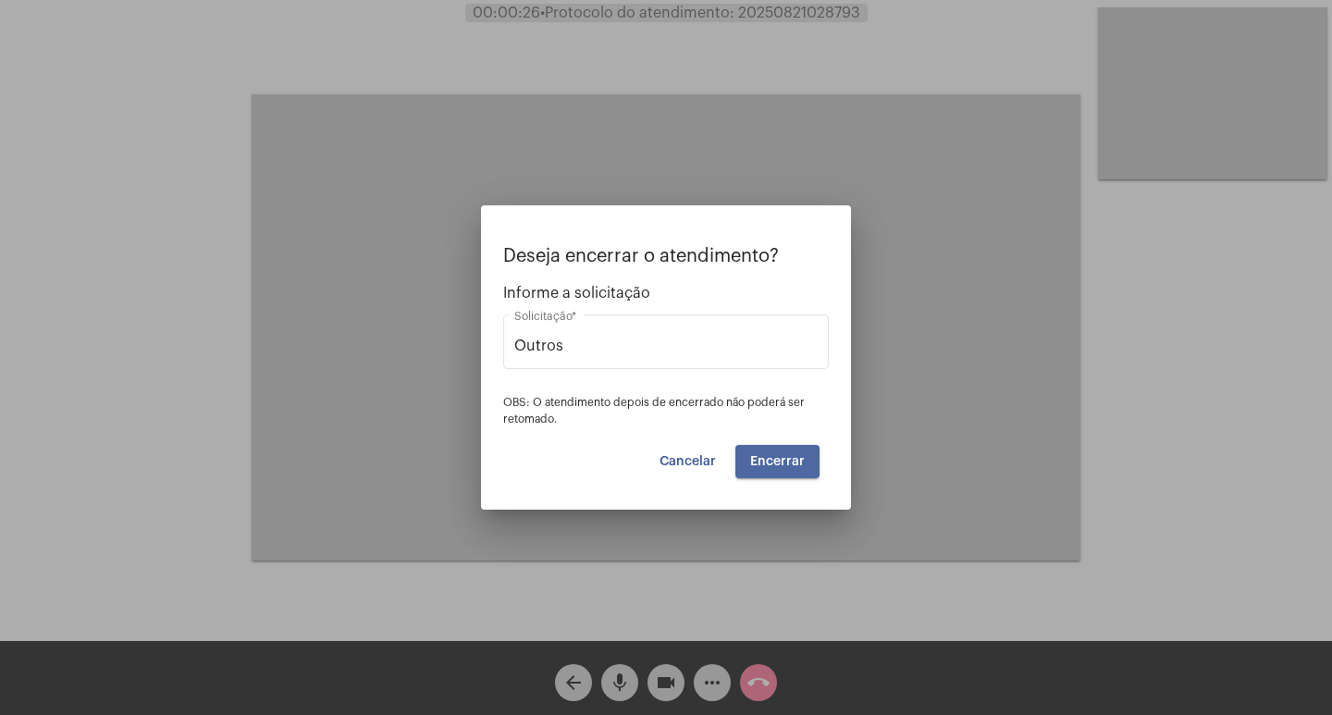
click at [810, 454] on button "Encerrar" at bounding box center [778, 461] width 84 height 33
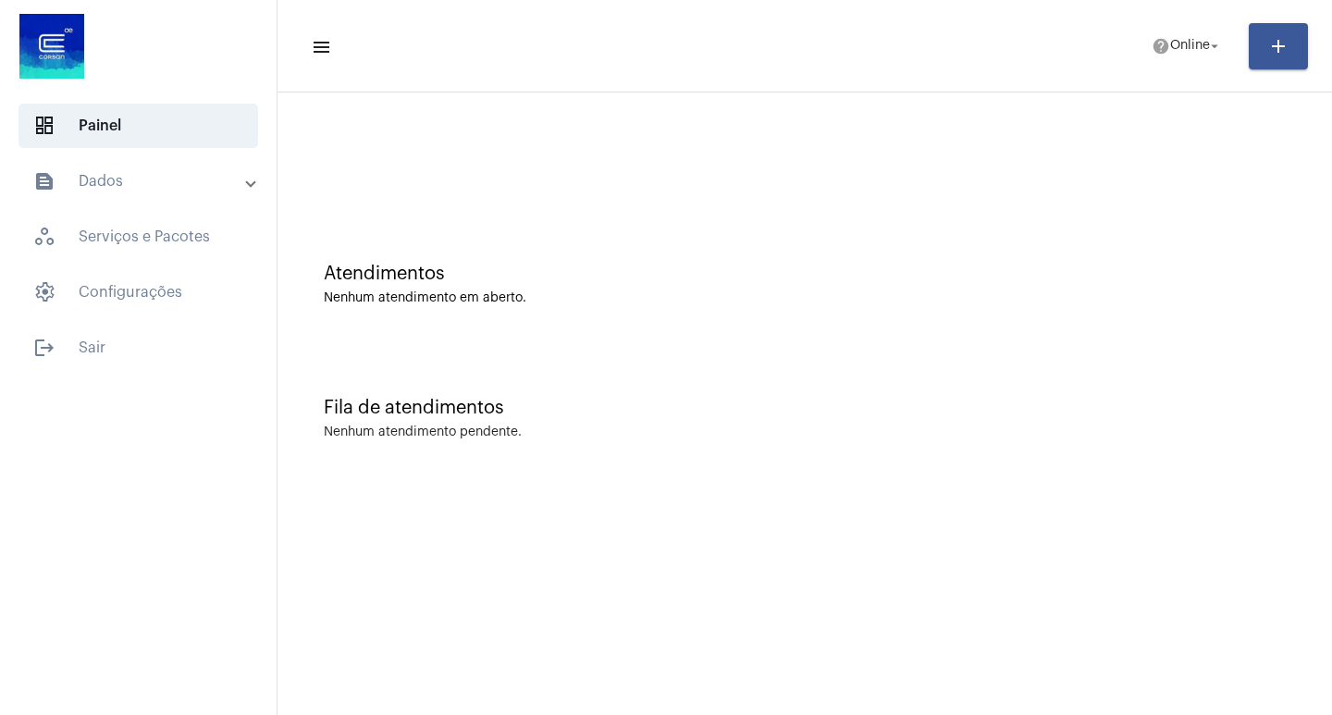
click at [190, 192] on mat-expansion-panel-header "text_snippet_outlined Dados" at bounding box center [144, 181] width 266 height 44
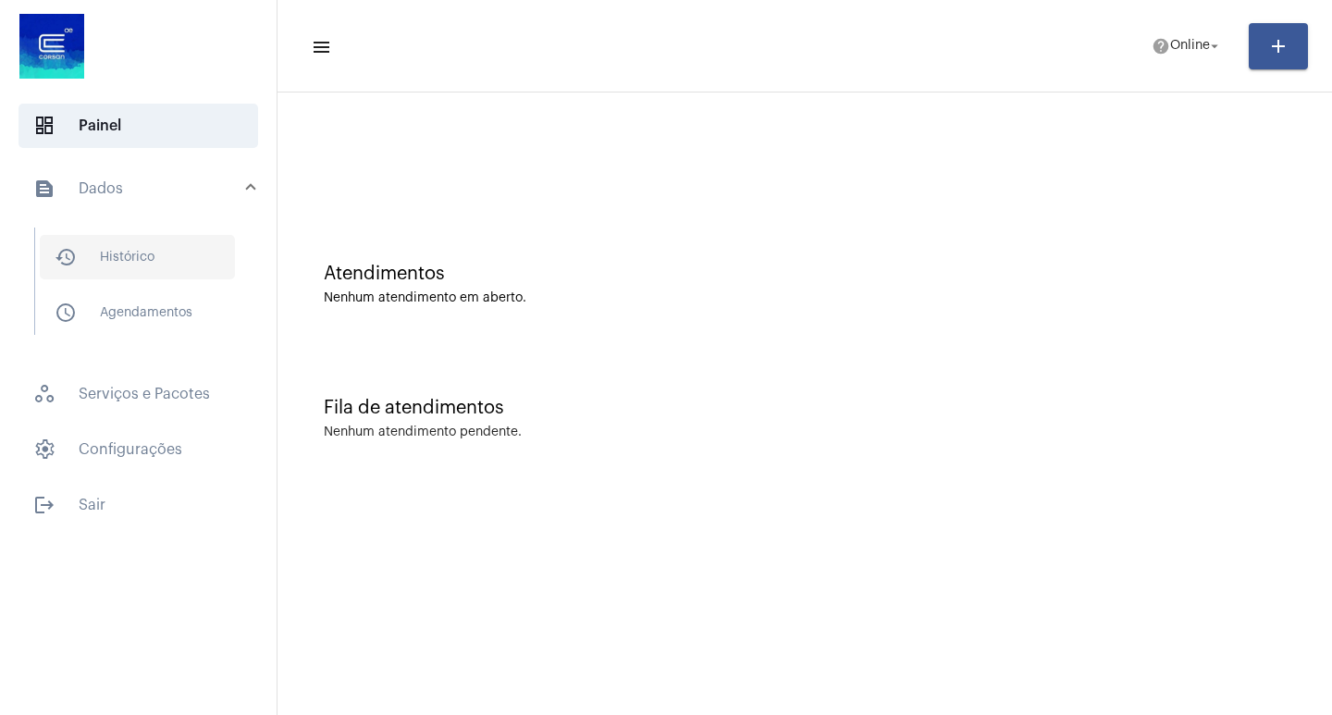
click at [196, 246] on span "history_outlined Histórico" at bounding box center [137, 257] width 195 height 44
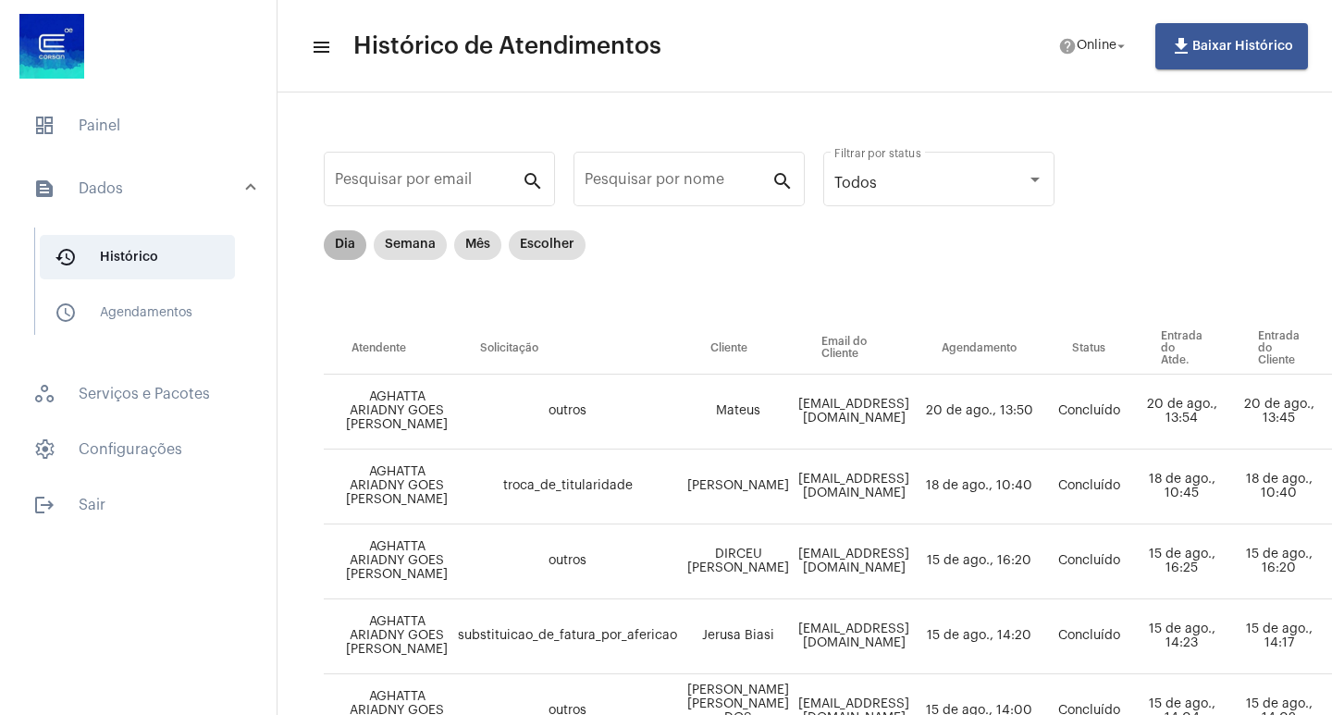
click at [331, 254] on mat-chip "Dia" at bounding box center [345, 245] width 43 height 30
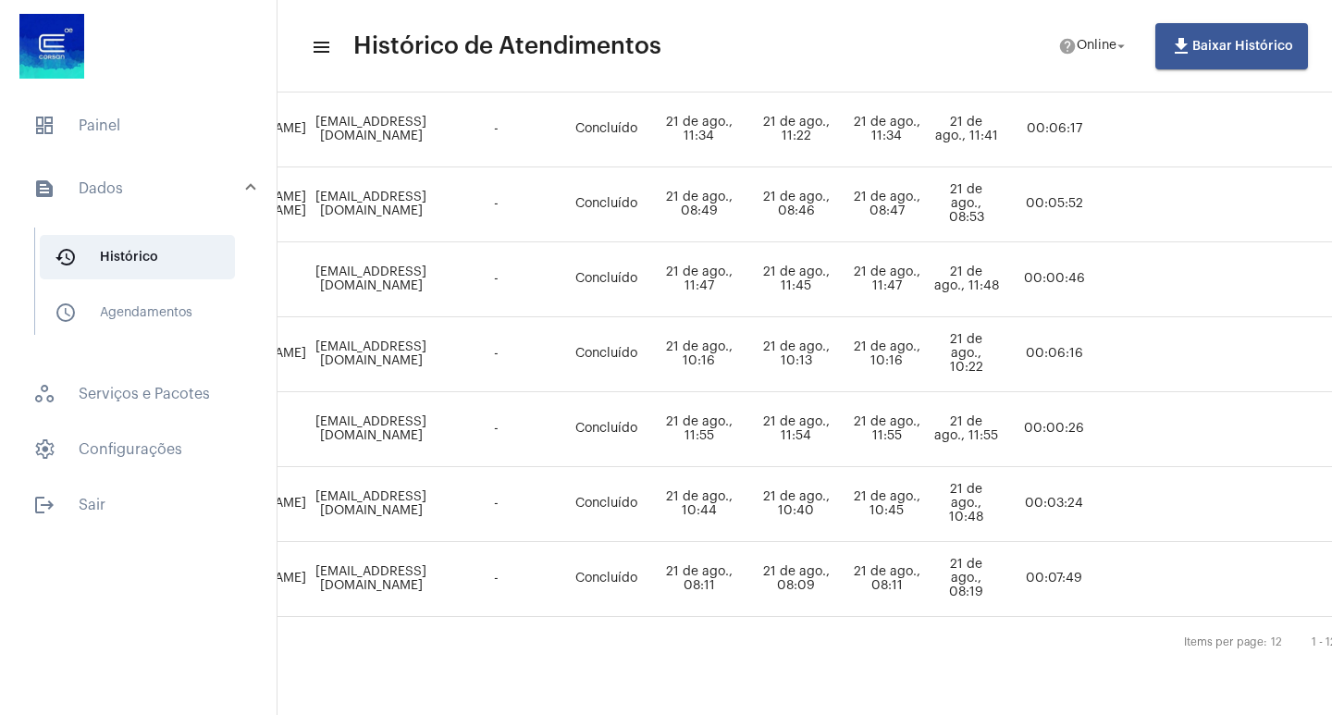
scroll to position [671, 721]
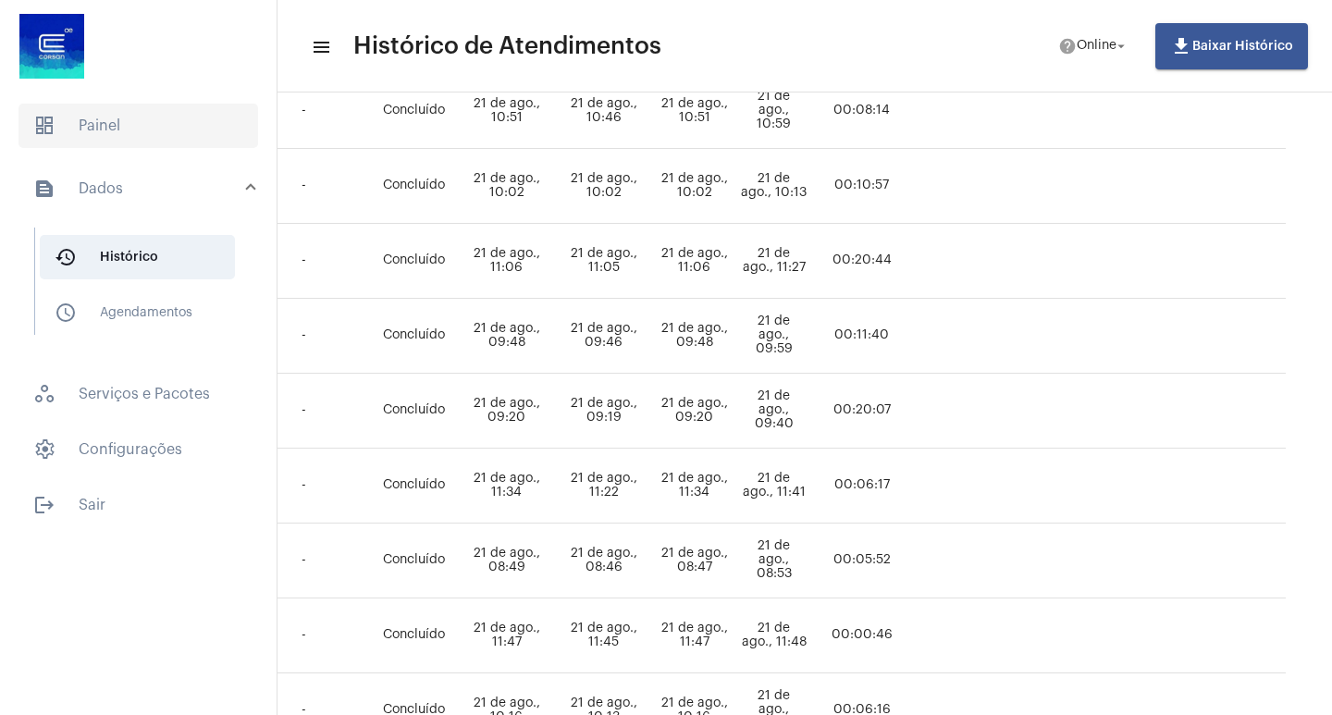
click at [167, 118] on span "dashboard Painel" at bounding box center [139, 126] width 240 height 44
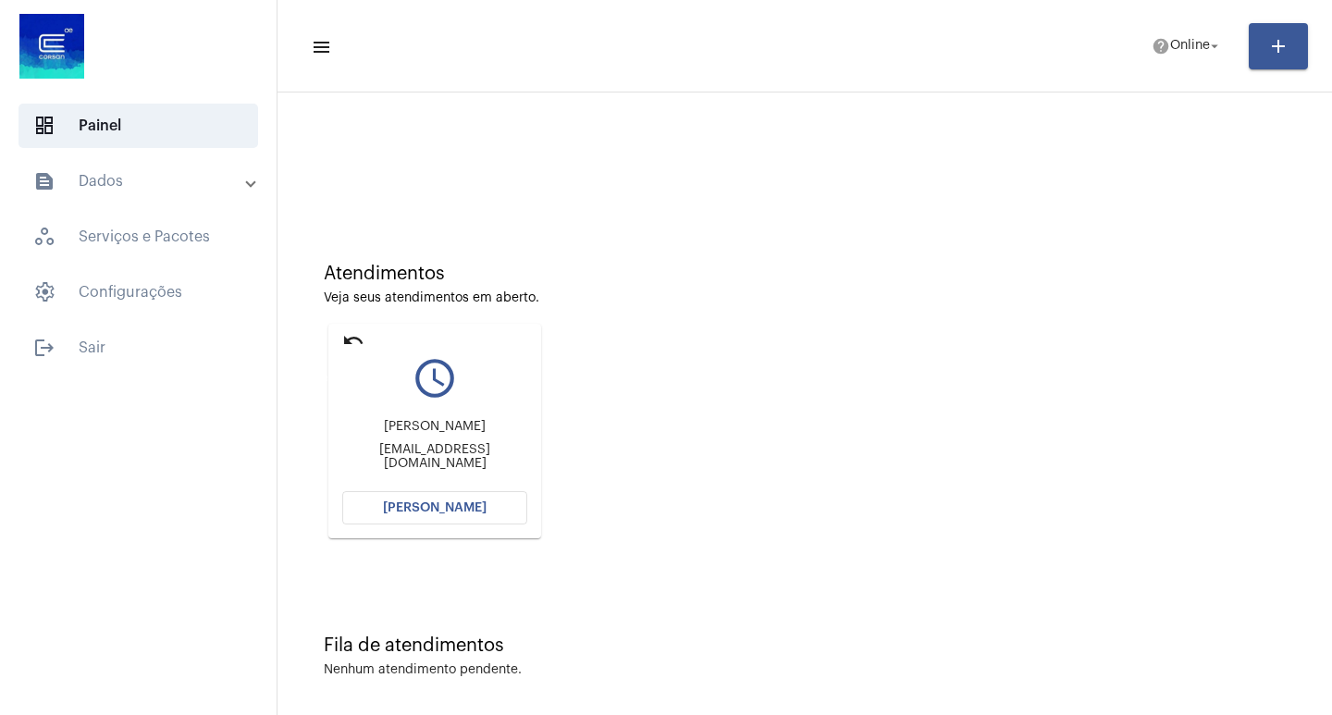
click at [351, 346] on mat-icon "undo" at bounding box center [353, 340] width 22 height 22
click at [345, 339] on mat-icon "undo" at bounding box center [353, 340] width 22 height 22
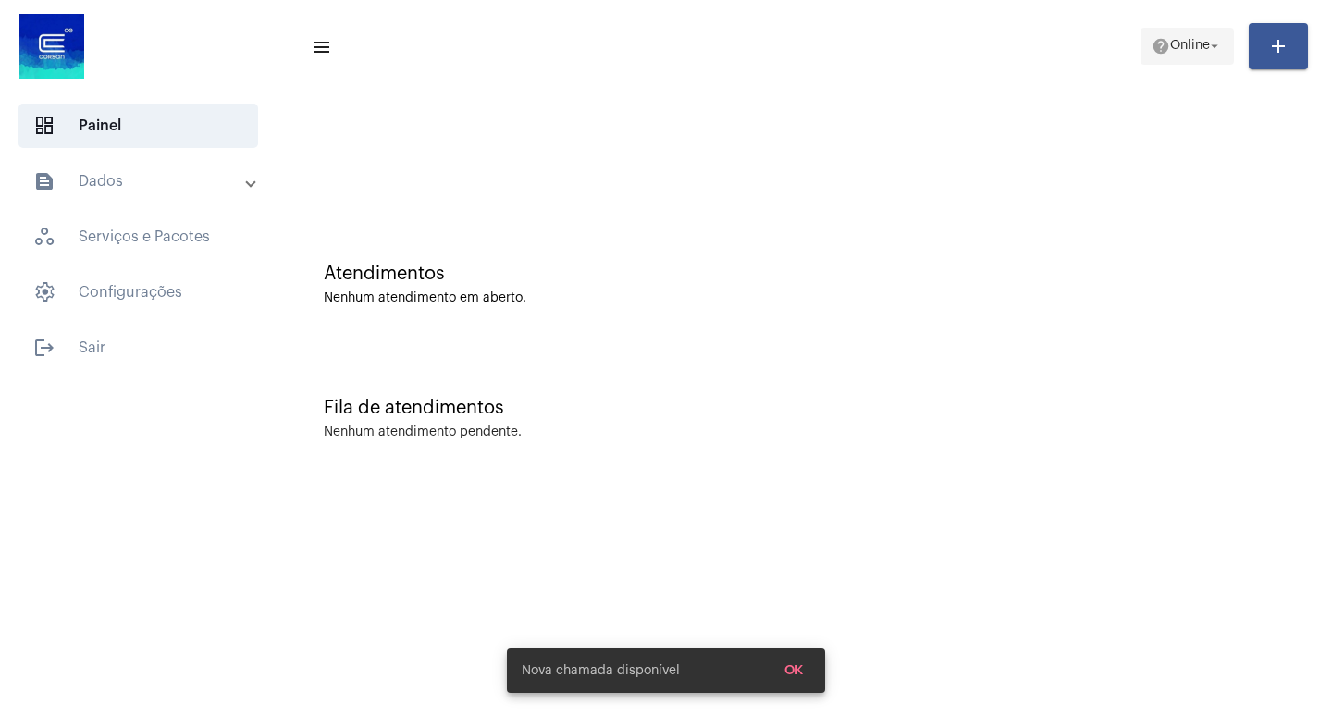
click at [1198, 61] on span "help Online arrow_drop_down" at bounding box center [1187, 45] width 71 height 33
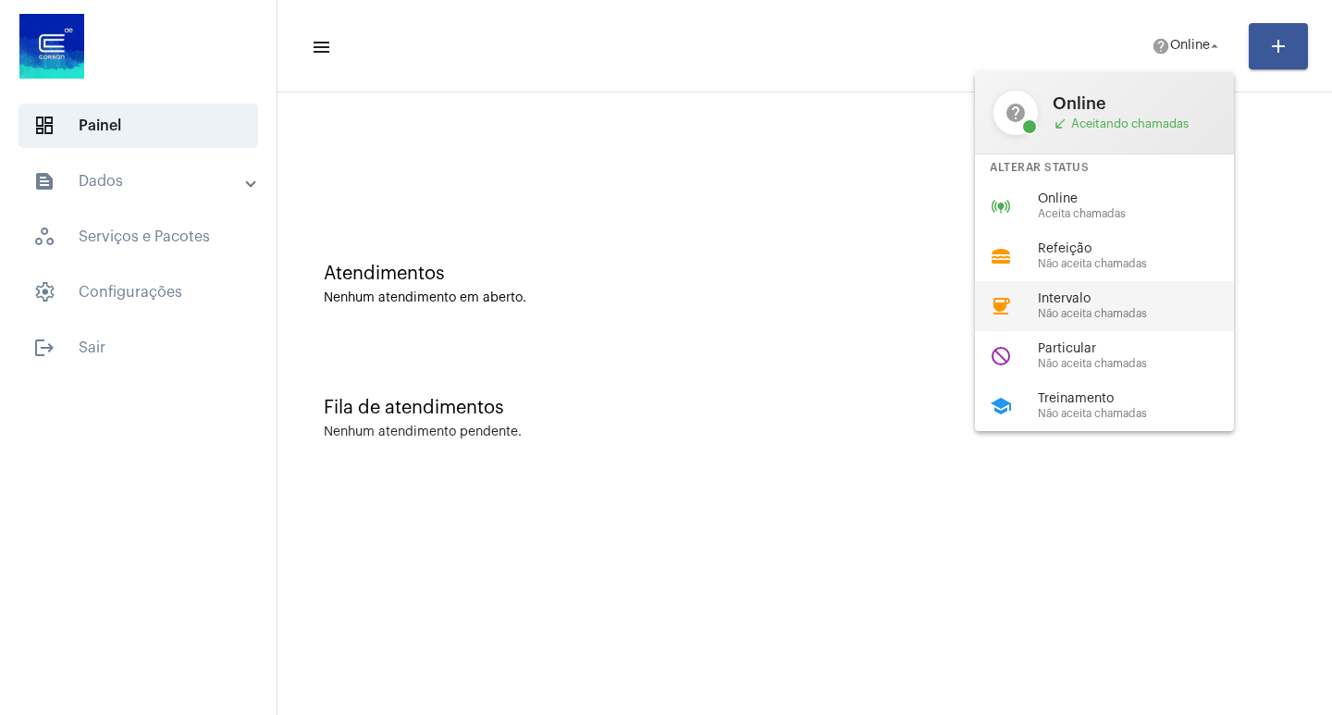
click at [1080, 296] on span "Intervalo" at bounding box center [1143, 299] width 211 height 14
